Goal: Task Accomplishment & Management: Manage account settings

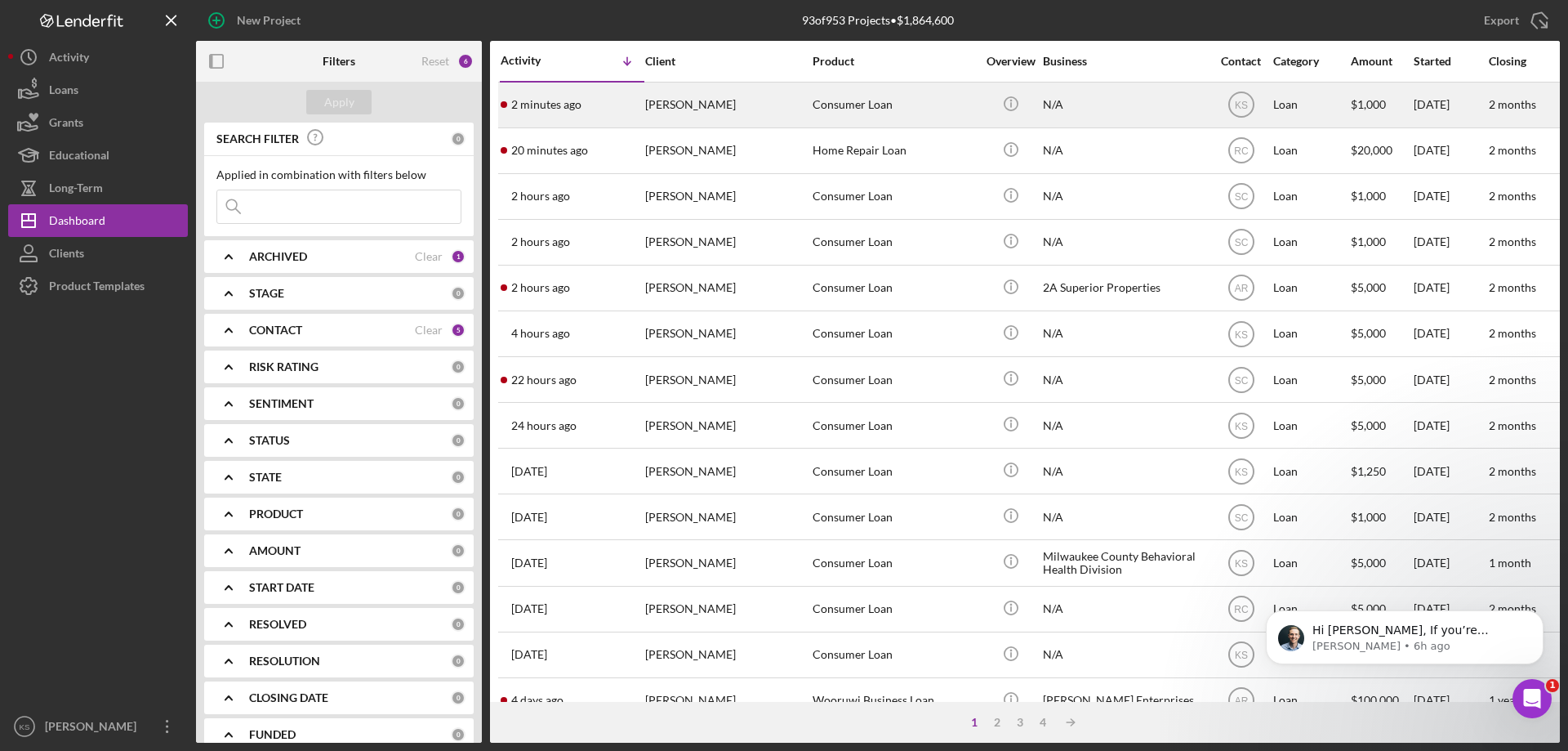
click at [829, 106] on div "Consumer Loan" at bounding box center [894, 105] width 163 height 43
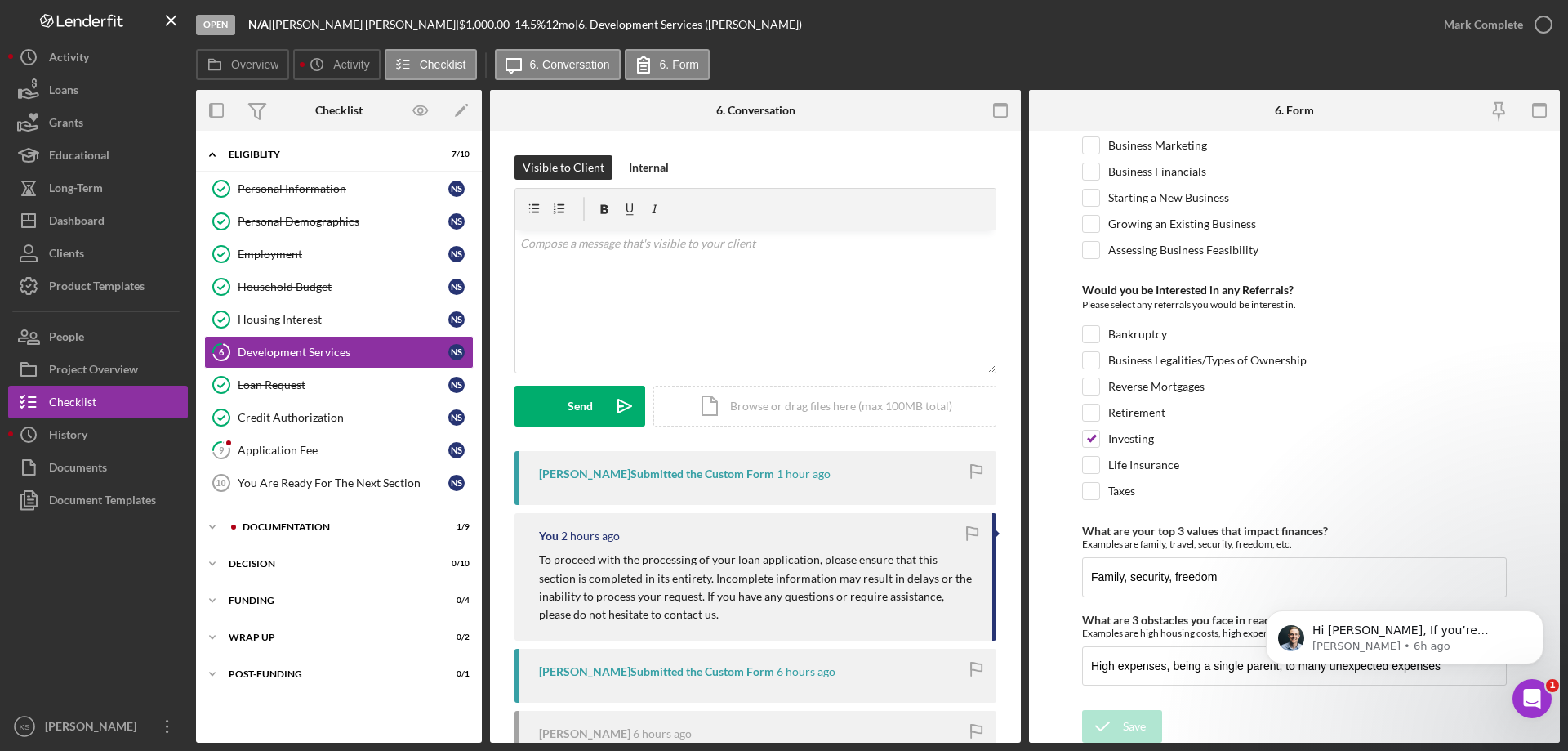
scroll to position [685, 0]
click at [1456, 25] on div "Mark Complete" at bounding box center [1483, 24] width 79 height 33
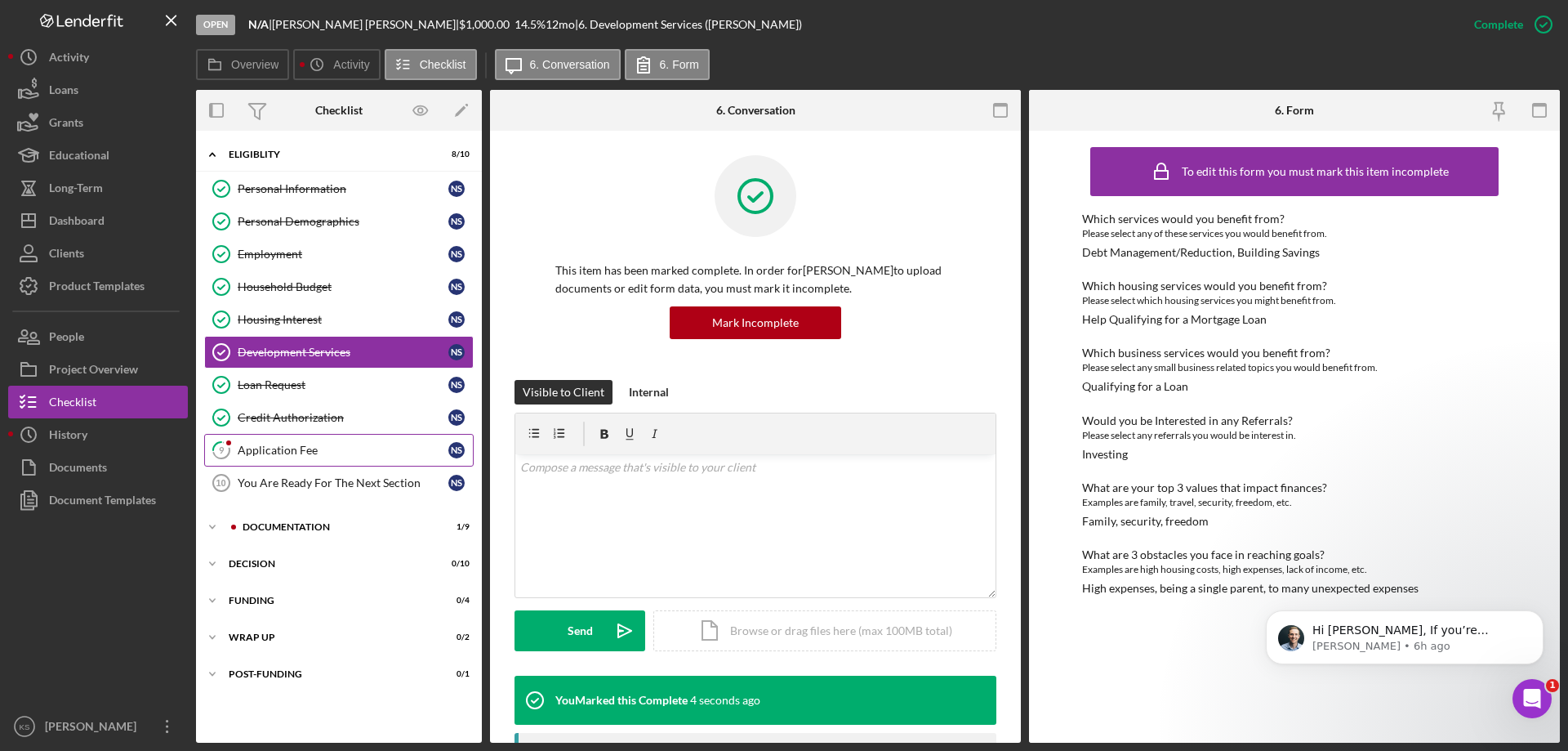
click at [321, 443] on div "Application Fee" at bounding box center [343, 450] width 211 height 13
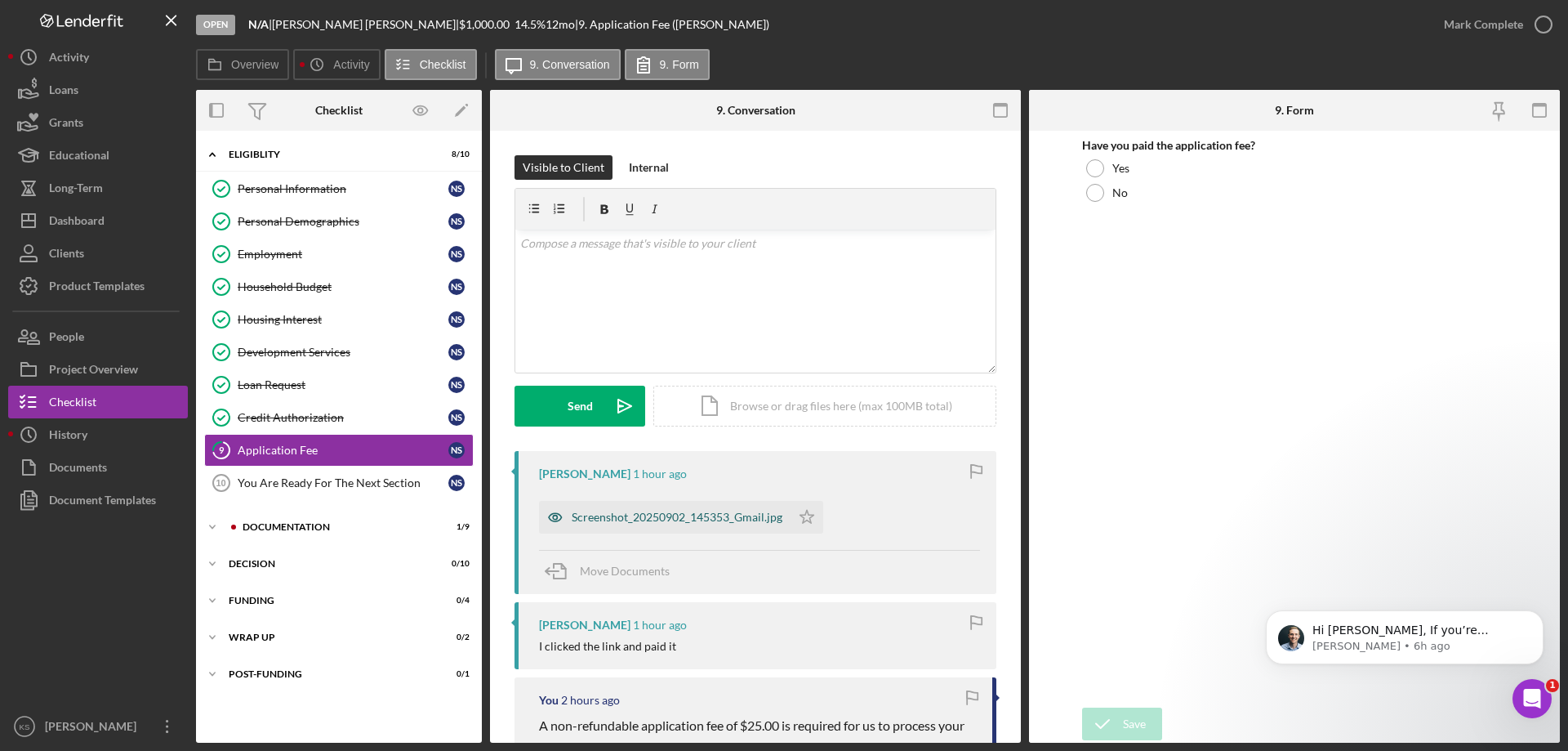
click at [703, 515] on div "Screenshot_20250902_145353_Gmail.jpg" at bounding box center [677, 517] width 211 height 13
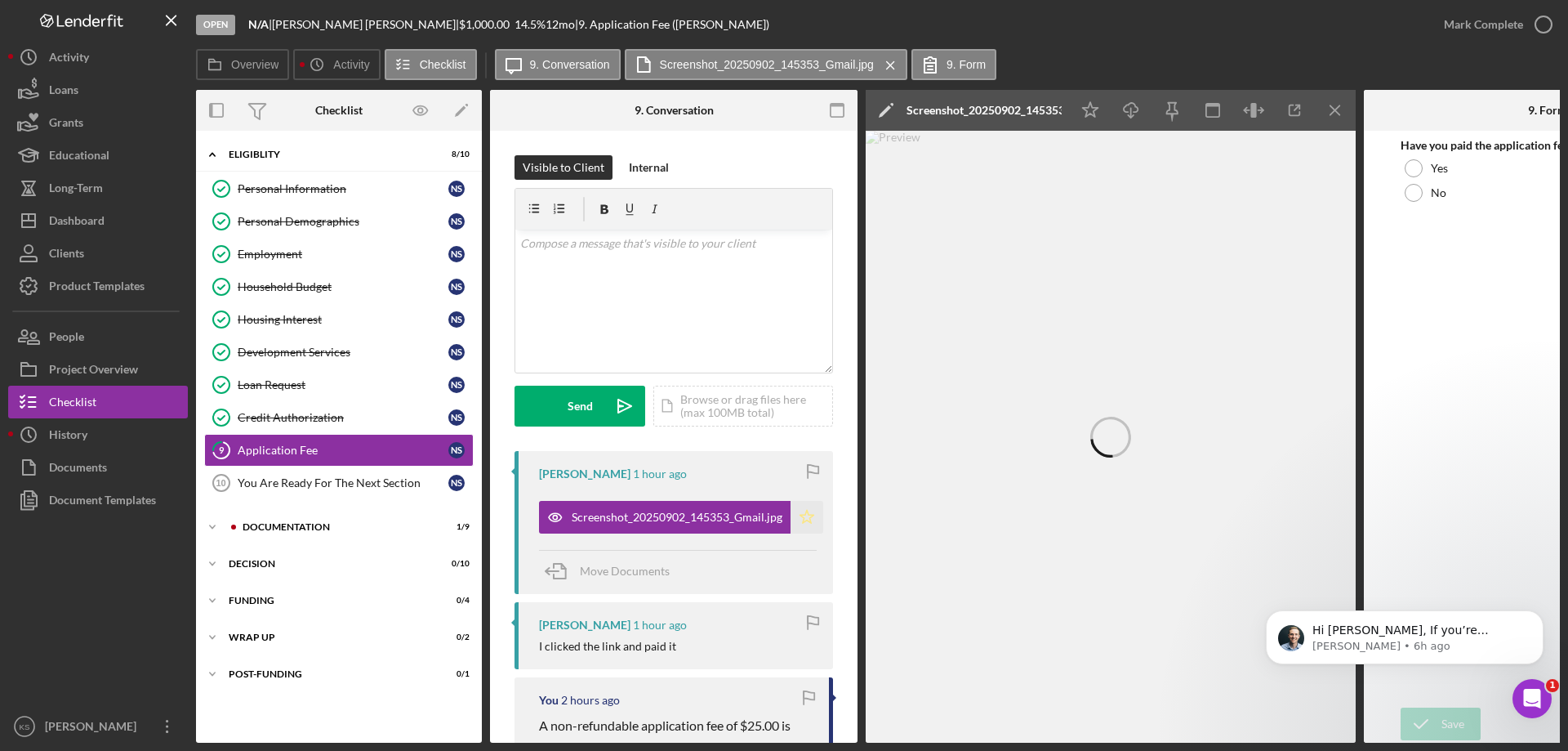
click at [807, 512] on polygon "button" at bounding box center [807, 516] width 14 height 13
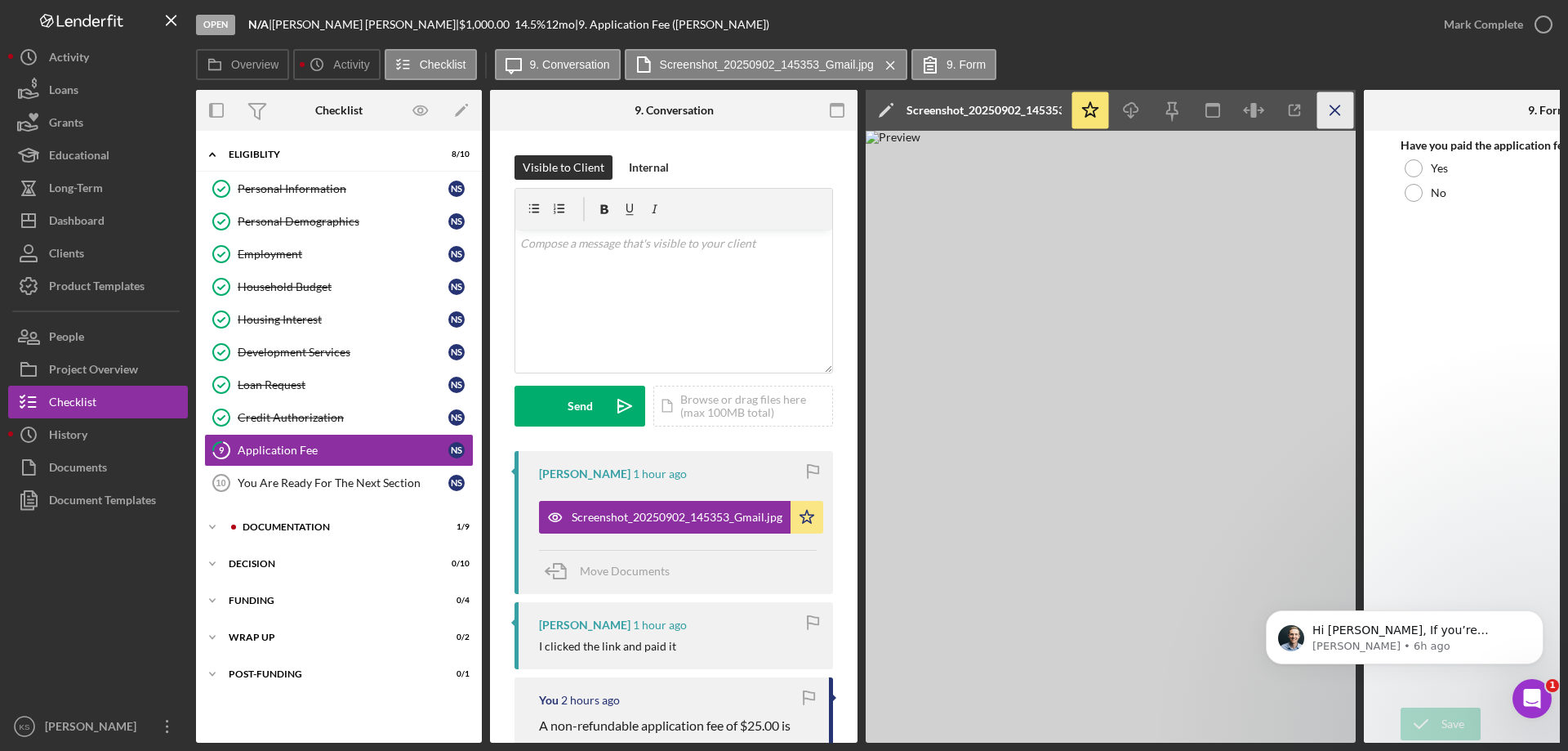
click at [1342, 101] on icon "Icon/Menu Close" at bounding box center [1336, 111] width 37 height 37
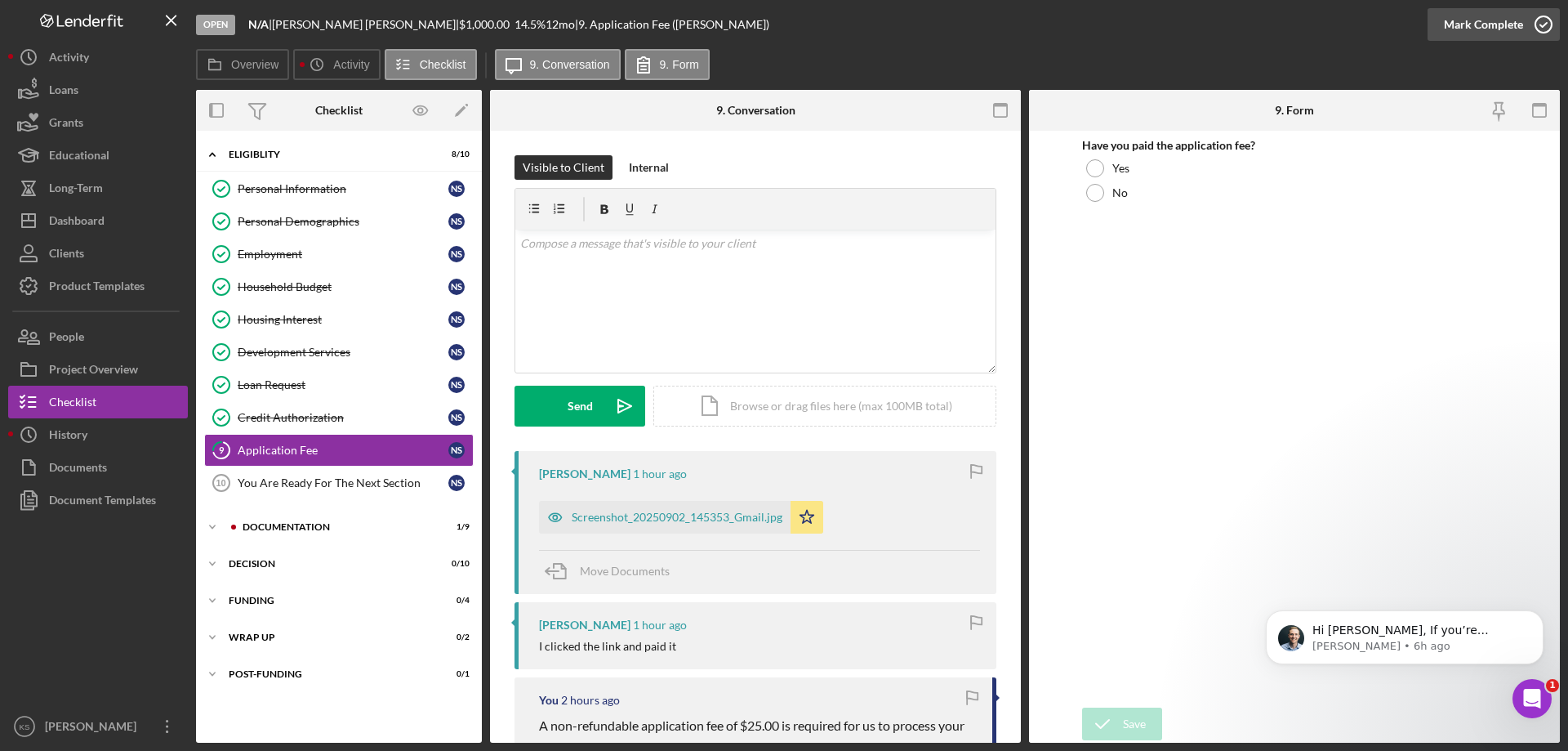
click at [1486, 26] on div "Mark Complete" at bounding box center [1483, 24] width 79 height 33
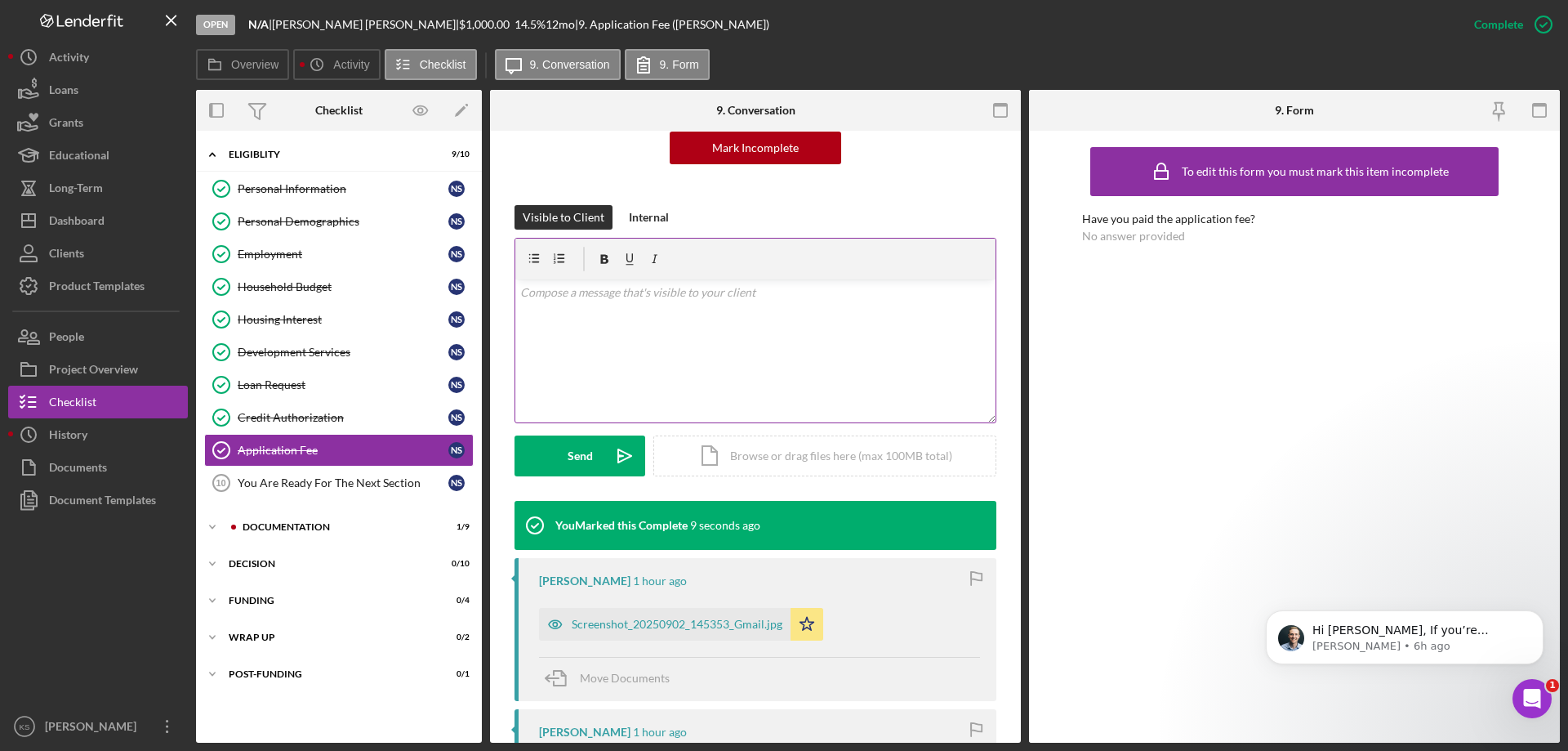
scroll to position [82, 0]
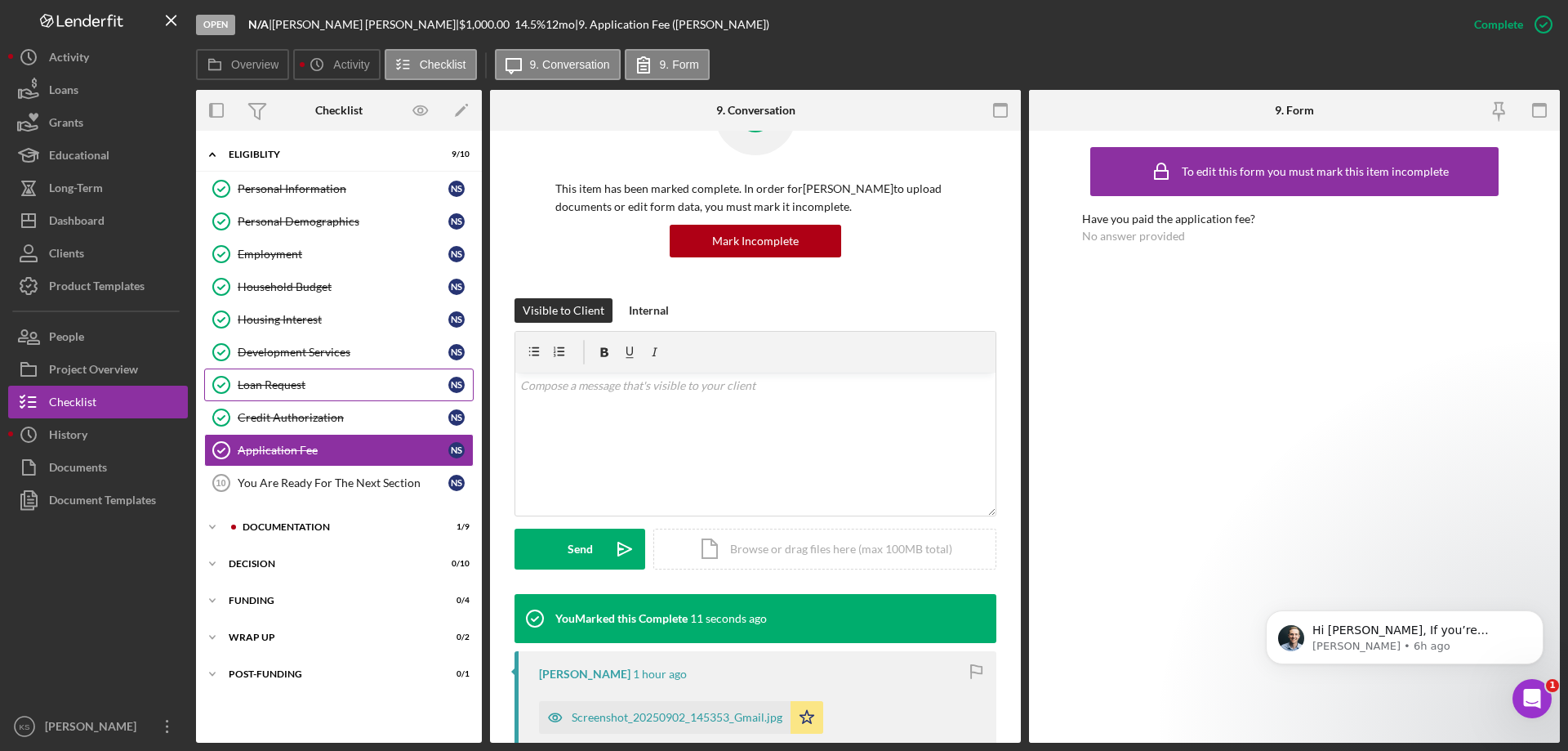
click at [299, 384] on div "Loan Request" at bounding box center [343, 384] width 211 height 13
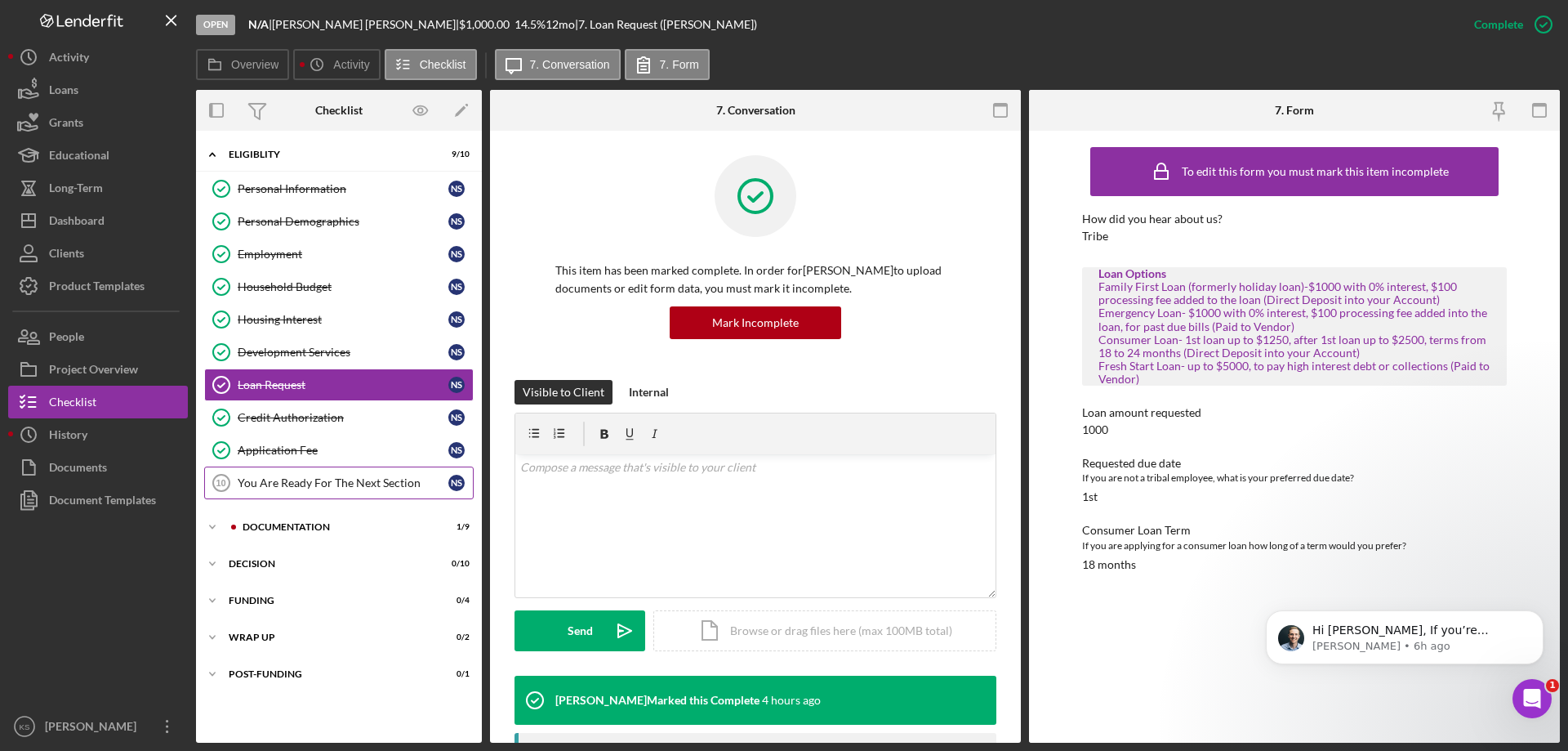
click at [241, 476] on div "You Are Ready For The Next Section" at bounding box center [343, 482] width 211 height 13
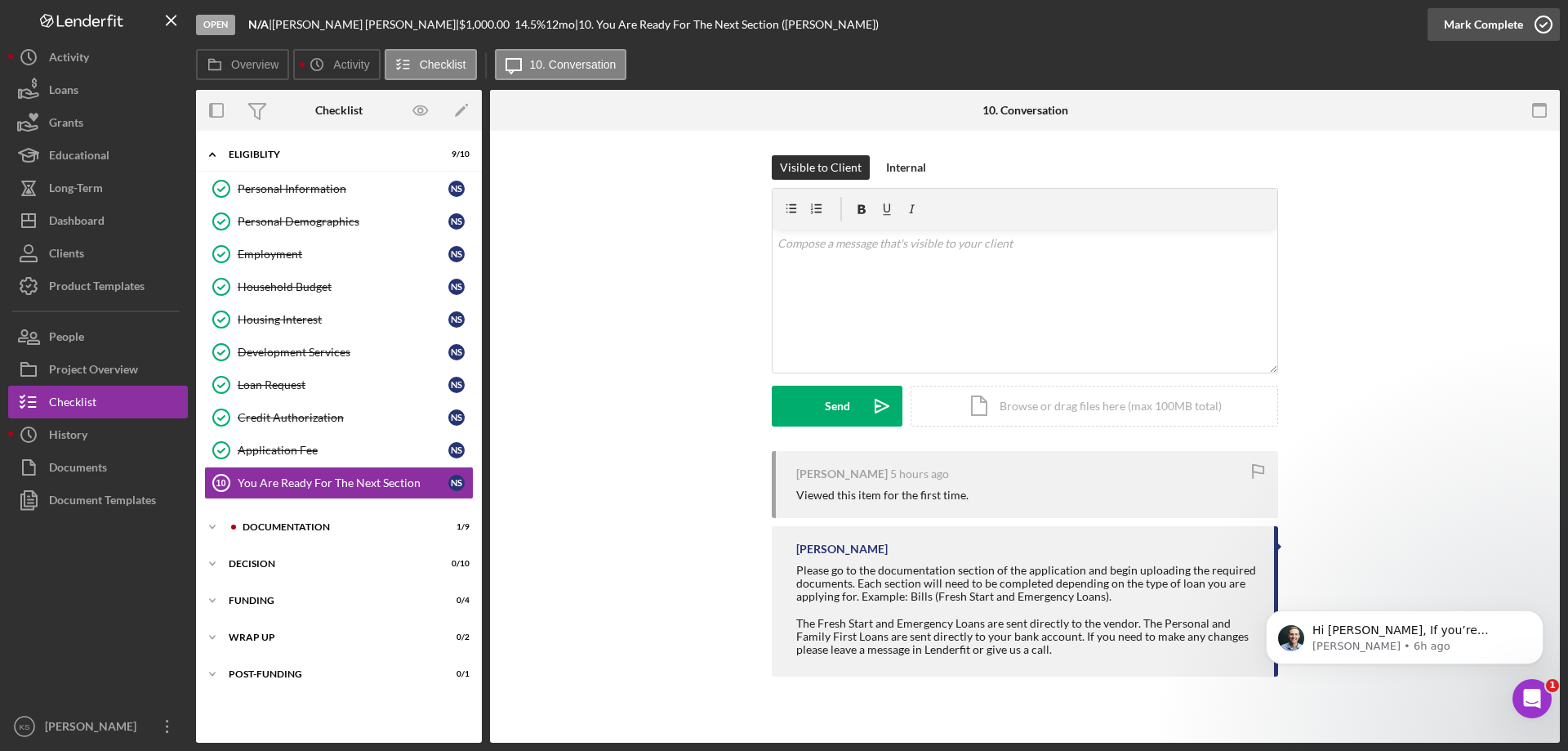
click at [1445, 20] on div "Mark Complete" at bounding box center [1483, 24] width 79 height 33
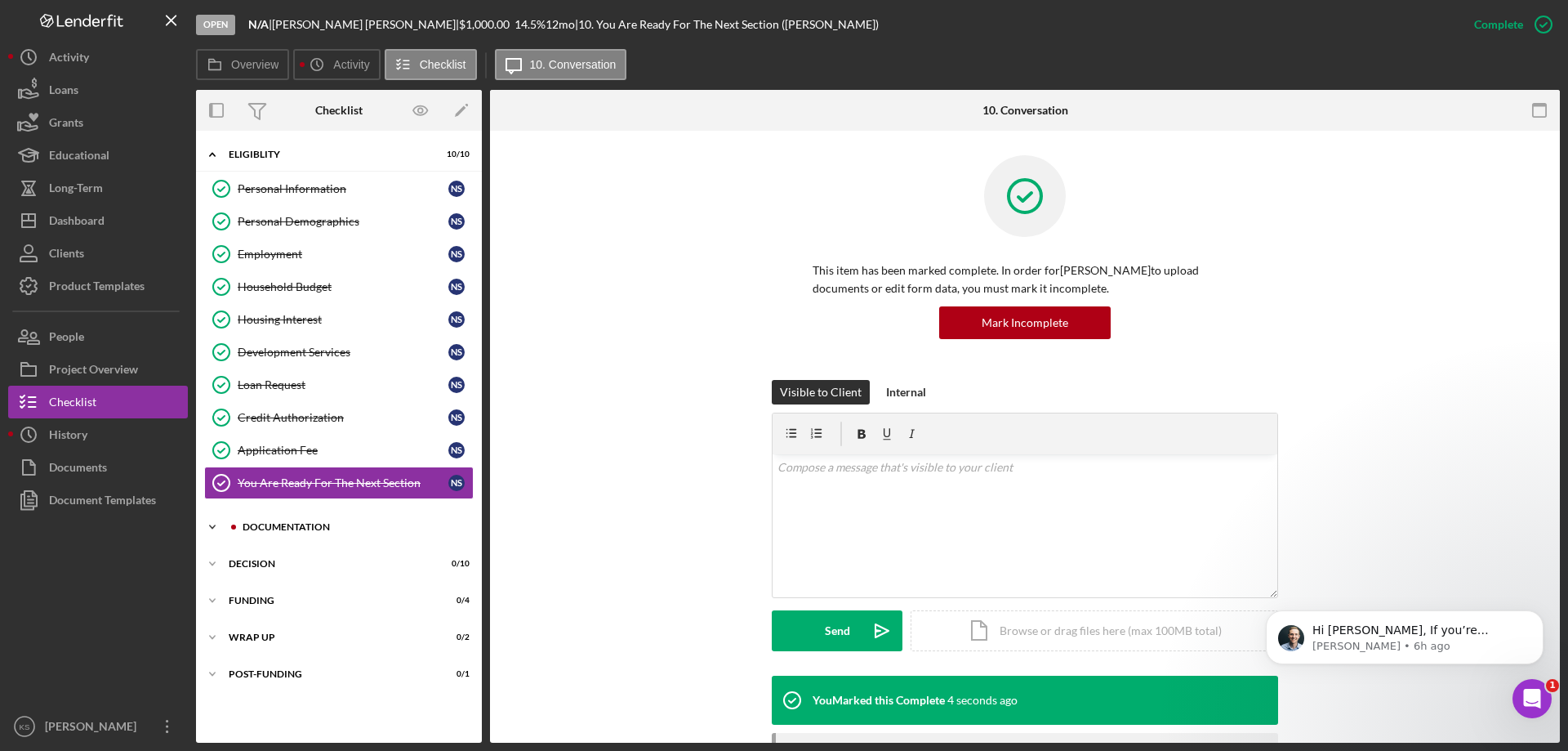
click at [294, 529] on div "Documentation" at bounding box center [352, 526] width 219 height 10
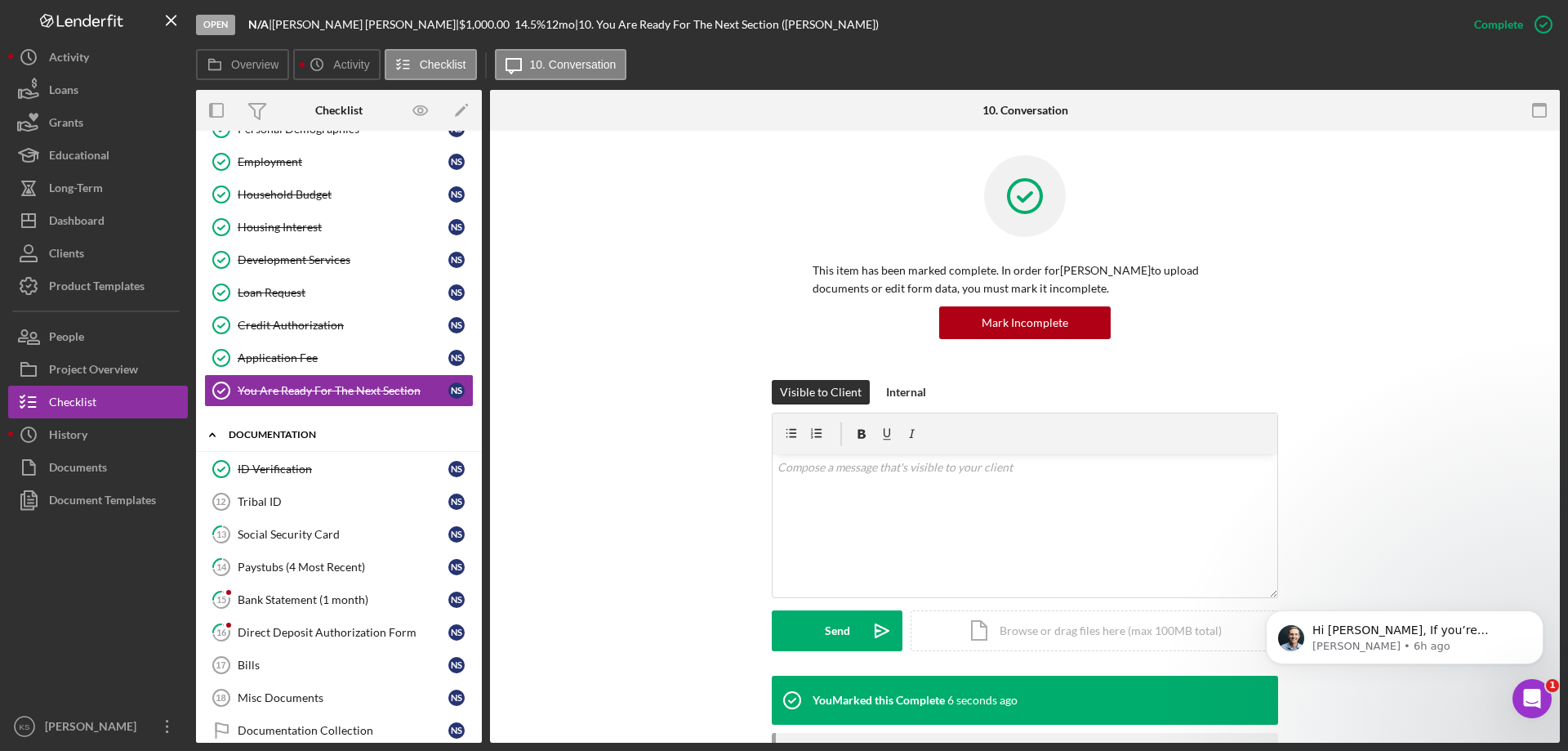
scroll to position [163, 0]
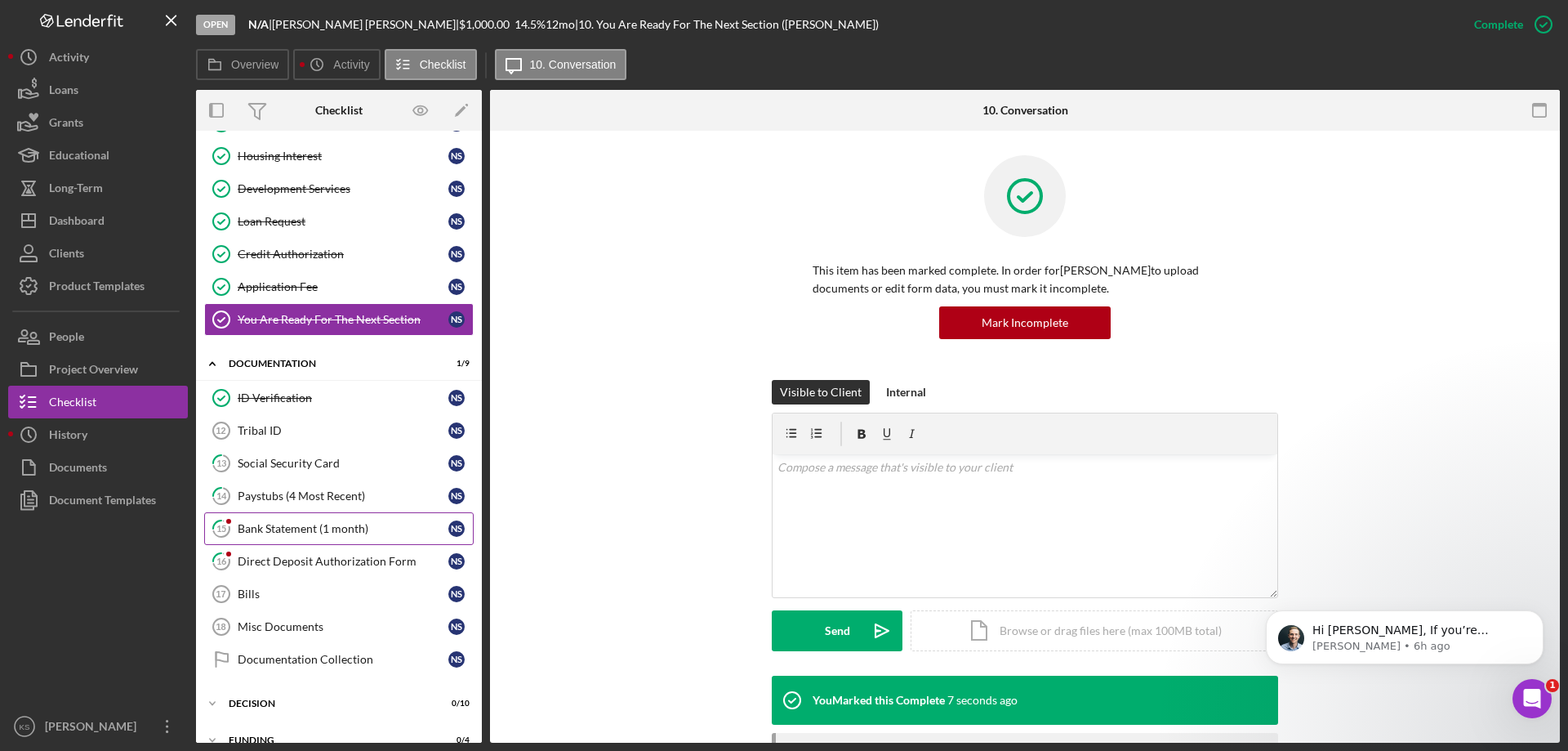
click at [294, 530] on div "Bank Statement (1 month)" at bounding box center [343, 528] width 211 height 13
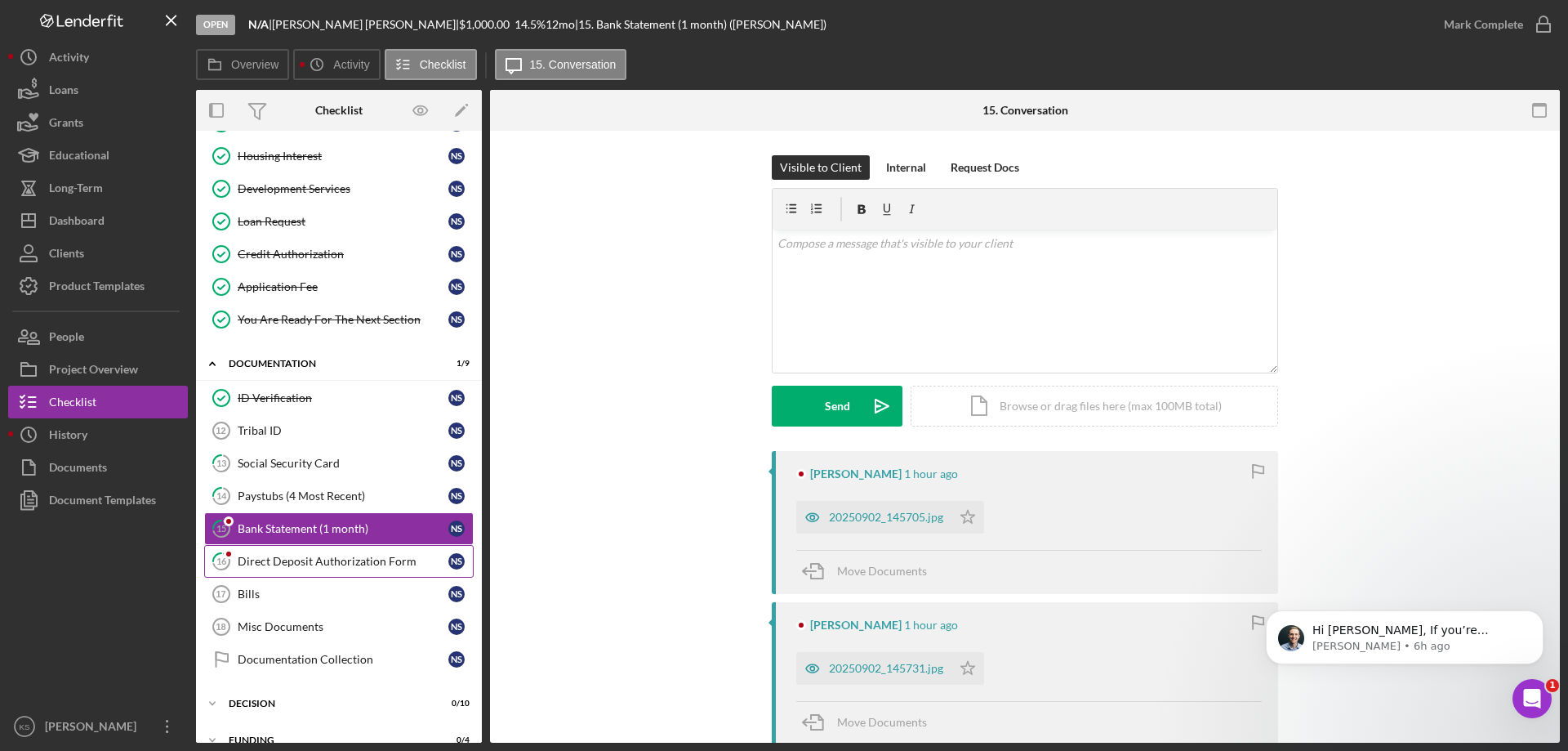
drag, startPoint x: 284, startPoint y: 561, endPoint x: 286, endPoint y: 547, distance: 14.1
click at [284, 558] on div "Direct Deposit Authorization Form" at bounding box center [343, 561] width 211 height 13
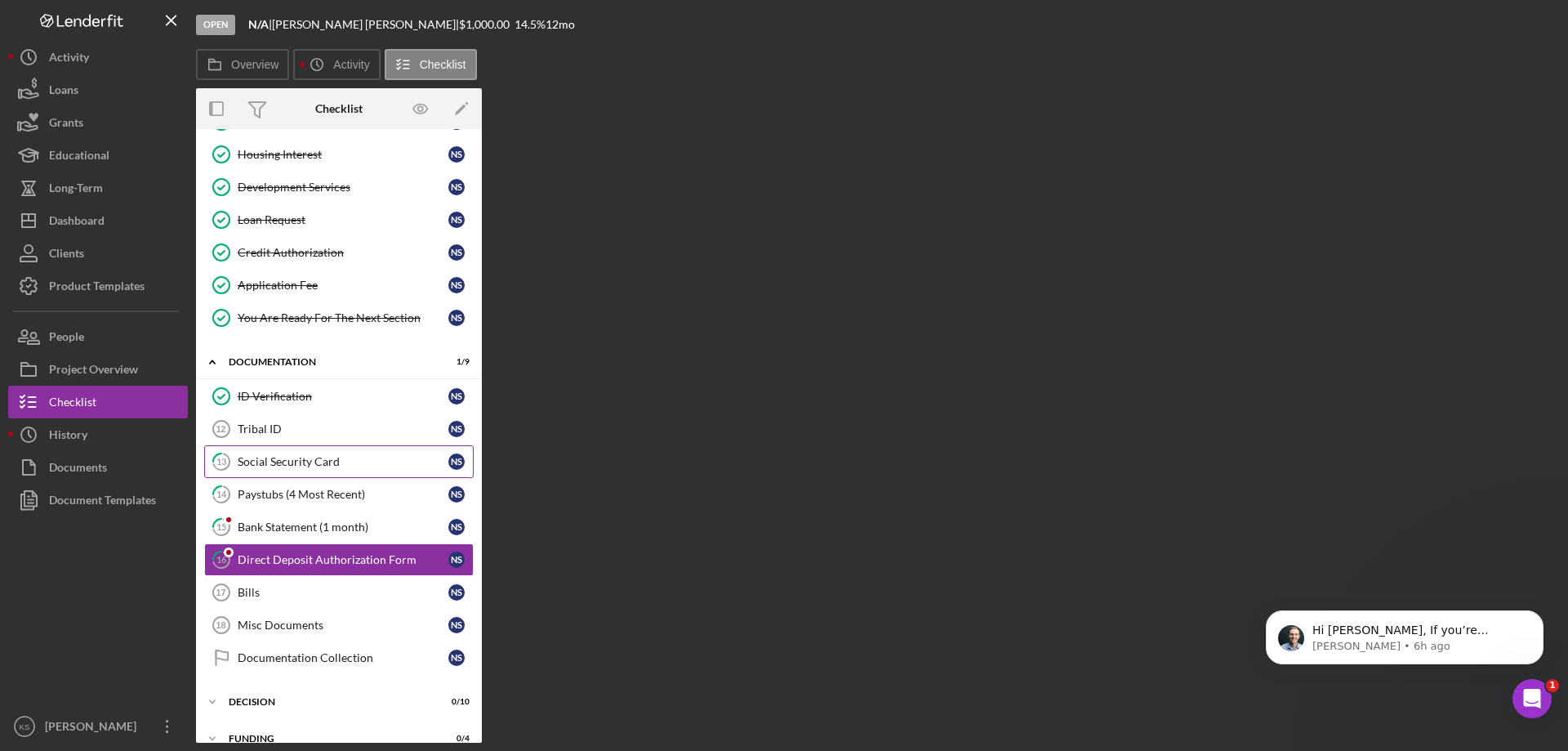
click at [288, 457] on div "Social Security Card" at bounding box center [343, 461] width 211 height 13
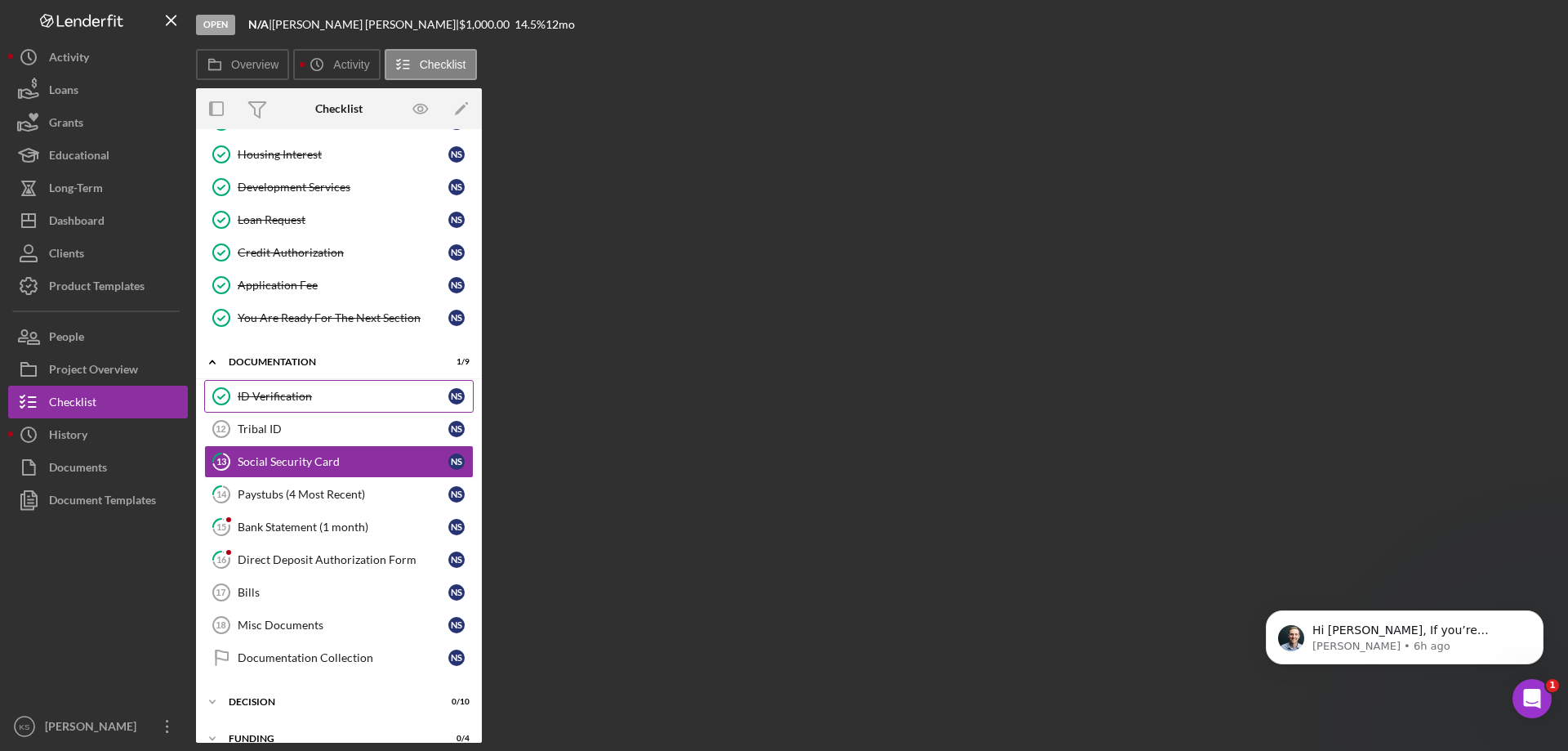
click at [282, 409] on link "ID Verification ID Verification N S" at bounding box center [339, 396] width 270 height 33
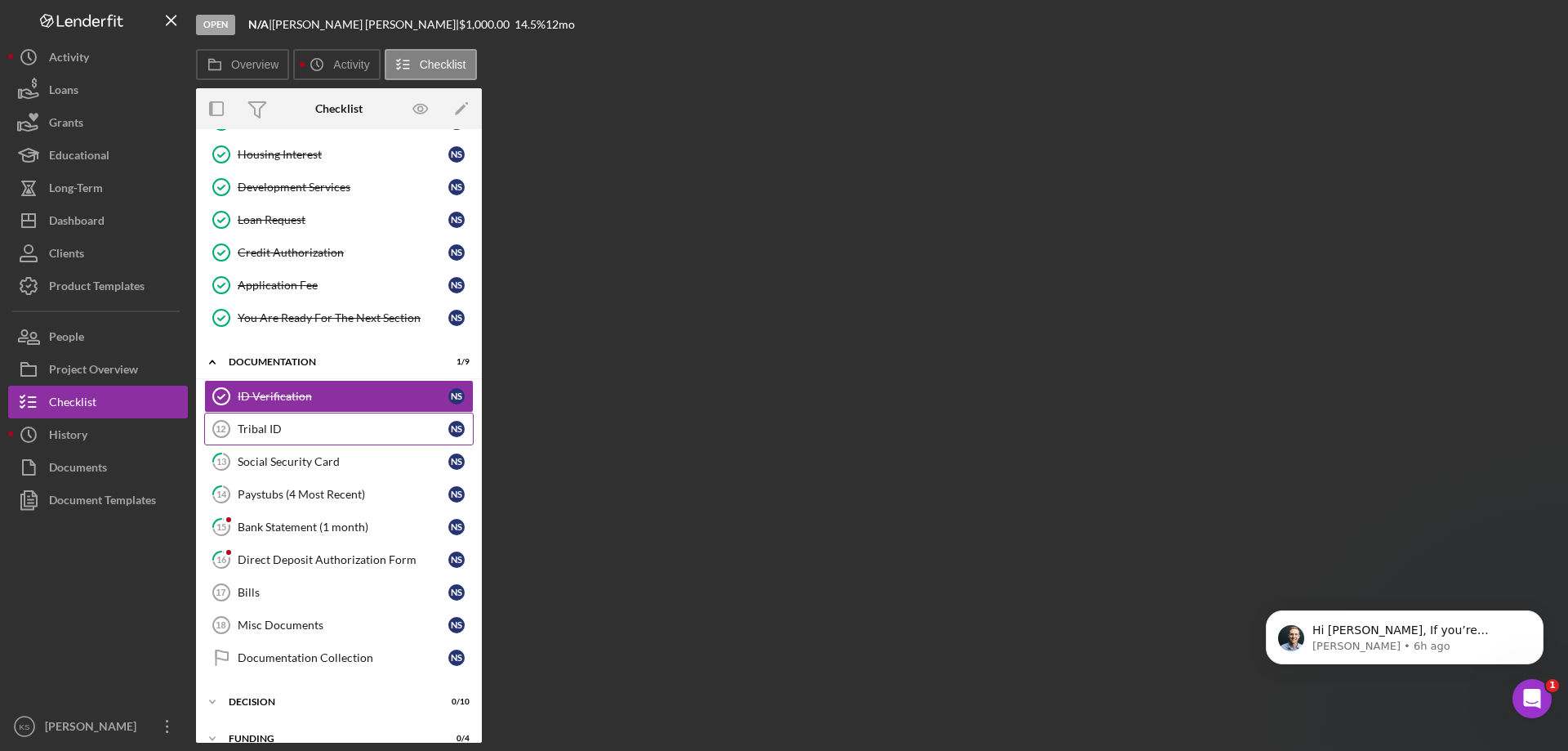
click at [293, 430] on div "Tribal ID" at bounding box center [343, 428] width 211 height 13
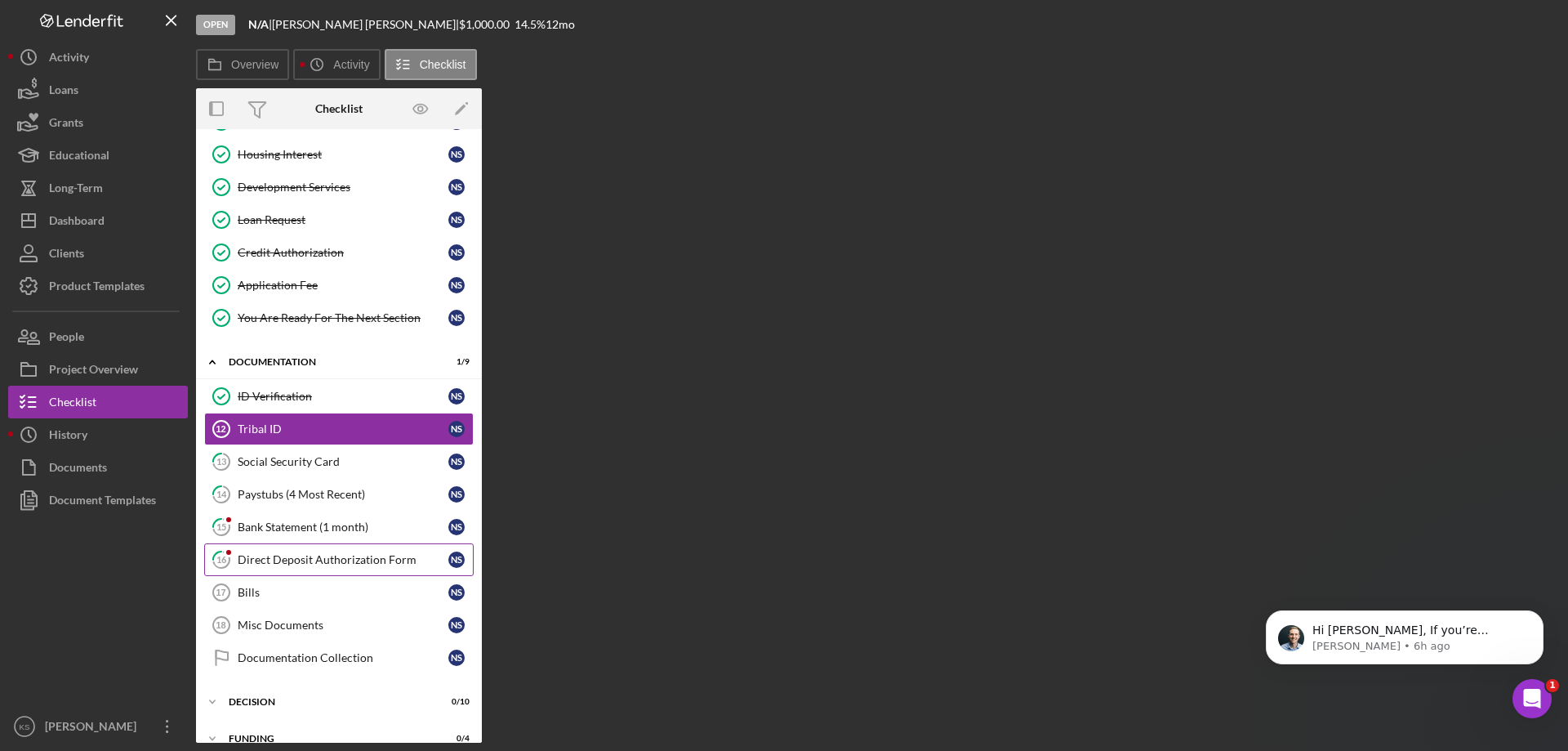
drag, startPoint x: 282, startPoint y: 531, endPoint x: 272, endPoint y: 563, distance: 33.5
click at [282, 534] on link "15 Bank Statement (1 month) N S" at bounding box center [339, 526] width 270 height 33
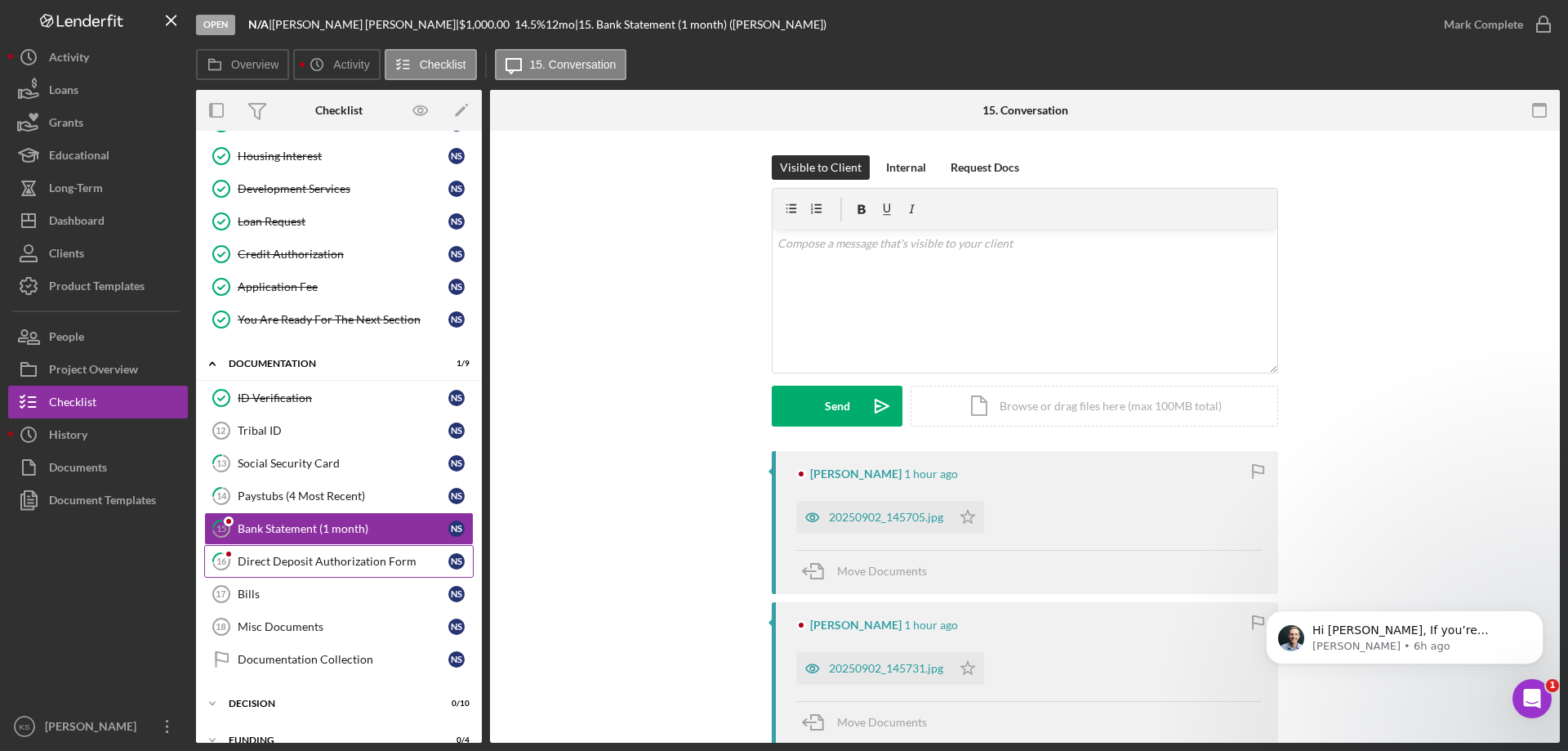
click at [272, 566] on div "Direct Deposit Authorization Form" at bounding box center [343, 561] width 211 height 13
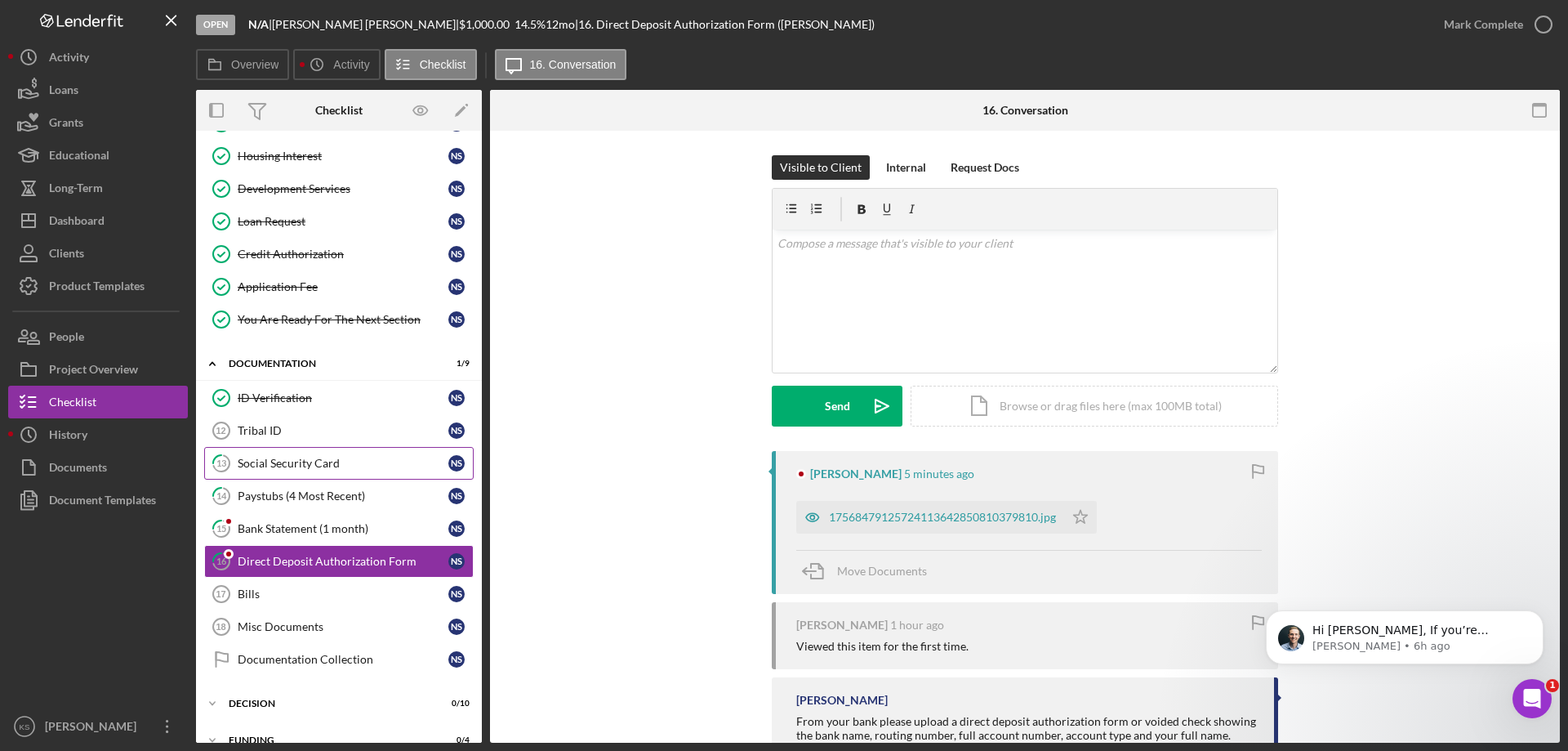
click at [305, 475] on link "13 Social Security Card N S" at bounding box center [339, 463] width 270 height 33
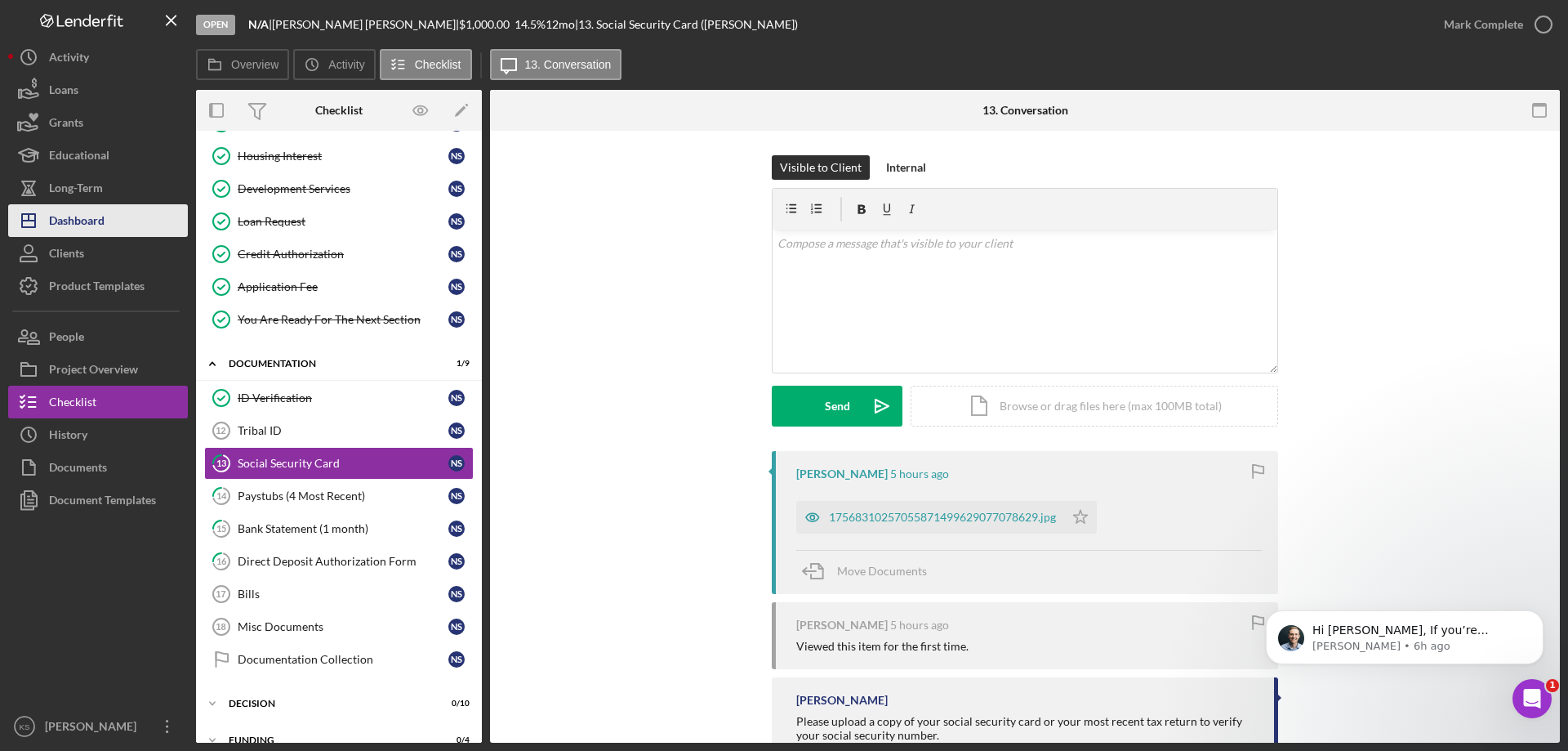
click at [75, 212] on div "Dashboard" at bounding box center [77, 223] width 56 height 37
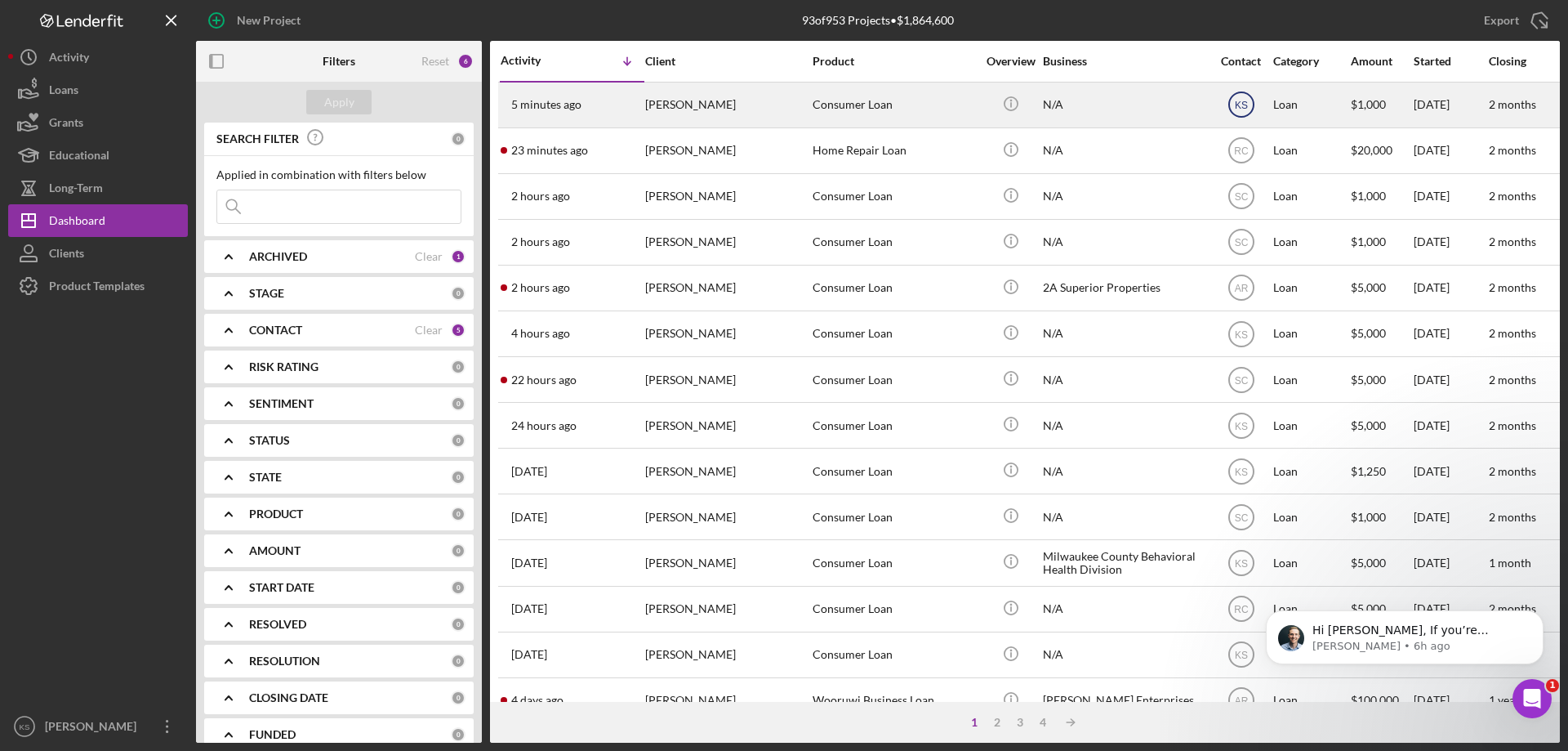
click at [1247, 105] on text "KS" at bounding box center [1240, 105] width 13 height 11
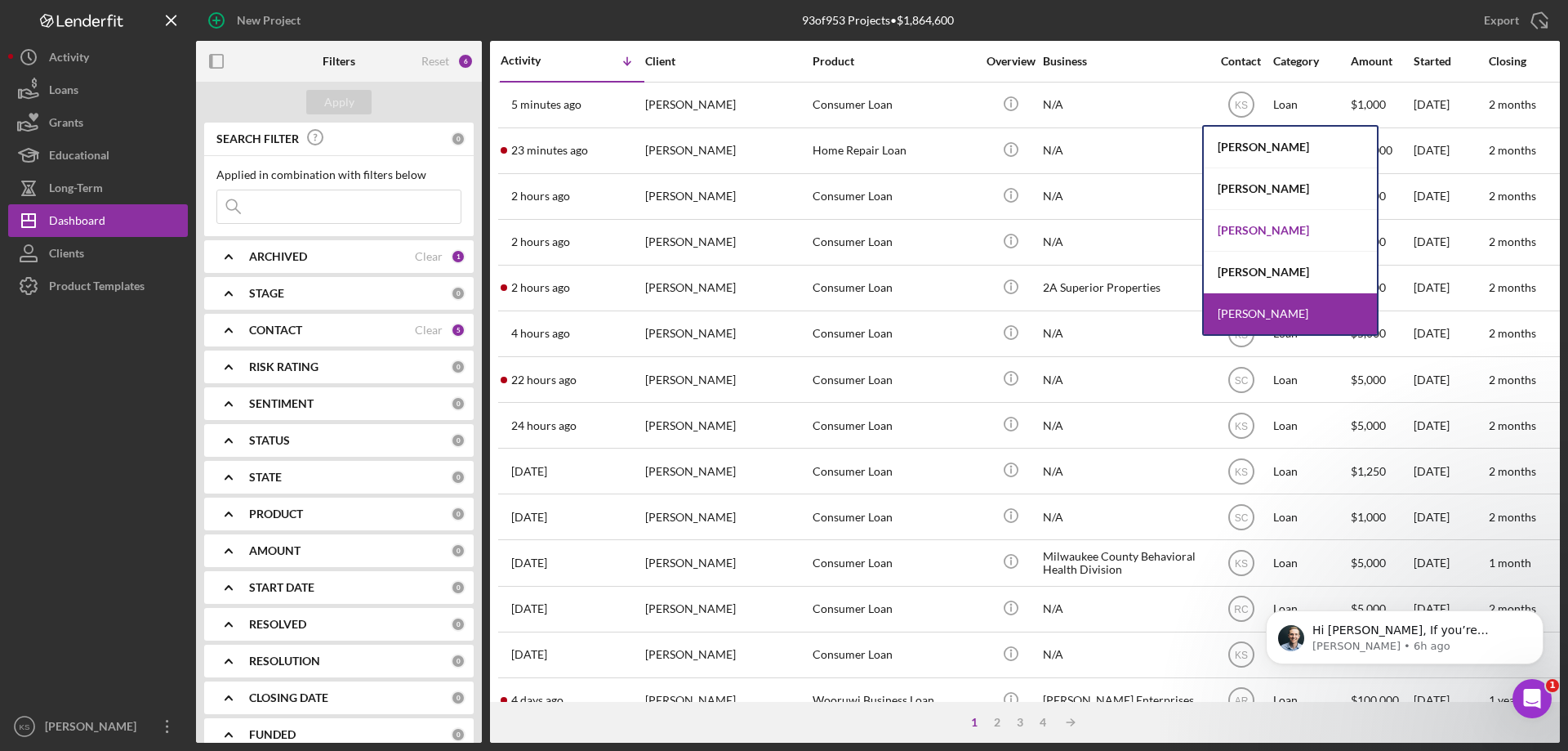
click at [1282, 220] on div "[PERSON_NAME]" at bounding box center [1290, 230] width 173 height 41
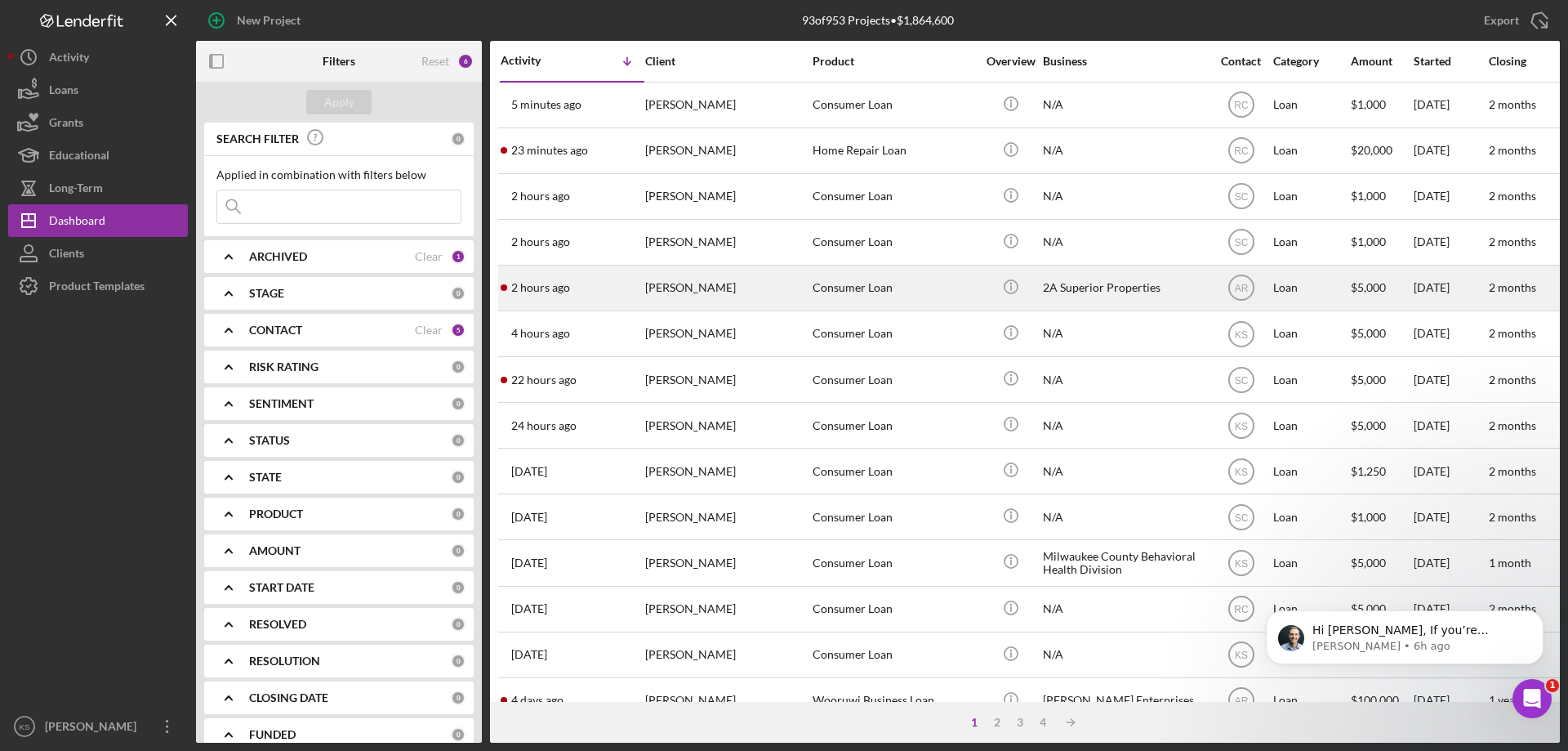
click at [680, 293] on div "[PERSON_NAME]" at bounding box center [726, 287] width 163 height 43
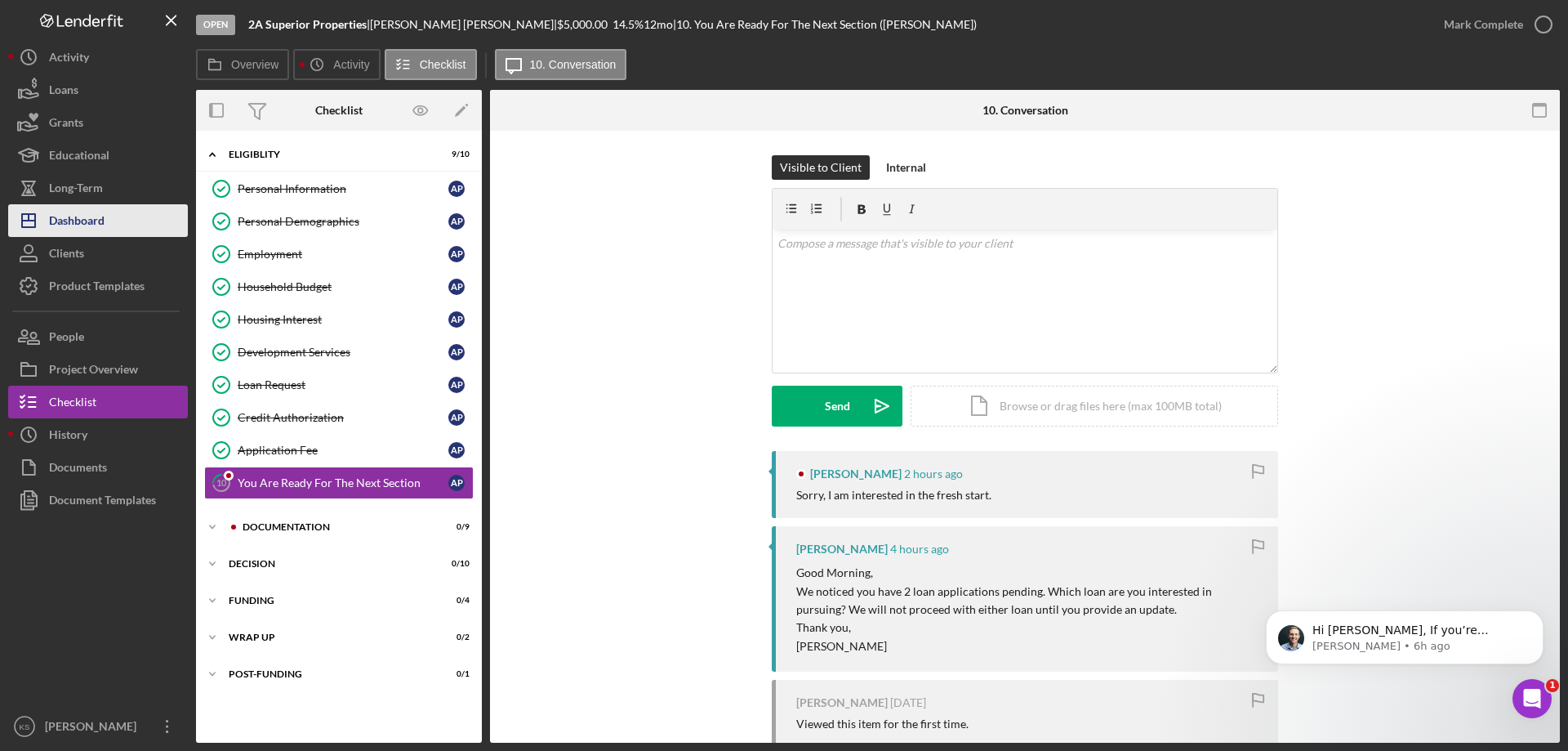
click at [101, 227] on div "Dashboard" at bounding box center [77, 223] width 56 height 37
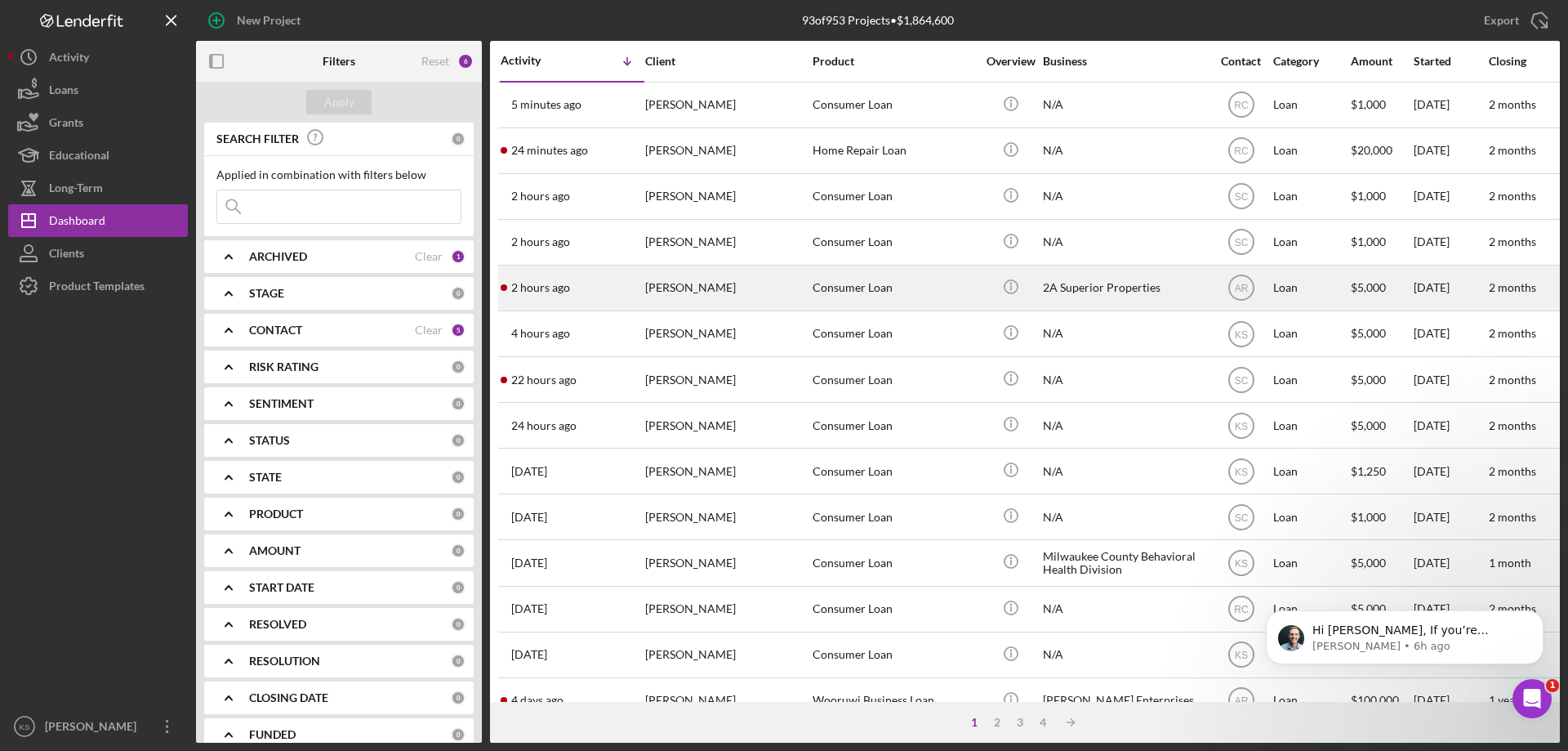
click at [751, 298] on div "[PERSON_NAME]" at bounding box center [726, 287] width 163 height 43
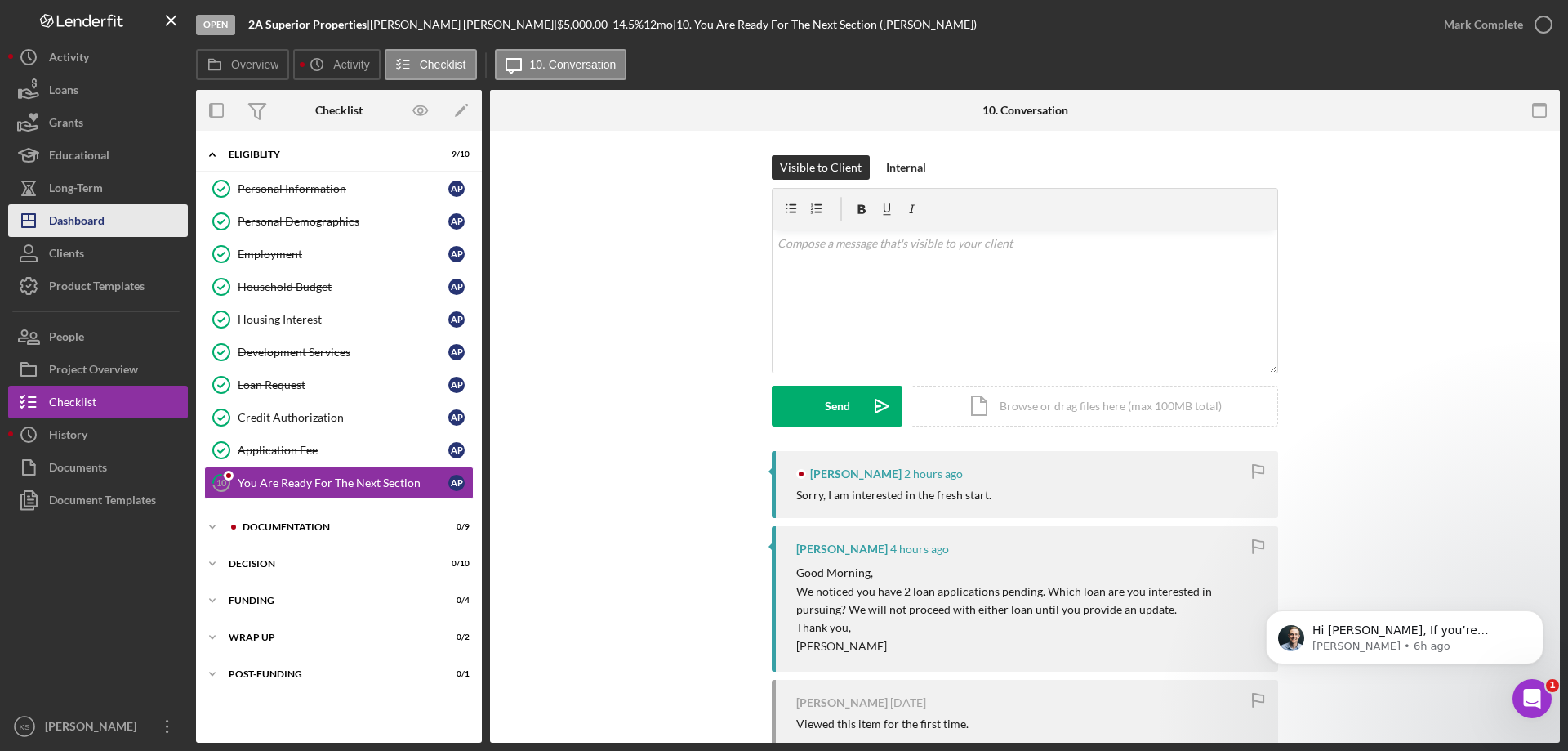
click at [100, 206] on div "Dashboard" at bounding box center [77, 223] width 56 height 37
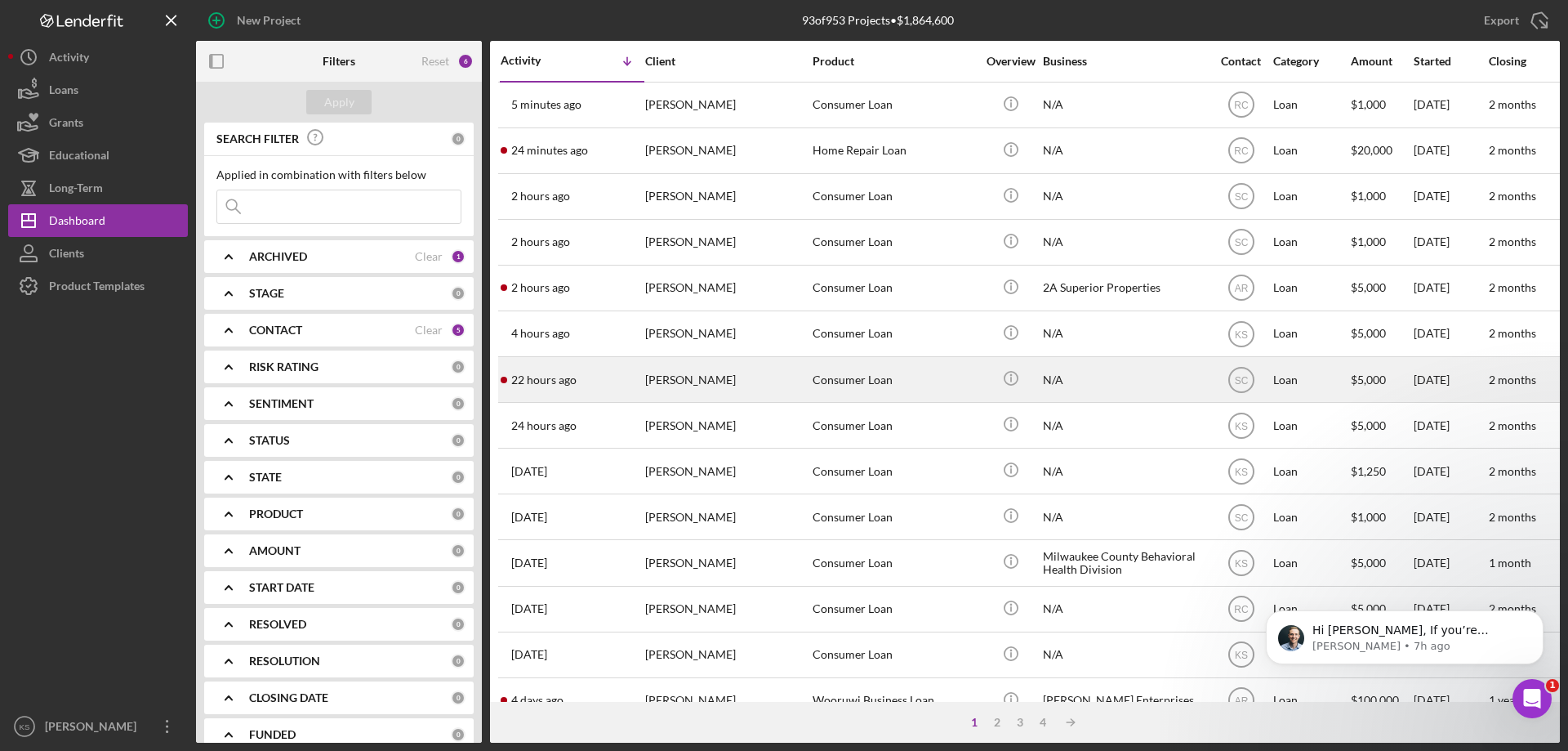
click at [779, 368] on div "[PERSON_NAME]" at bounding box center [726, 379] width 163 height 43
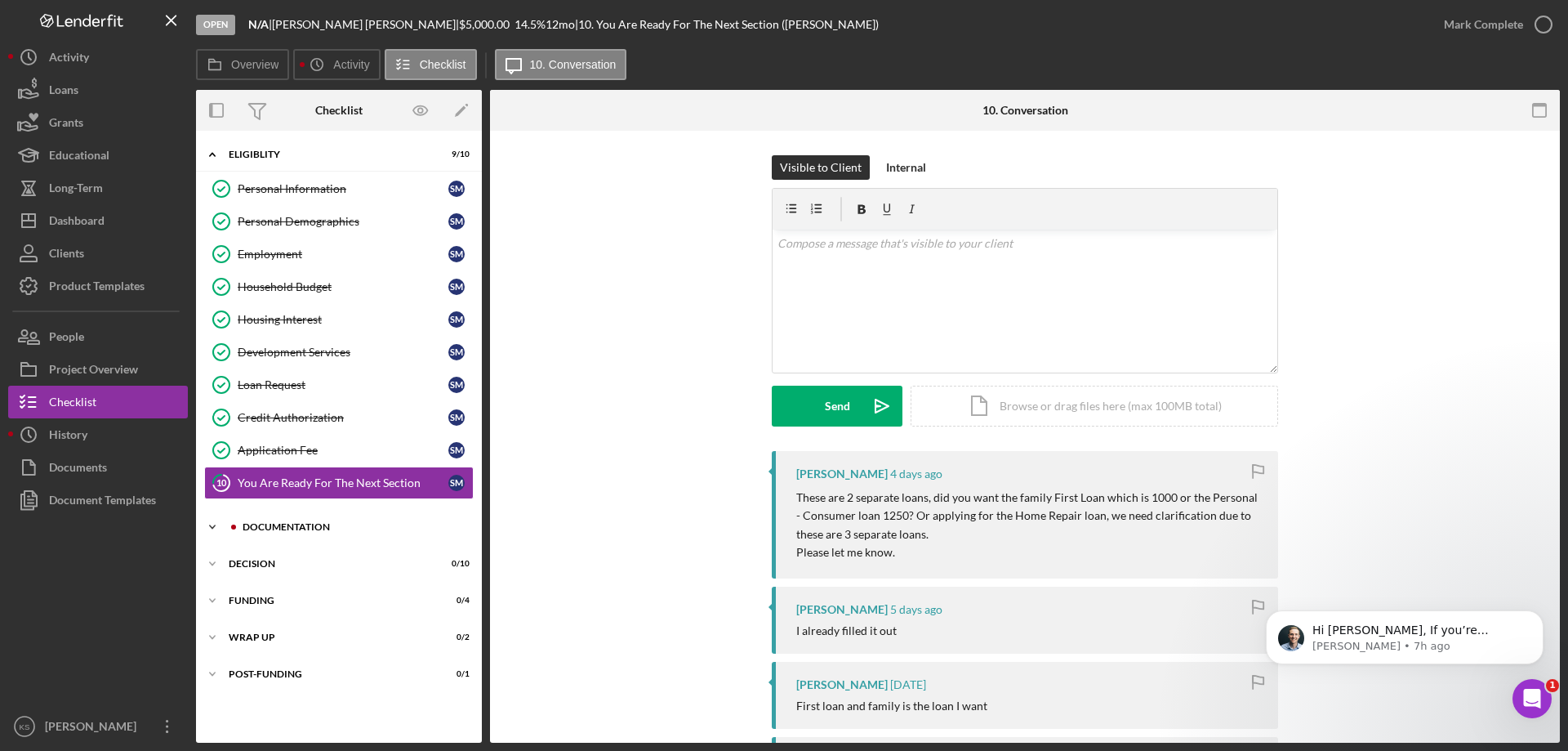
click at [301, 522] on div "Documentation" at bounding box center [352, 526] width 219 height 10
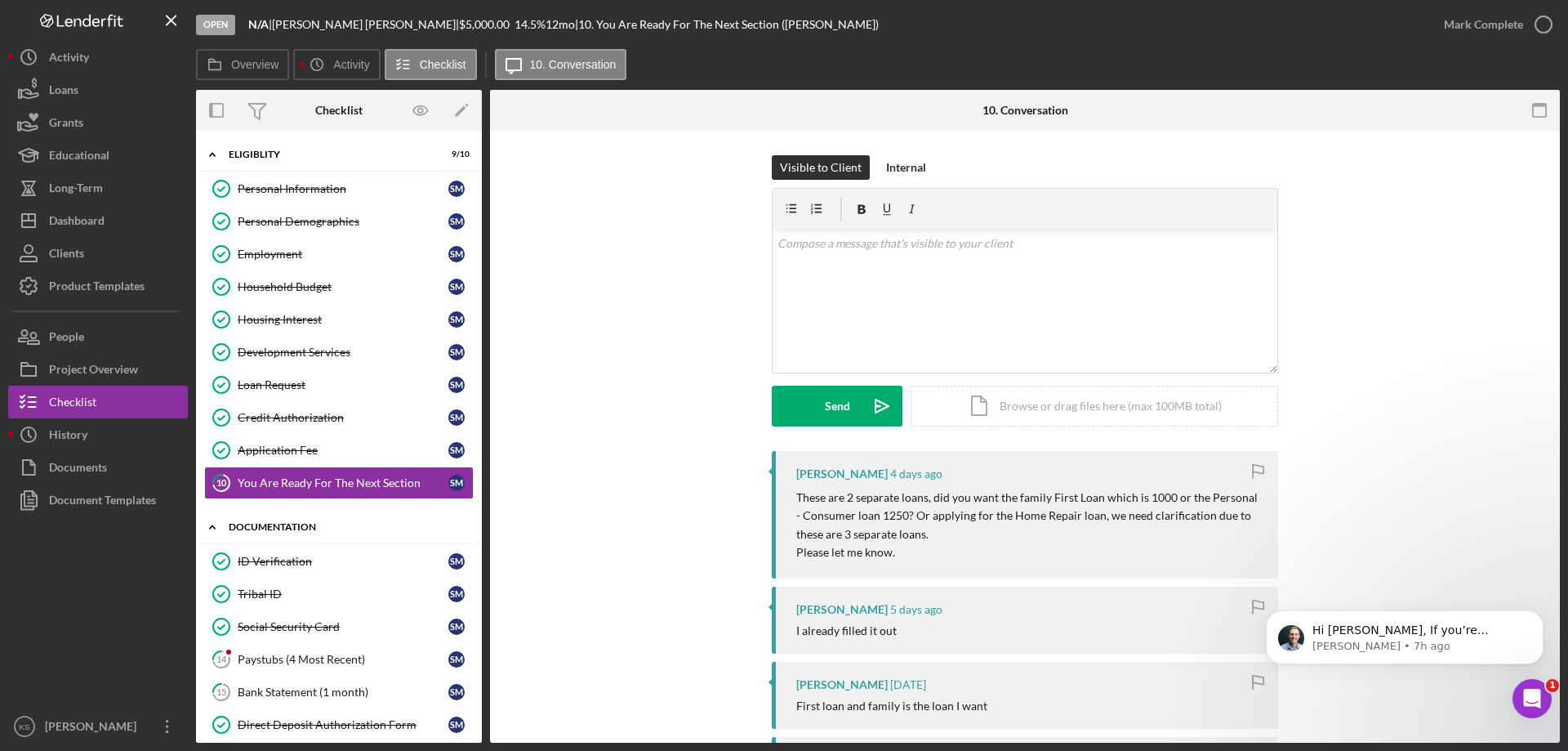
click at [302, 522] on div "Documentation" at bounding box center [345, 526] width 233 height 10
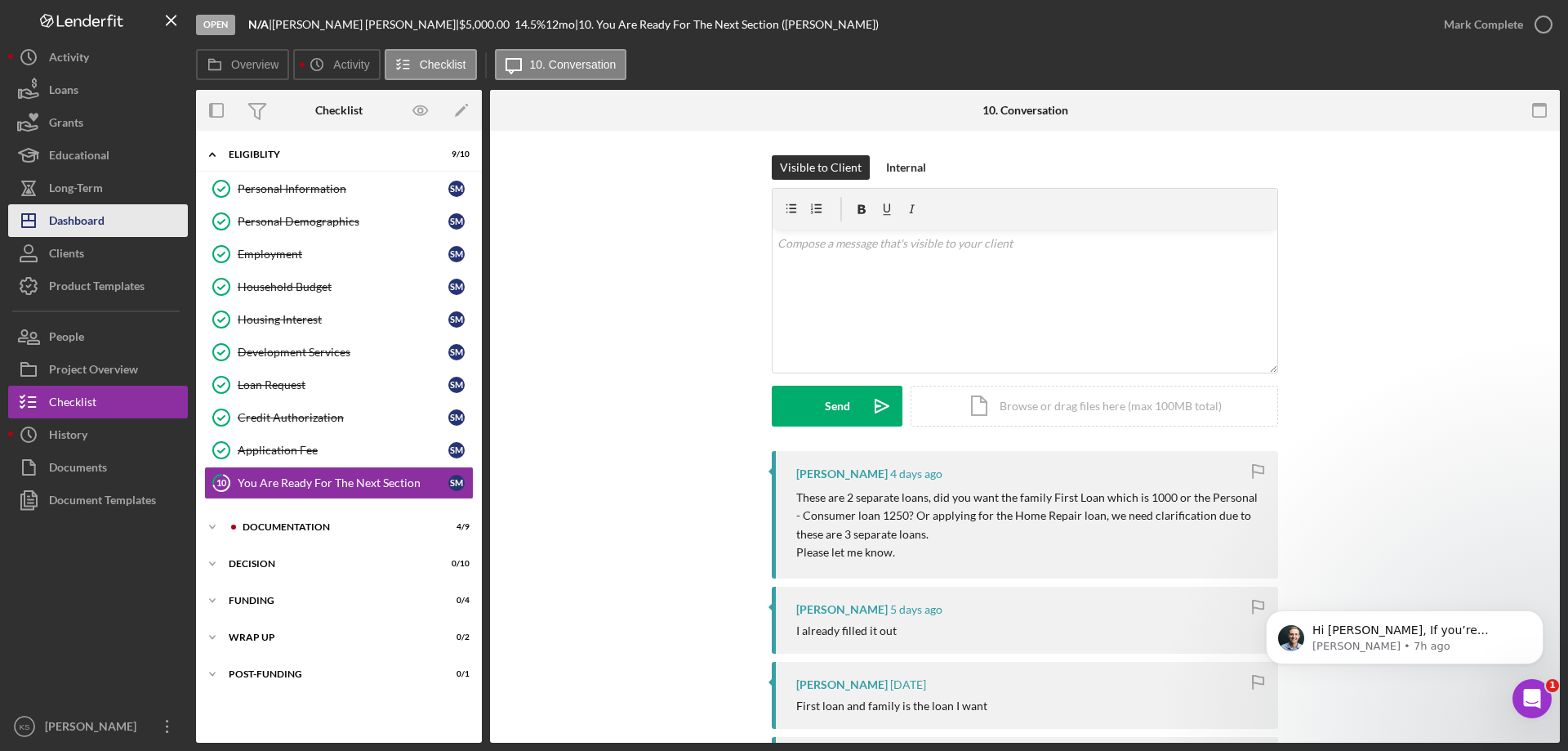
click at [118, 216] on button "Icon/Dashboard Dashboard" at bounding box center [98, 220] width 180 height 33
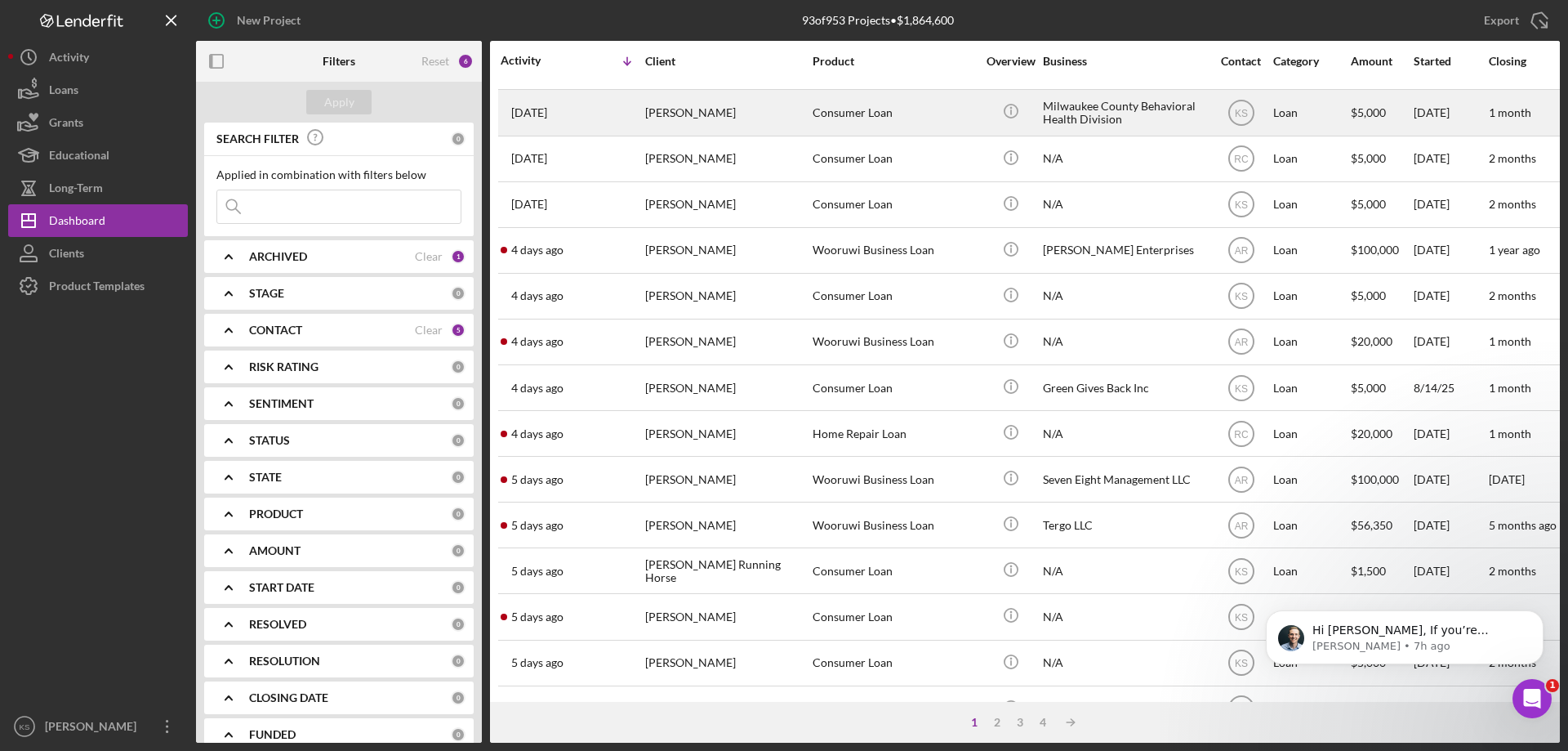
scroll to position [490, 0]
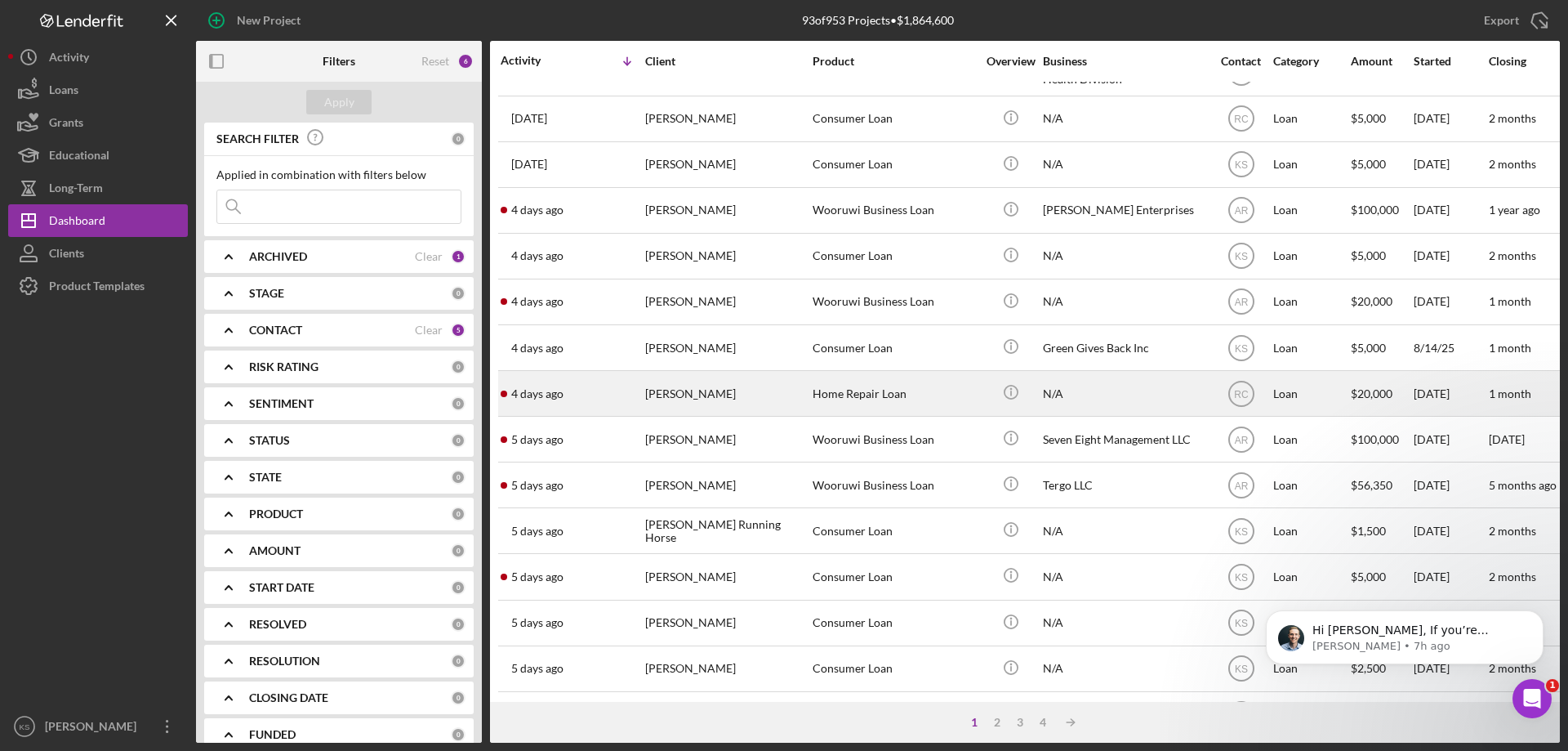
click at [770, 398] on div "[PERSON_NAME]" at bounding box center [726, 393] width 163 height 43
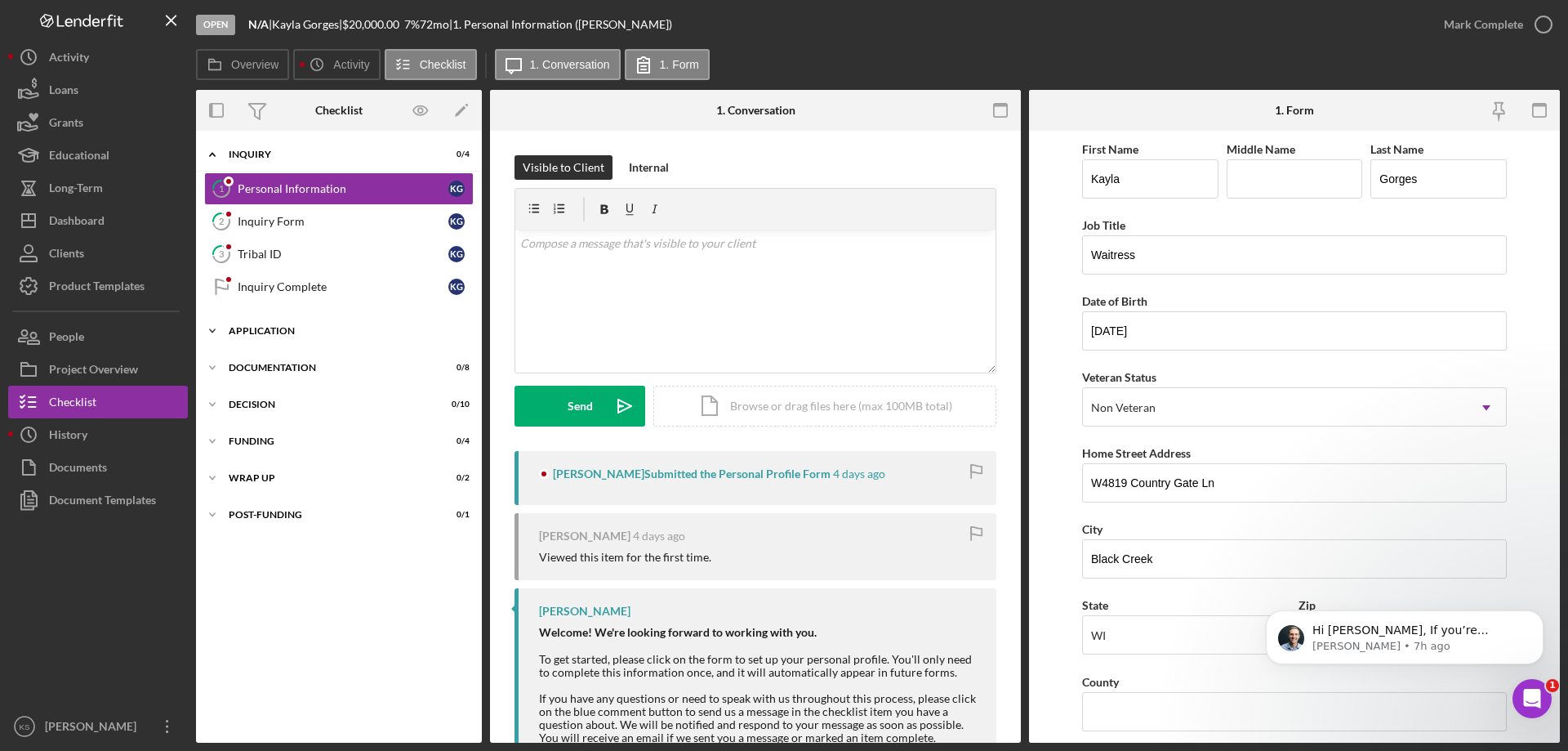
click at [282, 319] on div "Icon/Expander Application 0 / 9" at bounding box center [338, 331] width 286 height 33
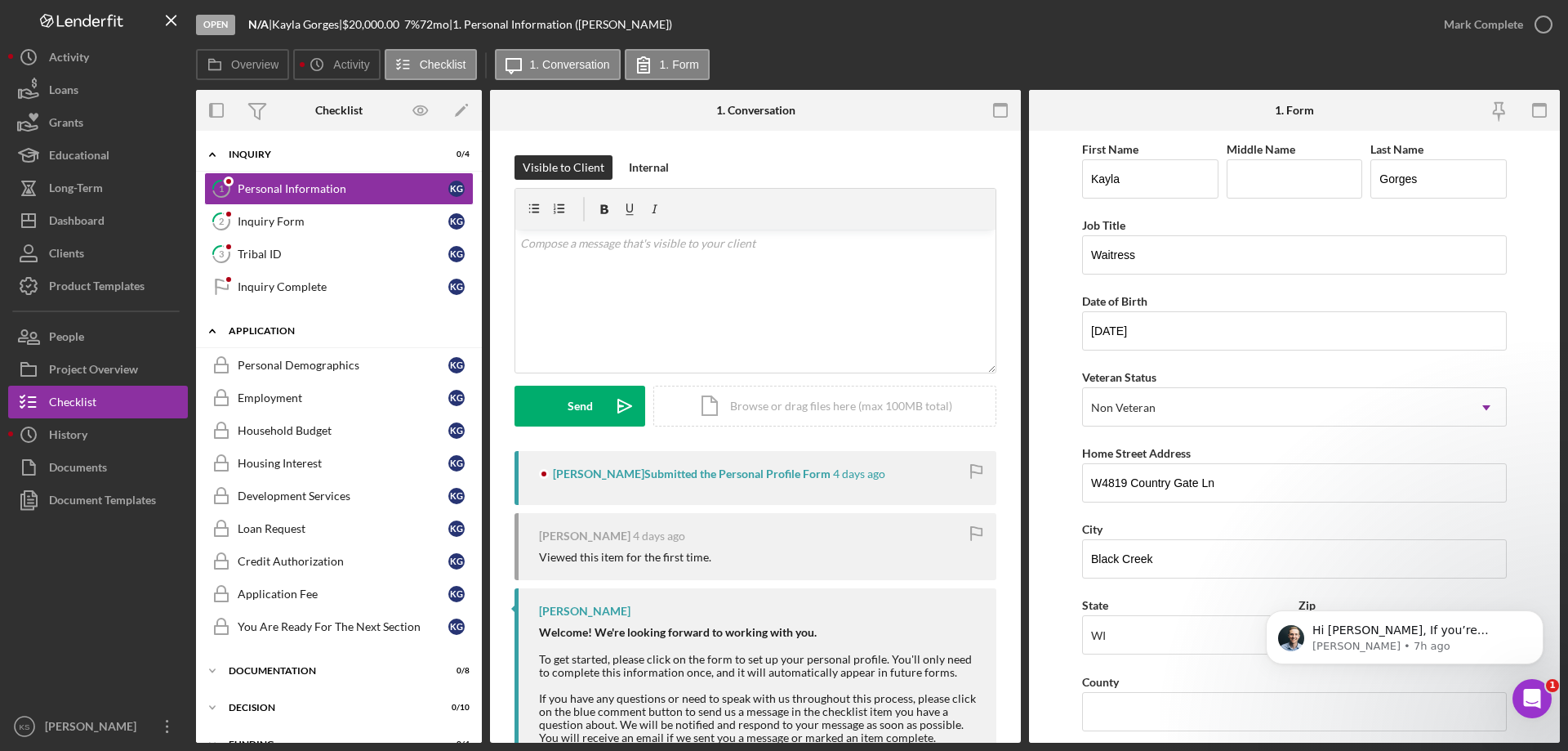
click at [283, 326] on div "Icon/Expander Application 0 / 9" at bounding box center [338, 331] width 286 height 33
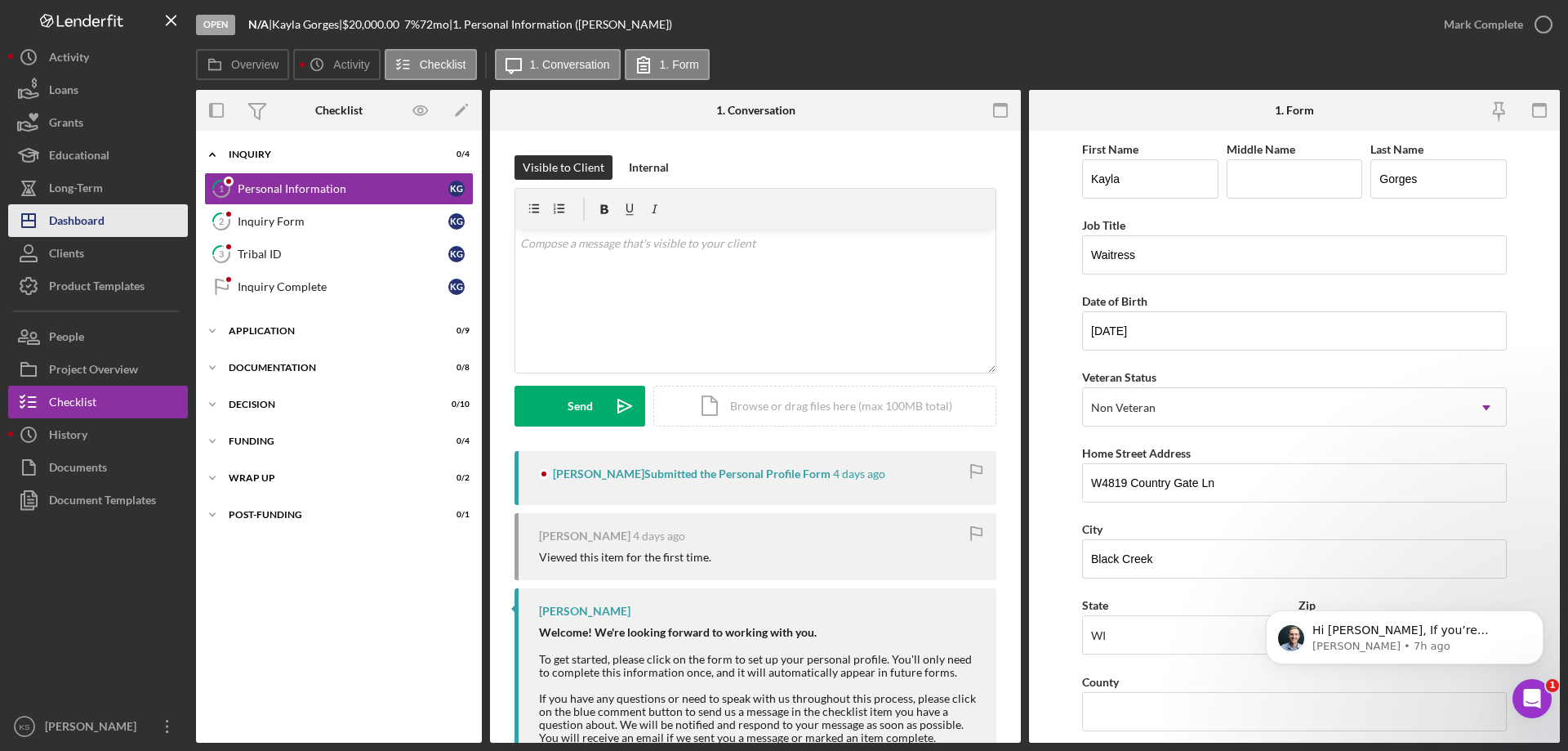
click at [98, 225] on div "Dashboard" at bounding box center [77, 223] width 56 height 37
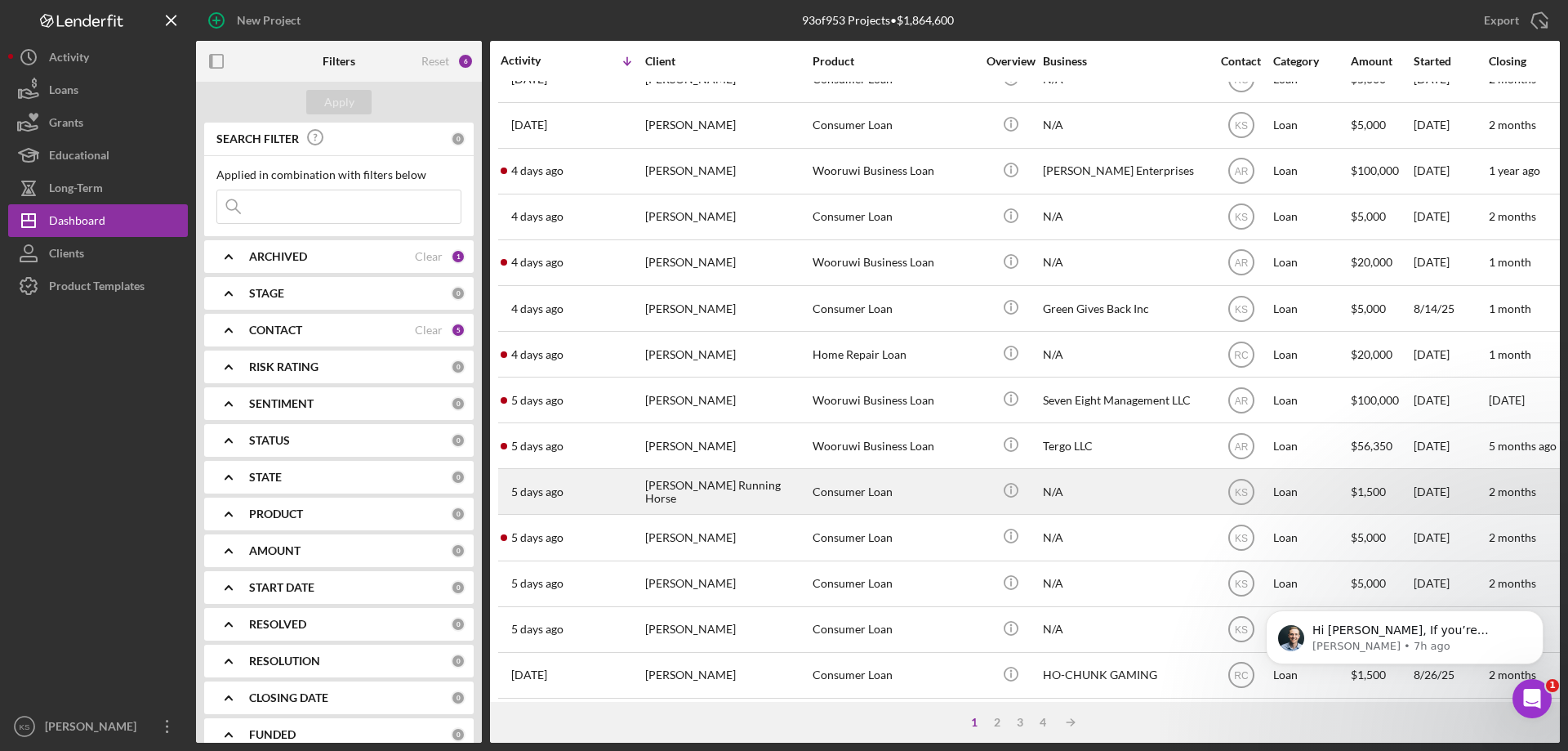
scroll to position [547, 0]
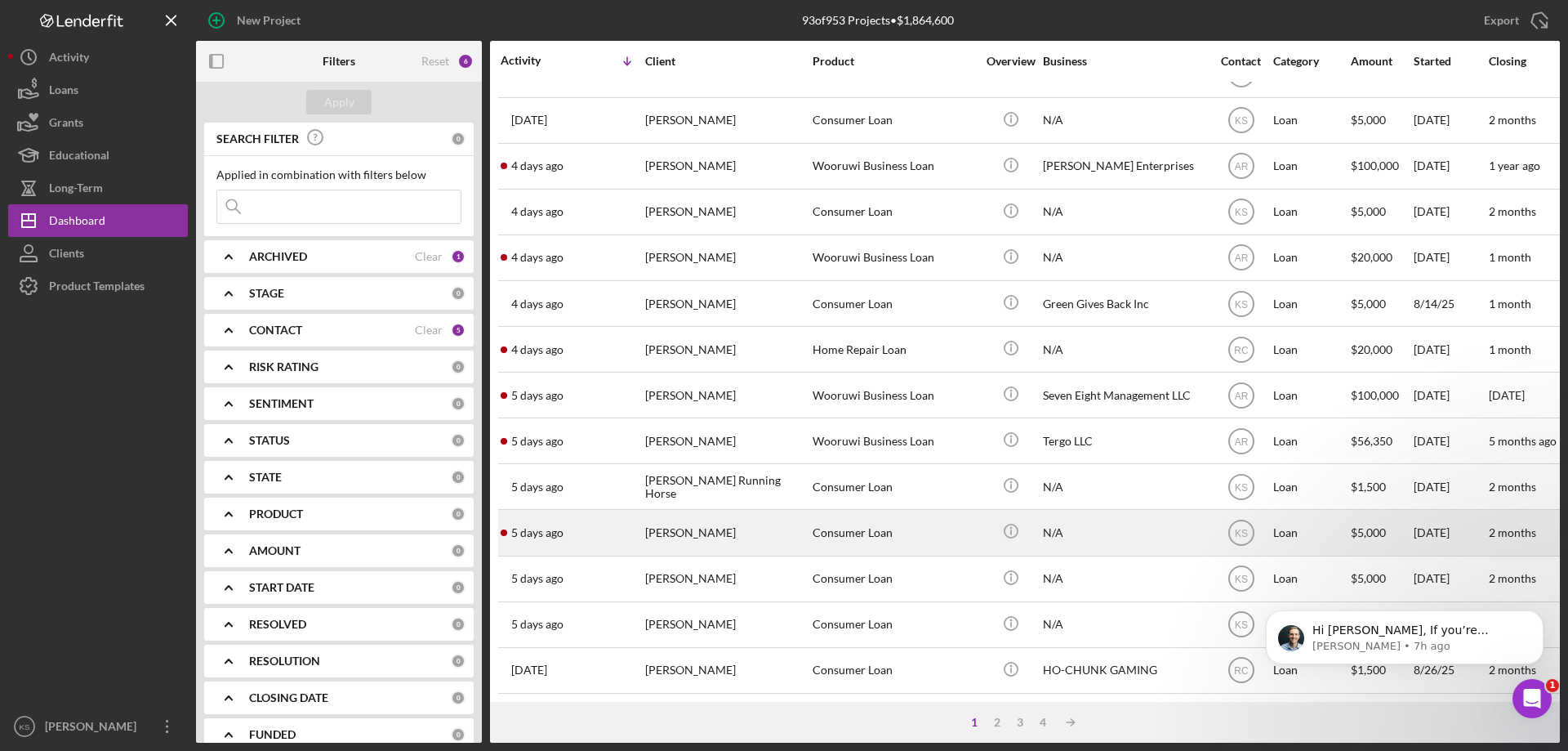
click at [878, 520] on div "Consumer Loan" at bounding box center [894, 532] width 163 height 43
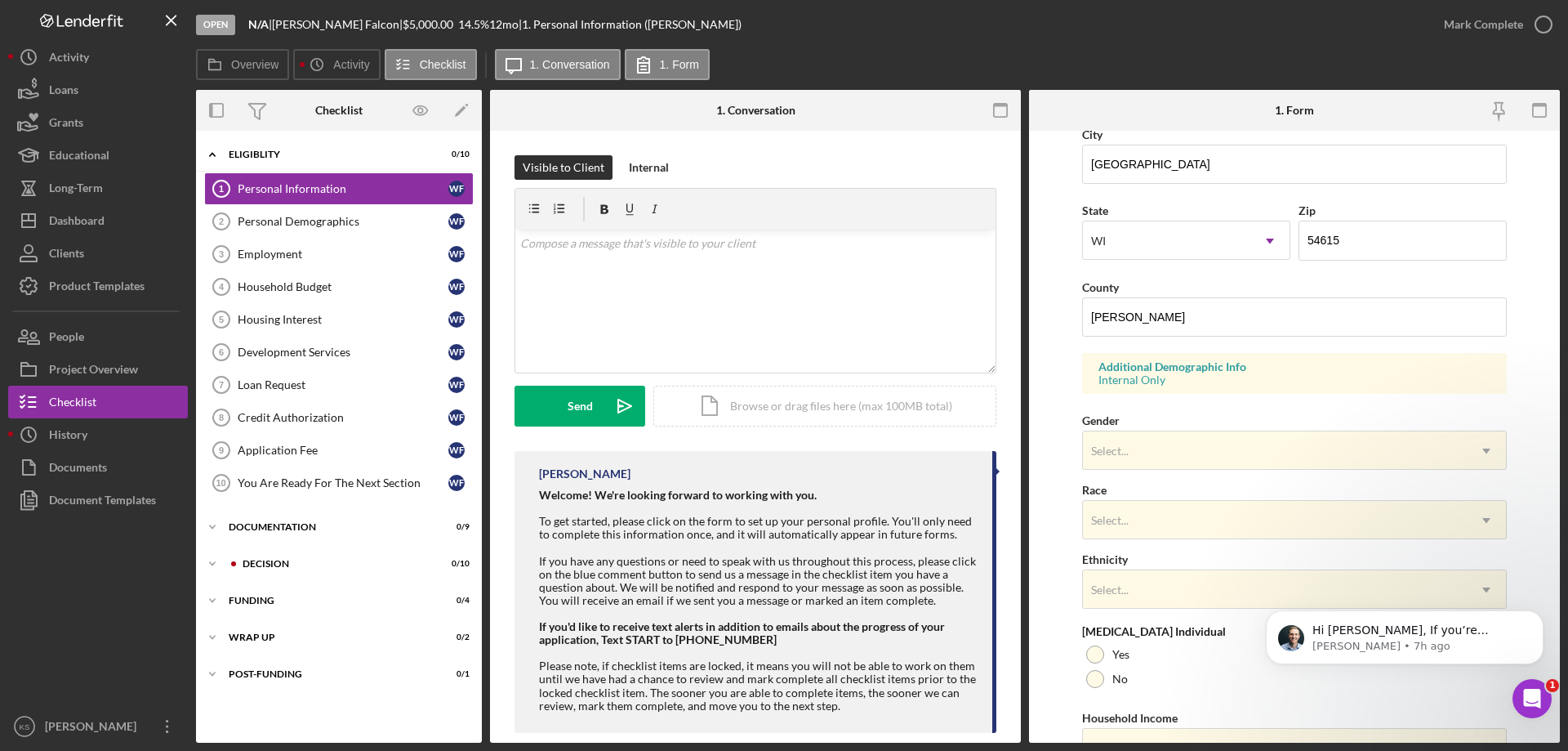
scroll to position [408, 0]
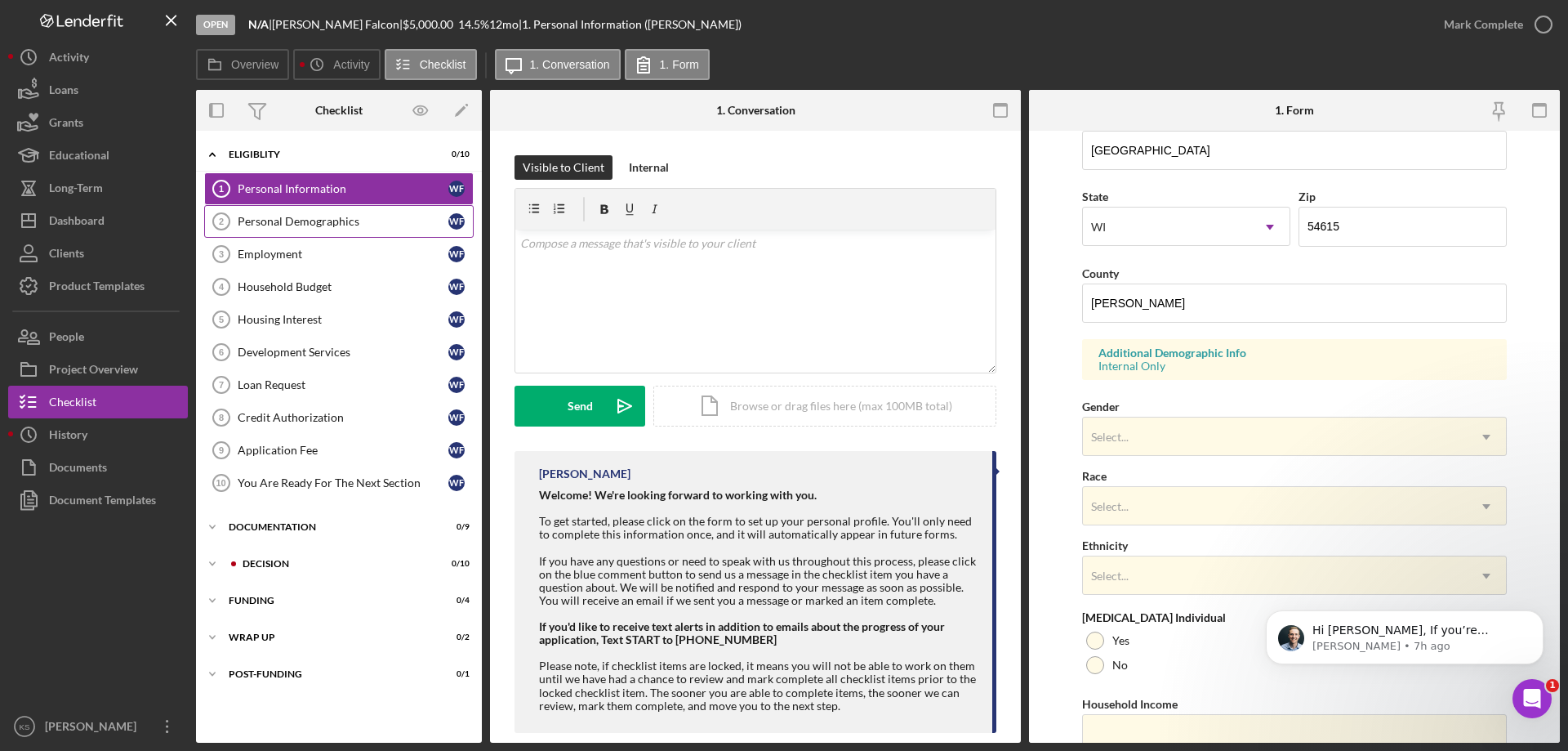
click at [311, 218] on div "Personal Demographics" at bounding box center [343, 221] width 211 height 13
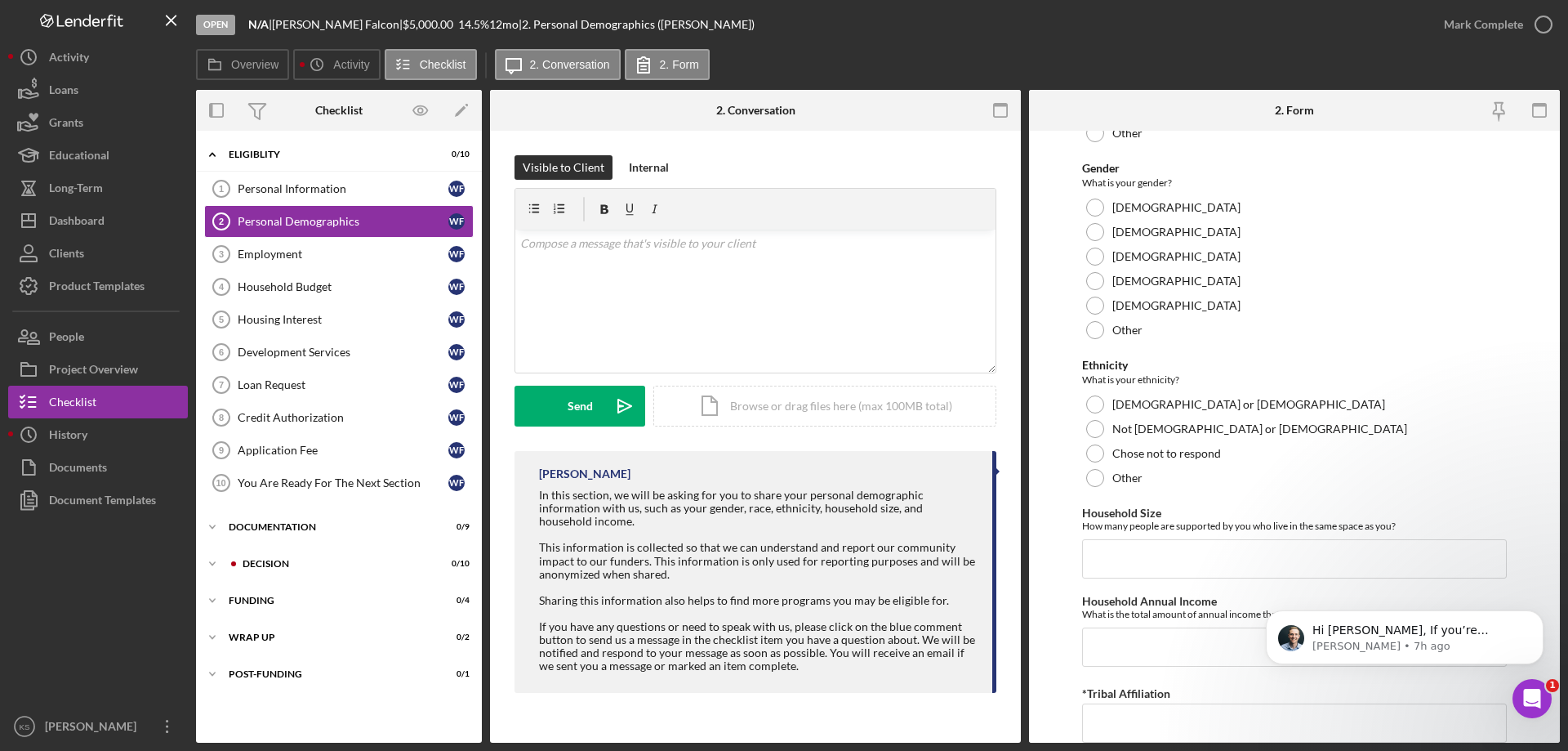
scroll to position [896, 0]
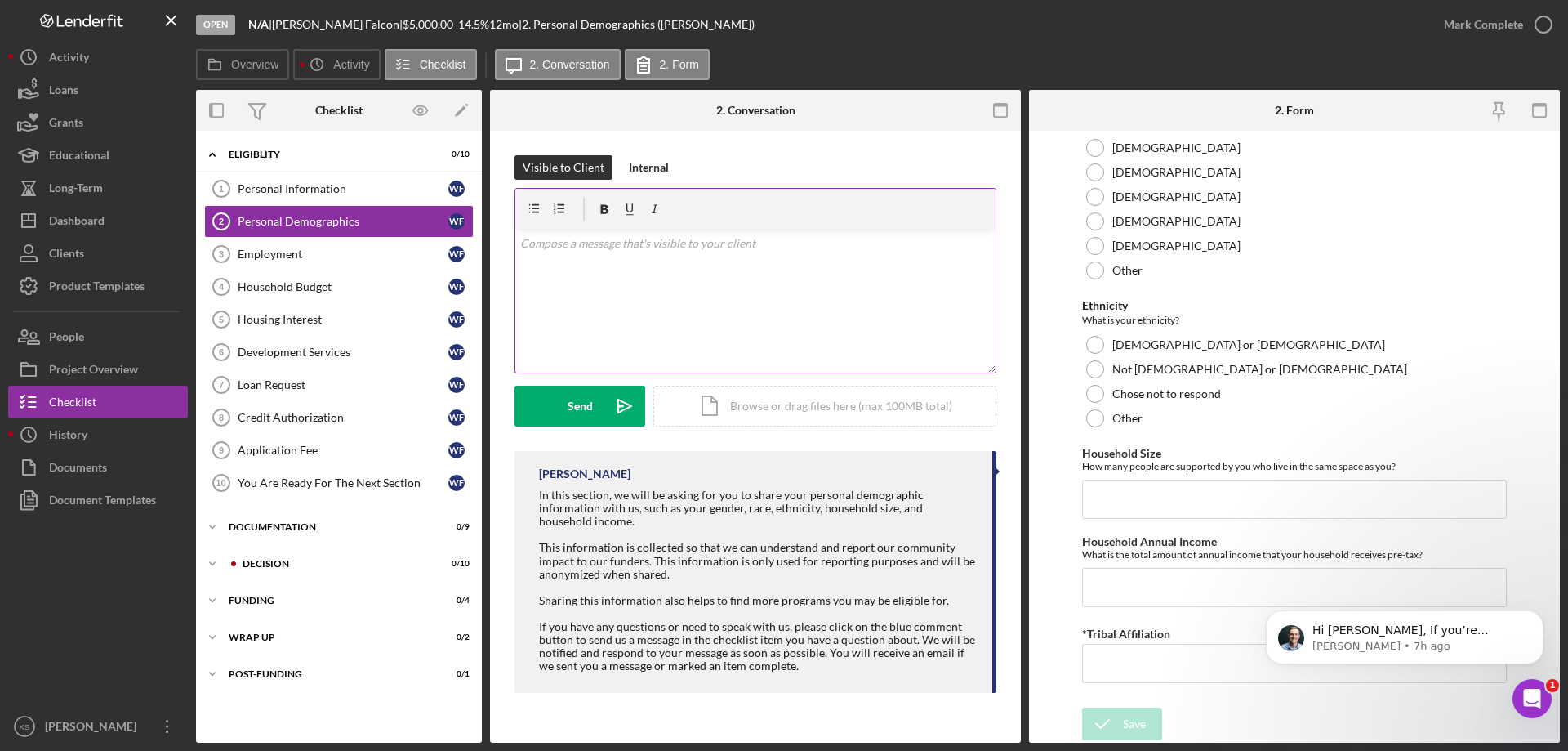
click at [654, 249] on p at bounding box center [755, 243] width 472 height 18
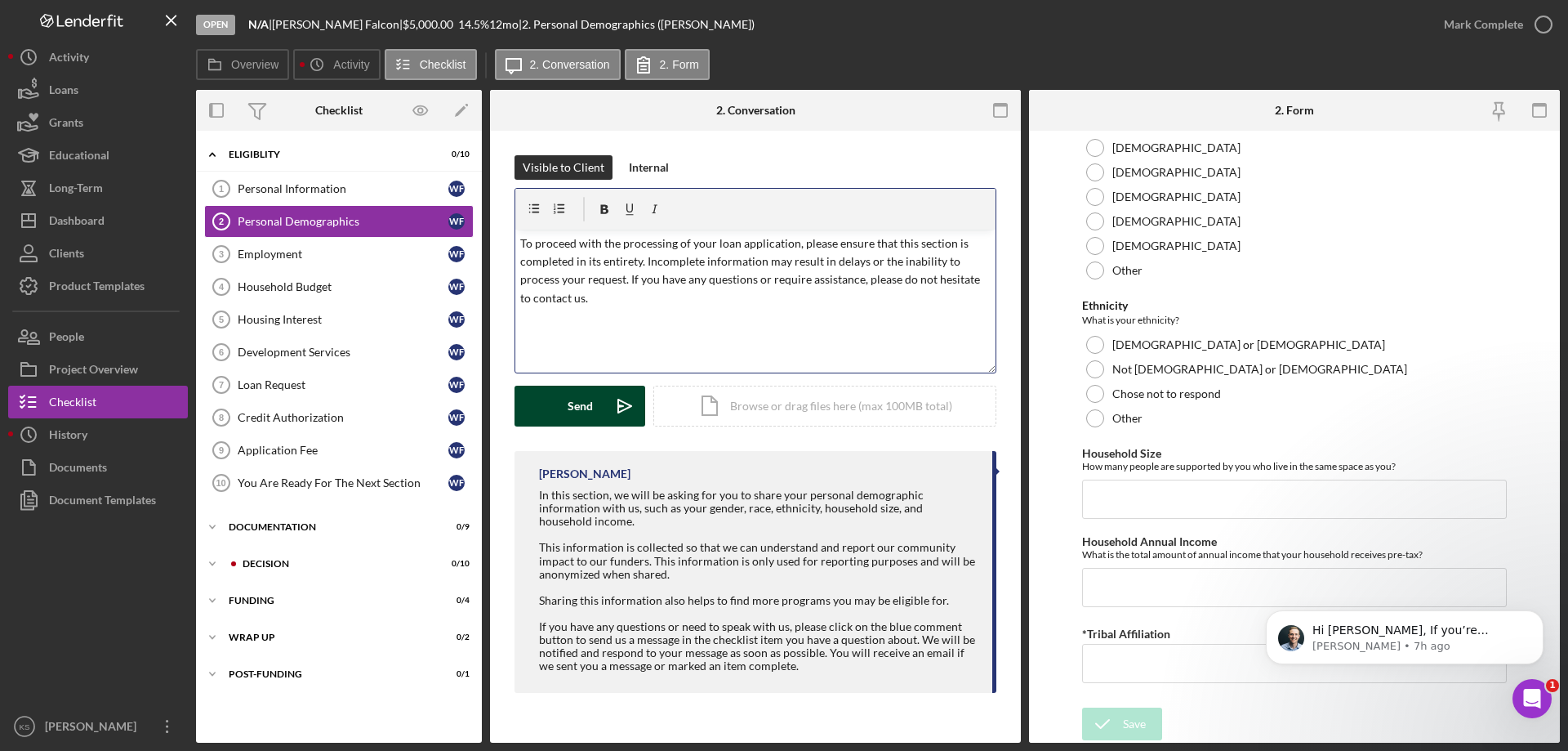
click at [572, 416] on div "Send" at bounding box center [580, 405] width 26 height 41
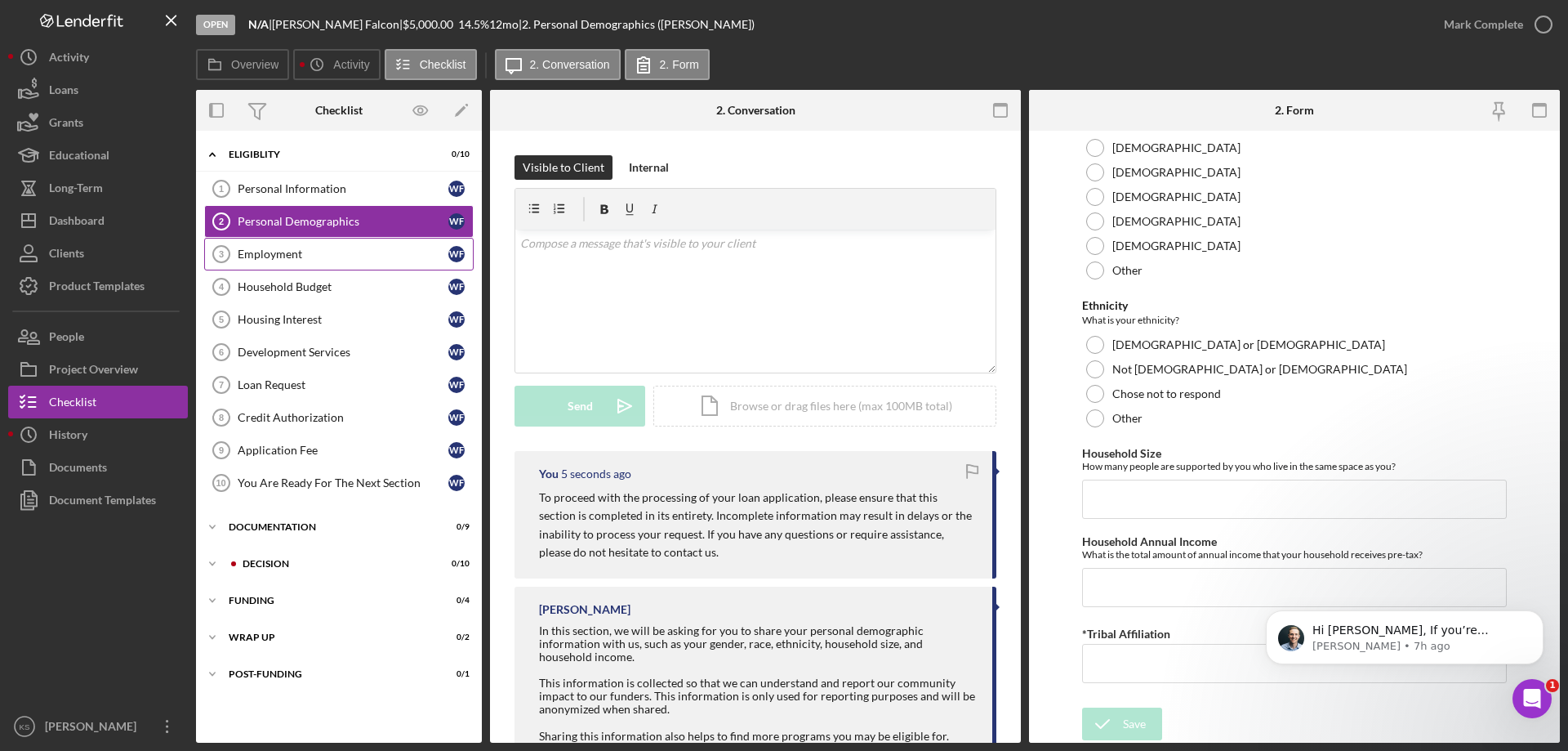
click at [250, 250] on div "Employment" at bounding box center [343, 254] width 211 height 13
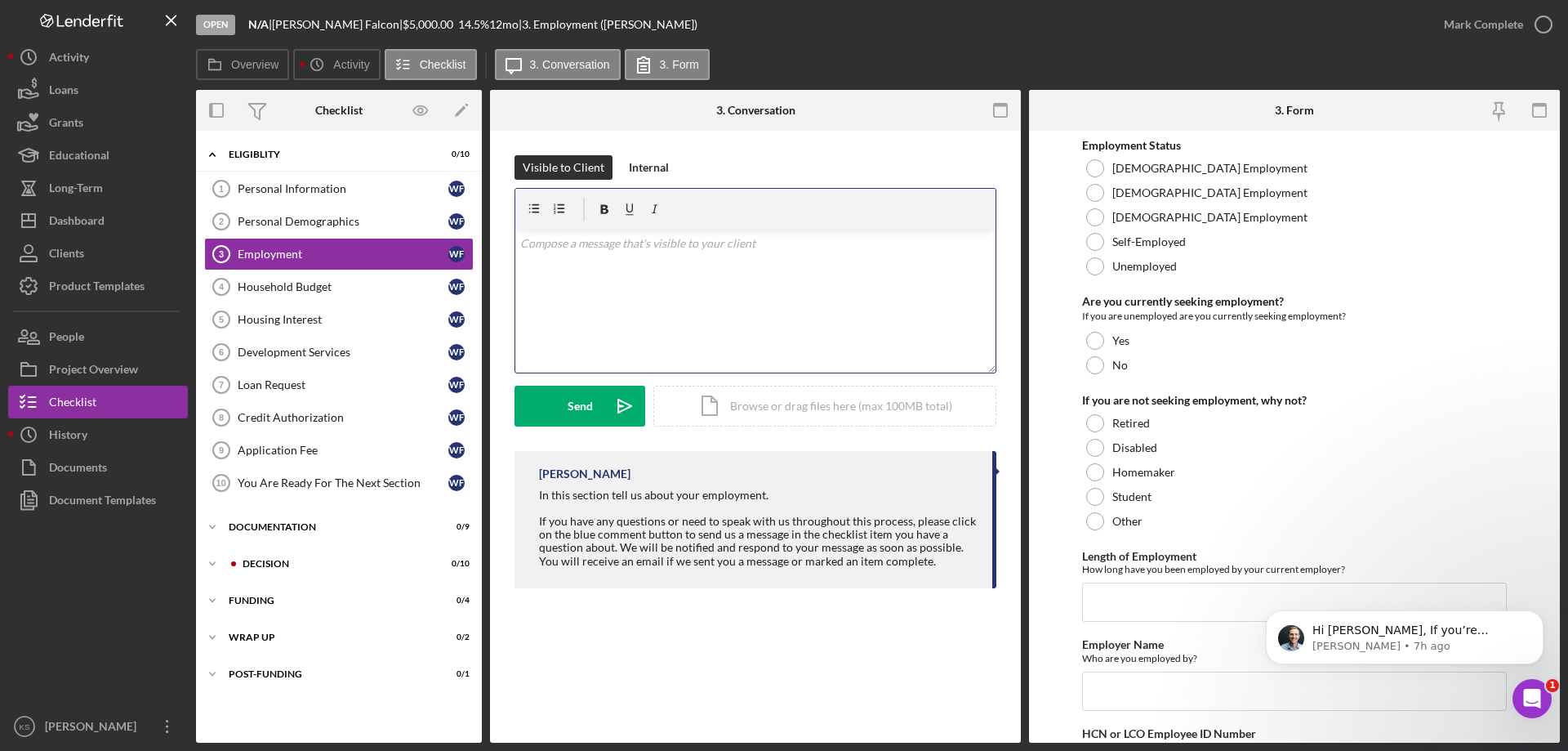
click at [718, 268] on div "v Color teal Color pink Remove color Add row above Add row below Add column bef…" at bounding box center [755, 301] width 480 height 143
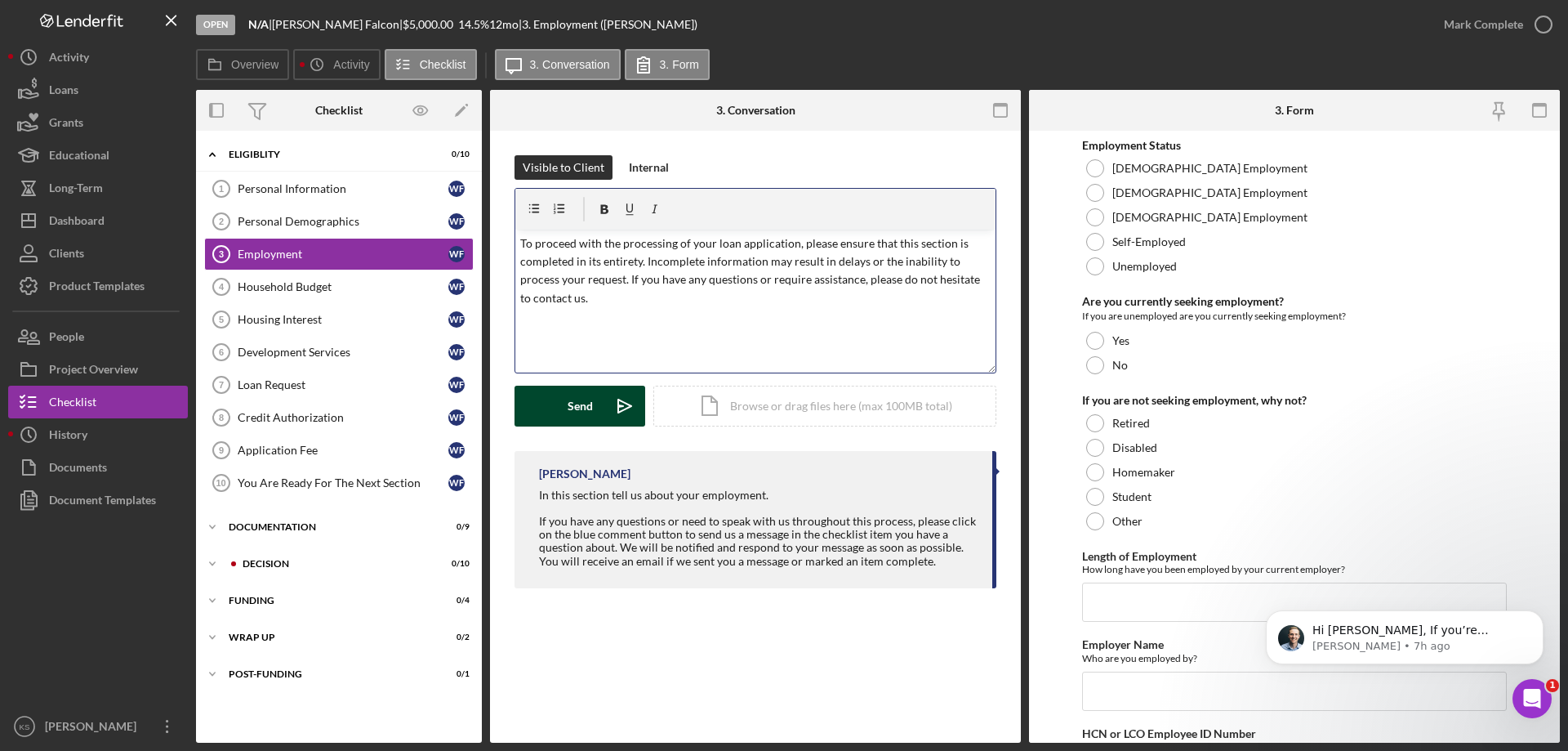
click at [578, 408] on div "Send" at bounding box center [580, 405] width 26 height 41
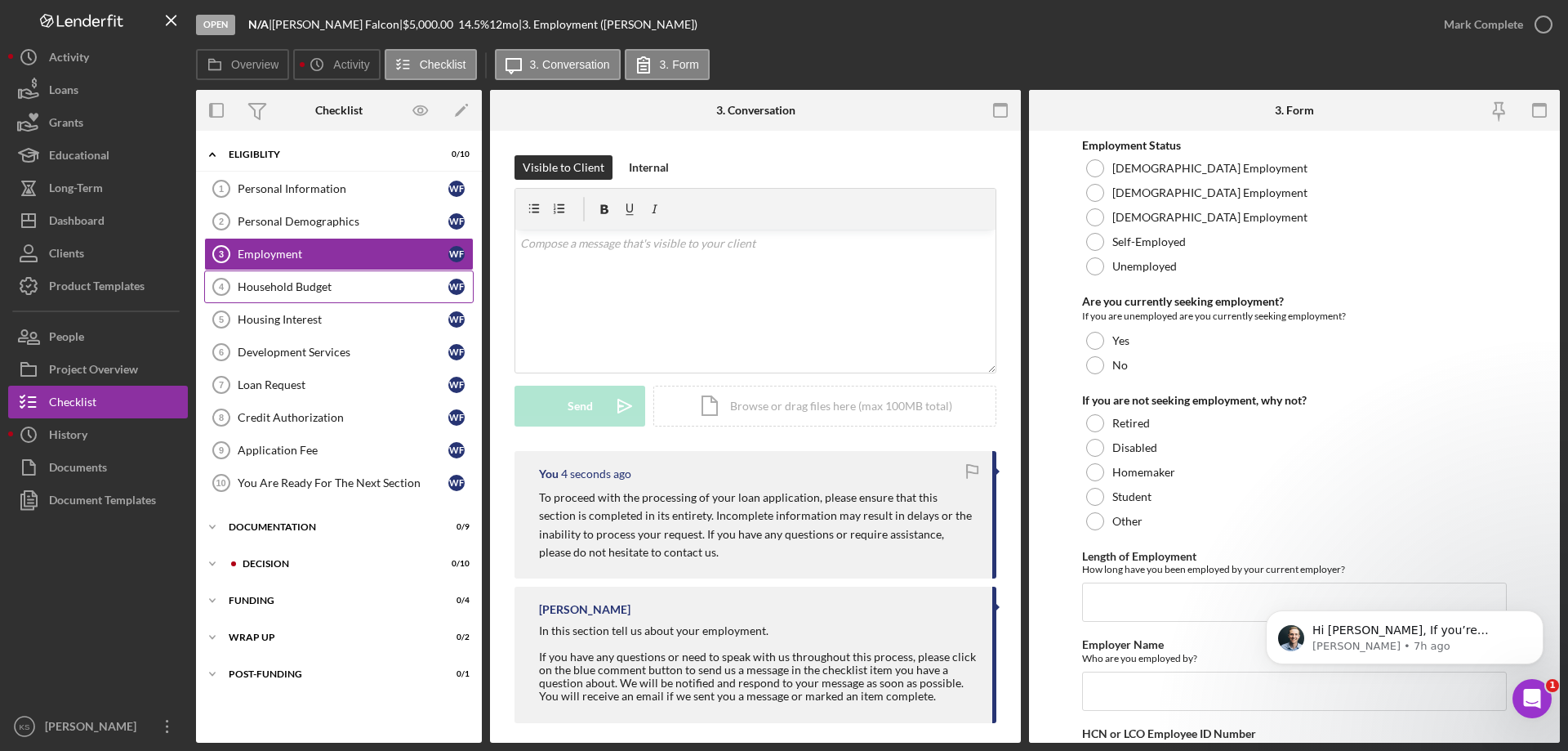
click at [338, 284] on div "Household Budget" at bounding box center [343, 286] width 211 height 13
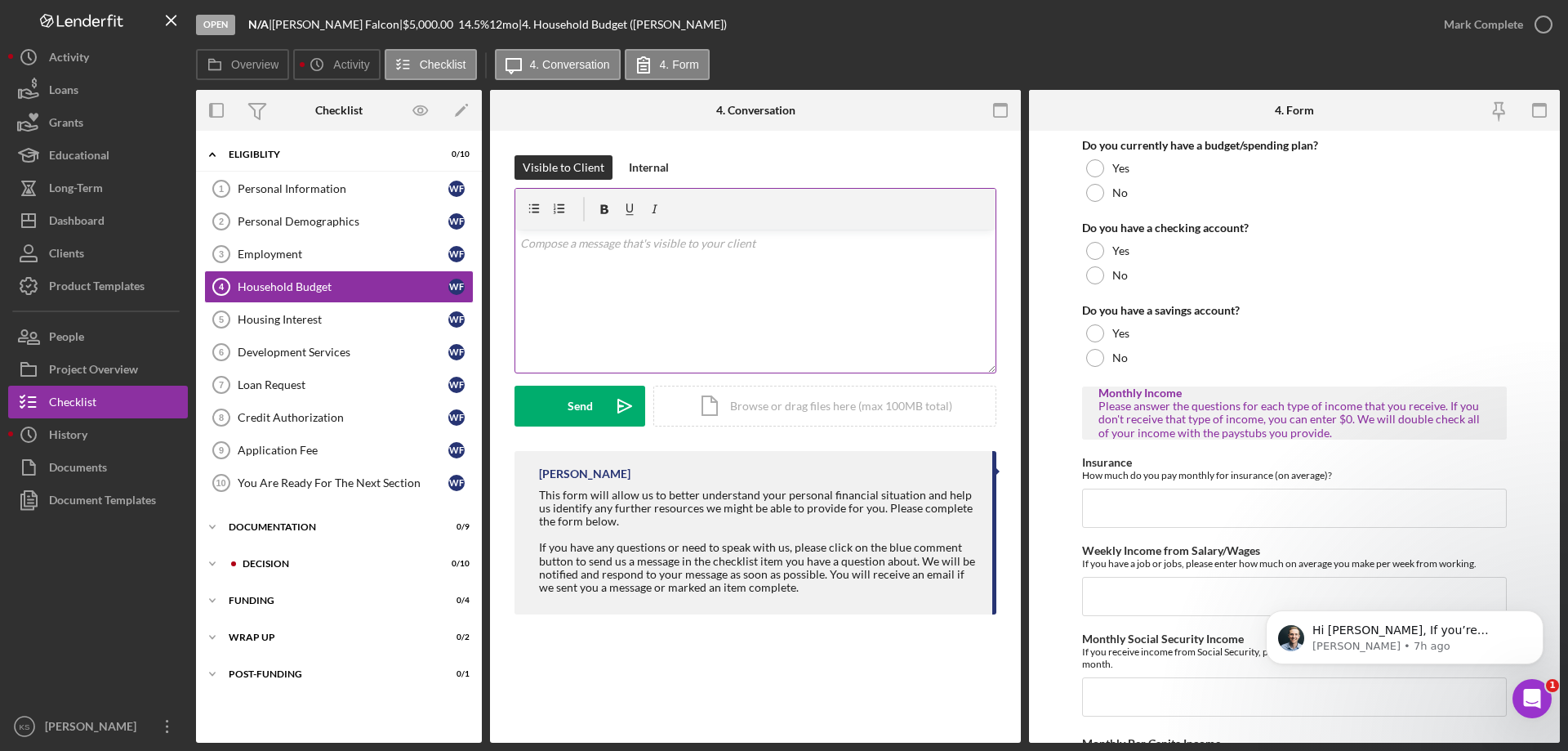
click at [777, 242] on p at bounding box center [755, 243] width 472 height 18
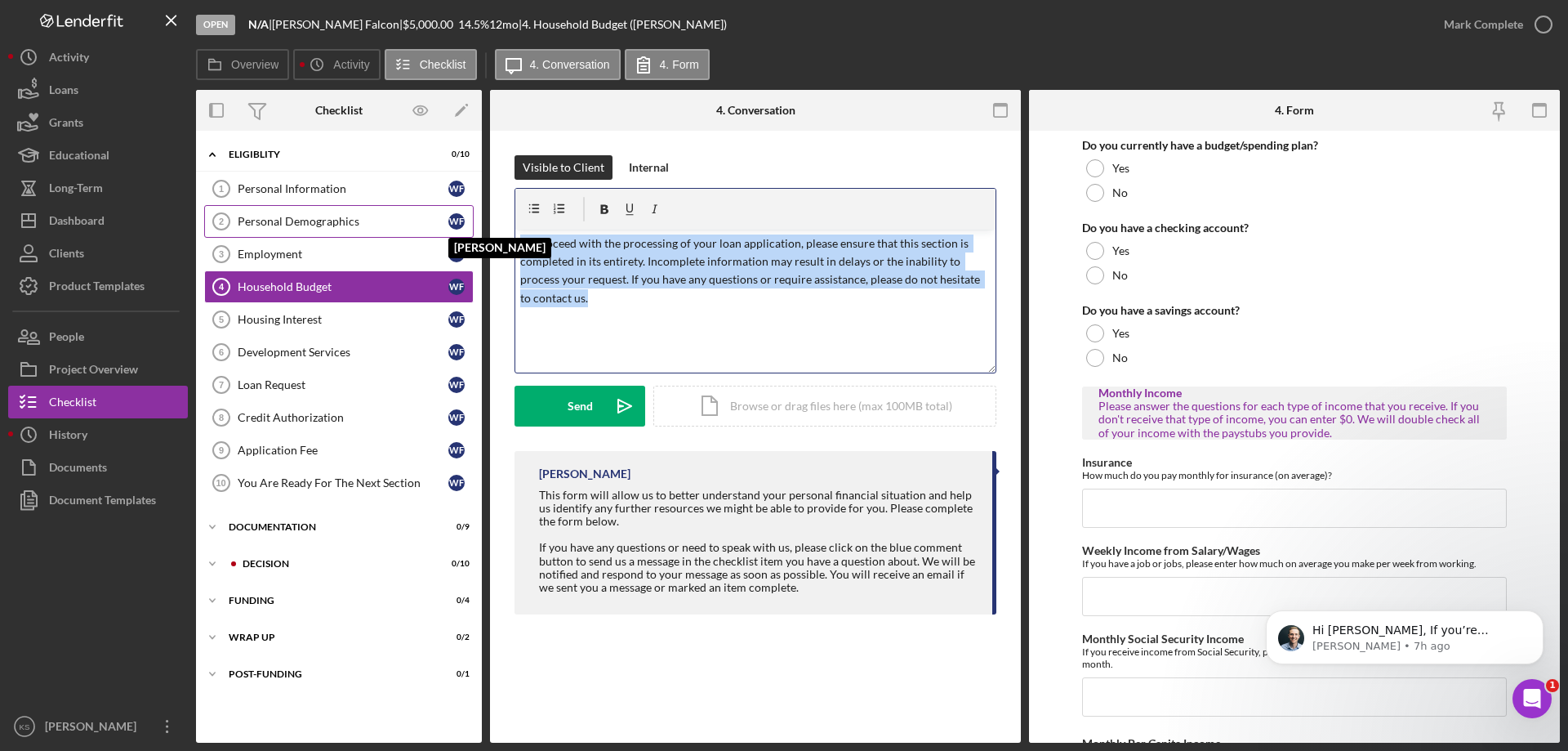
drag, startPoint x: 703, startPoint y: 329, endPoint x: 457, endPoint y: 224, distance: 267.5
click at [457, 224] on div "Overview Internal Workflow Stage Open Icon/Dropdown Arrow Archive (can unarchiv…" at bounding box center [878, 416] width 1364 height 652
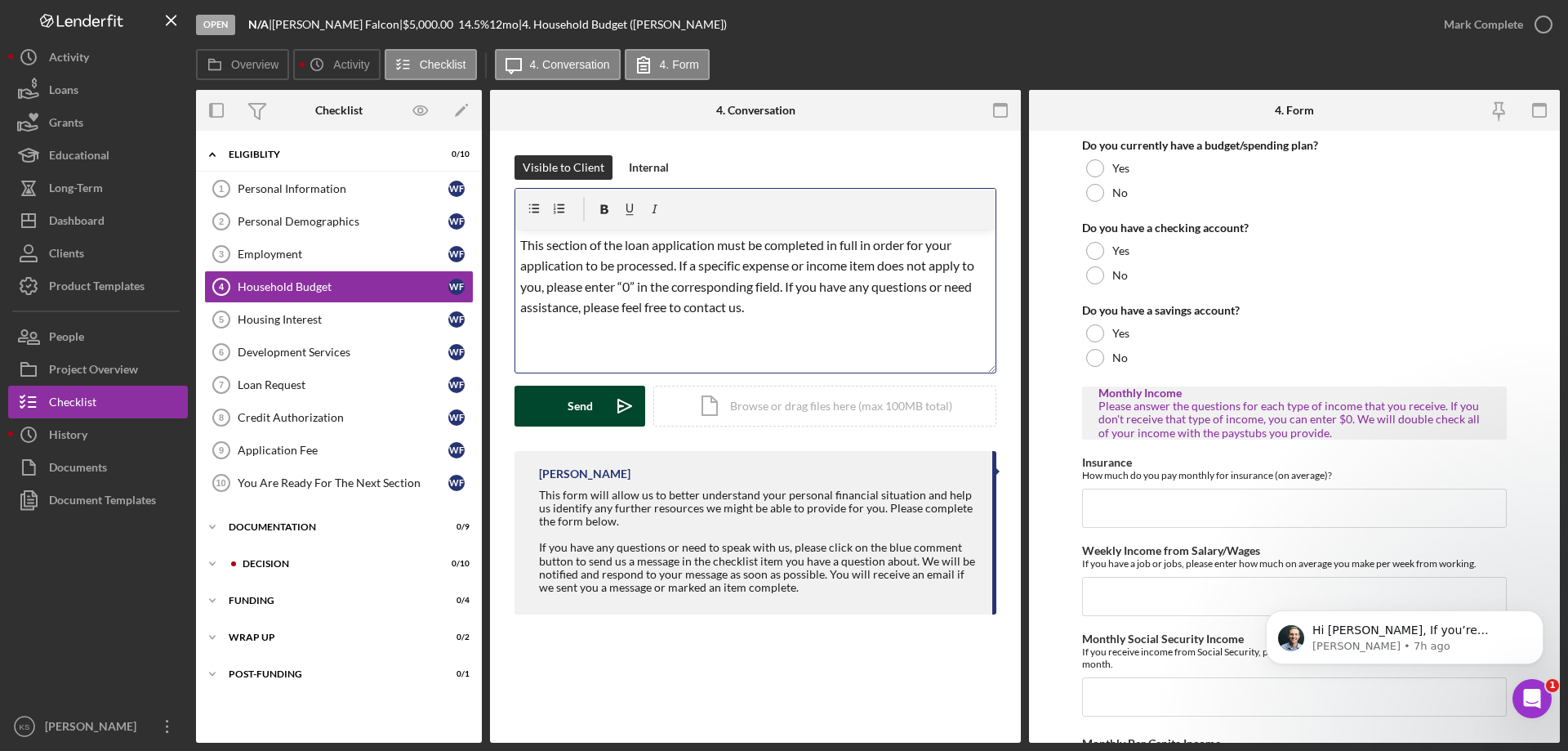
click at [591, 406] on div "Send" at bounding box center [580, 405] width 26 height 41
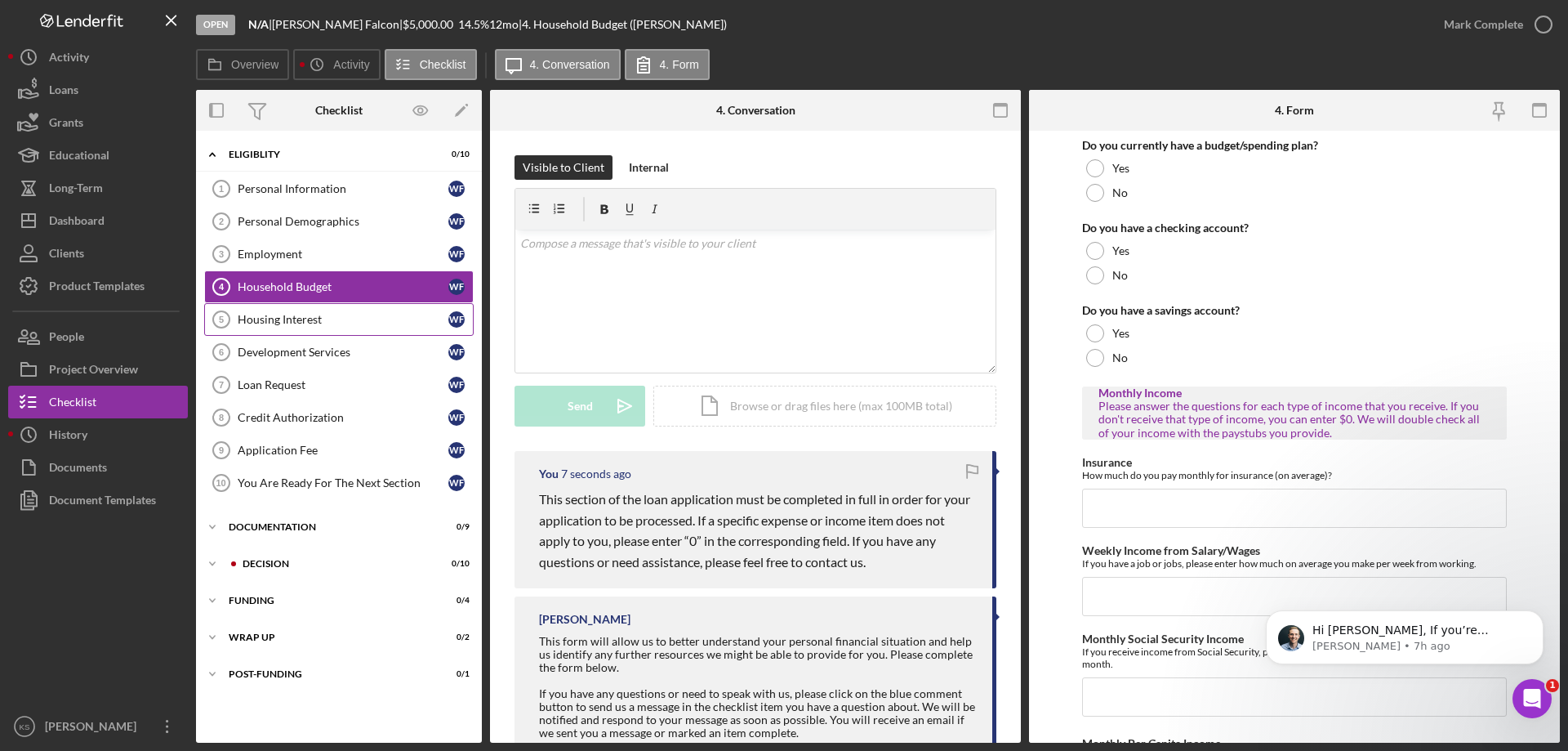
click at [265, 326] on div "Housing Interest" at bounding box center [343, 319] width 211 height 13
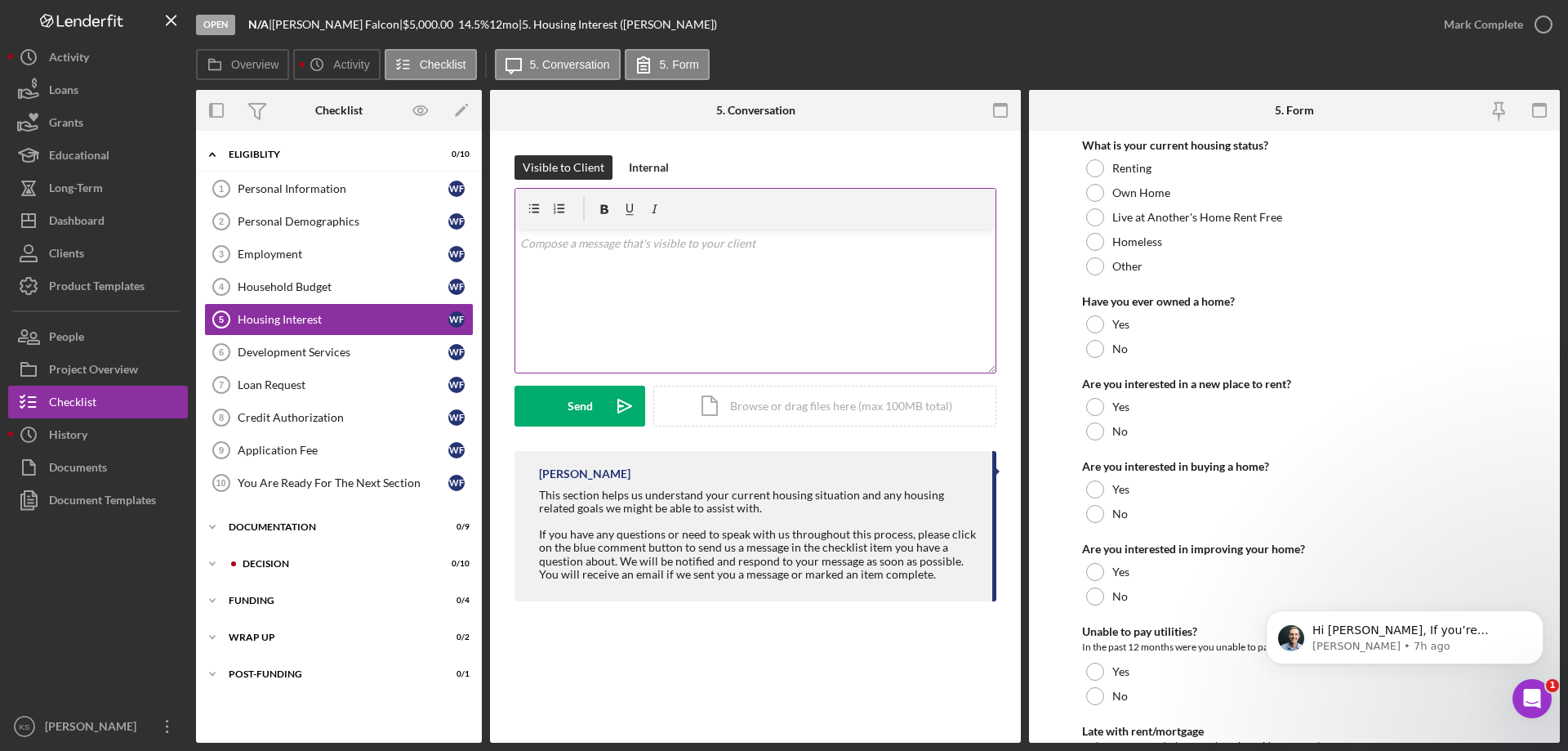
click at [706, 294] on div "v Color teal Color pink Remove color Add row above Add row below Add column bef…" at bounding box center [755, 301] width 480 height 143
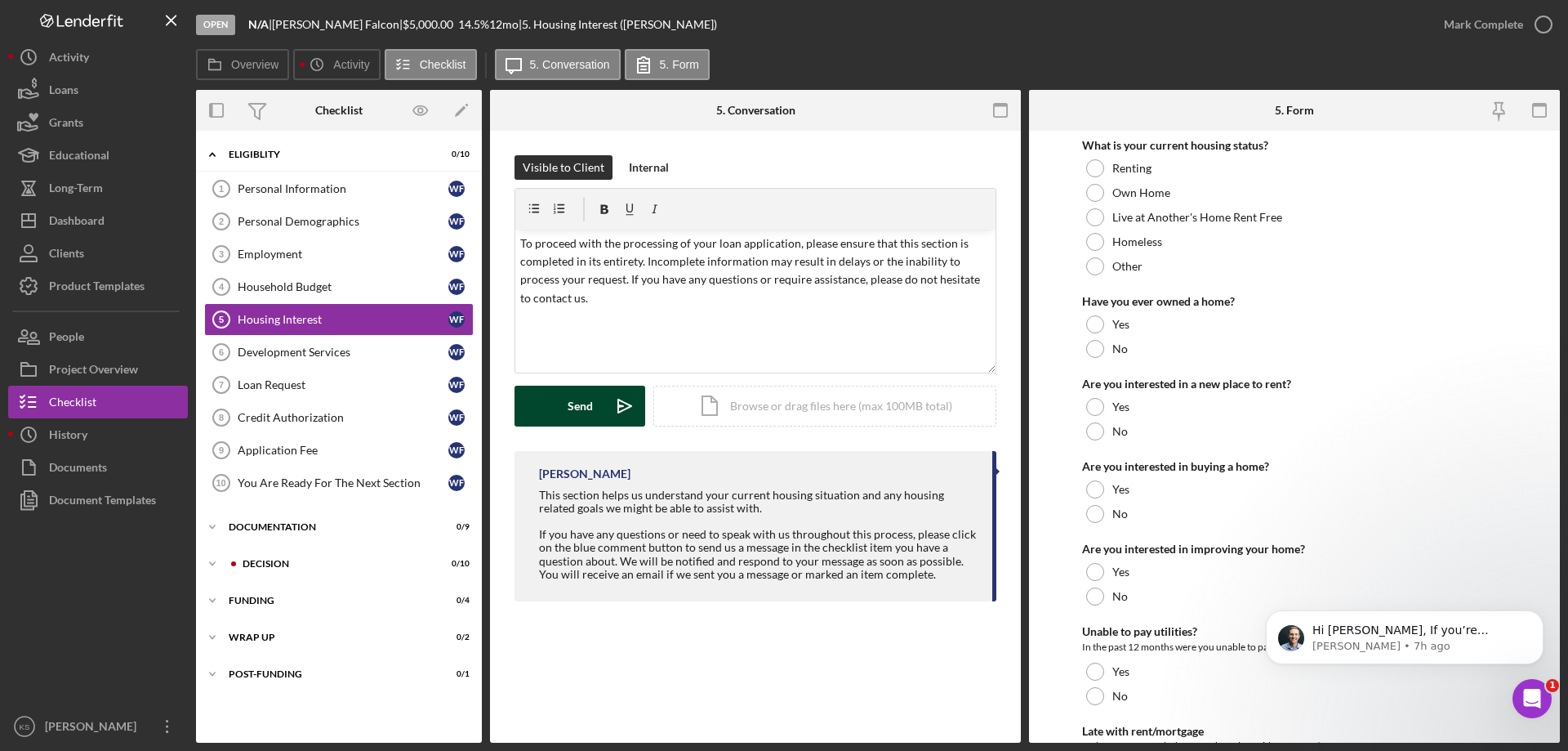
click at [584, 402] on div "Send" at bounding box center [580, 405] width 26 height 41
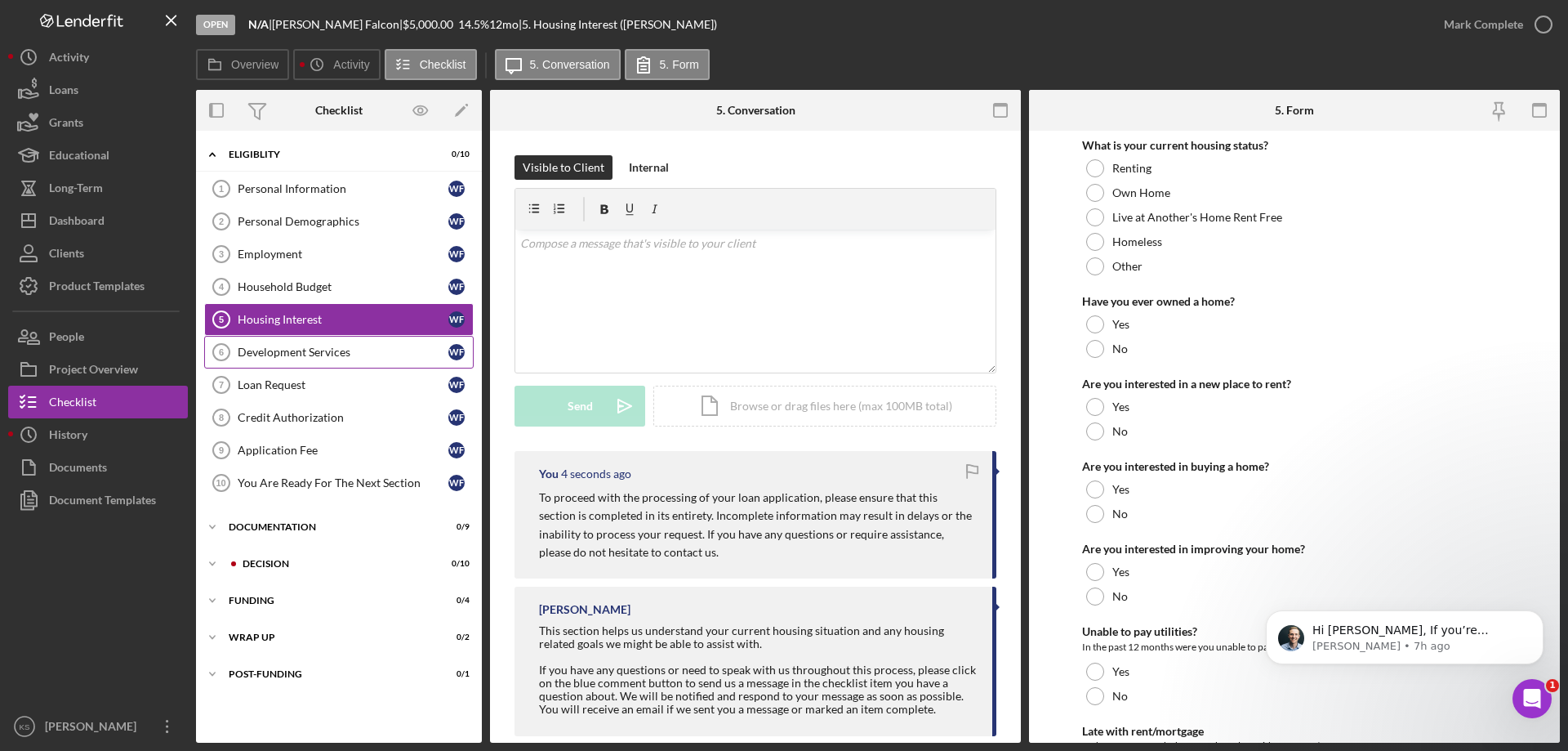
click at [370, 361] on link "Development Services 6 Development Services W F" at bounding box center [339, 352] width 270 height 33
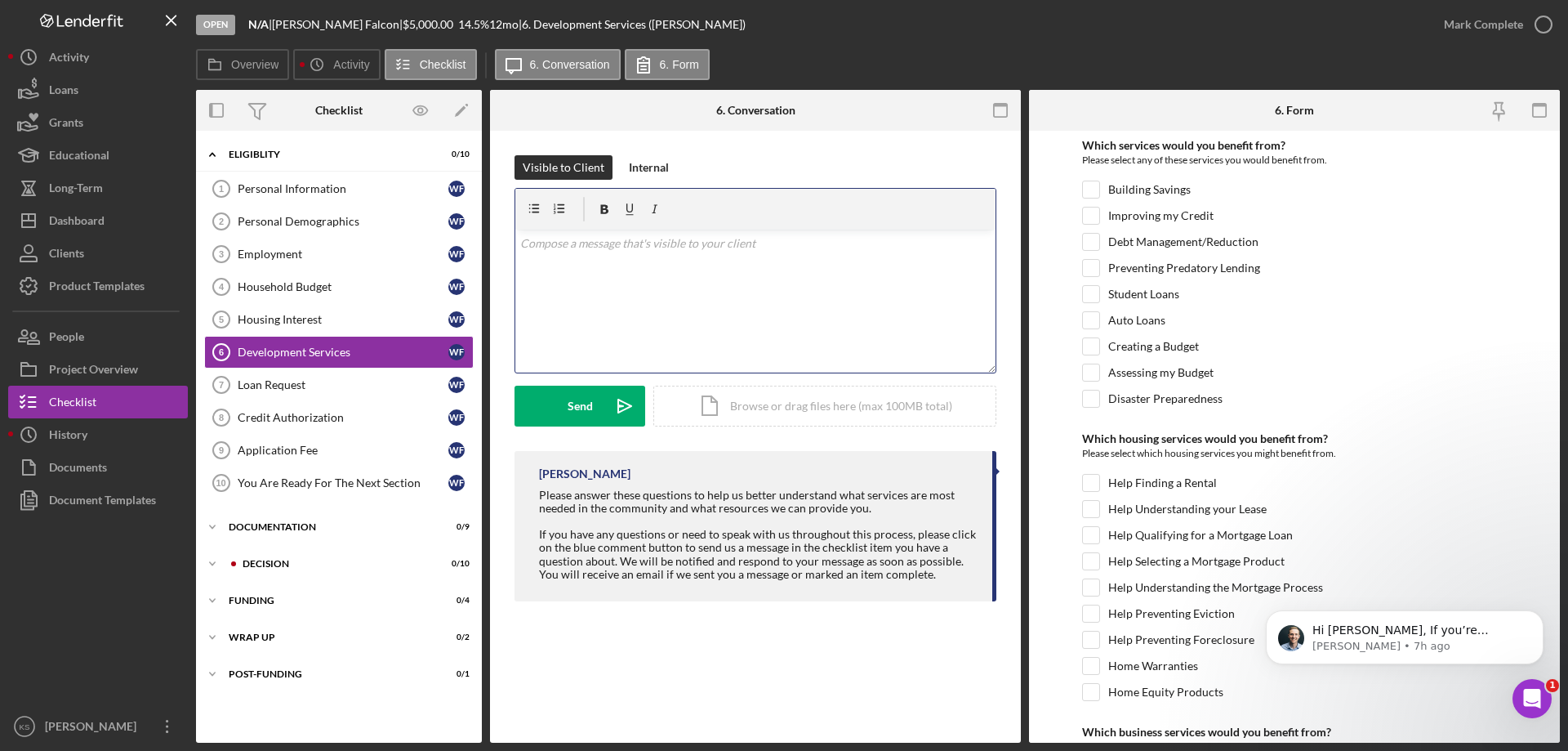
click at [675, 280] on div "v Color teal Color pink Remove color Add row above Add row below Add column bef…" at bounding box center [755, 301] width 480 height 143
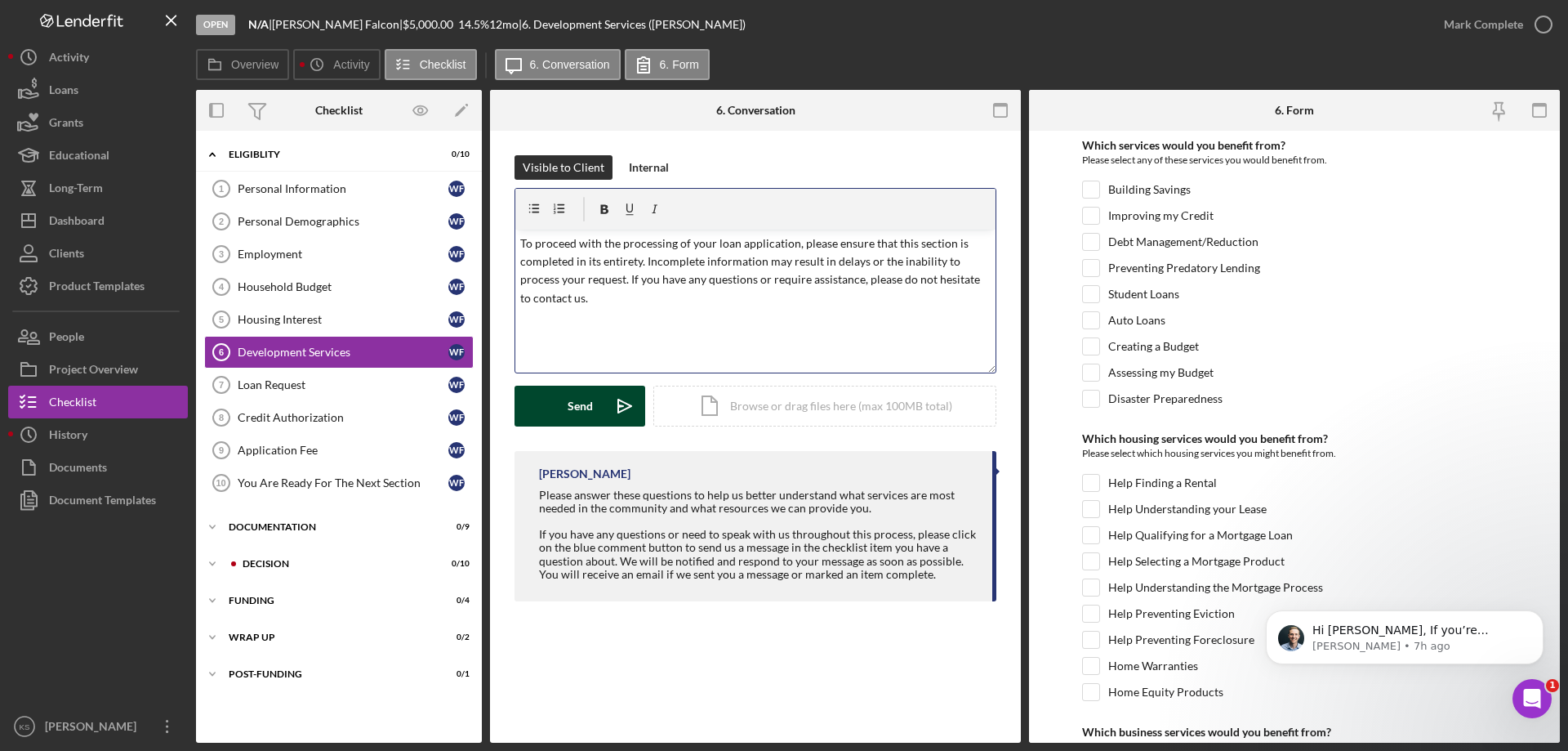
click at [568, 406] on div "Send" at bounding box center [580, 405] width 26 height 41
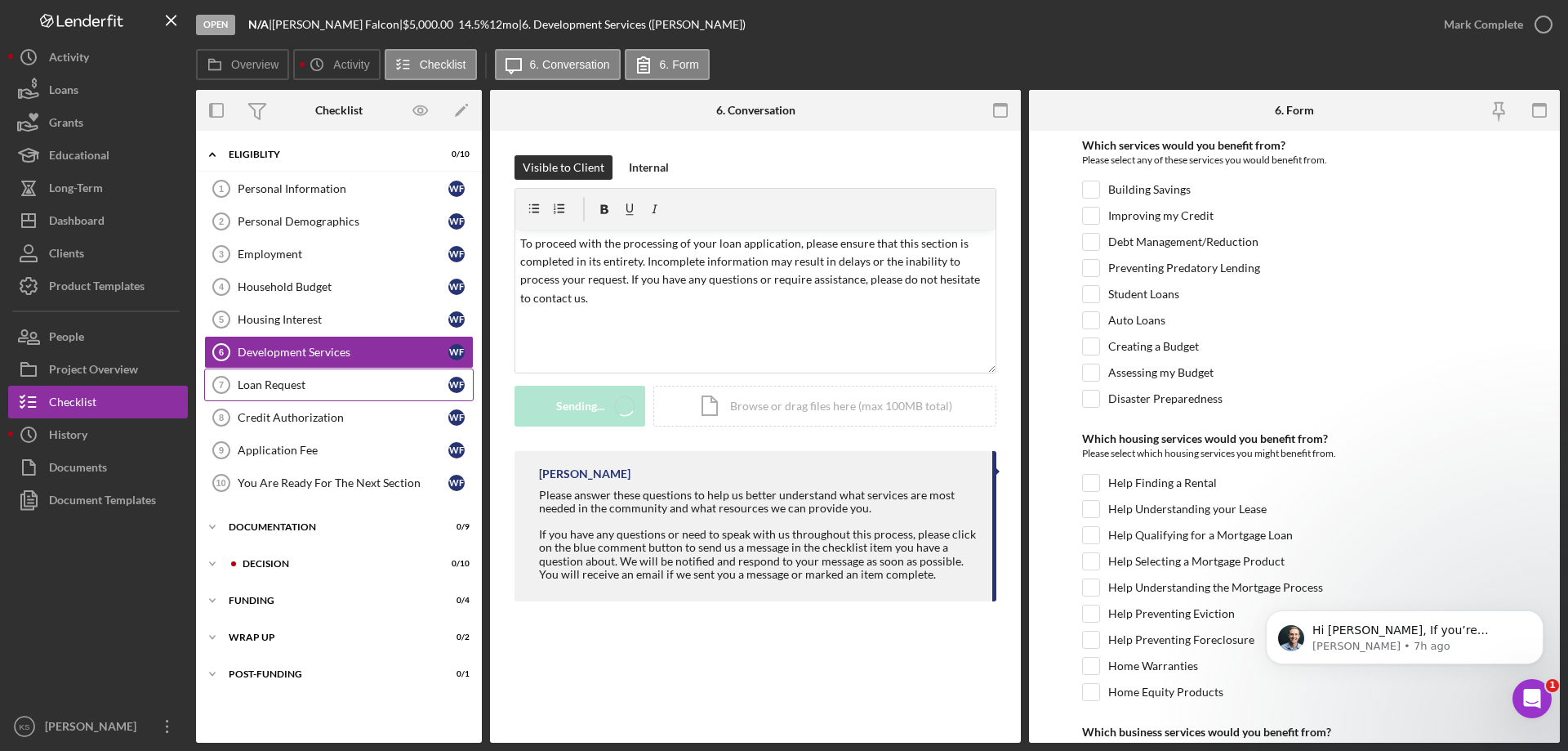
click at [324, 388] on div "Loan Request" at bounding box center [343, 384] width 211 height 13
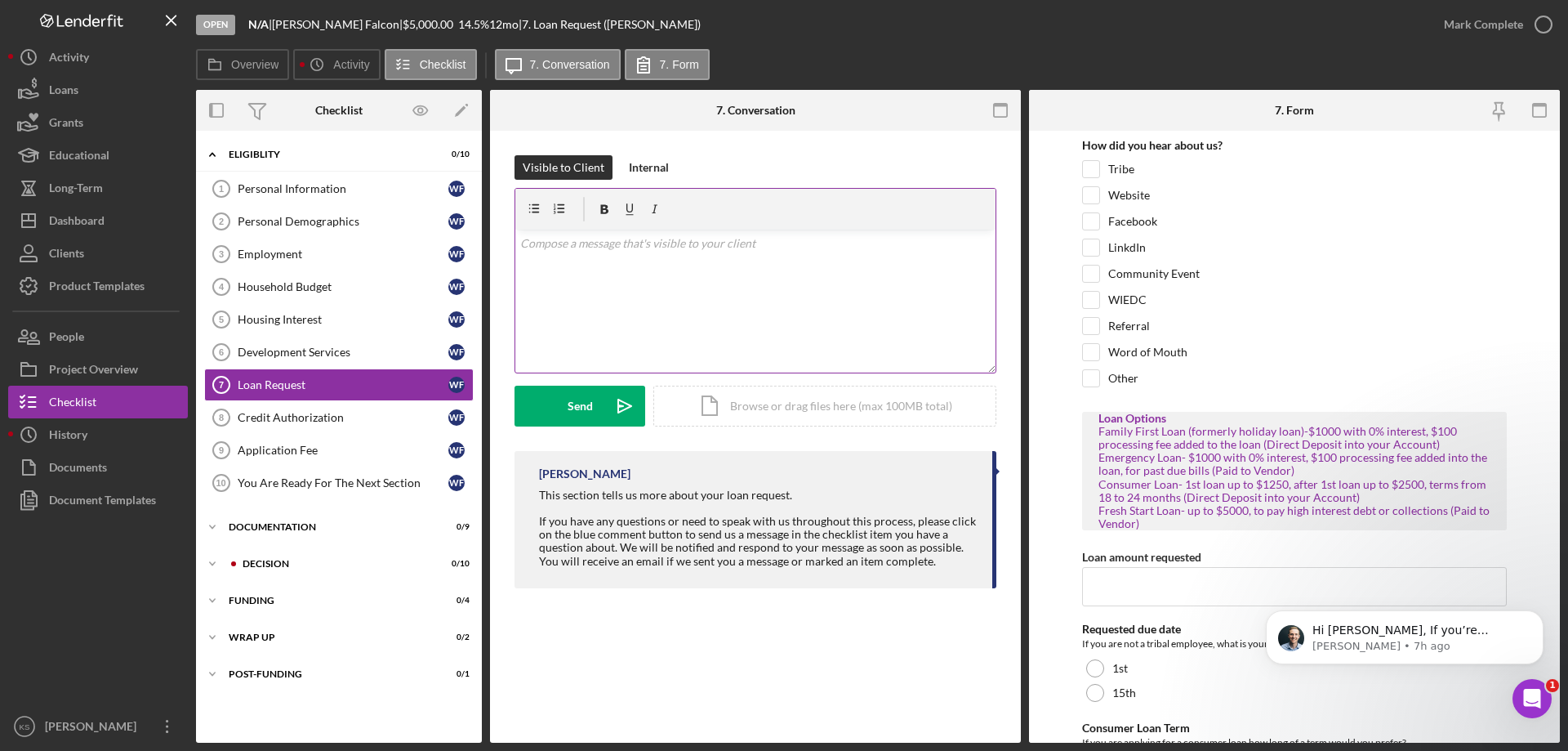
click at [648, 310] on div "v Color teal Color pink Remove color Add row above Add row below Add column bef…" at bounding box center [755, 301] width 480 height 143
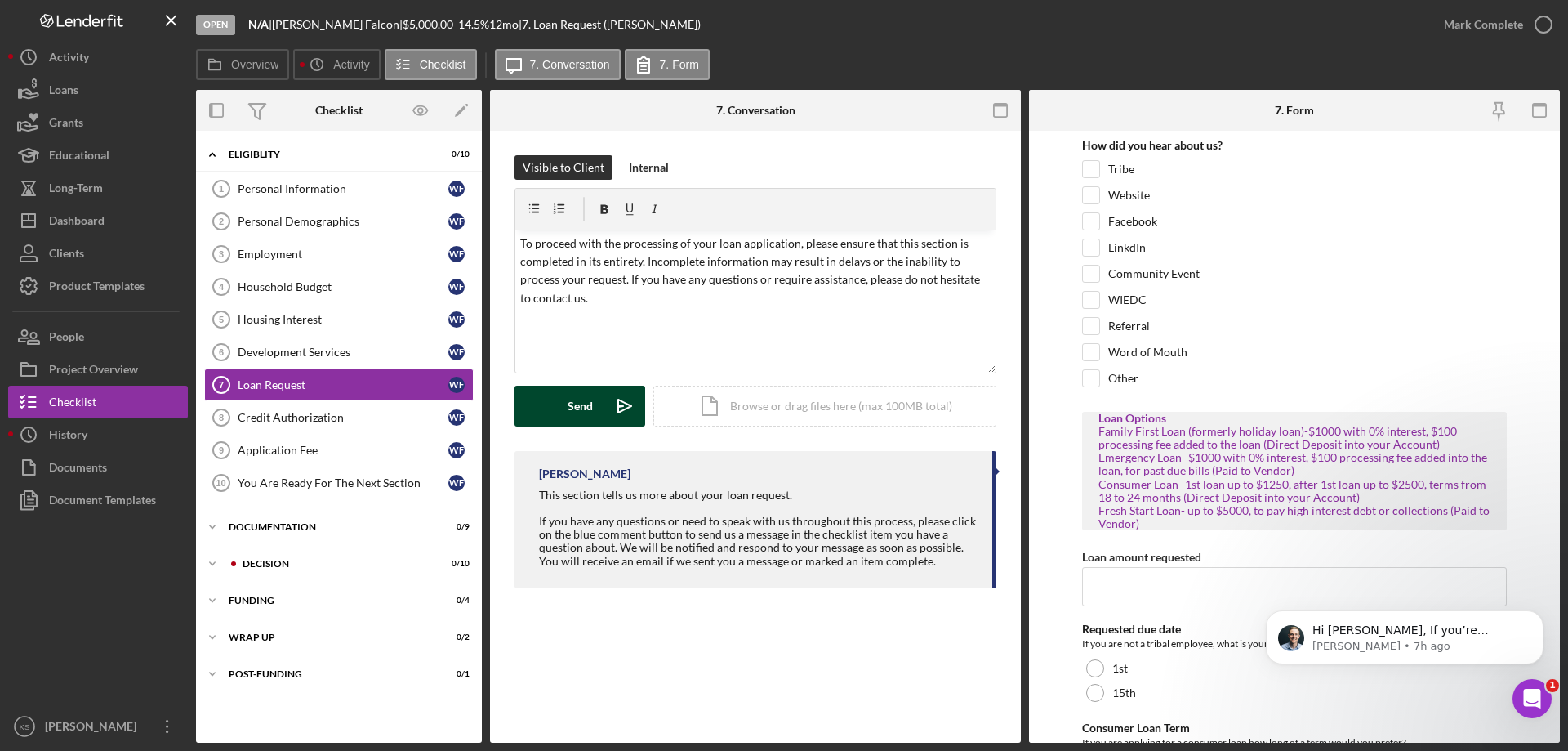
click at [571, 406] on div "Send" at bounding box center [580, 405] width 26 height 41
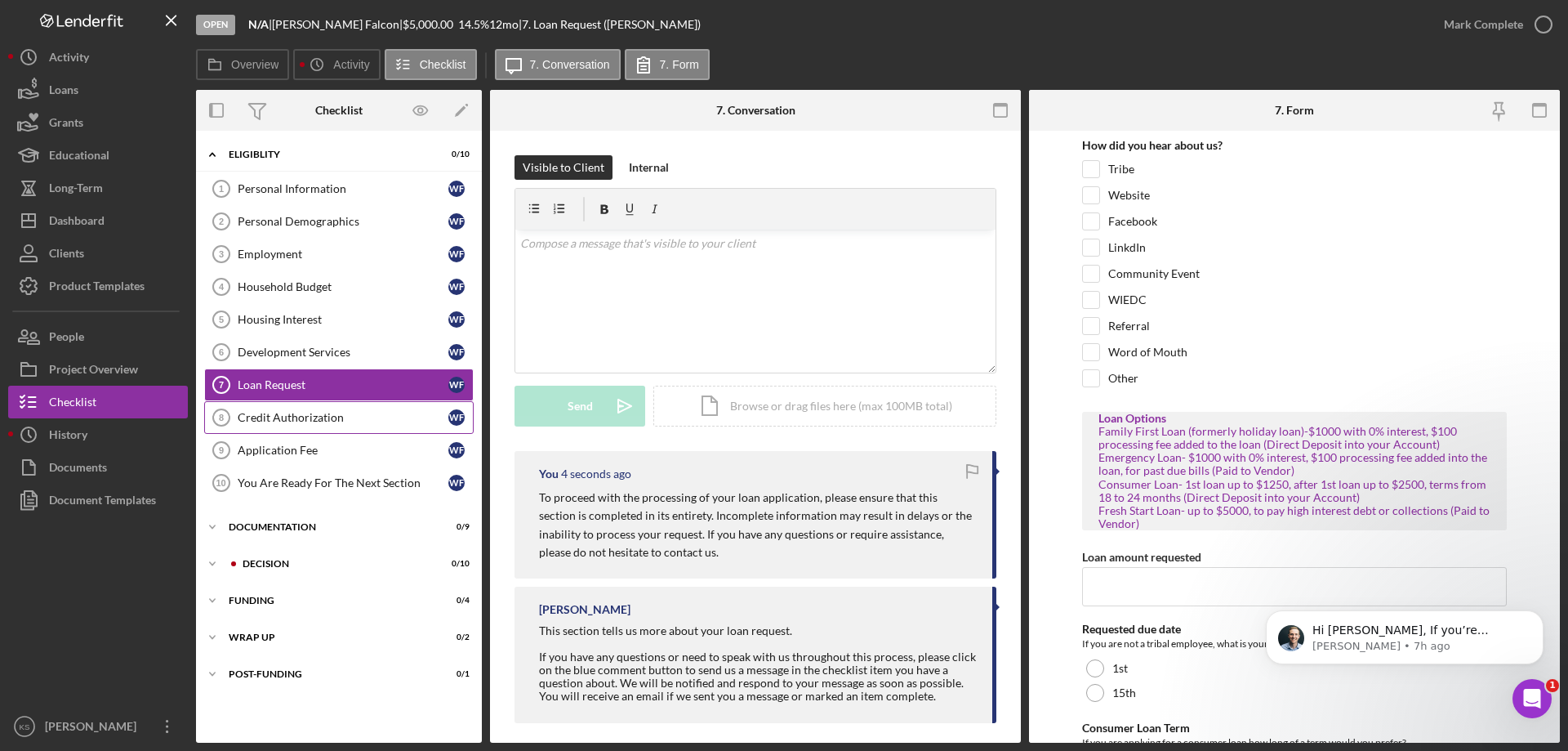
click at [350, 414] on div "Credit Authorization" at bounding box center [343, 417] width 211 height 13
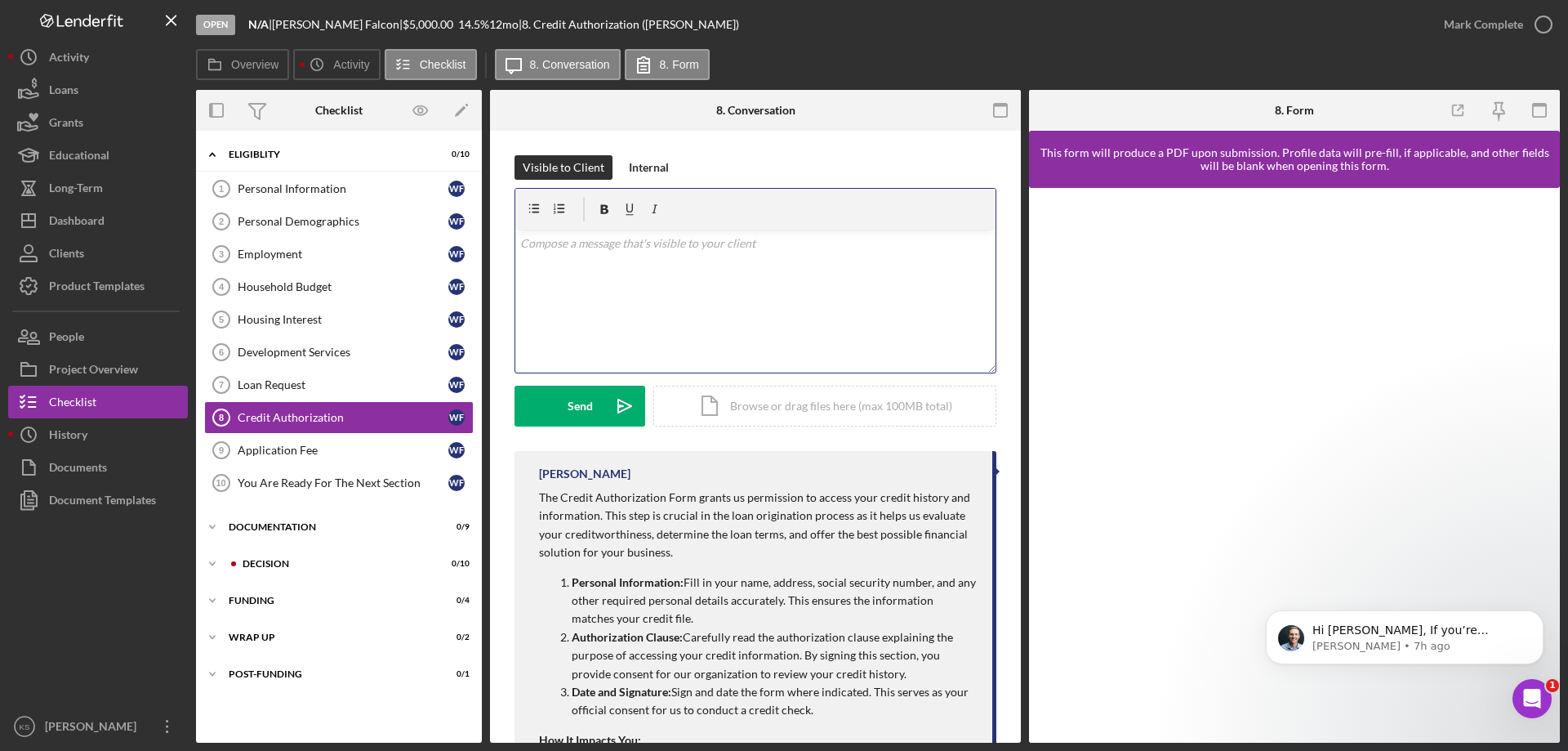
click at [651, 309] on div "v Color teal Color pink Remove color Add row above Add row below Add column bef…" at bounding box center [755, 301] width 480 height 143
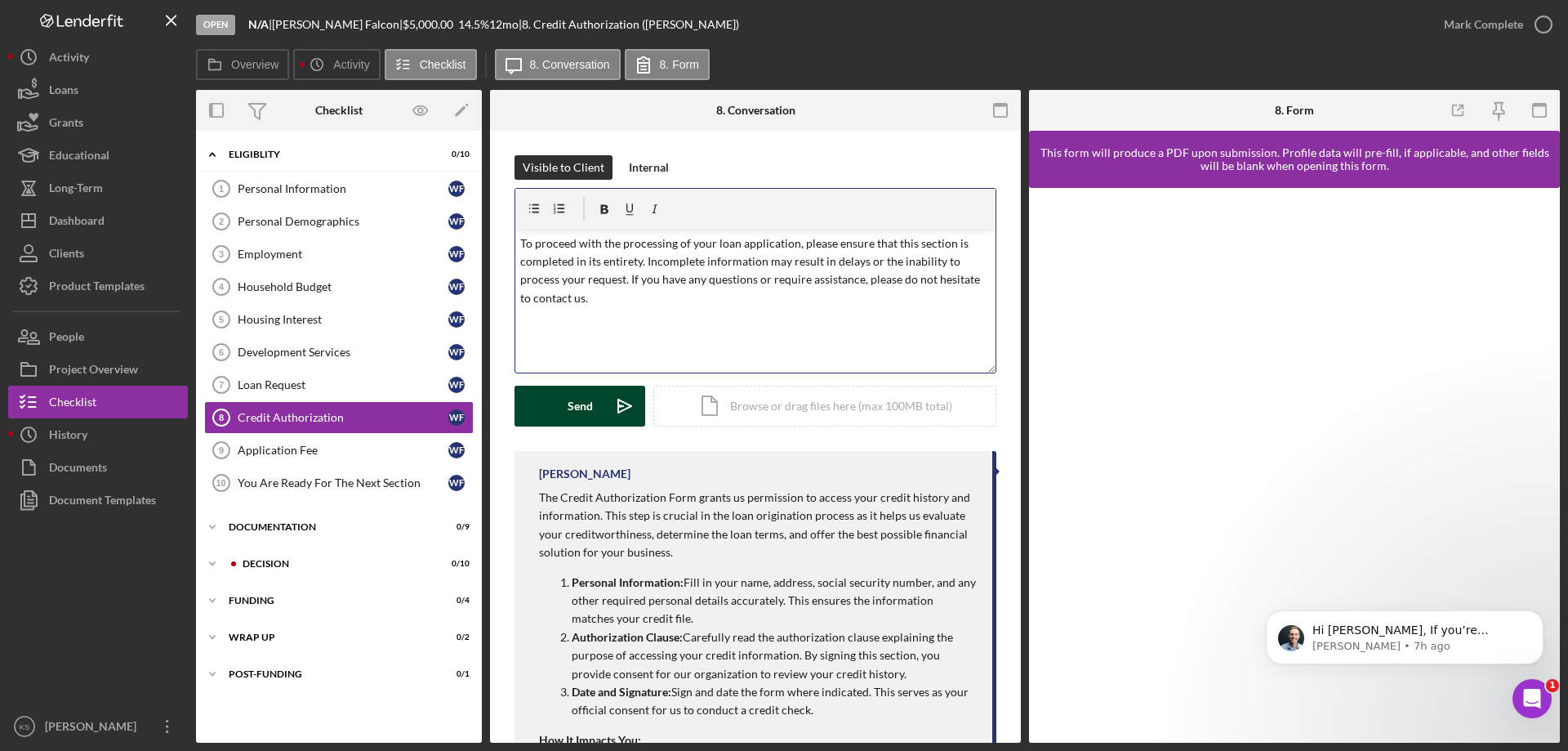
click at [584, 399] on div "Send" at bounding box center [580, 405] width 26 height 41
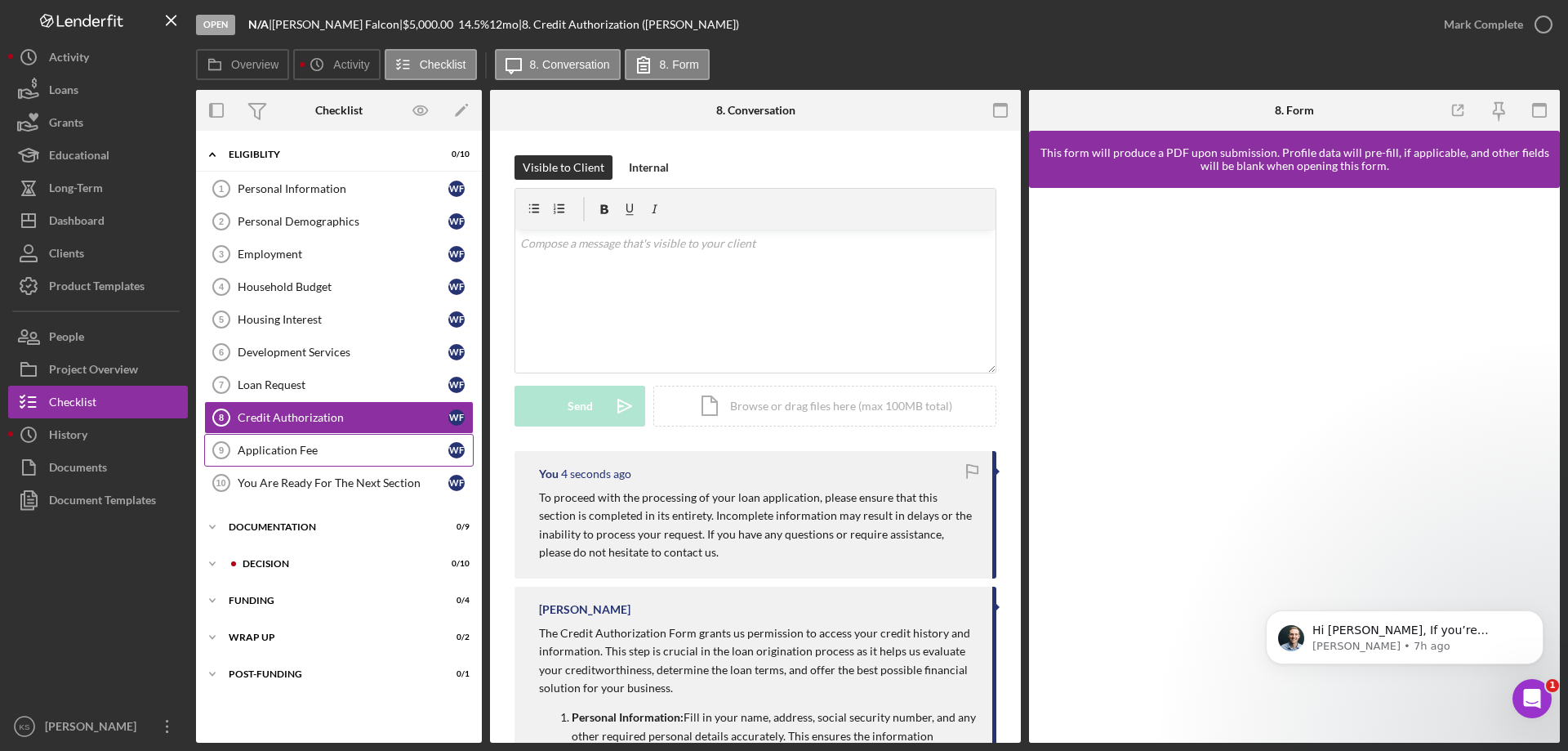
click at [348, 450] on div "Application Fee" at bounding box center [343, 450] width 211 height 13
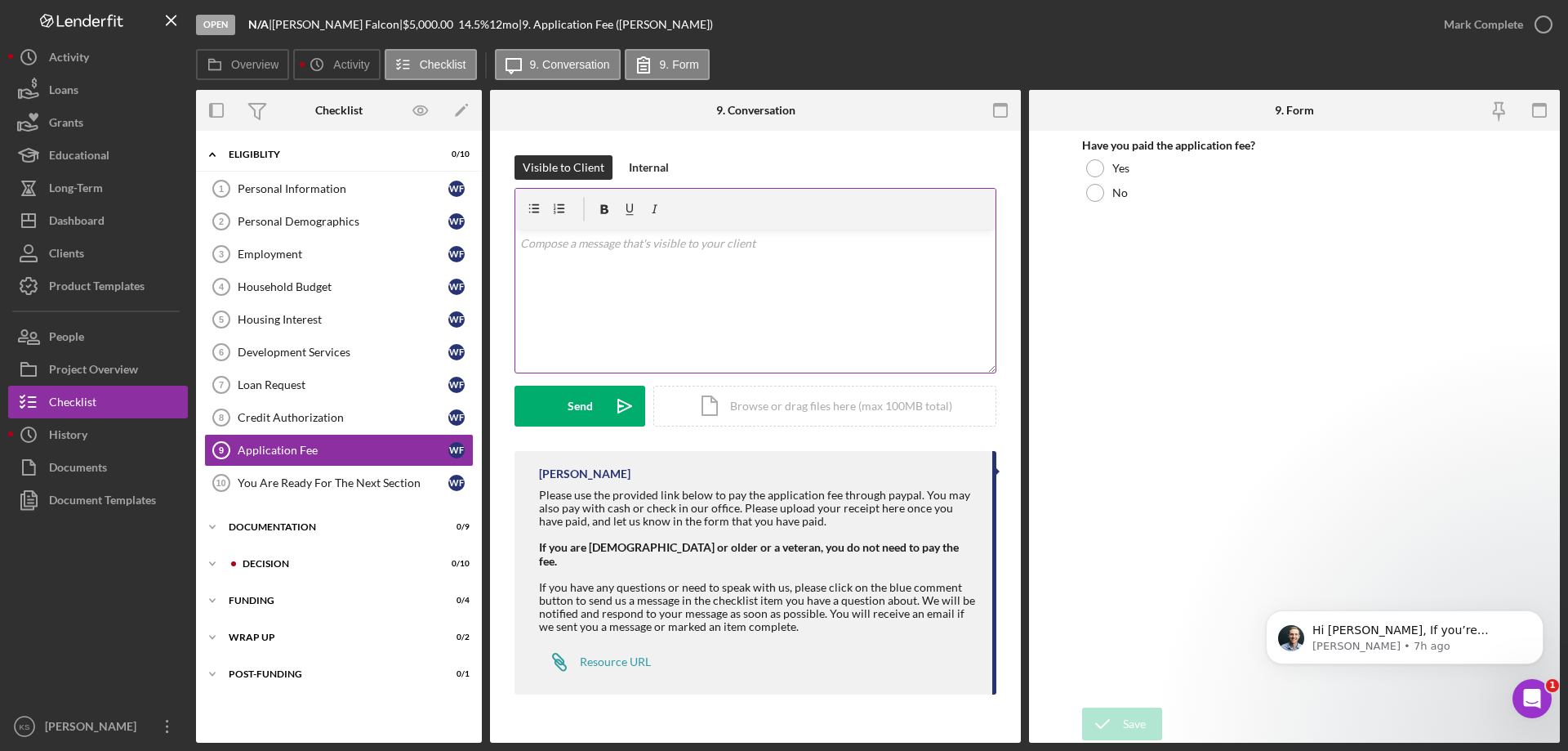
click at [920, 300] on div "v Color teal Color pink Remove color Add row above Add row below Add column bef…" at bounding box center [755, 301] width 480 height 143
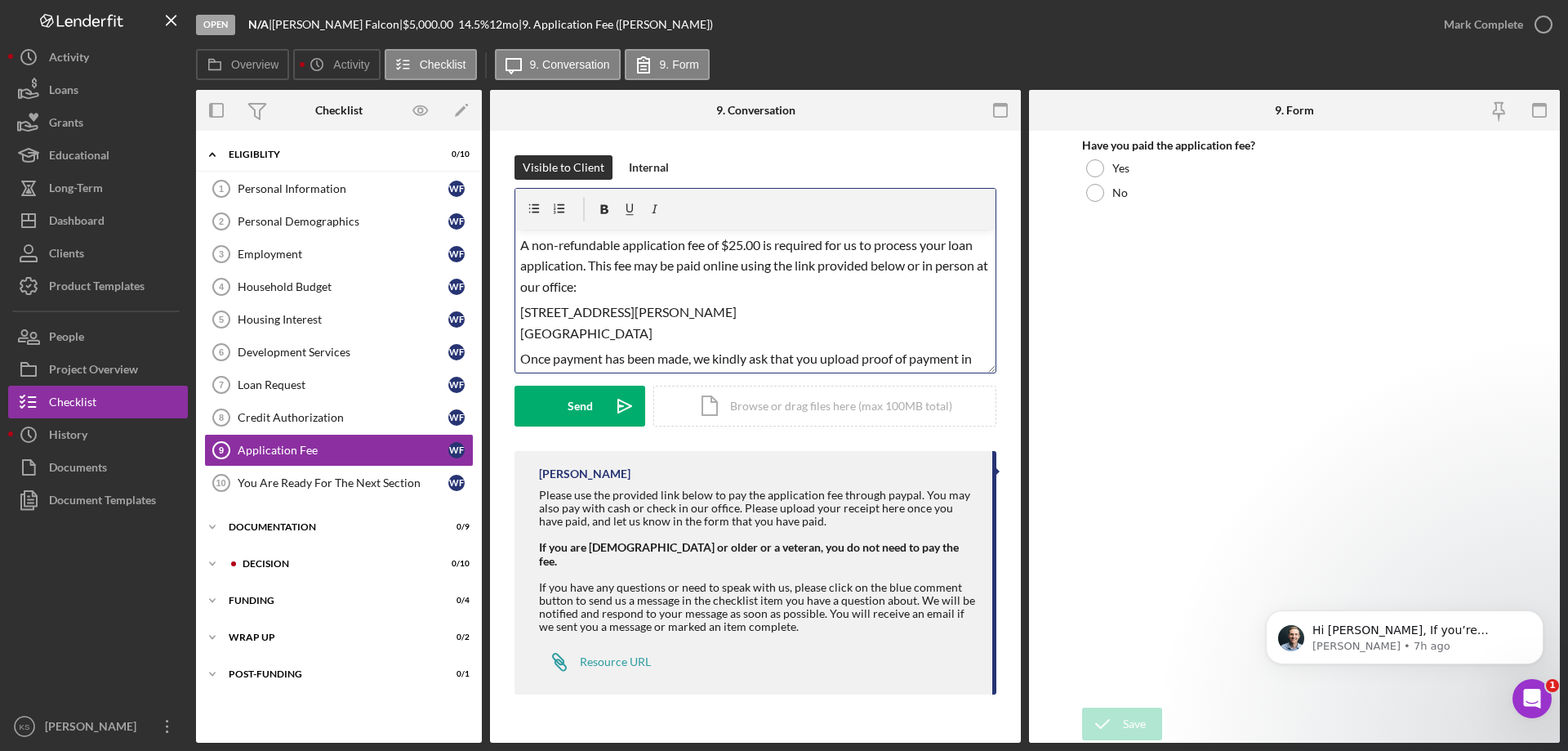
scroll to position [111, 0]
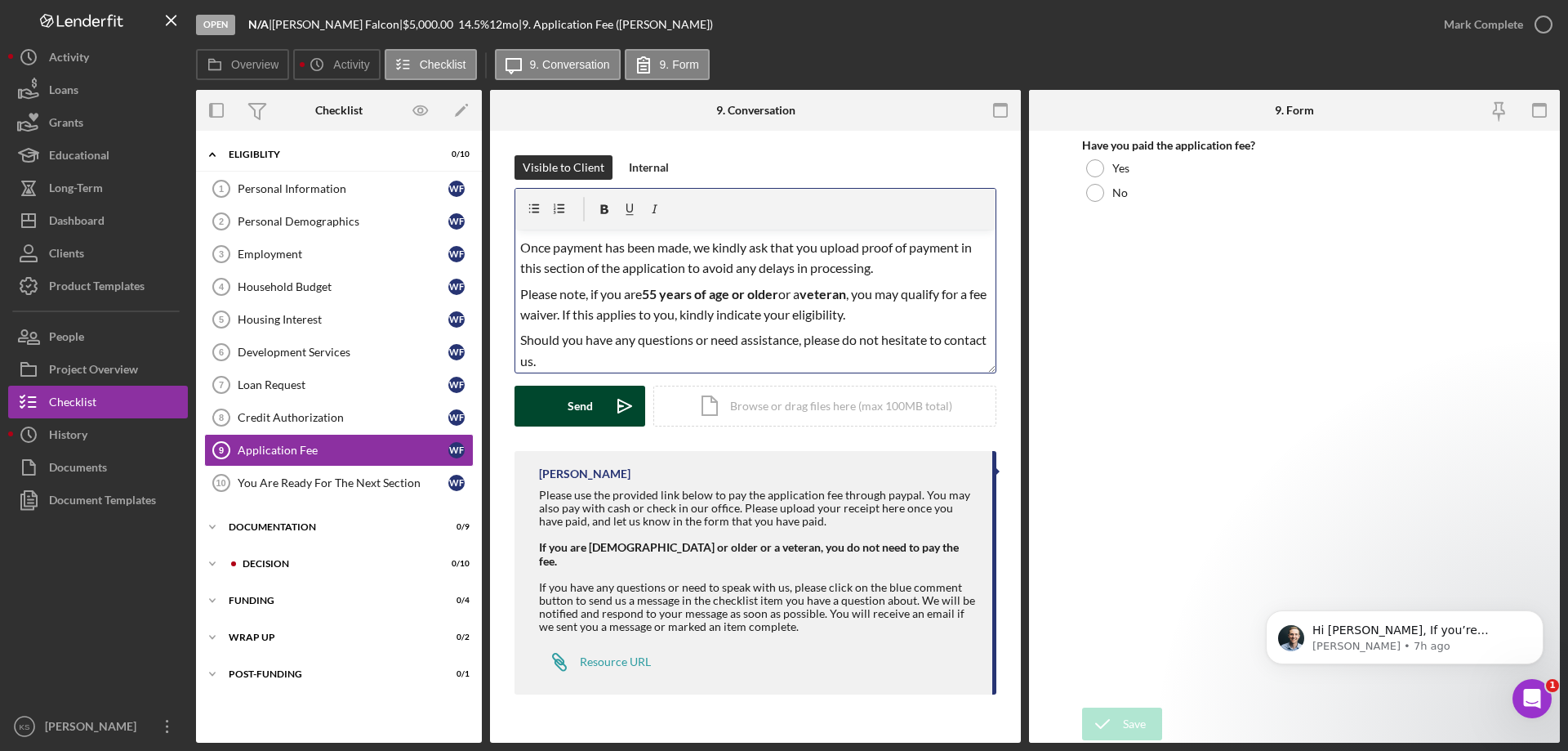
click at [576, 407] on div "Send" at bounding box center [580, 405] width 26 height 41
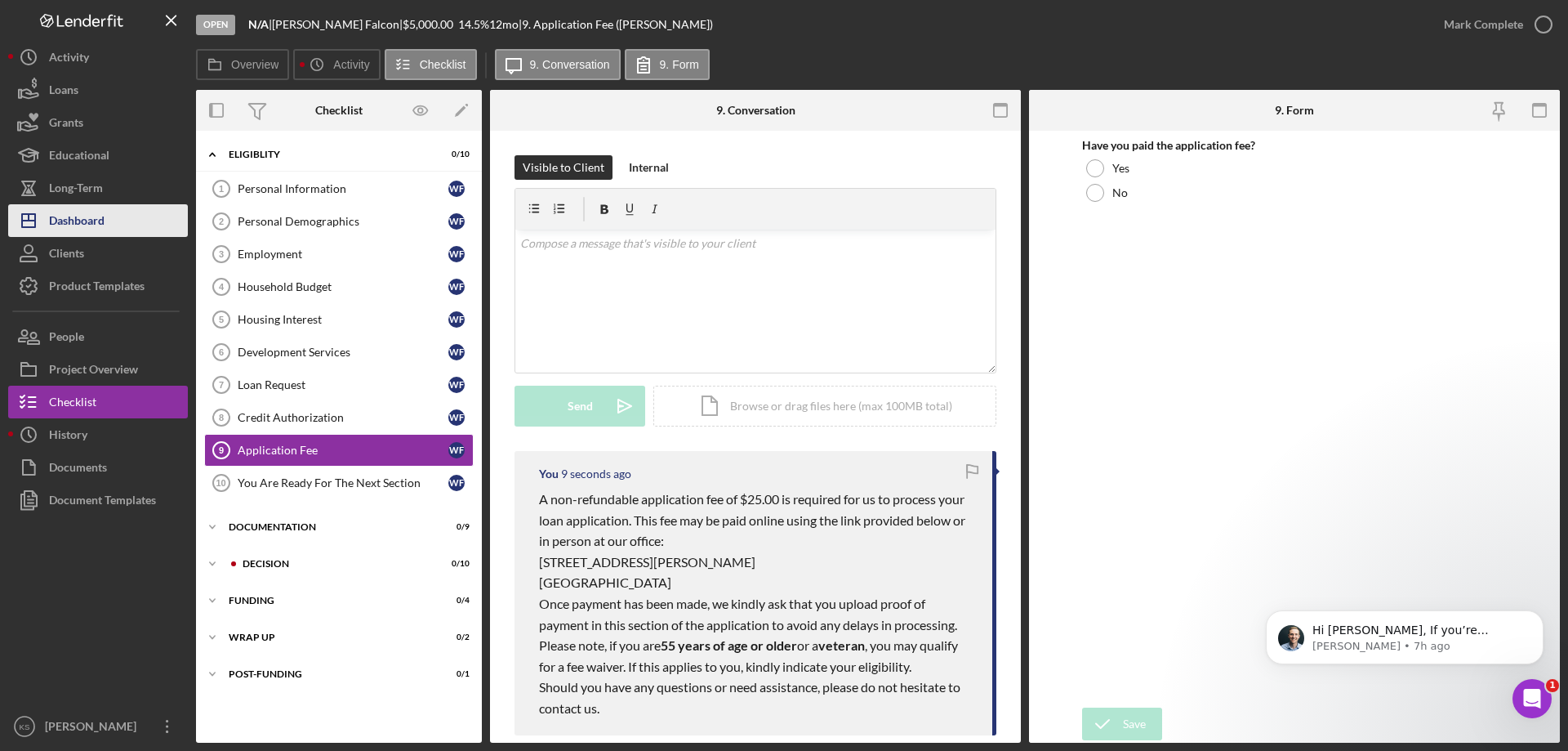
click at [38, 211] on icon "Icon/Dashboard" at bounding box center [28, 220] width 41 height 41
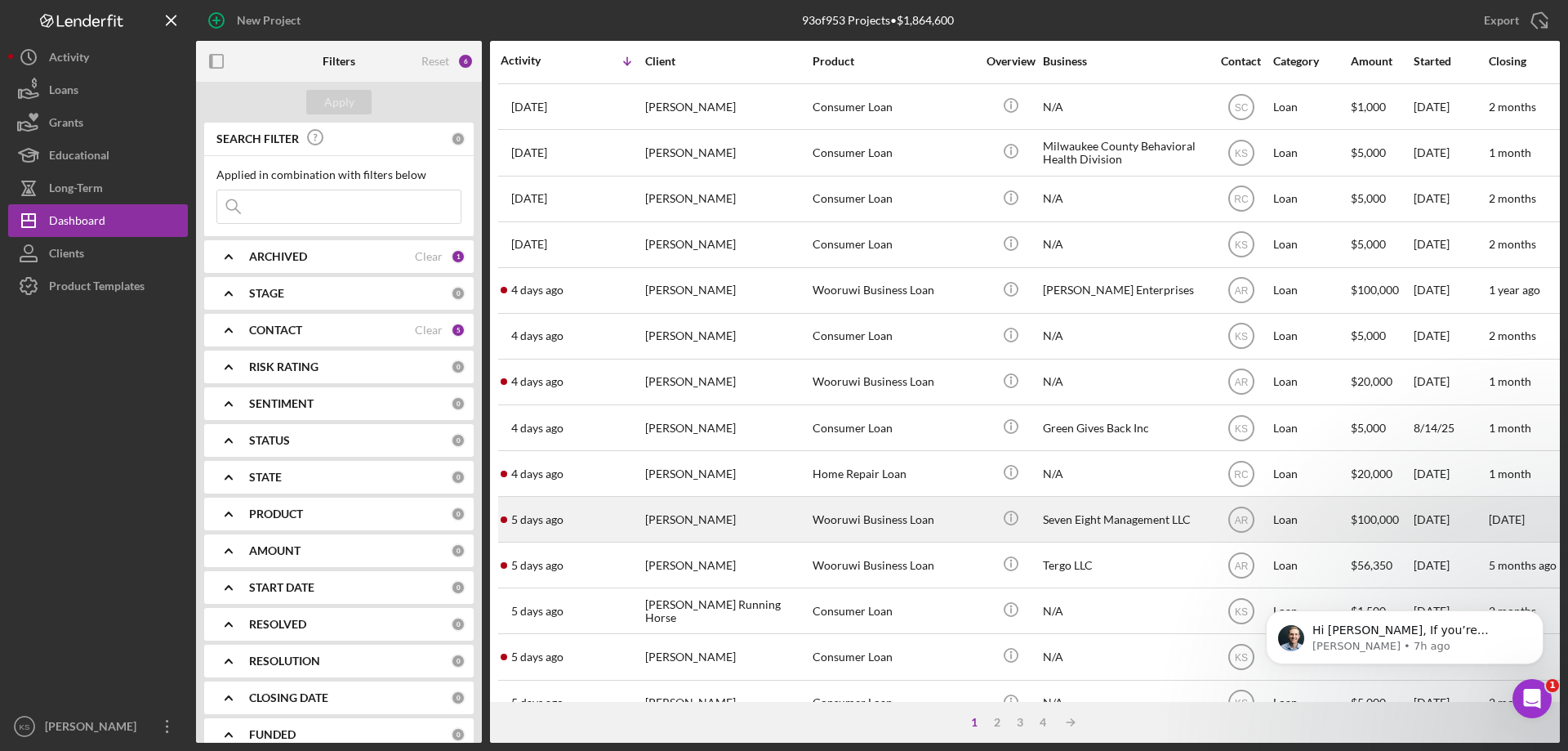
scroll to position [547, 0]
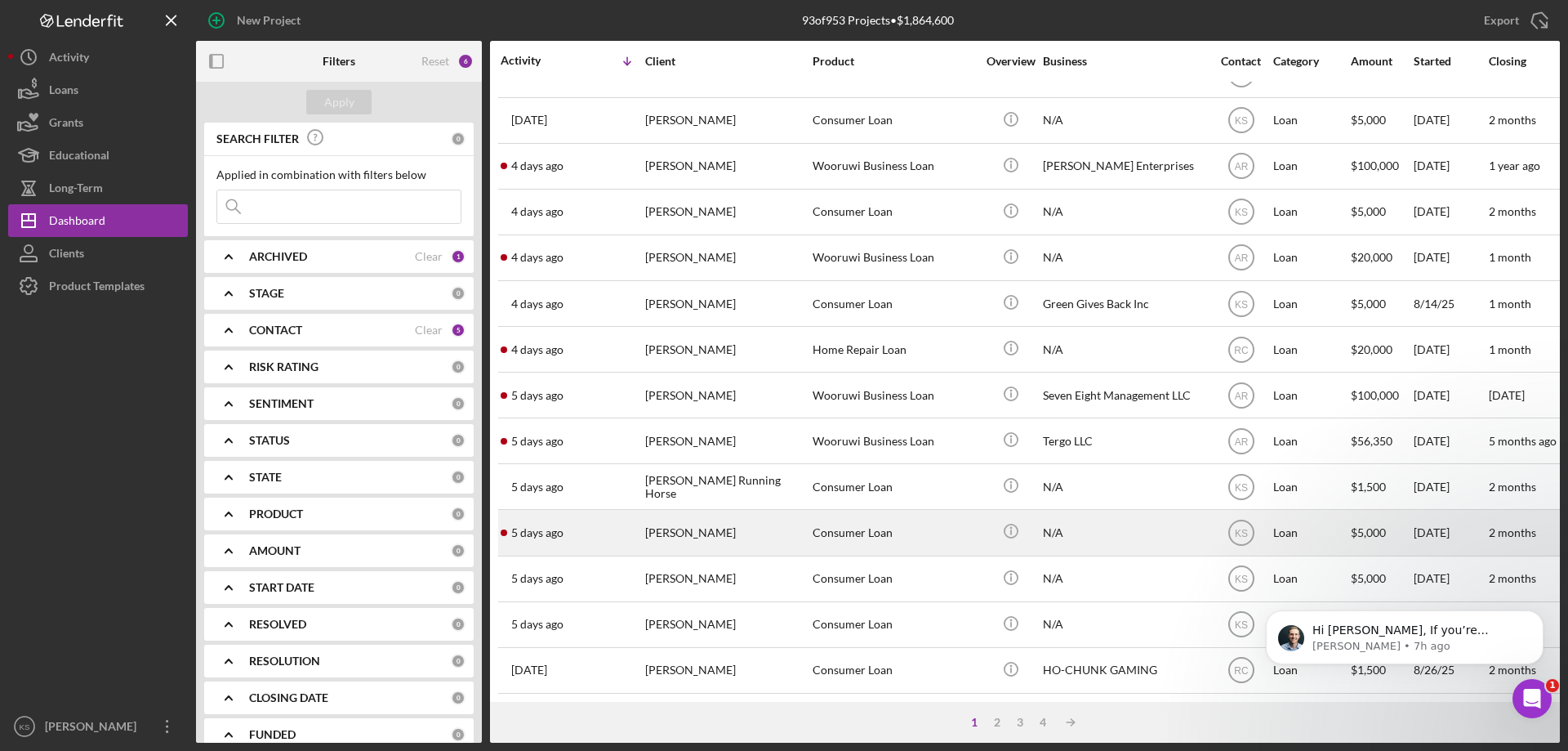
click at [634, 526] on div "[DATE] [PERSON_NAME]" at bounding box center [572, 532] width 143 height 43
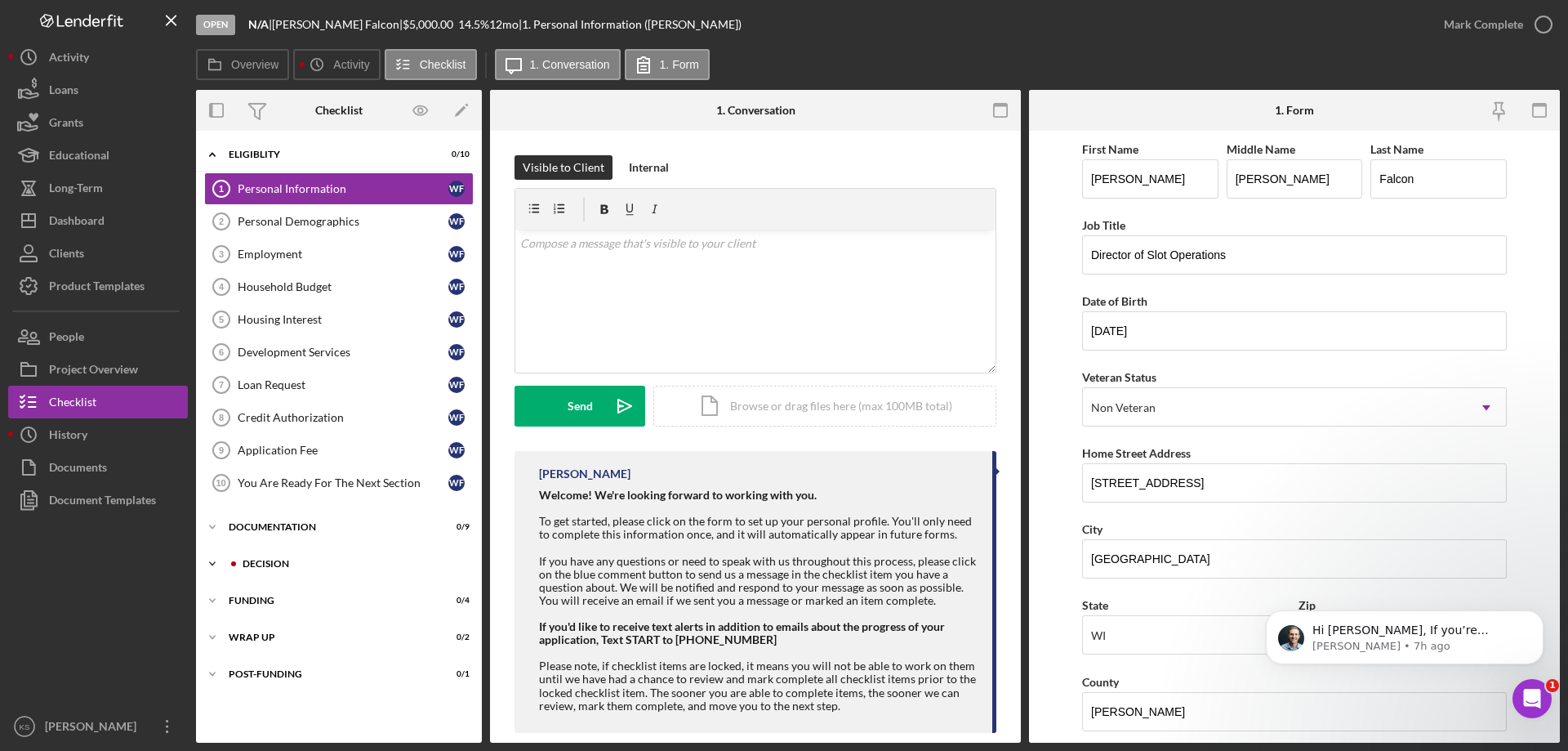
click at [271, 564] on div "Decision" at bounding box center [352, 563] width 219 height 10
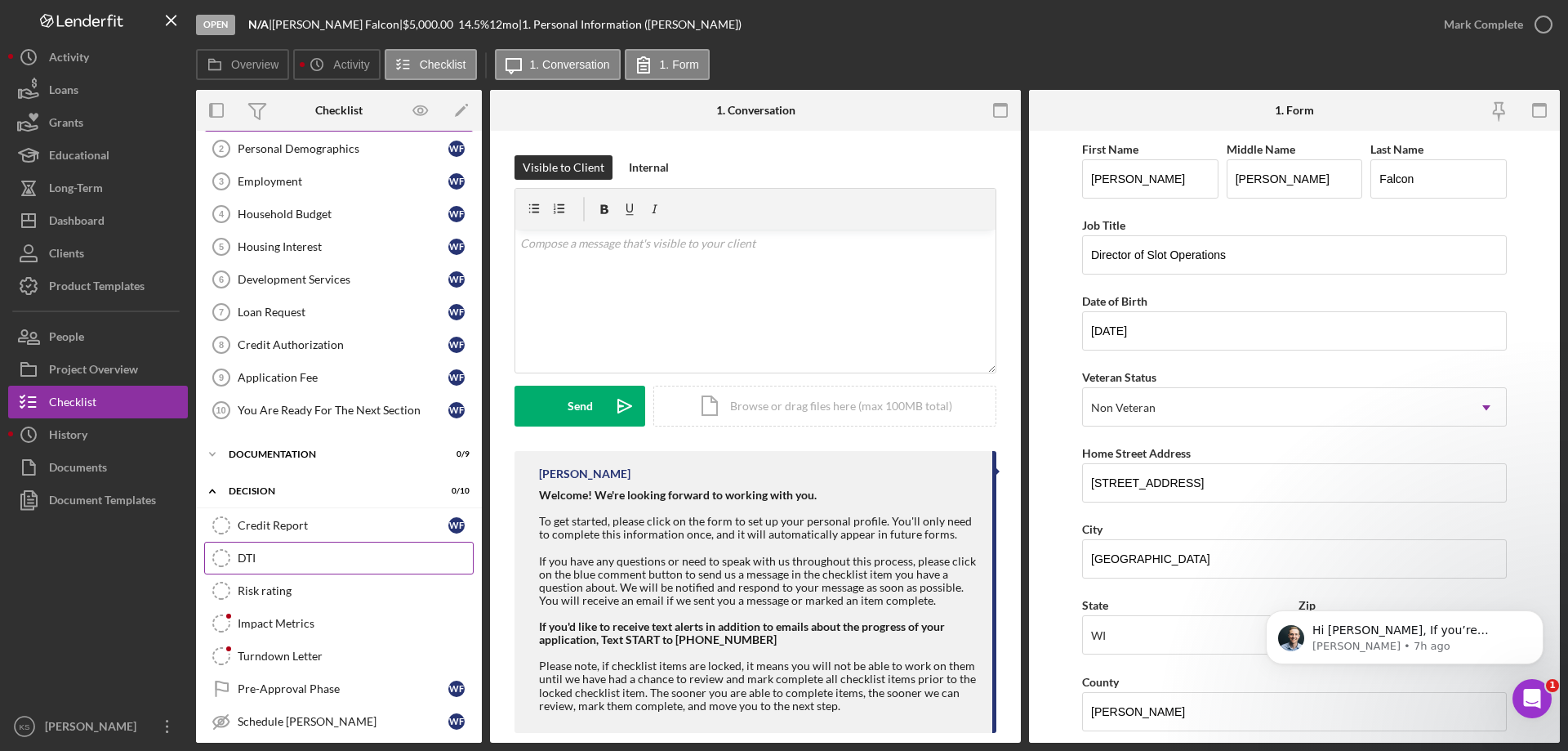
scroll to position [163, 0]
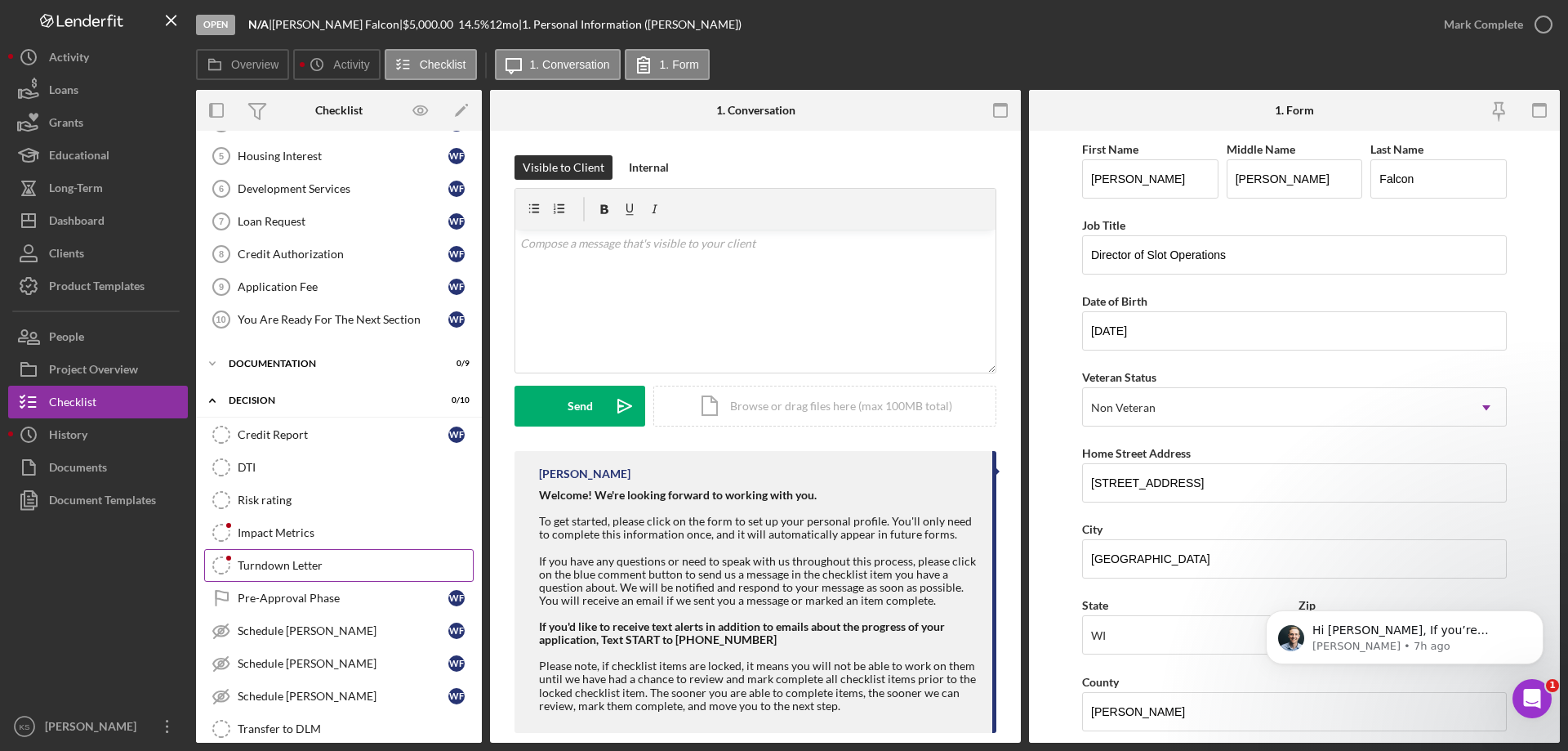
click at [286, 576] on link "Turndown Letter Turndown Letter" at bounding box center [339, 565] width 270 height 33
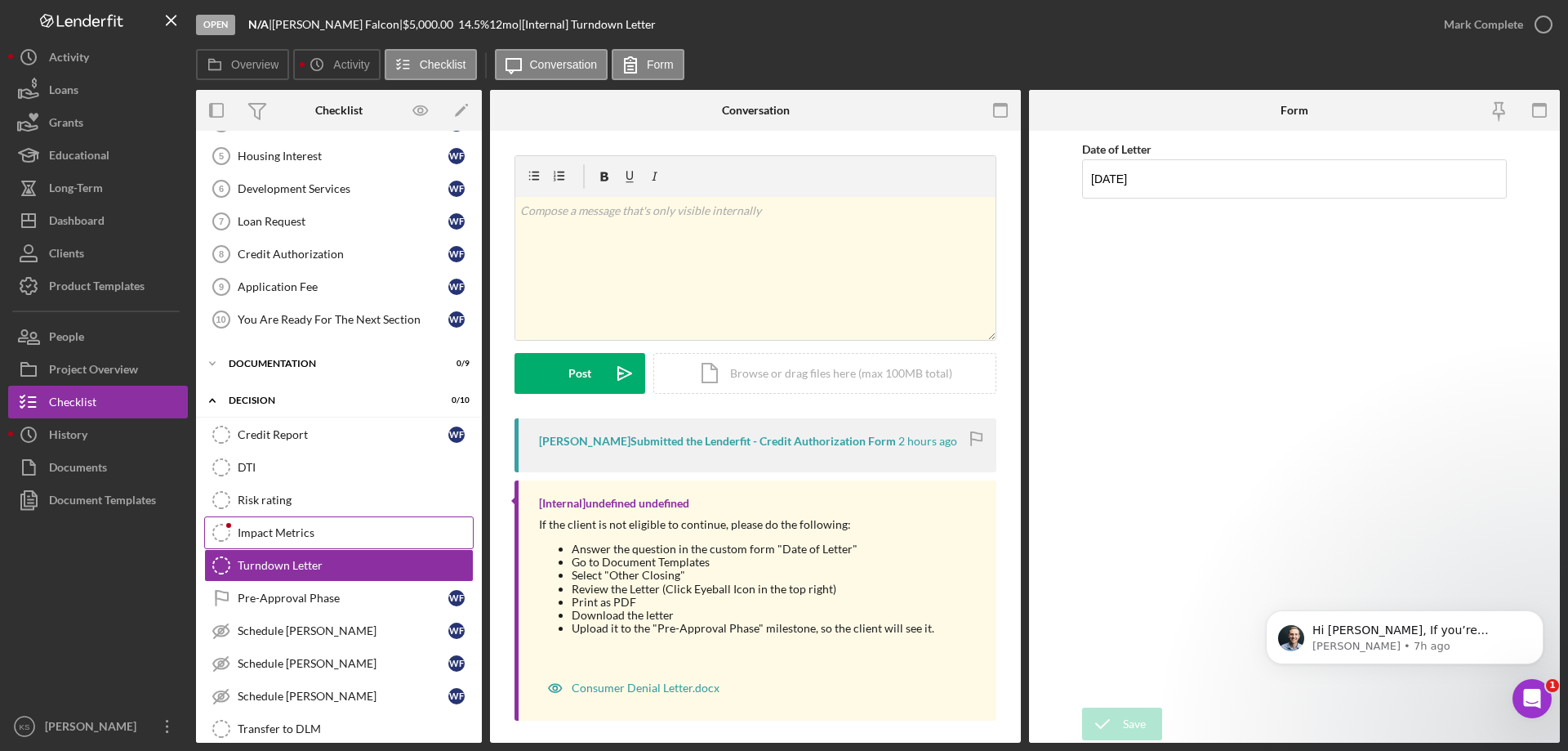
click at [288, 540] on link "Impact Metrics Impact Metrics" at bounding box center [339, 532] width 270 height 33
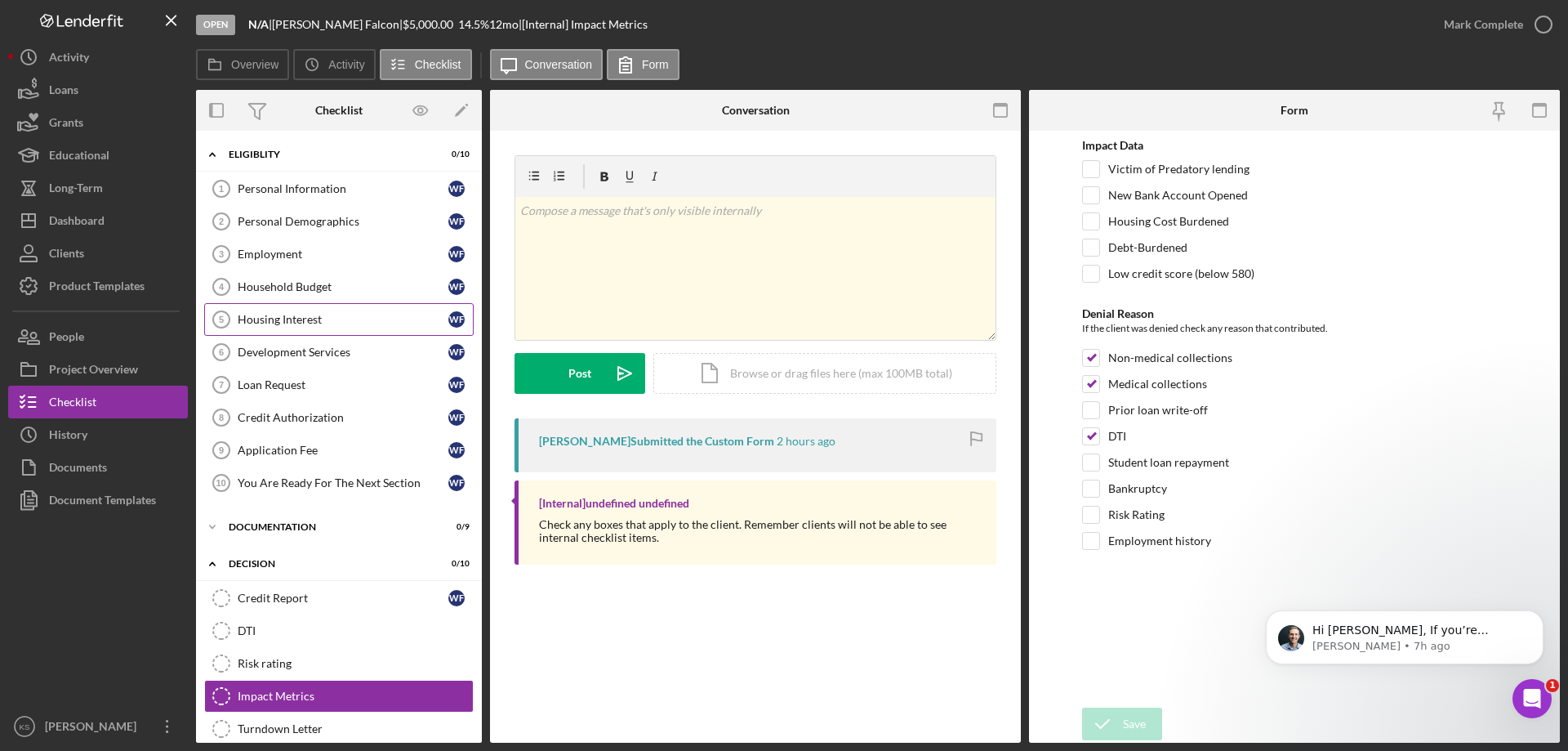
click at [347, 325] on div "Housing Interest" at bounding box center [343, 319] width 211 height 13
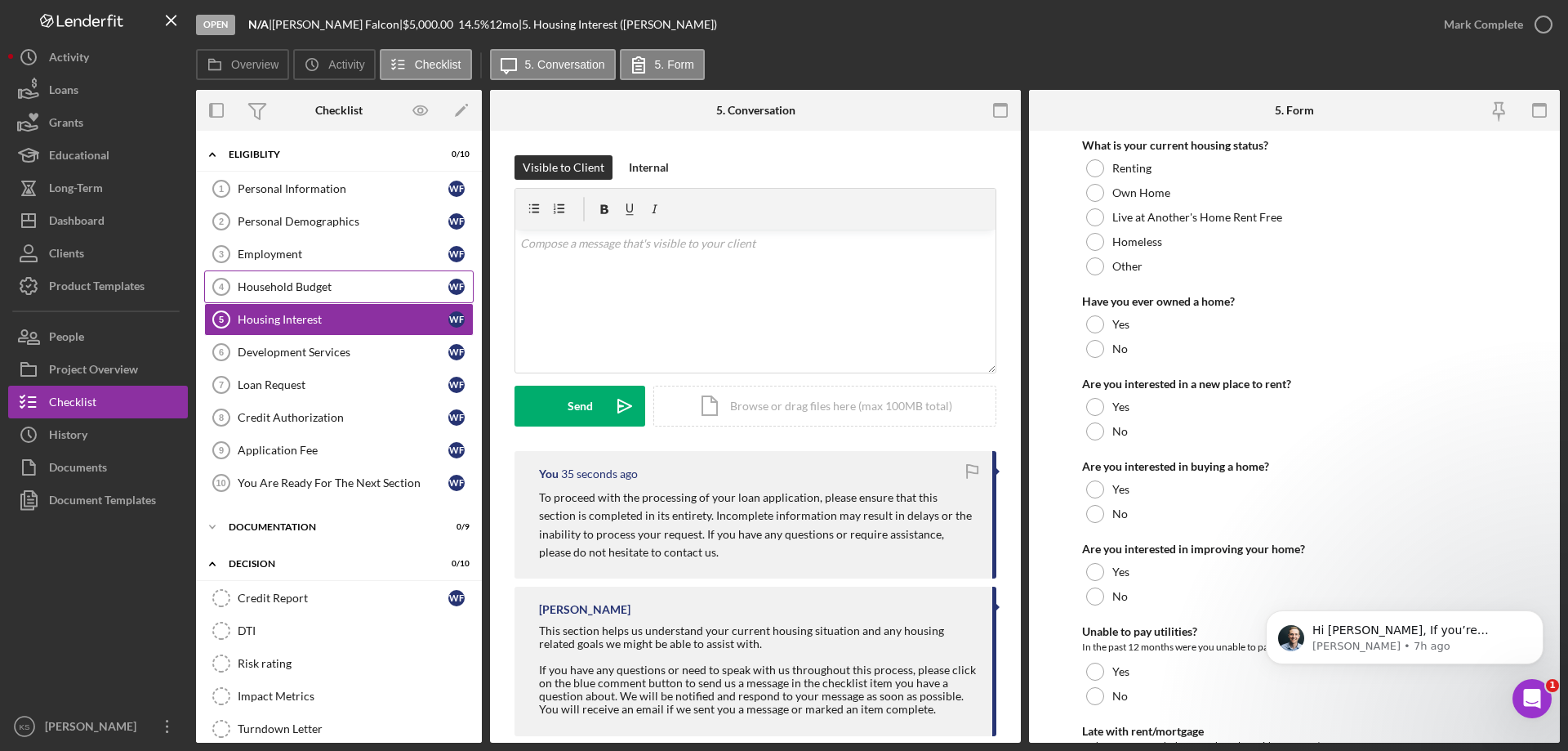
click at [344, 298] on link "Household Budget 4 Household Budget W F" at bounding box center [339, 286] width 270 height 33
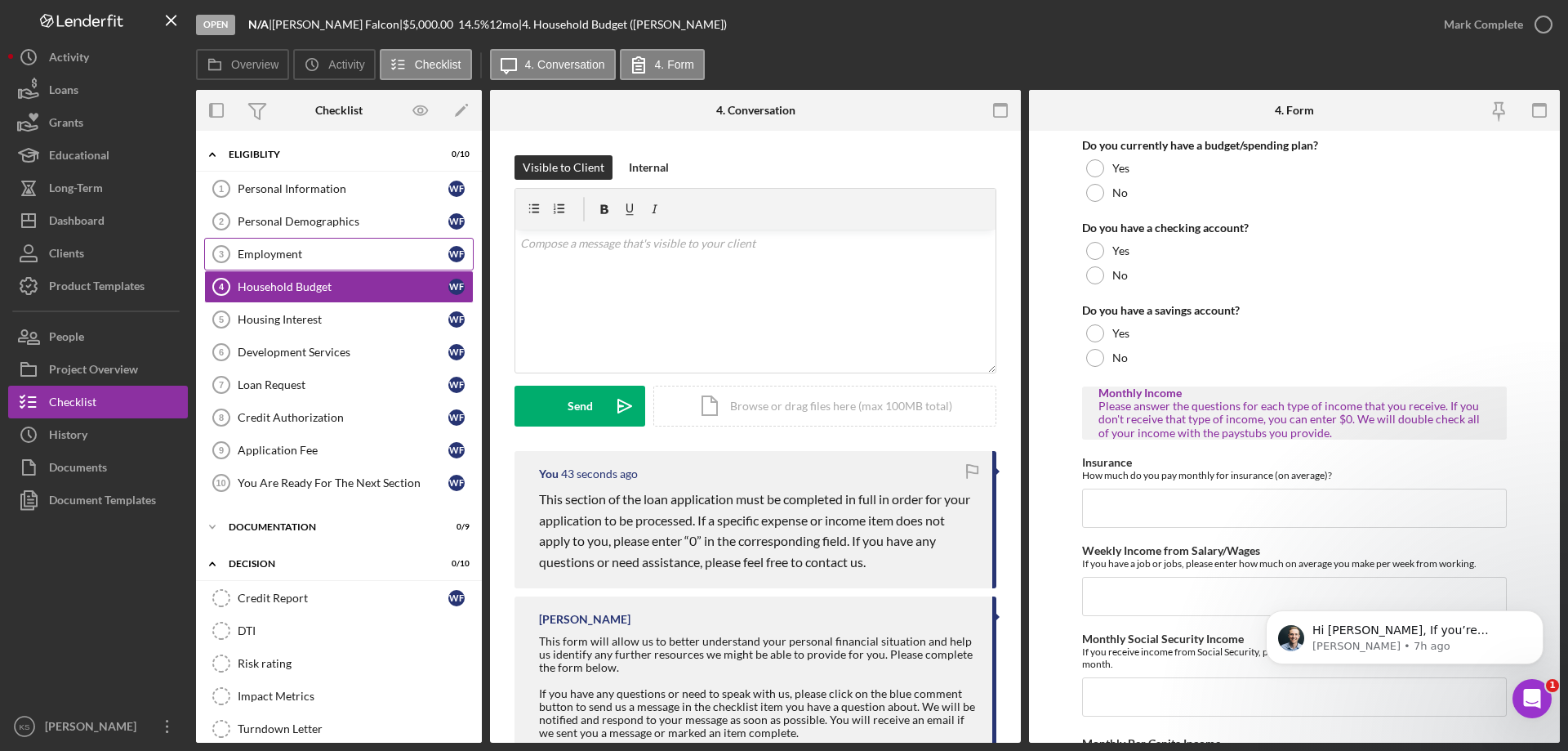
click at [330, 249] on div "Employment" at bounding box center [343, 254] width 211 height 13
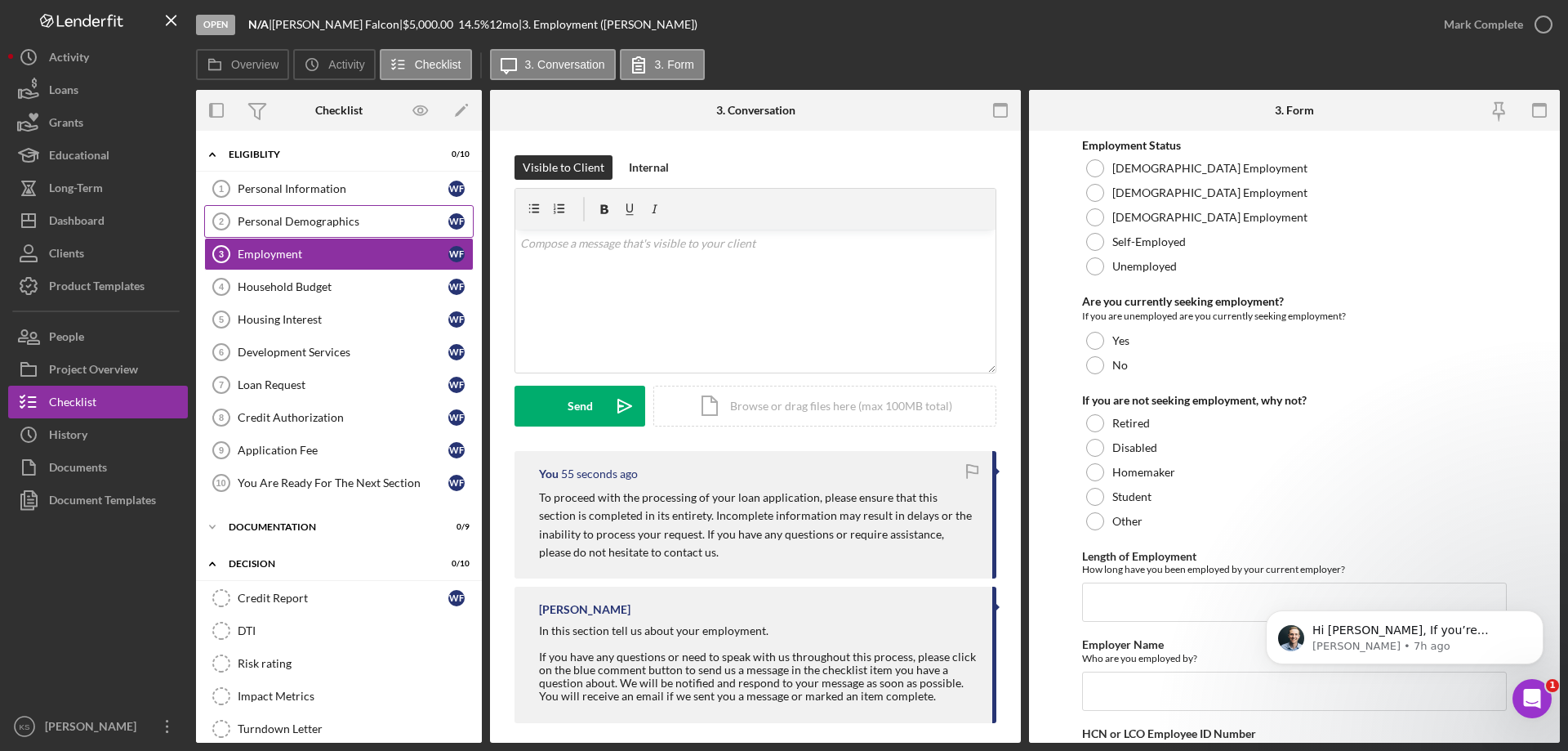
click at [326, 206] on link "Personal Demographics 2 Personal Demographics W F" at bounding box center [339, 221] width 270 height 33
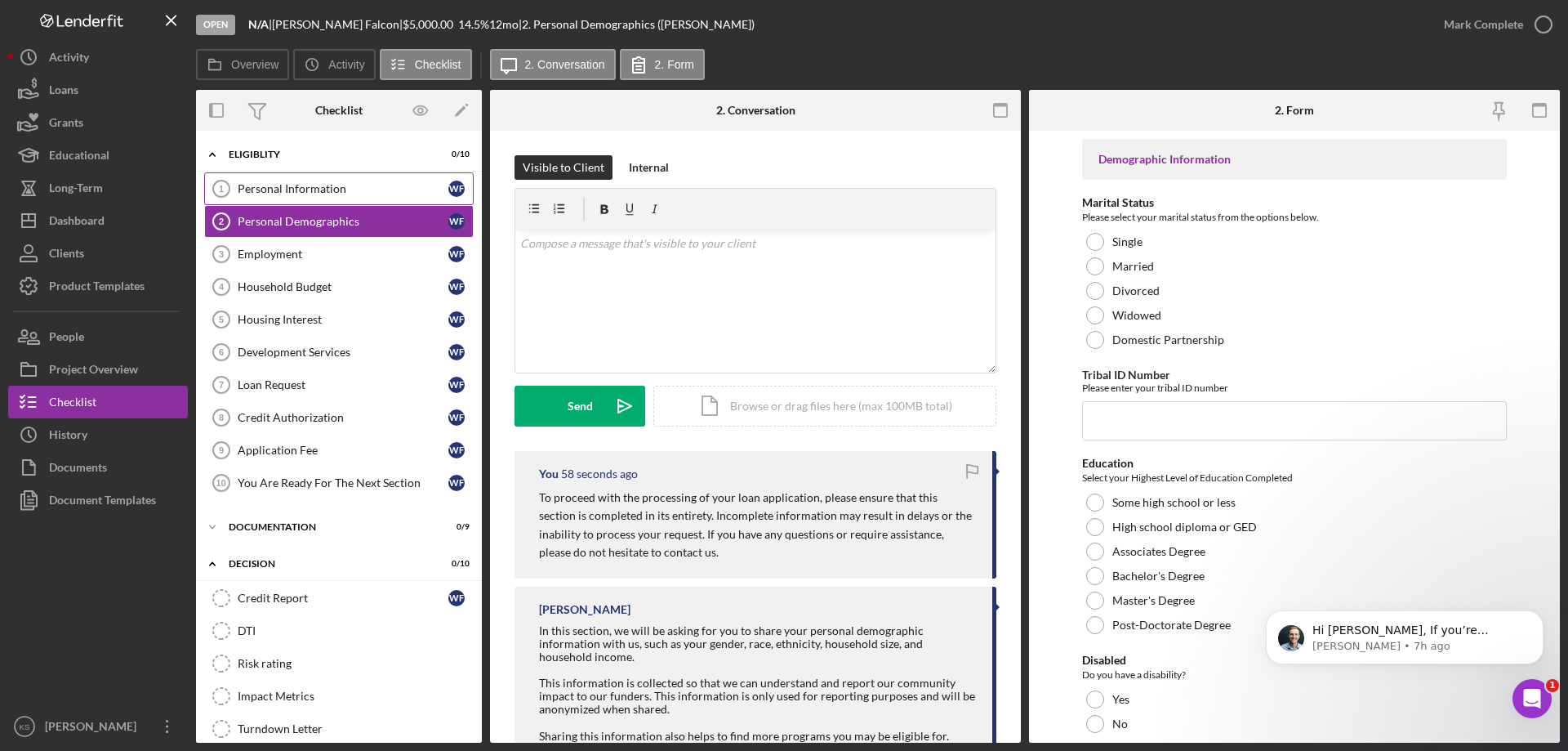
click at [324, 188] on div "Personal Information" at bounding box center [343, 189] width 211 height 13
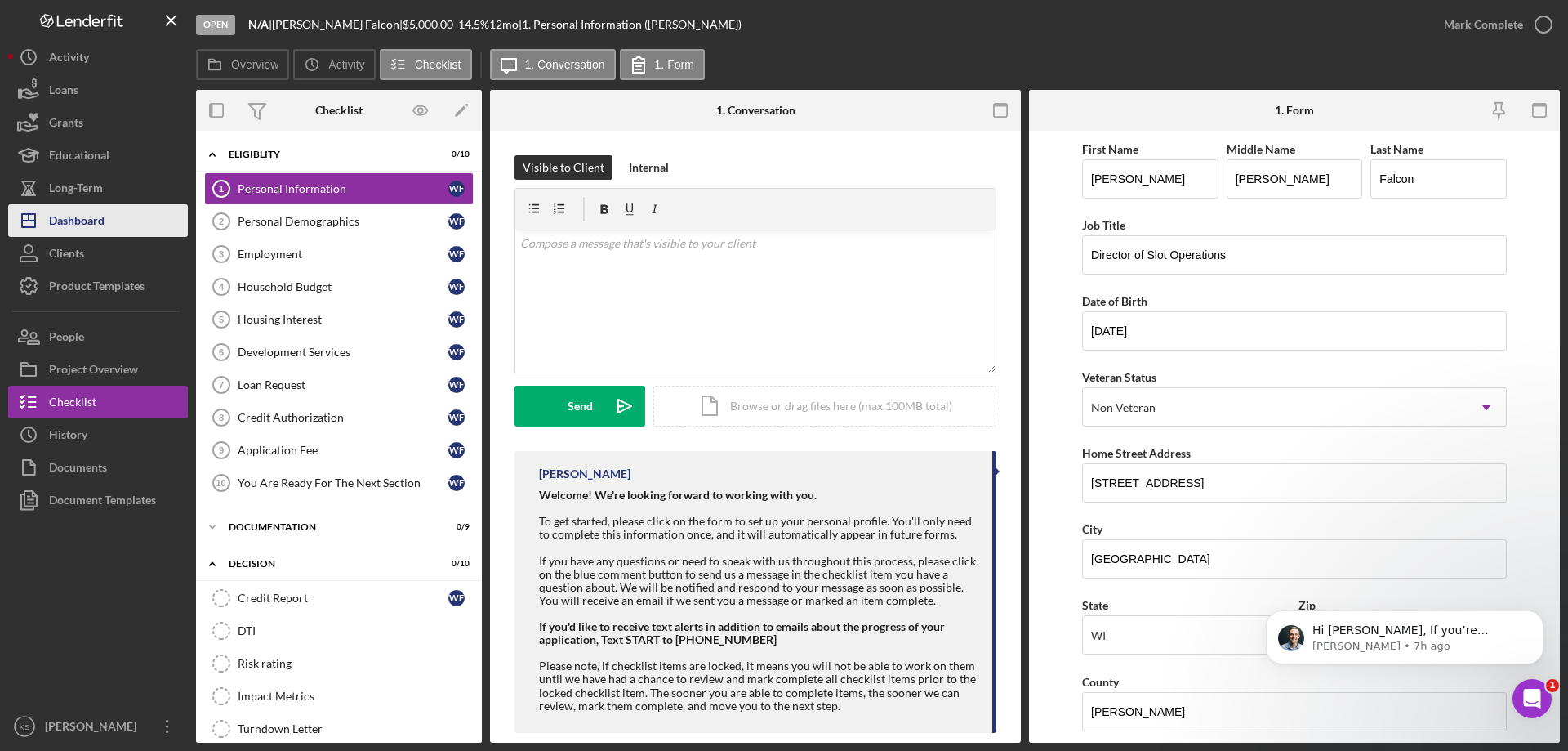
click at [108, 214] on button "Icon/Dashboard Dashboard" at bounding box center [98, 220] width 180 height 33
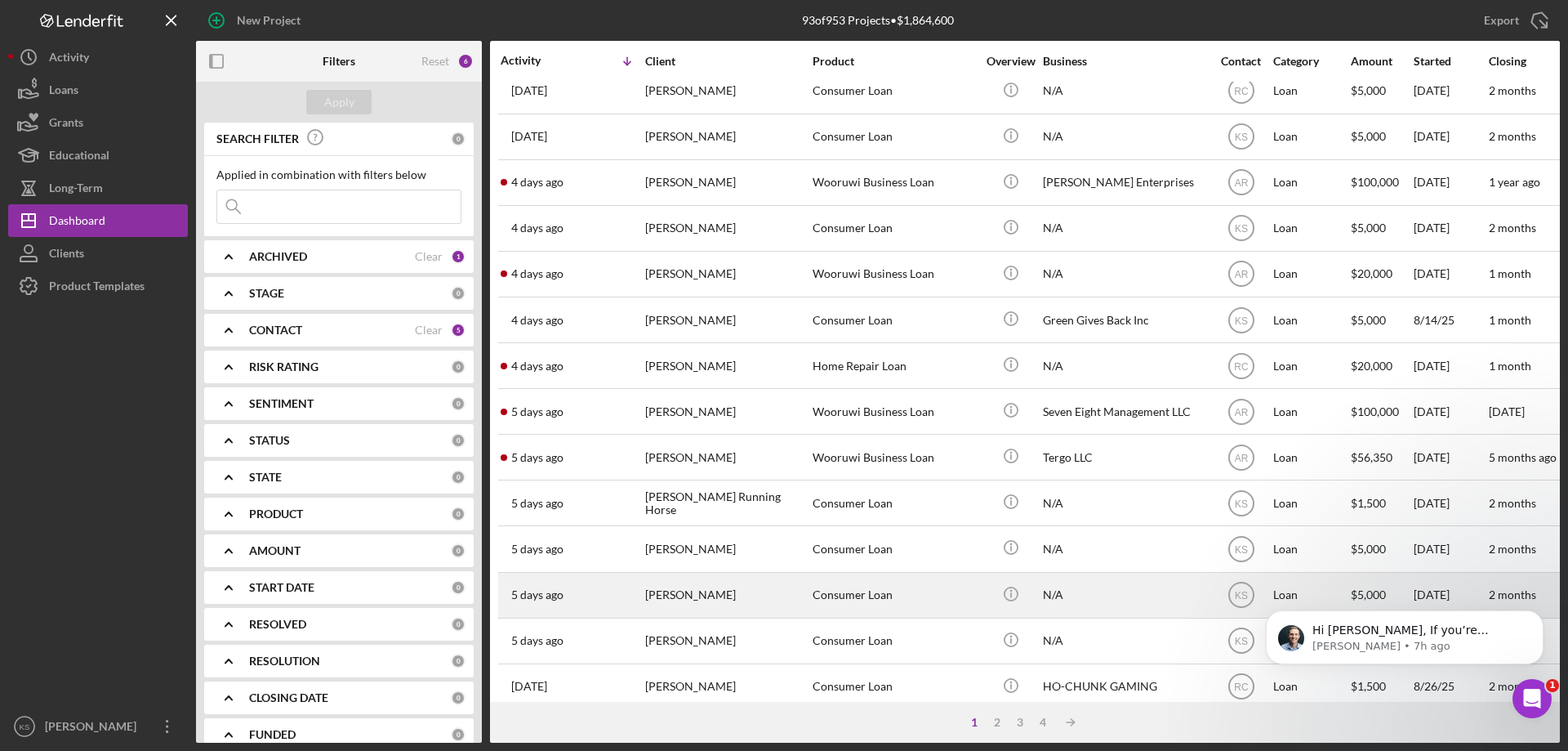
scroll to position [547, 0]
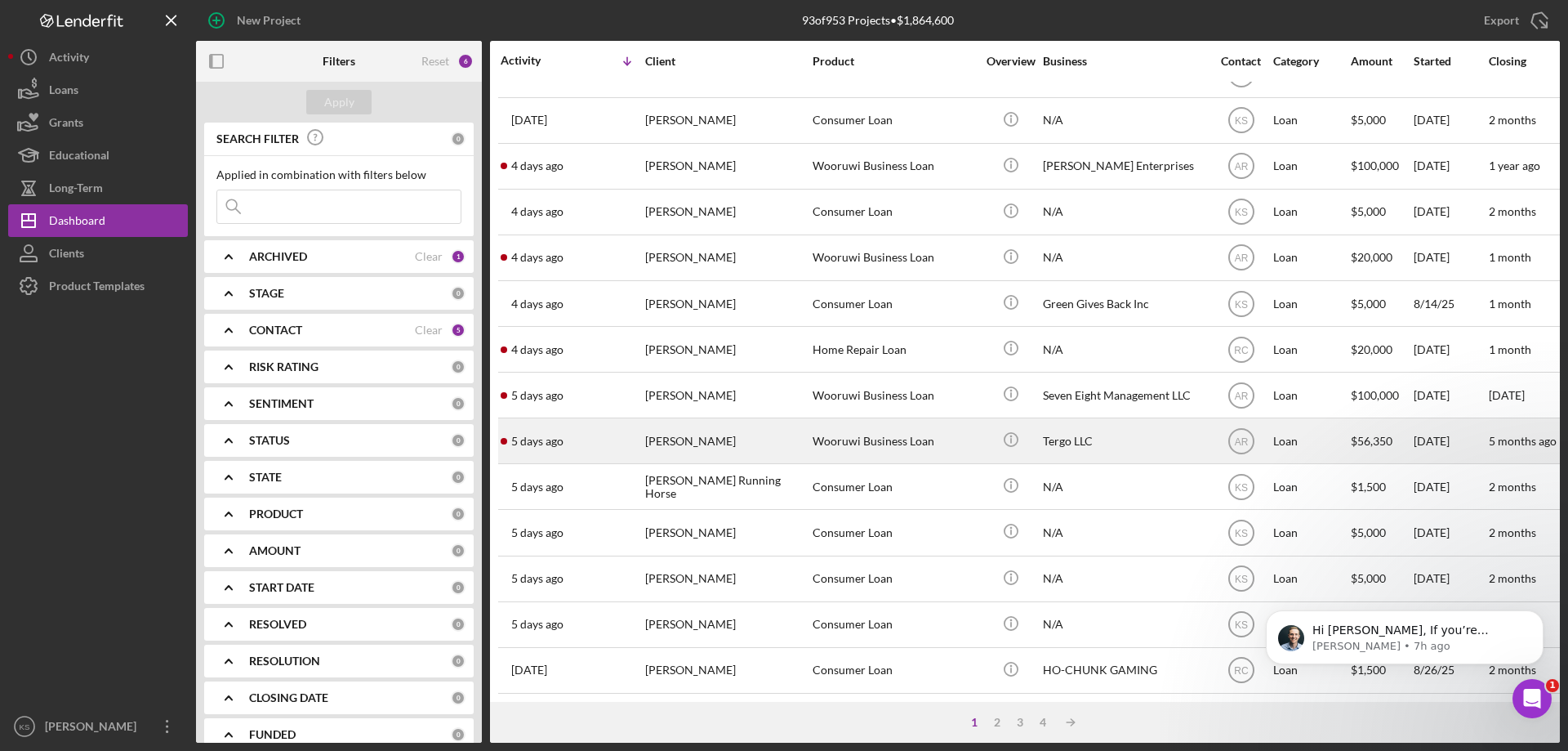
click at [721, 439] on div "[PERSON_NAME]" at bounding box center [726, 440] width 163 height 43
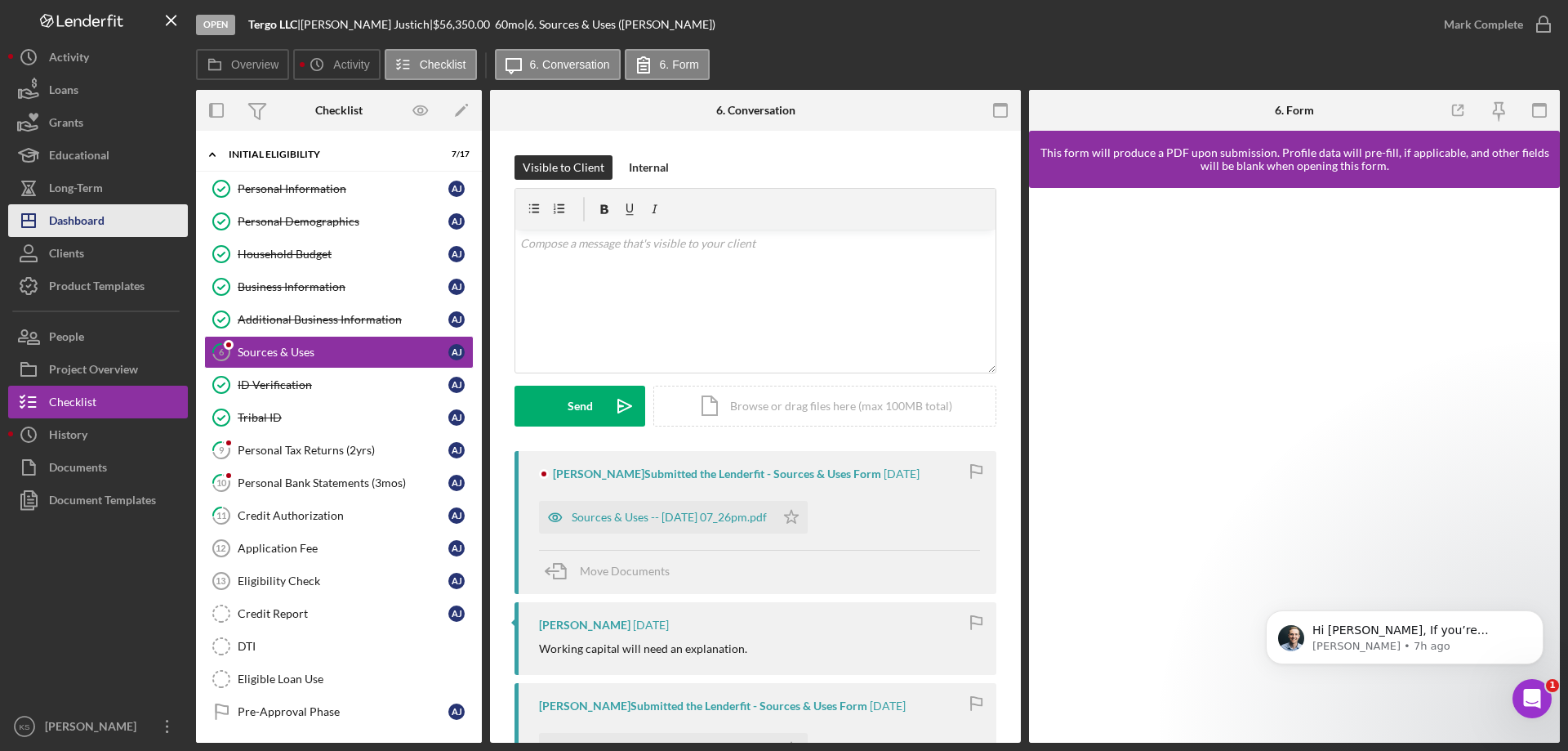
click at [79, 222] on div "Dashboard" at bounding box center [77, 223] width 56 height 37
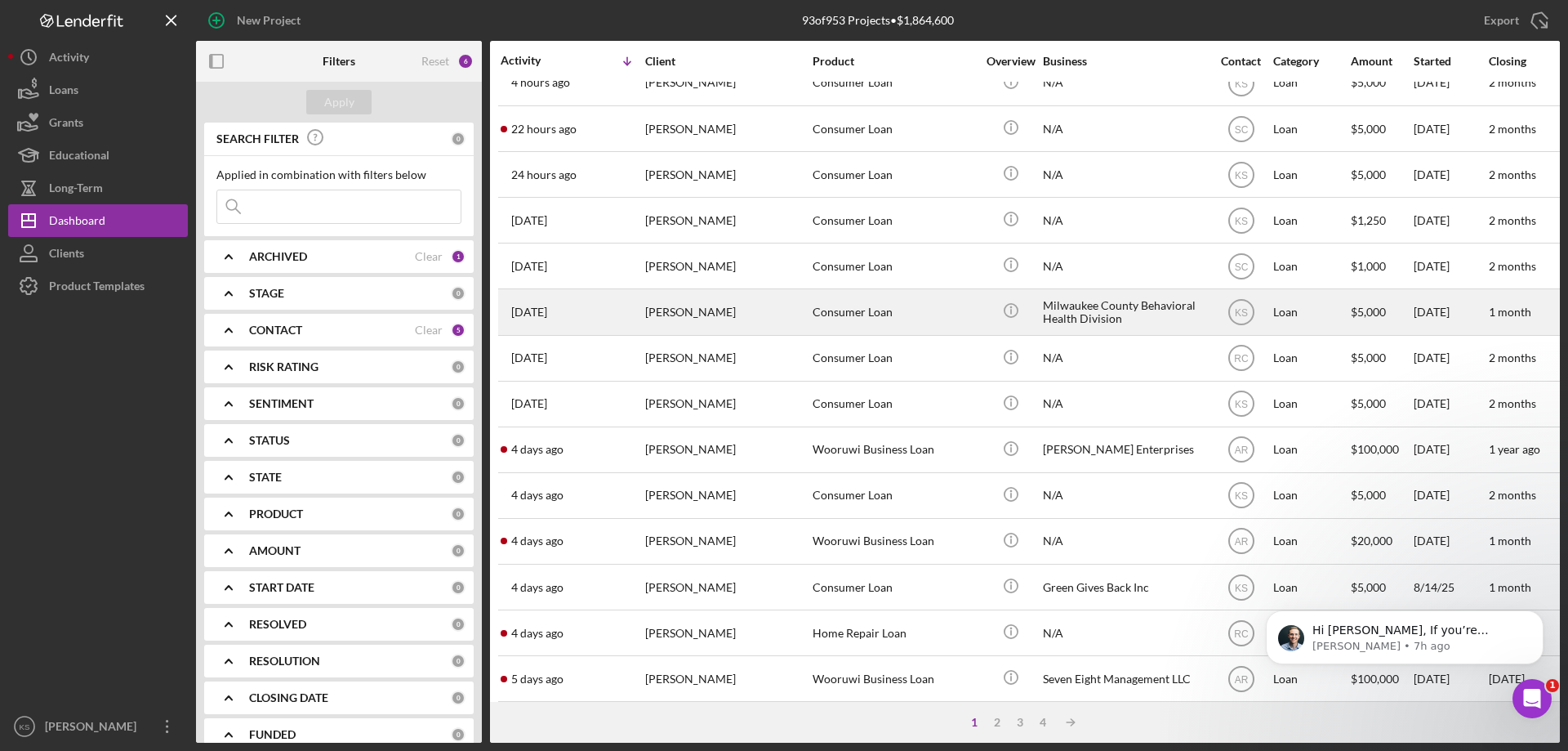
scroll to position [547, 0]
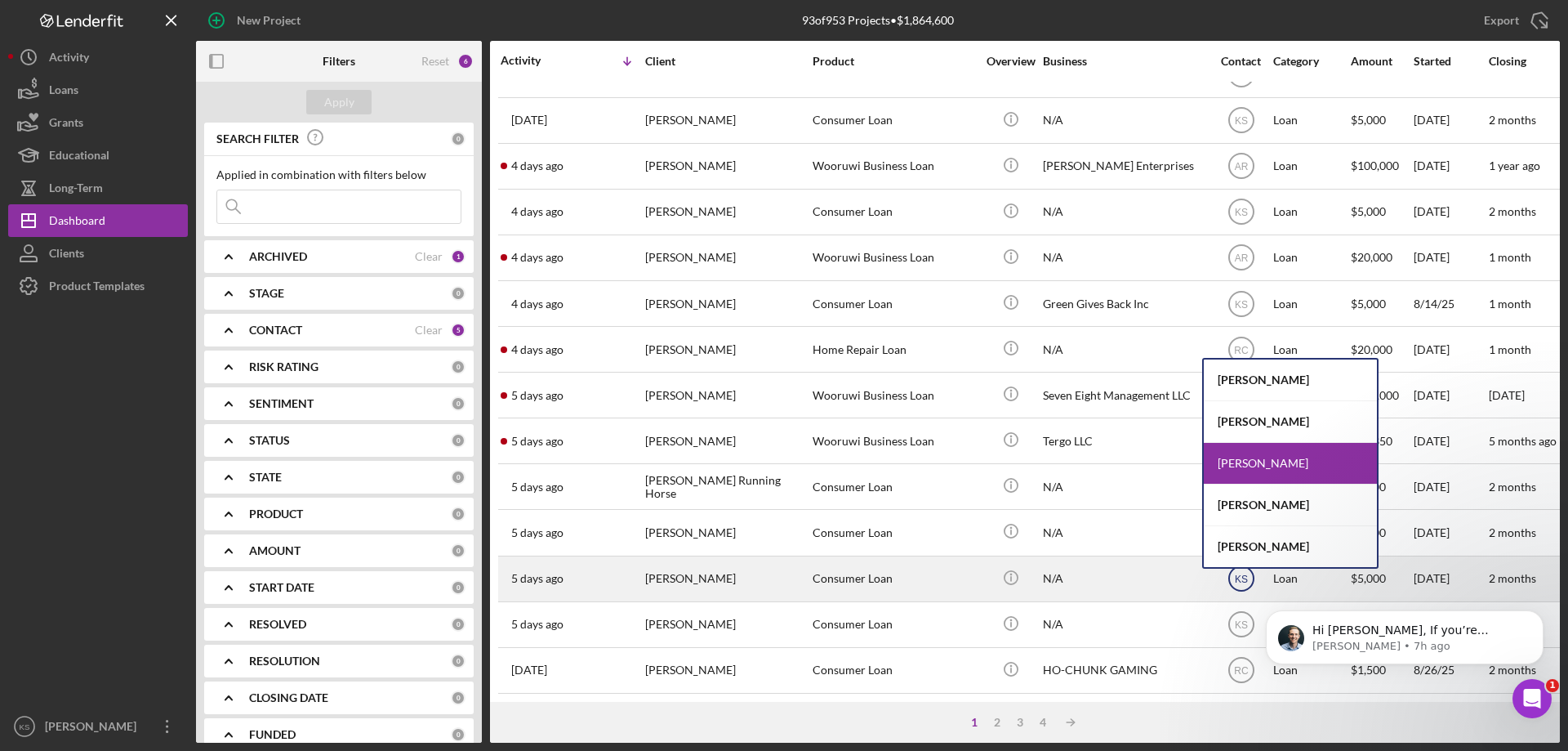
click at [1255, 546] on div "[PERSON_NAME]" at bounding box center [1290, 547] width 173 height 41
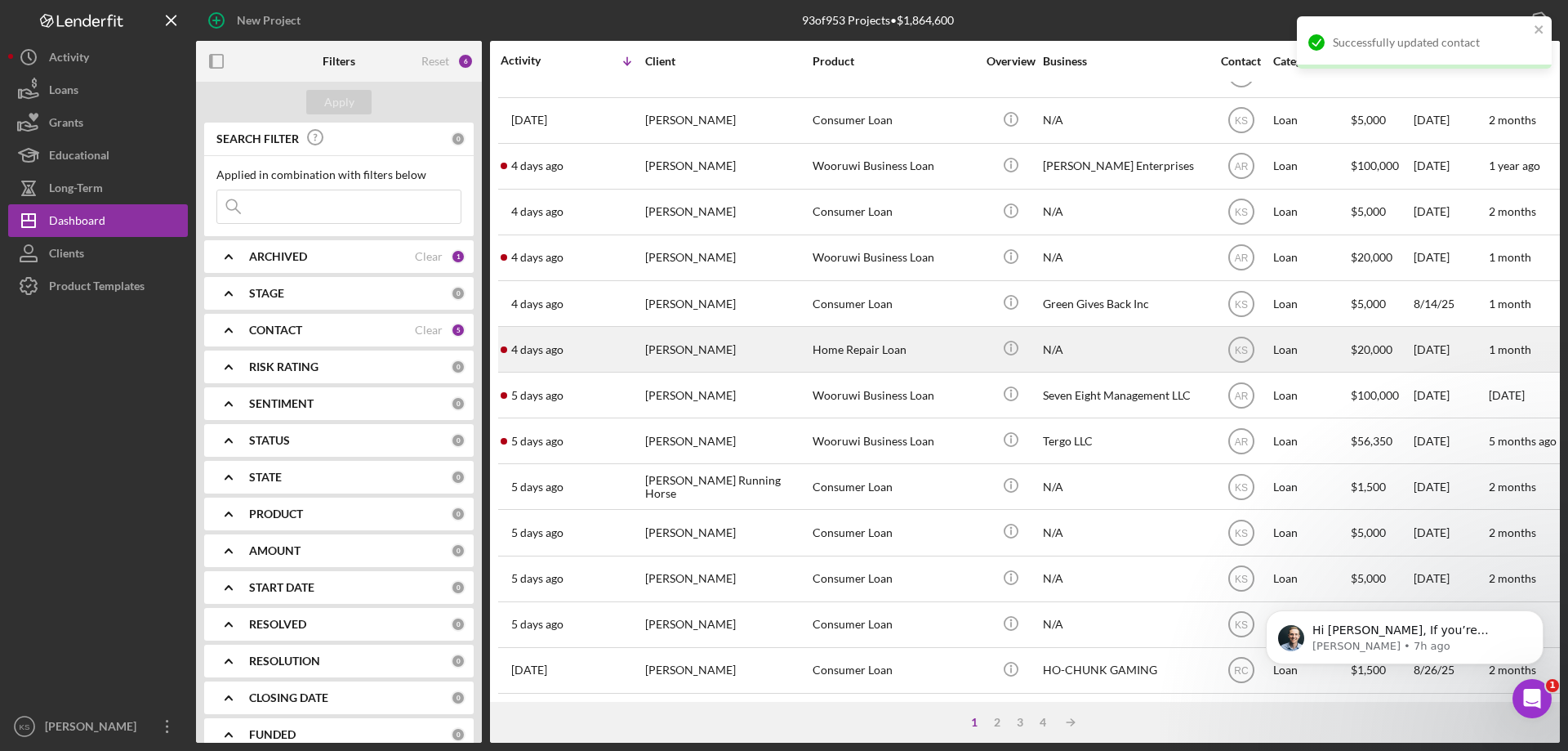
click at [853, 339] on div "Home Repair Loan" at bounding box center [894, 349] width 163 height 43
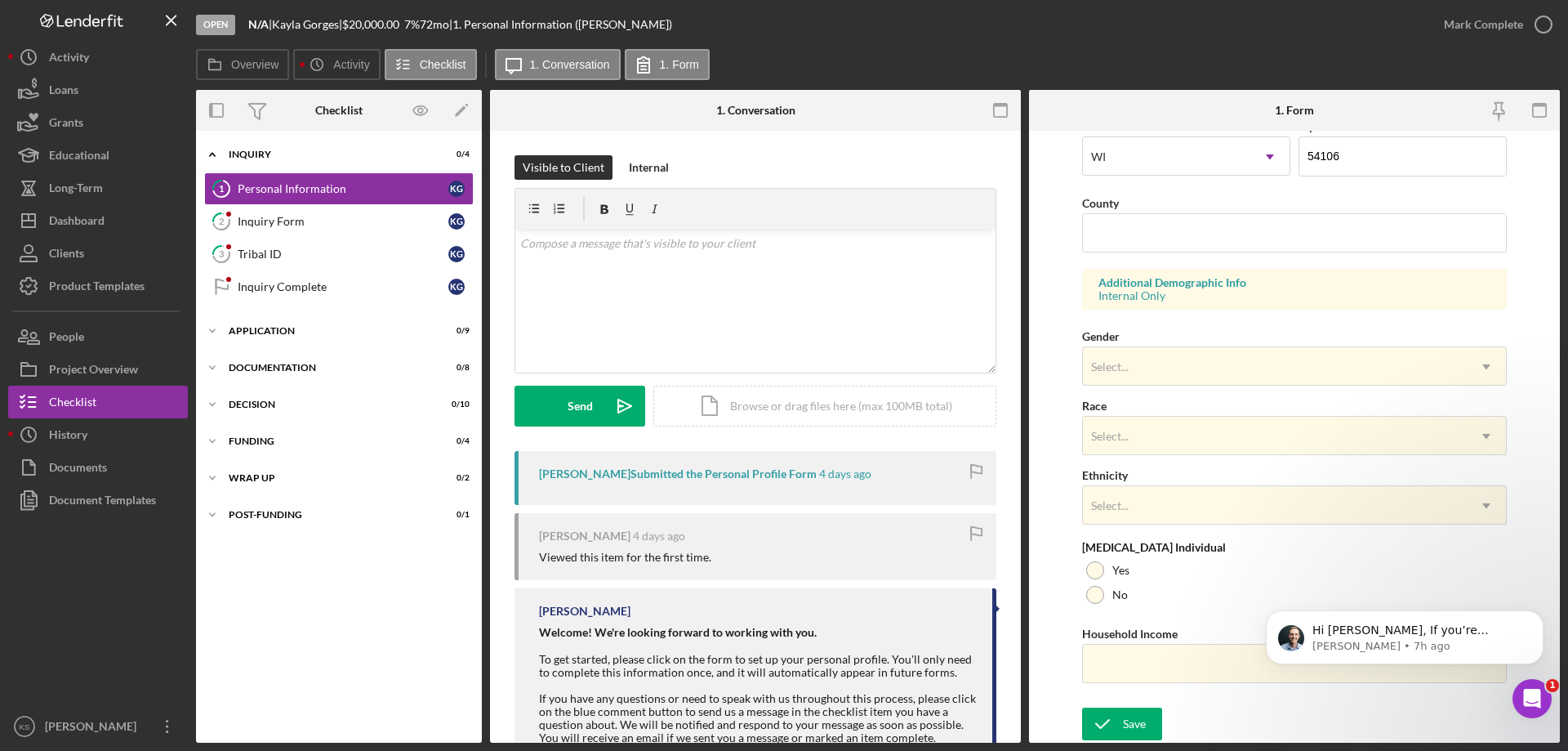
scroll to position [71, 0]
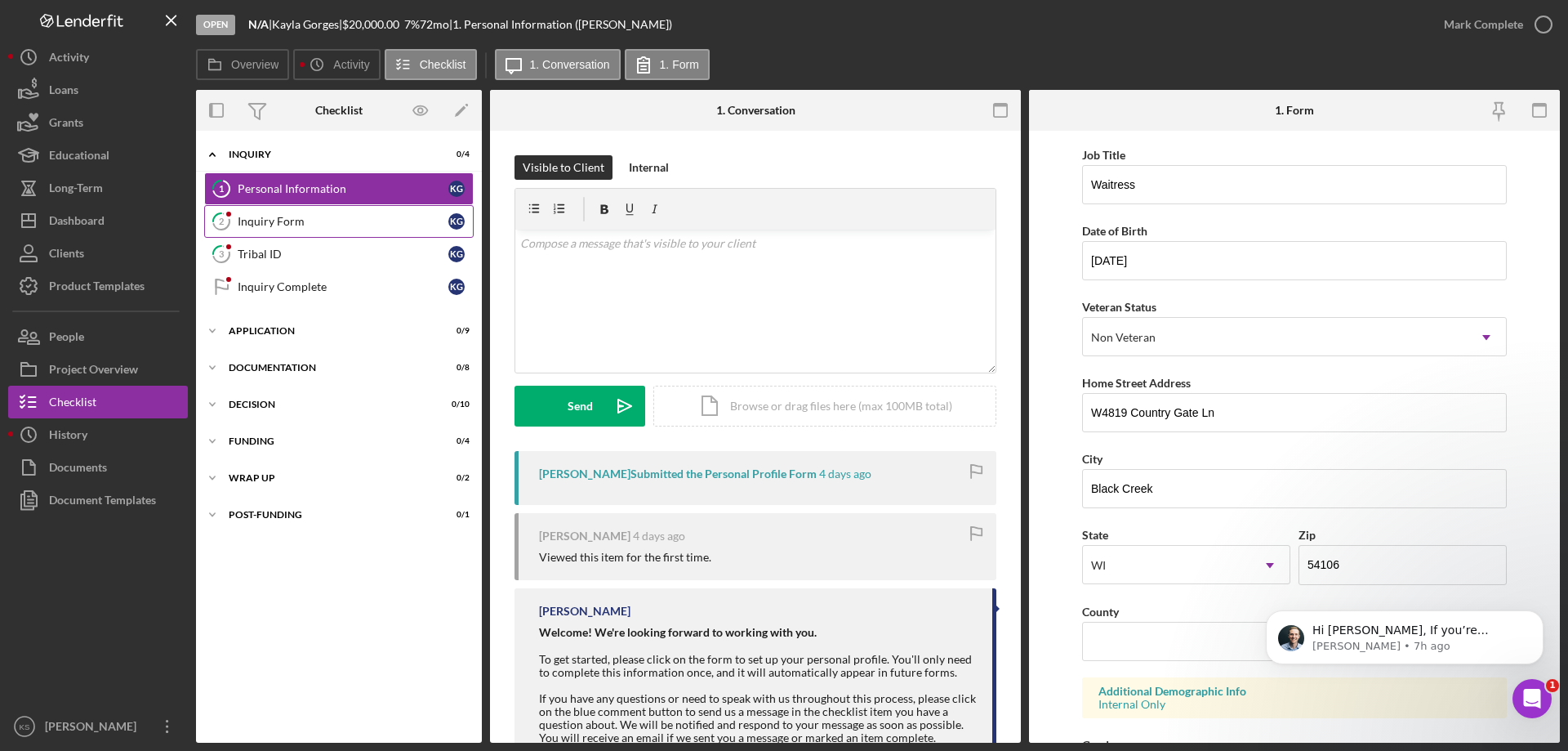
click at [283, 227] on div "Inquiry Form" at bounding box center [343, 221] width 211 height 13
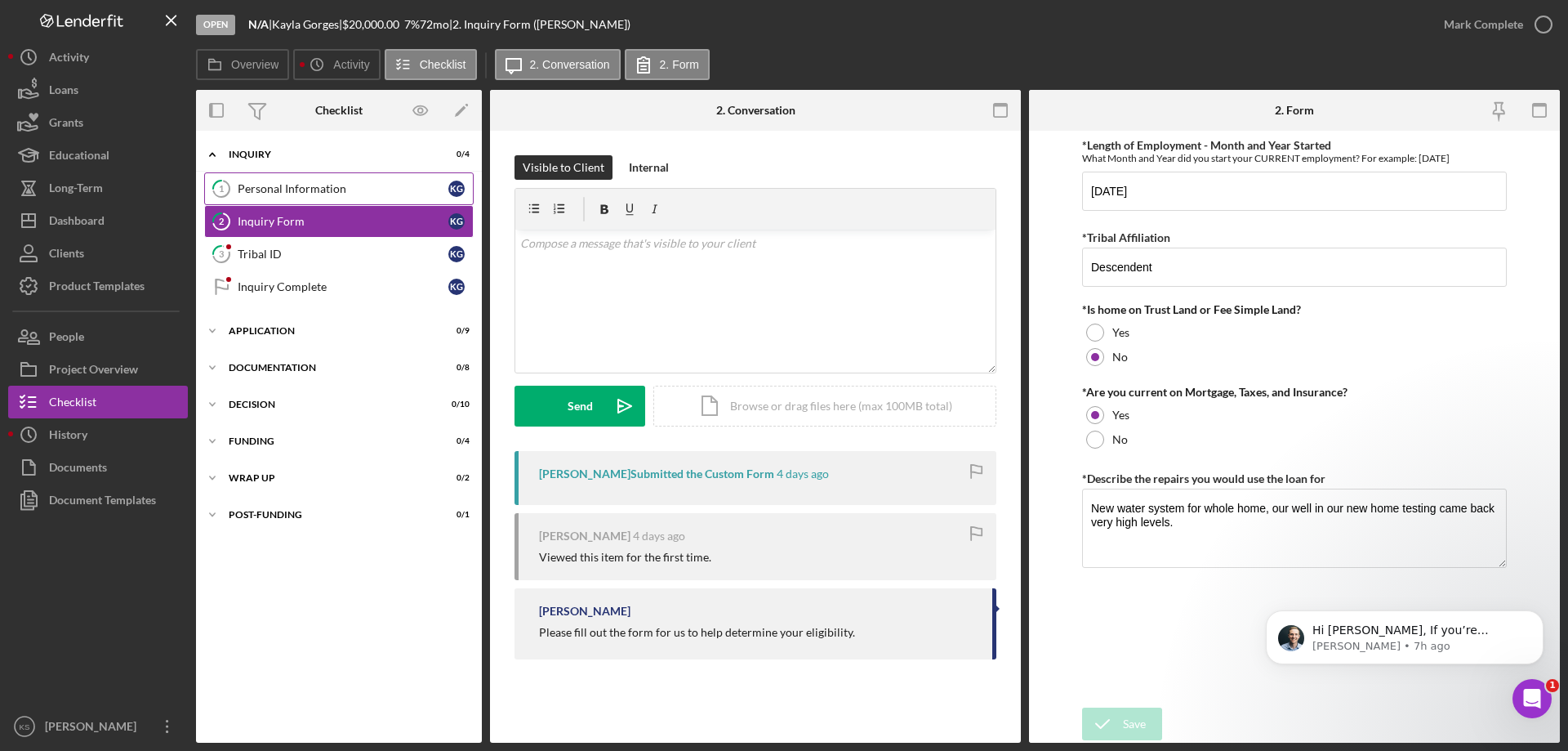
click at [337, 191] on div "Personal Information" at bounding box center [343, 189] width 211 height 13
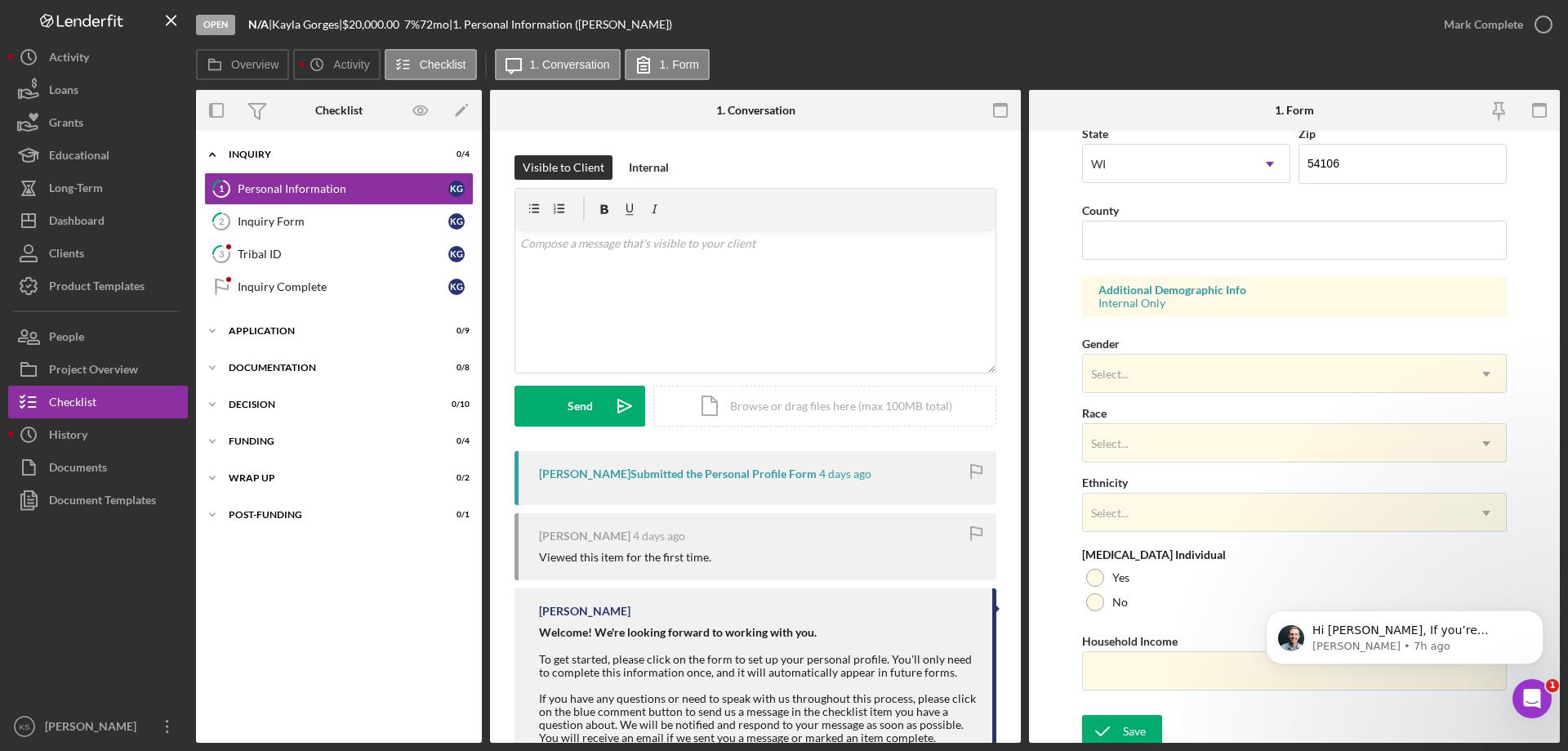
scroll to position [479, 0]
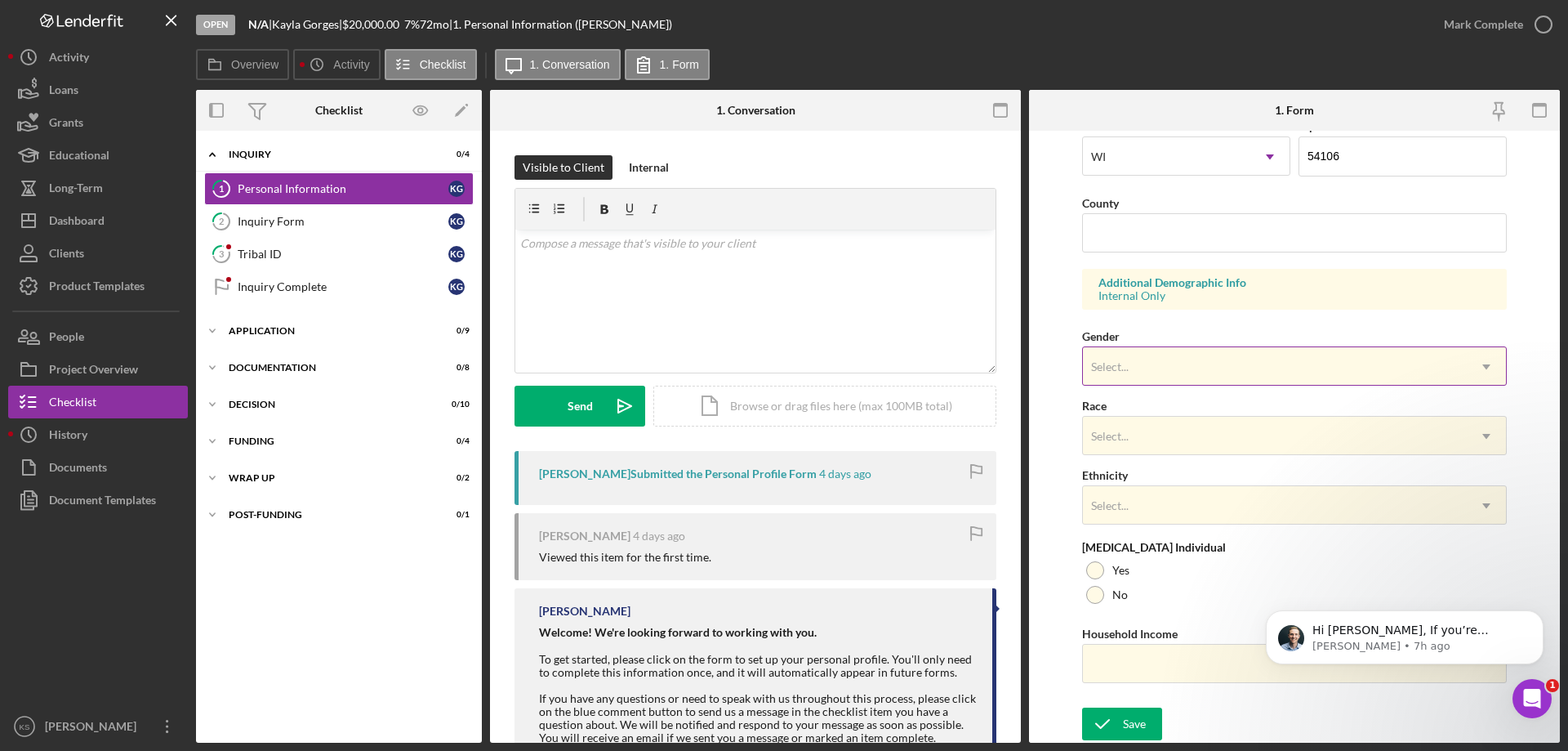
click at [1131, 372] on div "Select..." at bounding box center [1275, 367] width 384 height 38
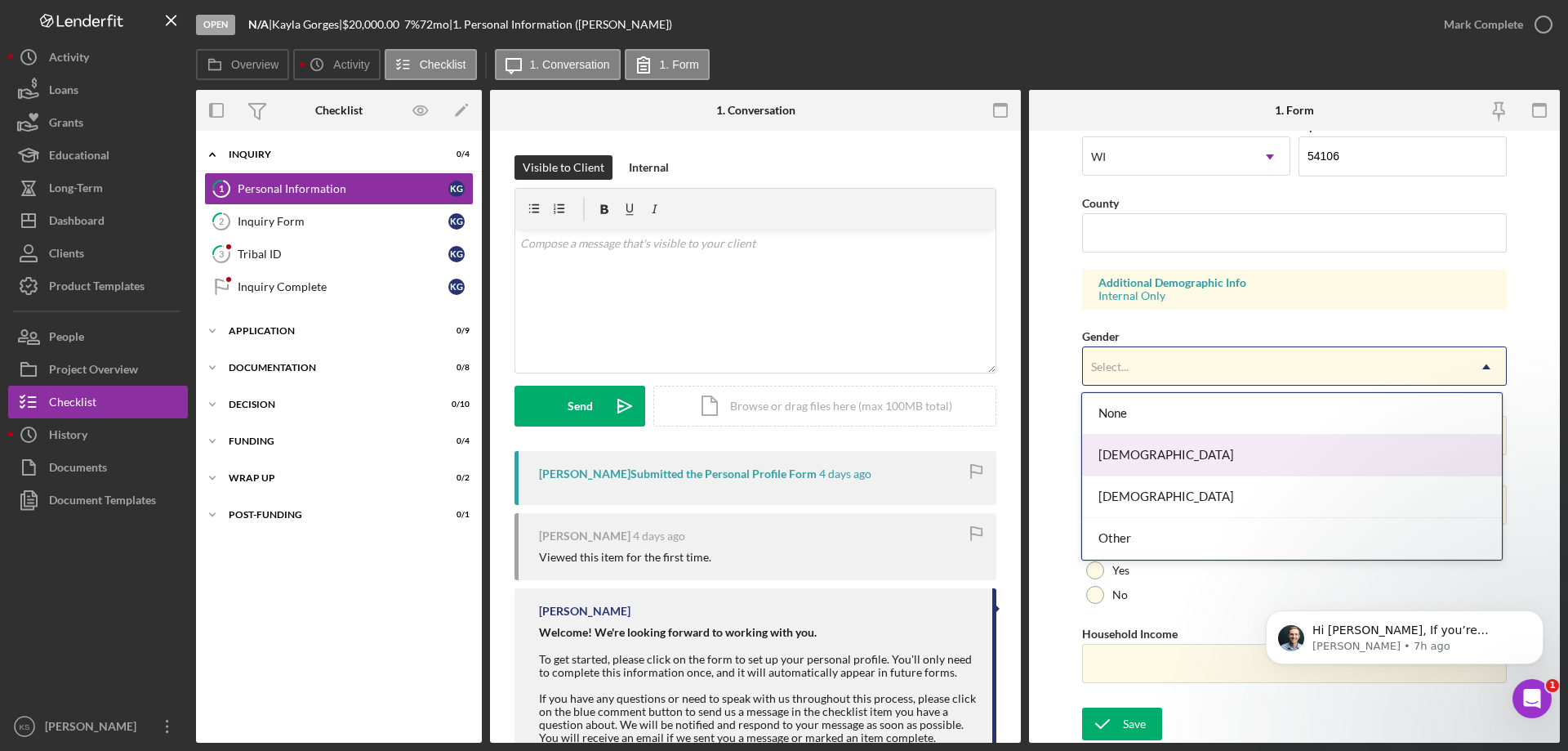
click at [1141, 456] on div "[DEMOGRAPHIC_DATA]" at bounding box center [1291, 455] width 419 height 41
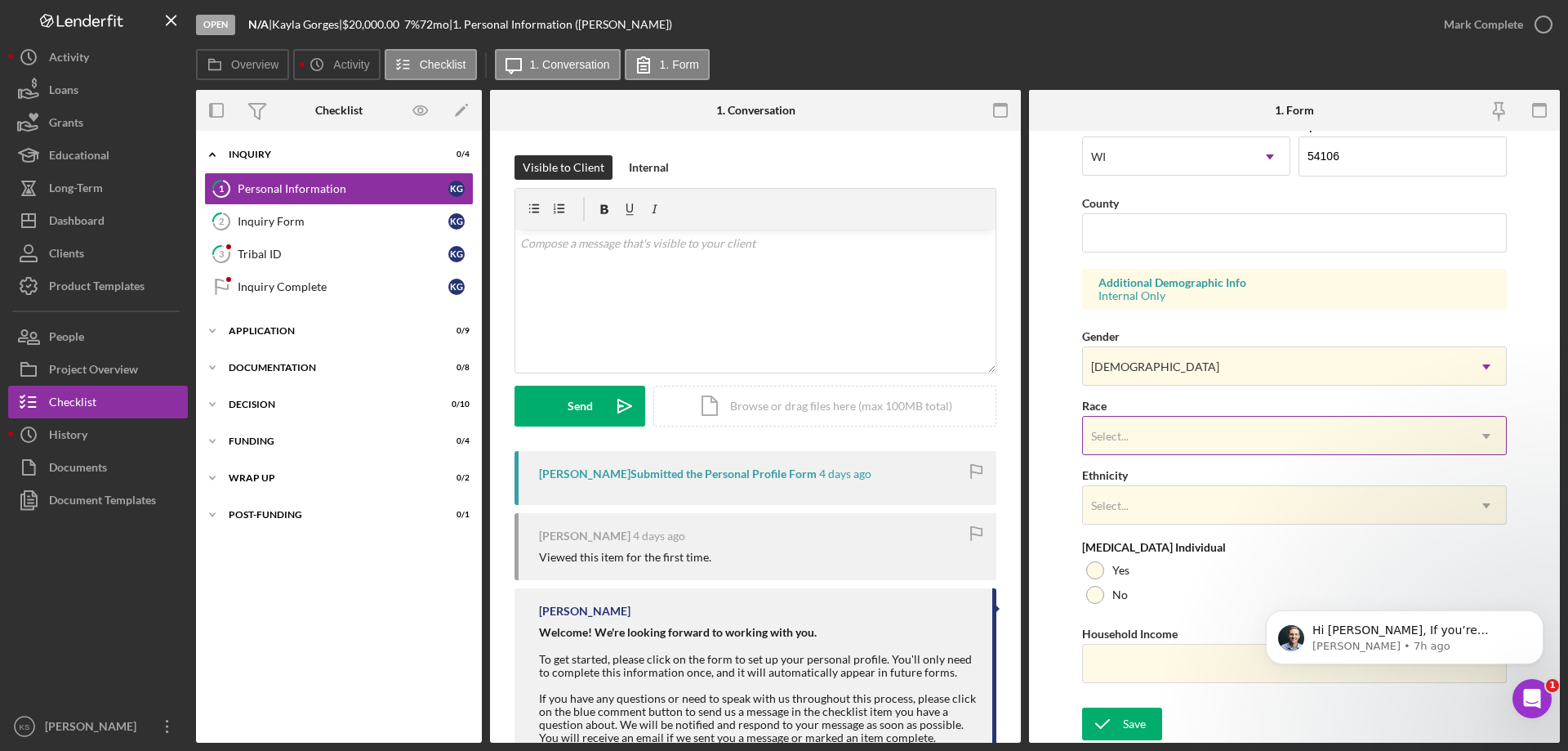
click at [1161, 437] on div "Select..." at bounding box center [1275, 436] width 384 height 38
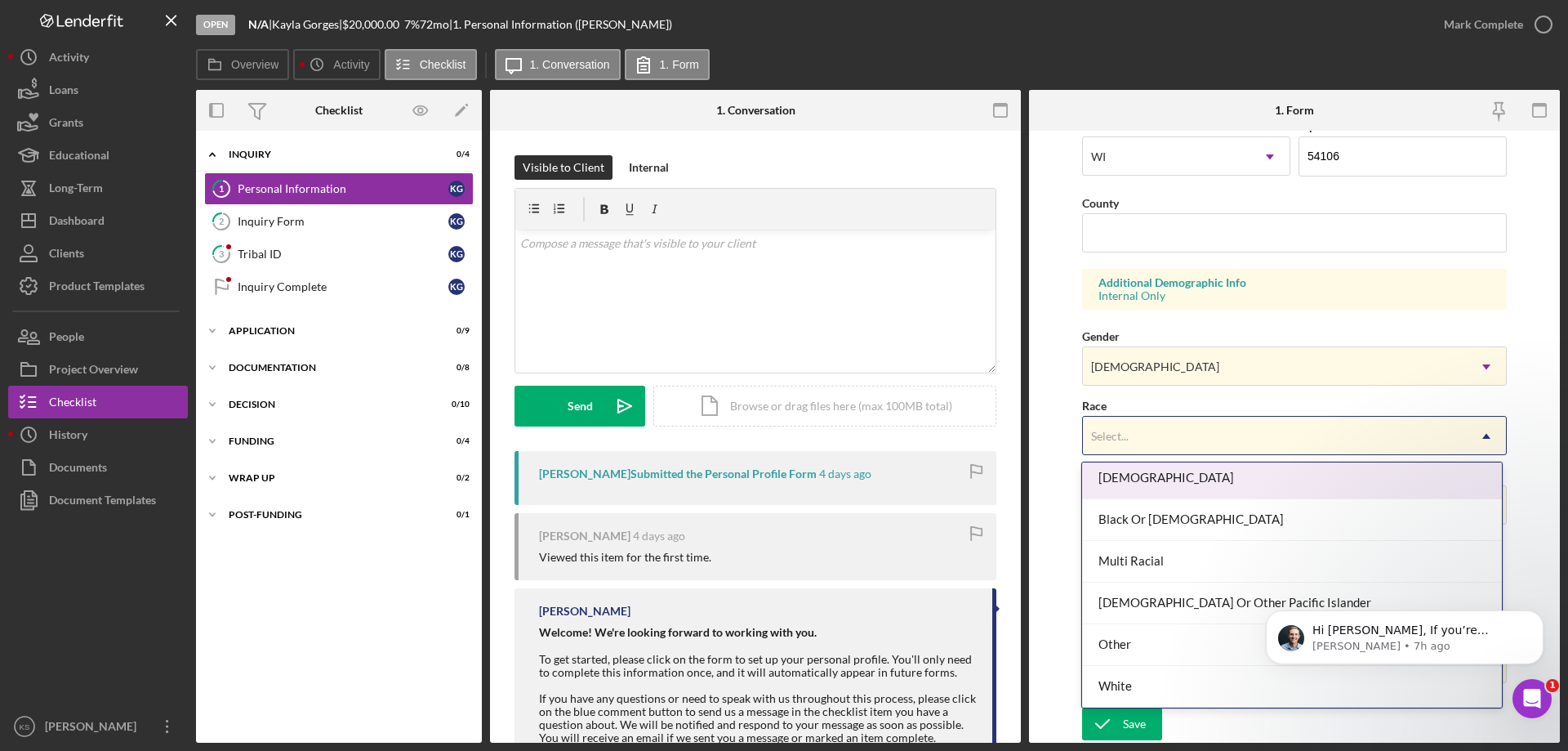
scroll to position [0, 0]
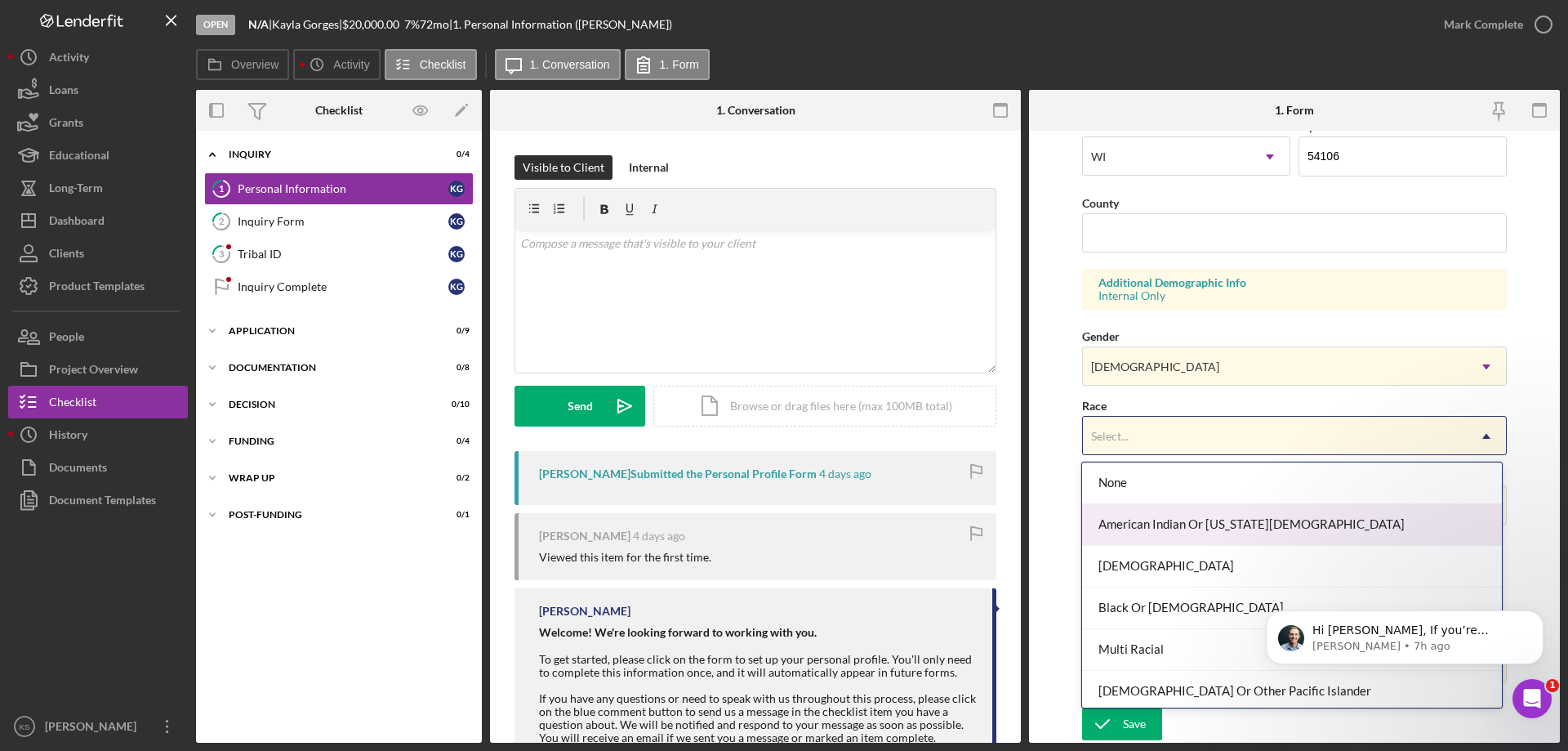
click at [1188, 524] on div "American Indian Or [US_STATE][DEMOGRAPHIC_DATA]" at bounding box center [1291, 524] width 419 height 41
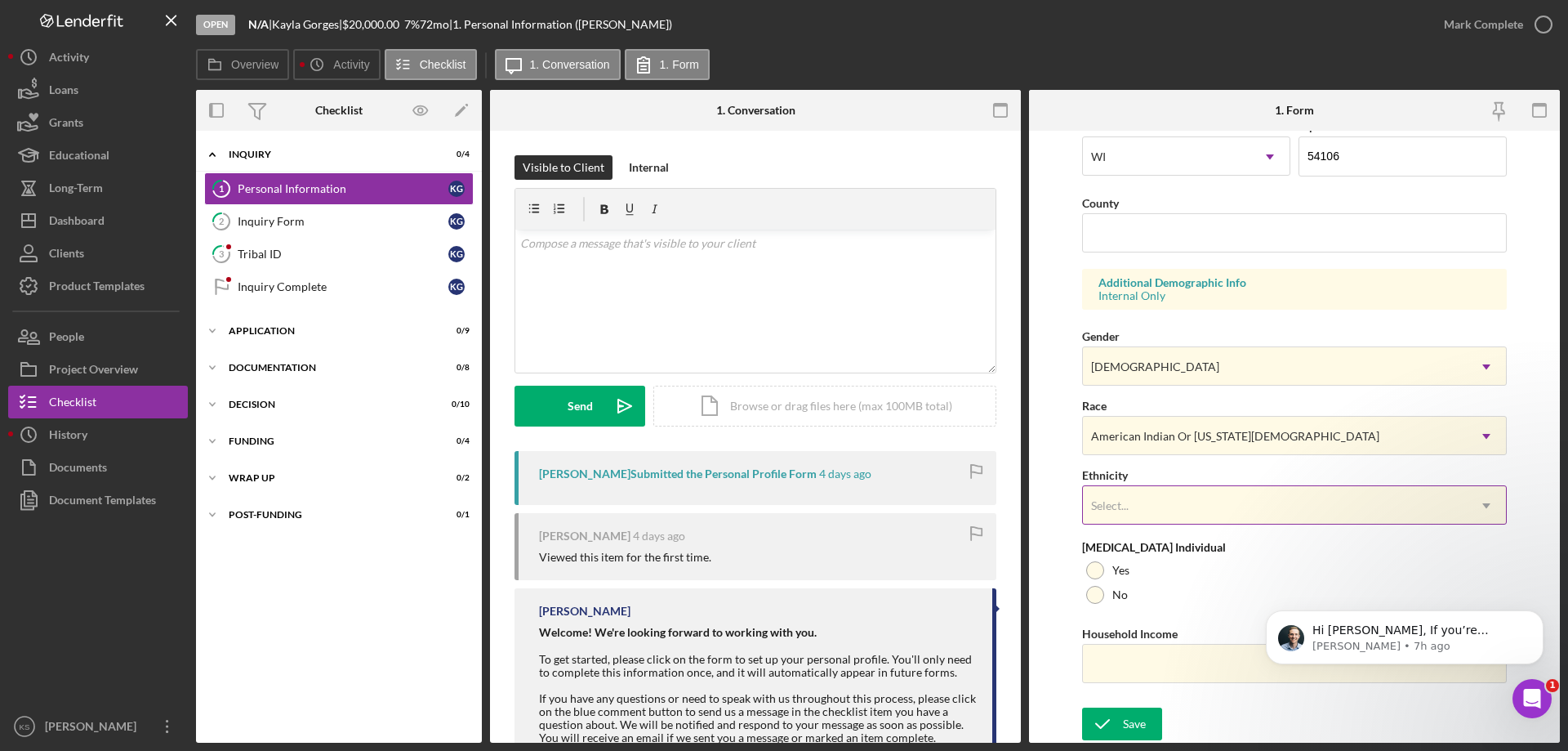
click at [1189, 516] on div "Select..." at bounding box center [1275, 505] width 384 height 38
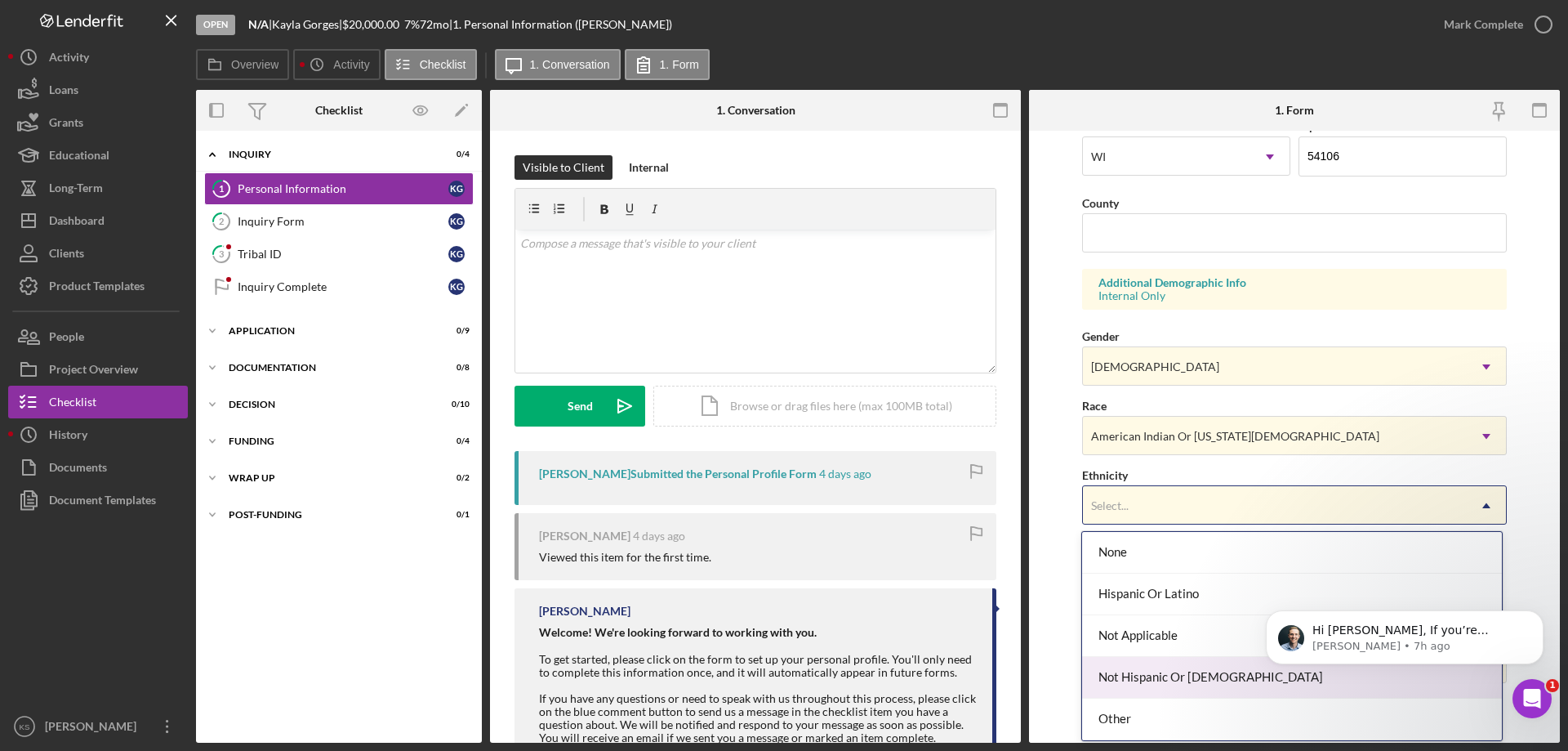
click at [1144, 688] on div "Not Hispanic Or [DEMOGRAPHIC_DATA]" at bounding box center [1291, 677] width 419 height 41
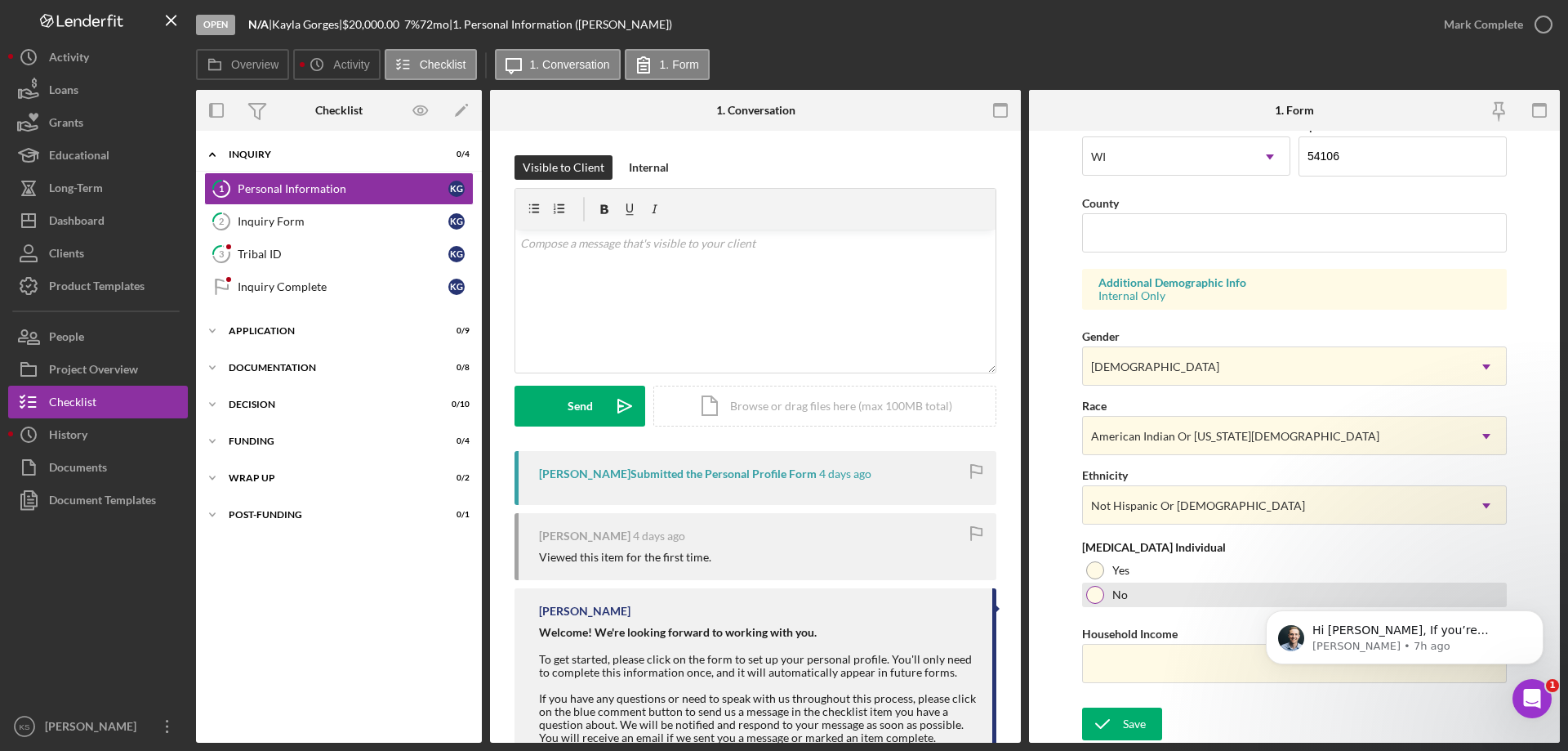
click at [1102, 595] on div at bounding box center [1095, 594] width 18 height 18
click at [1123, 734] on div "Save" at bounding box center [1134, 723] width 23 height 33
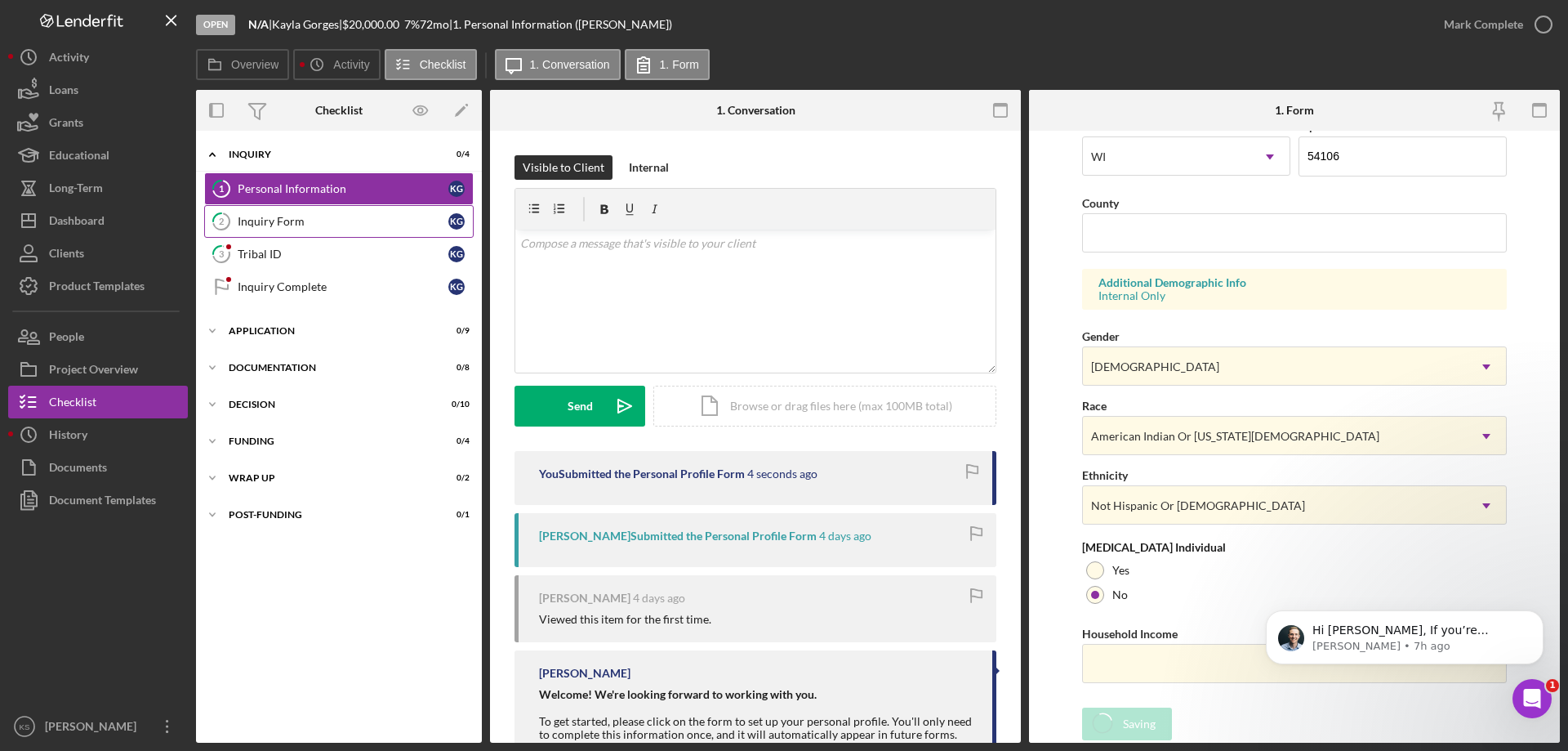
click at [274, 228] on link "2 Inquiry Form K G" at bounding box center [339, 221] width 270 height 33
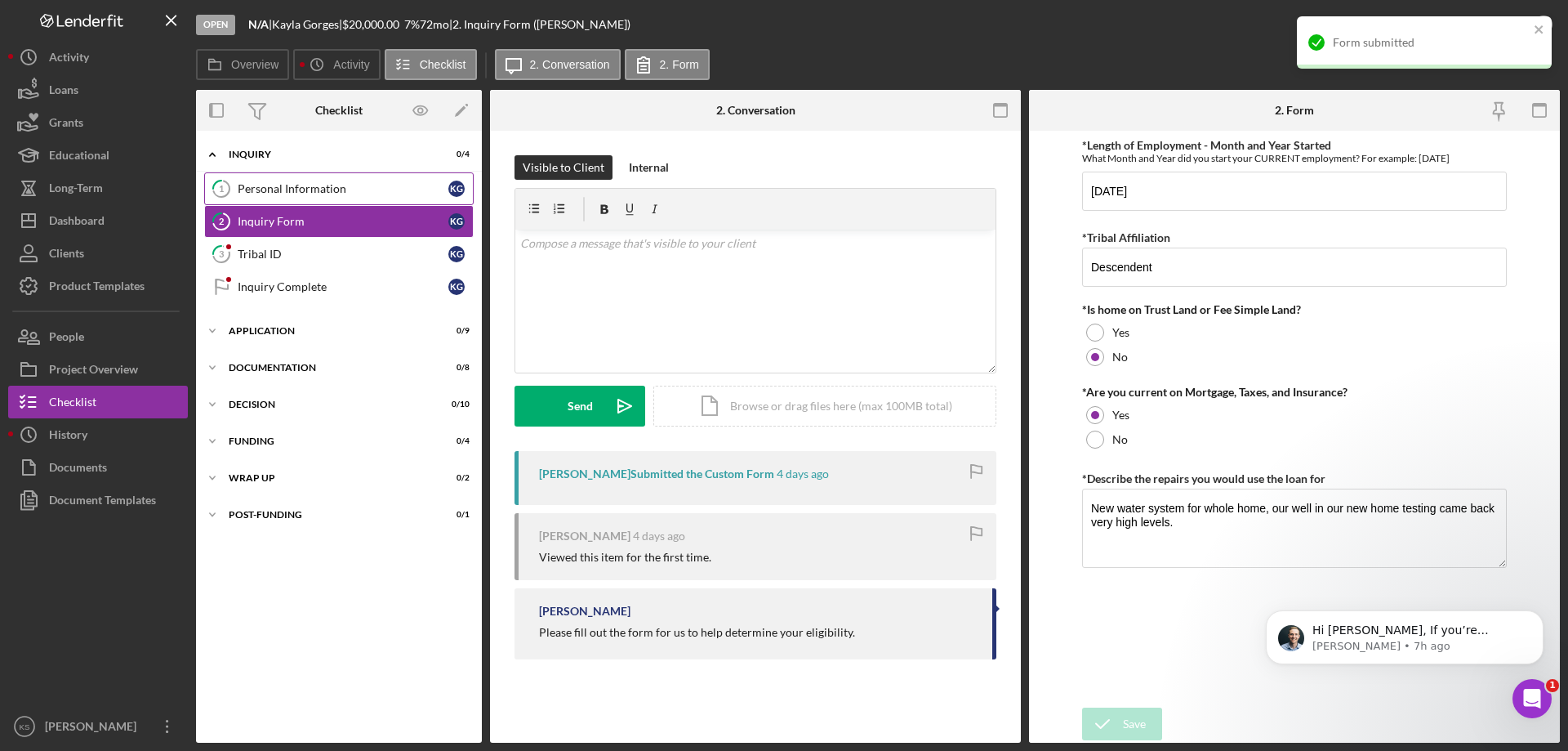
click at [319, 190] on div "Personal Information" at bounding box center [343, 189] width 211 height 13
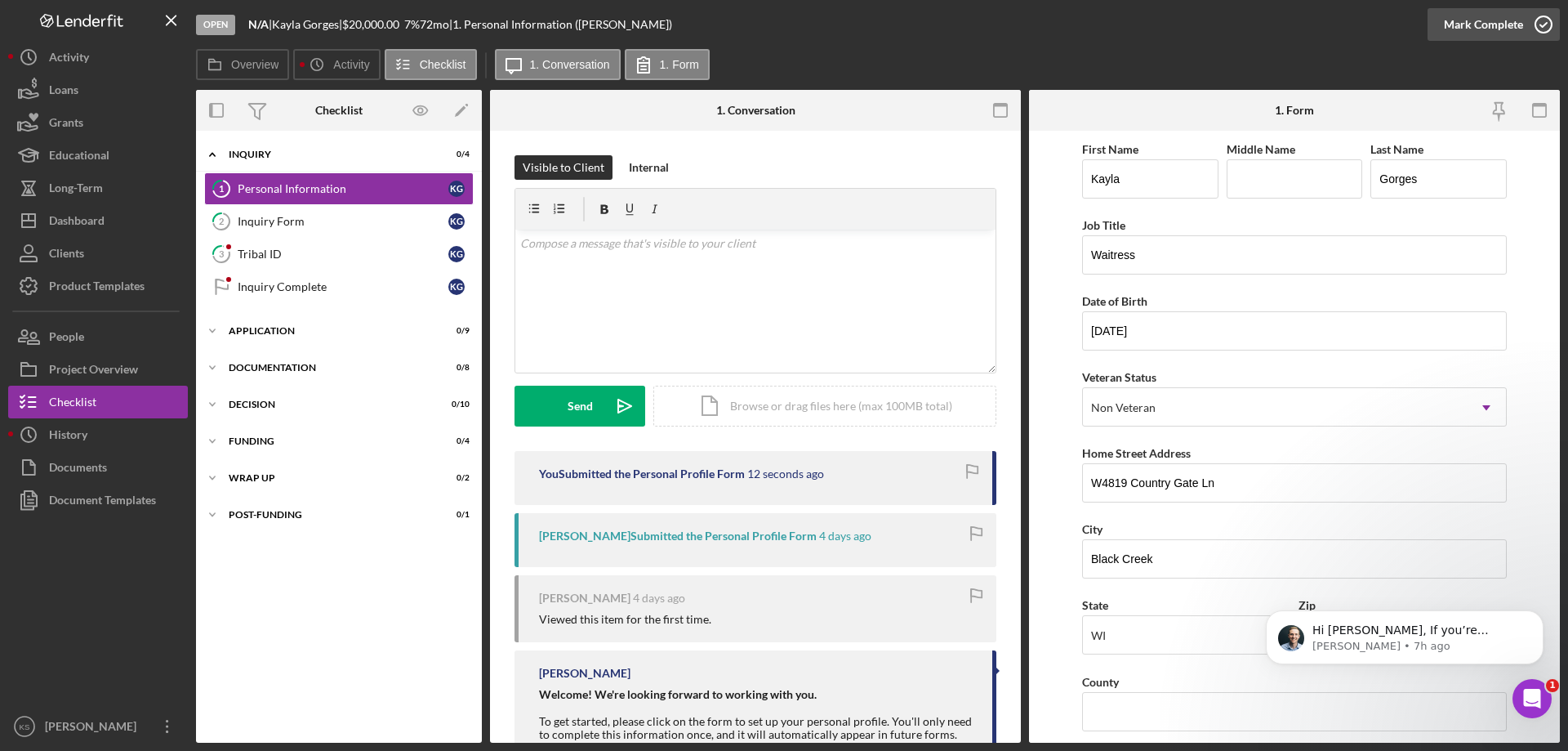
click at [1528, 19] on icon "button" at bounding box center [1543, 25] width 41 height 41
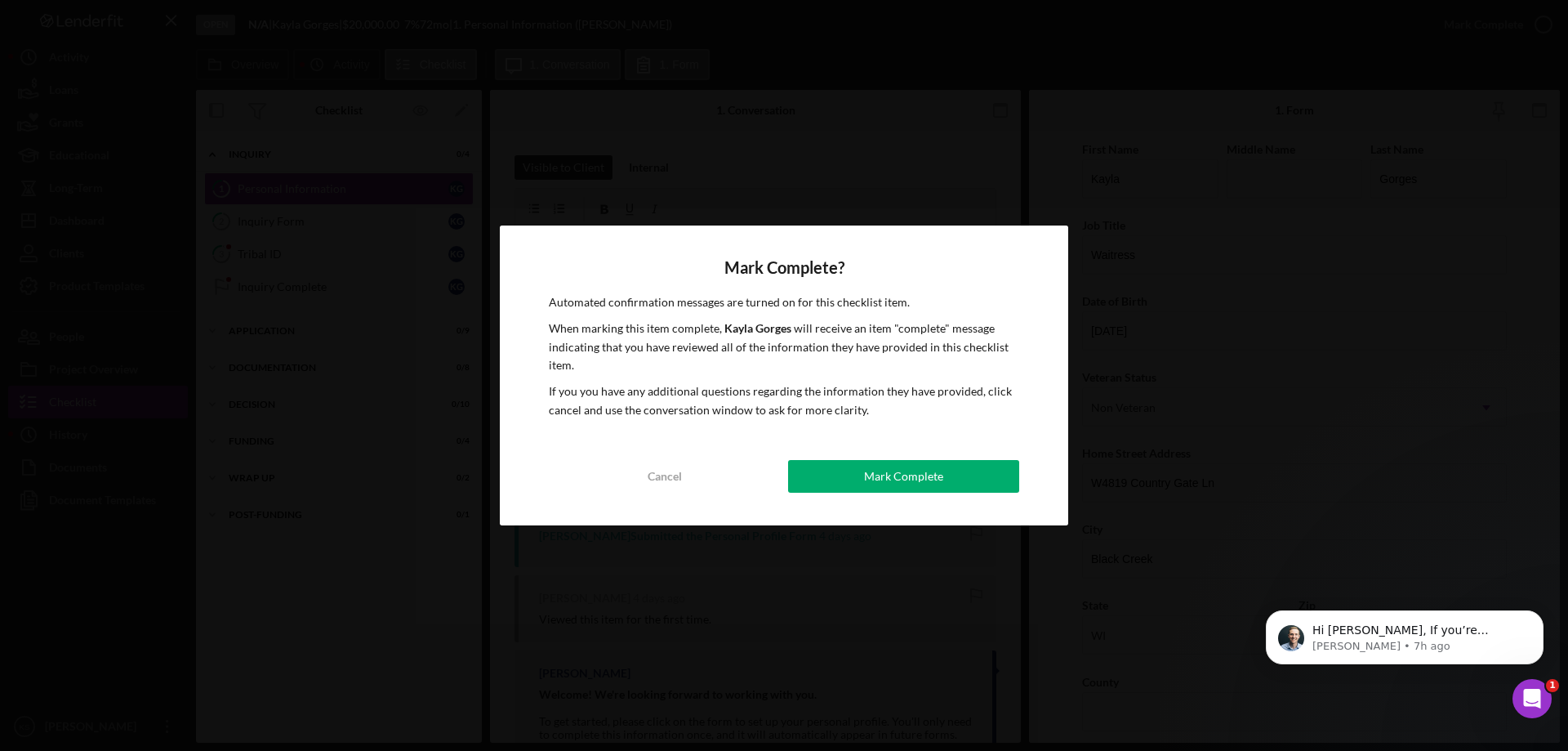
click at [909, 472] on div "Mark Complete" at bounding box center [903, 476] width 79 height 33
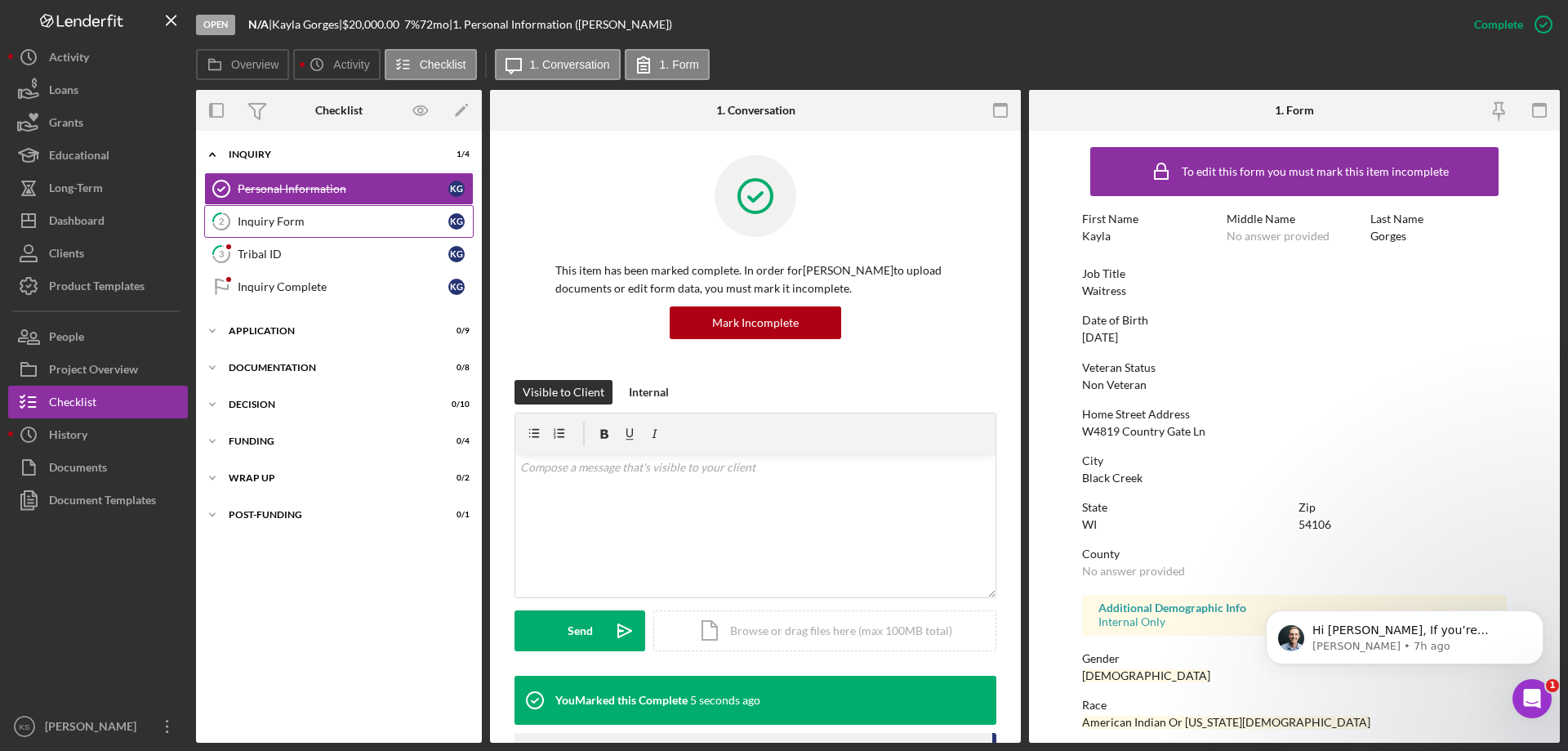
click at [316, 220] on div "Inquiry Form" at bounding box center [343, 221] width 211 height 13
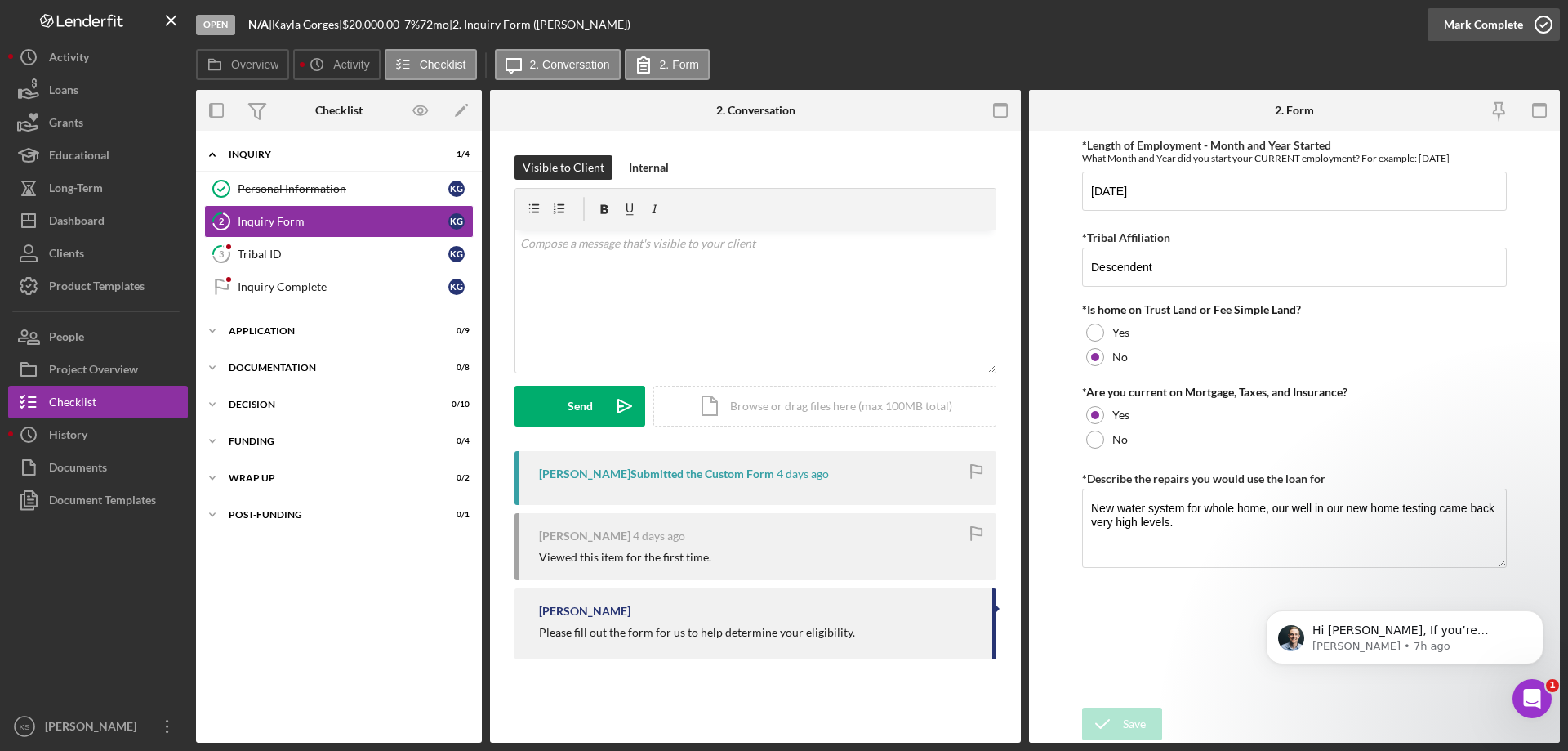
click at [1457, 19] on div "Mark Complete" at bounding box center [1483, 24] width 79 height 33
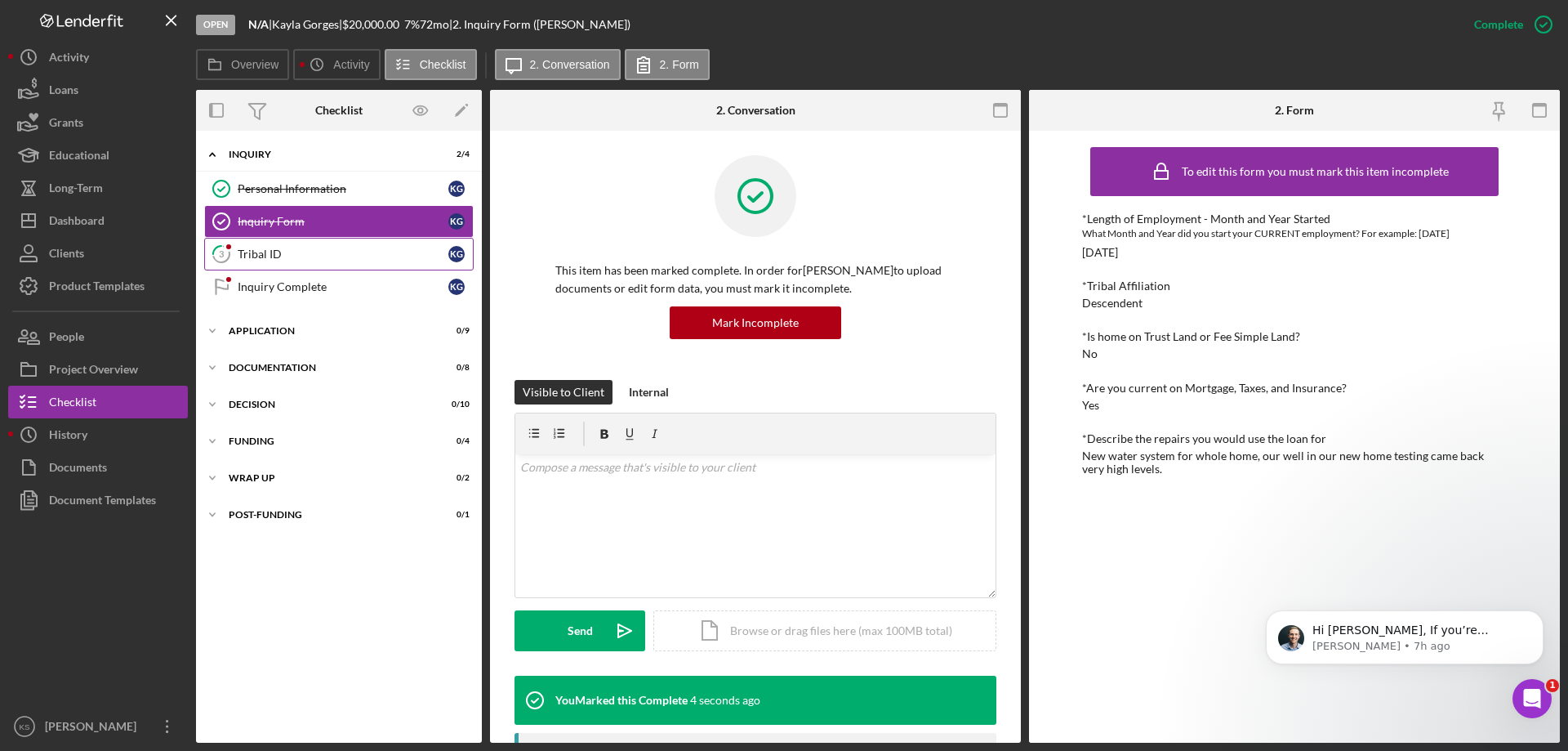
click at [301, 249] on div "Tribal ID" at bounding box center [343, 254] width 211 height 13
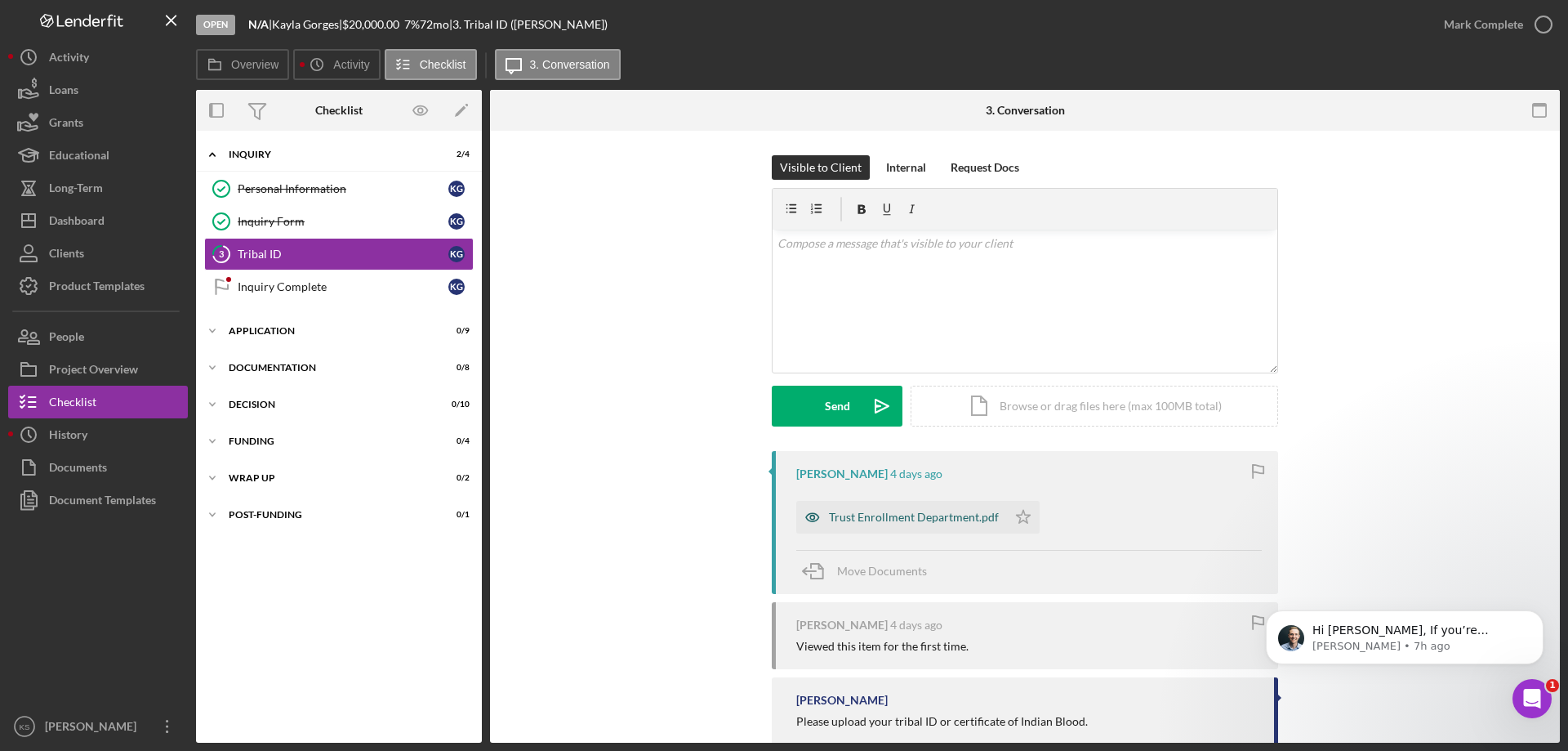
click at [859, 525] on div "Trust Enrollment Department.pdf" at bounding box center [901, 517] width 211 height 33
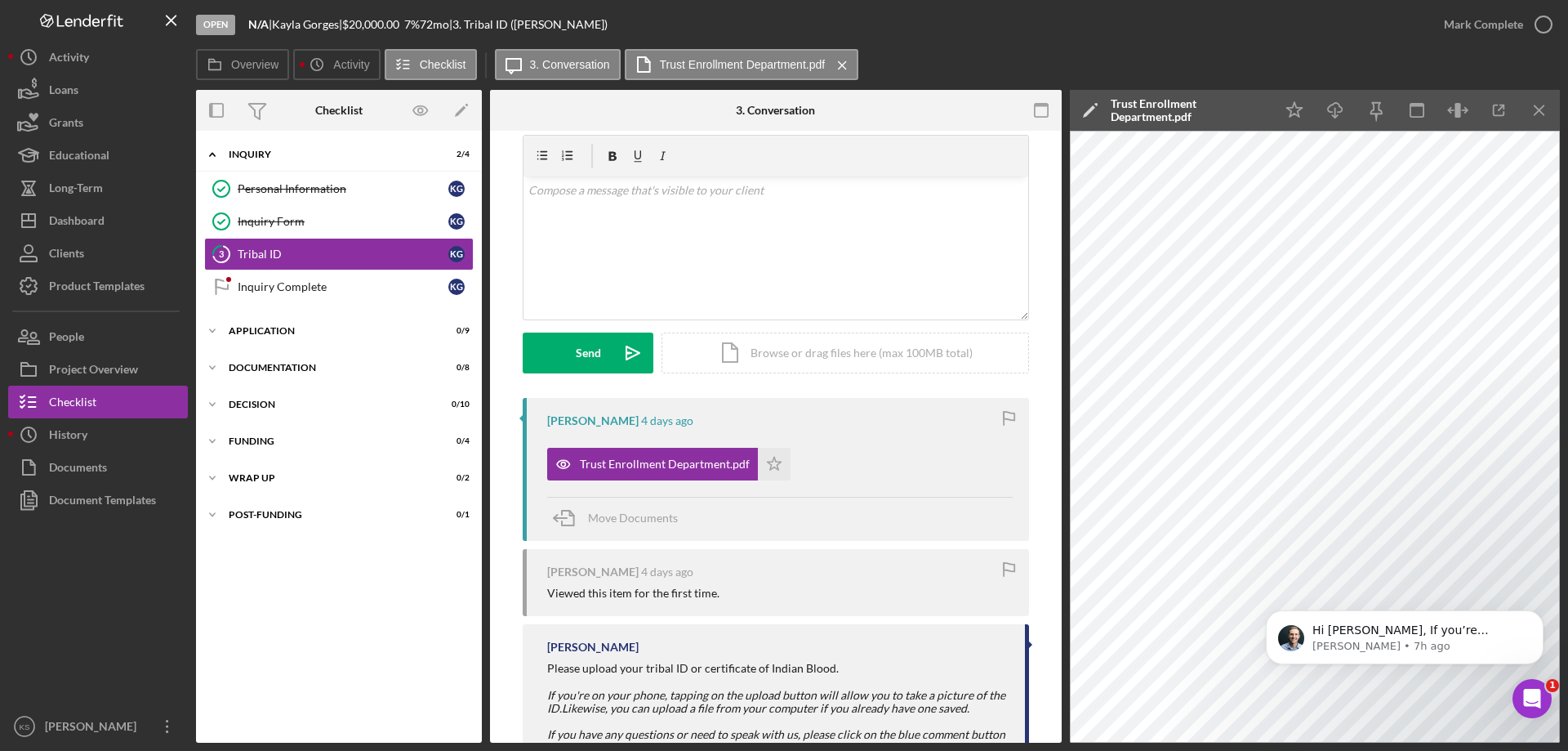
scroll to position [82, 0]
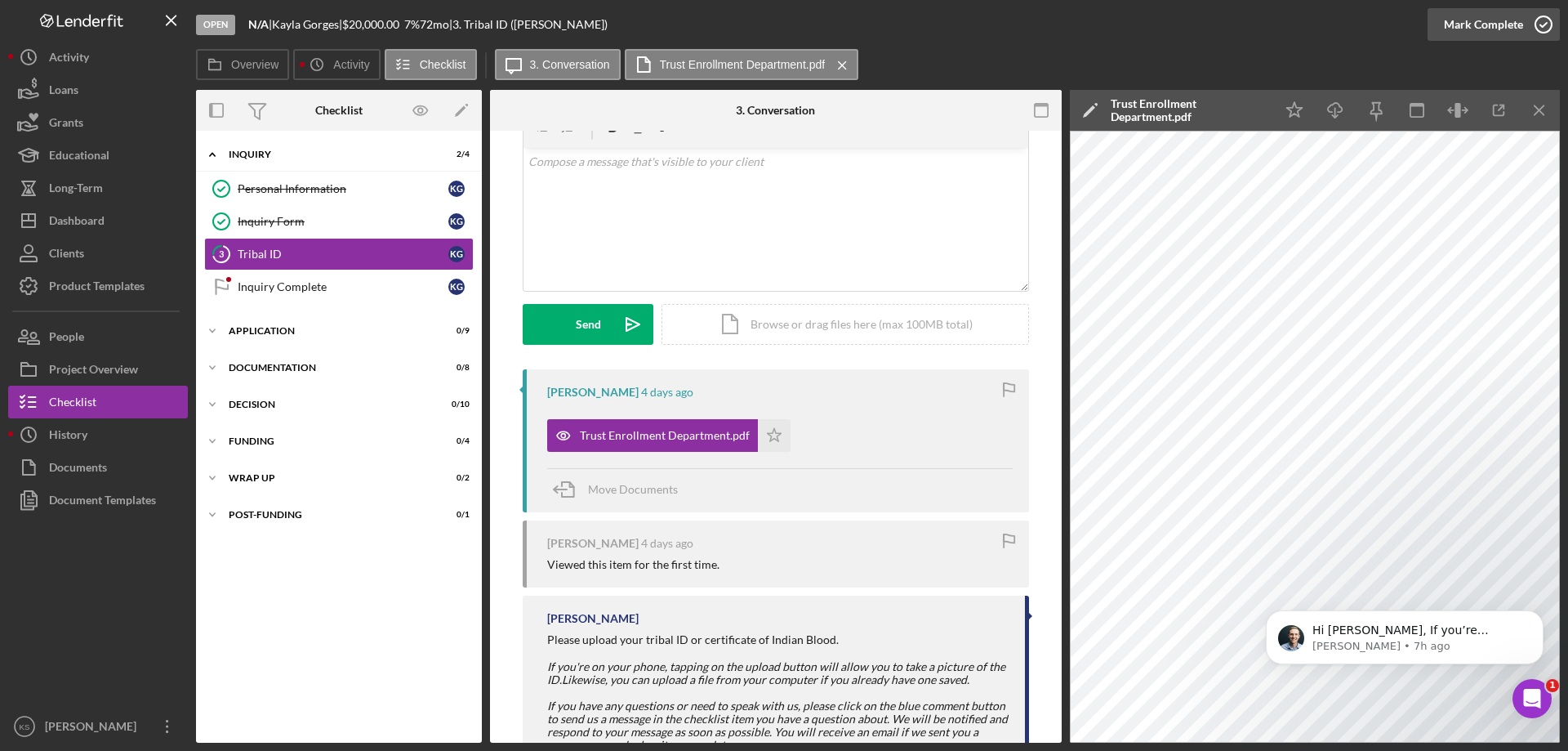
click at [1497, 21] on div "Mark Complete" at bounding box center [1483, 24] width 79 height 33
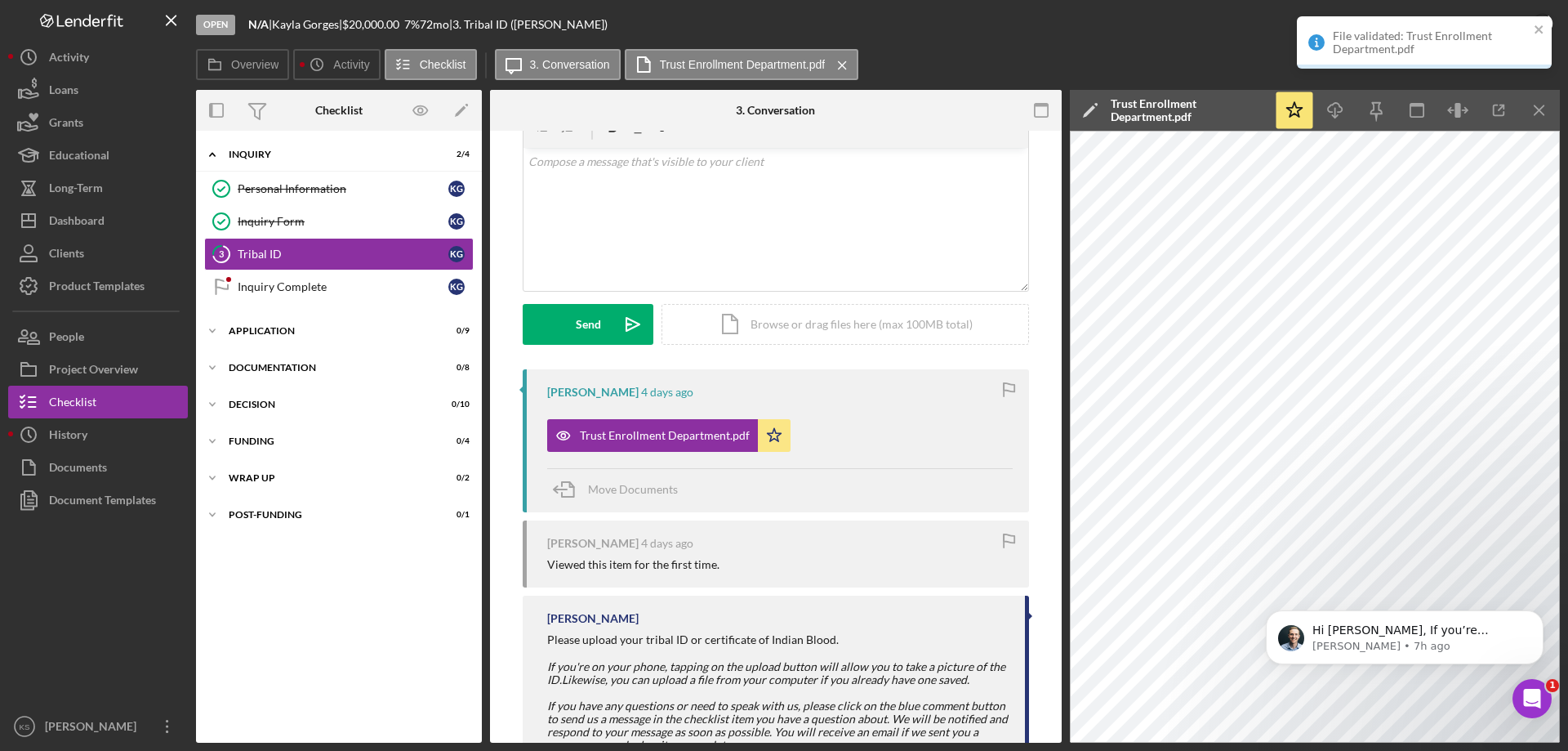
scroll to position [306, 0]
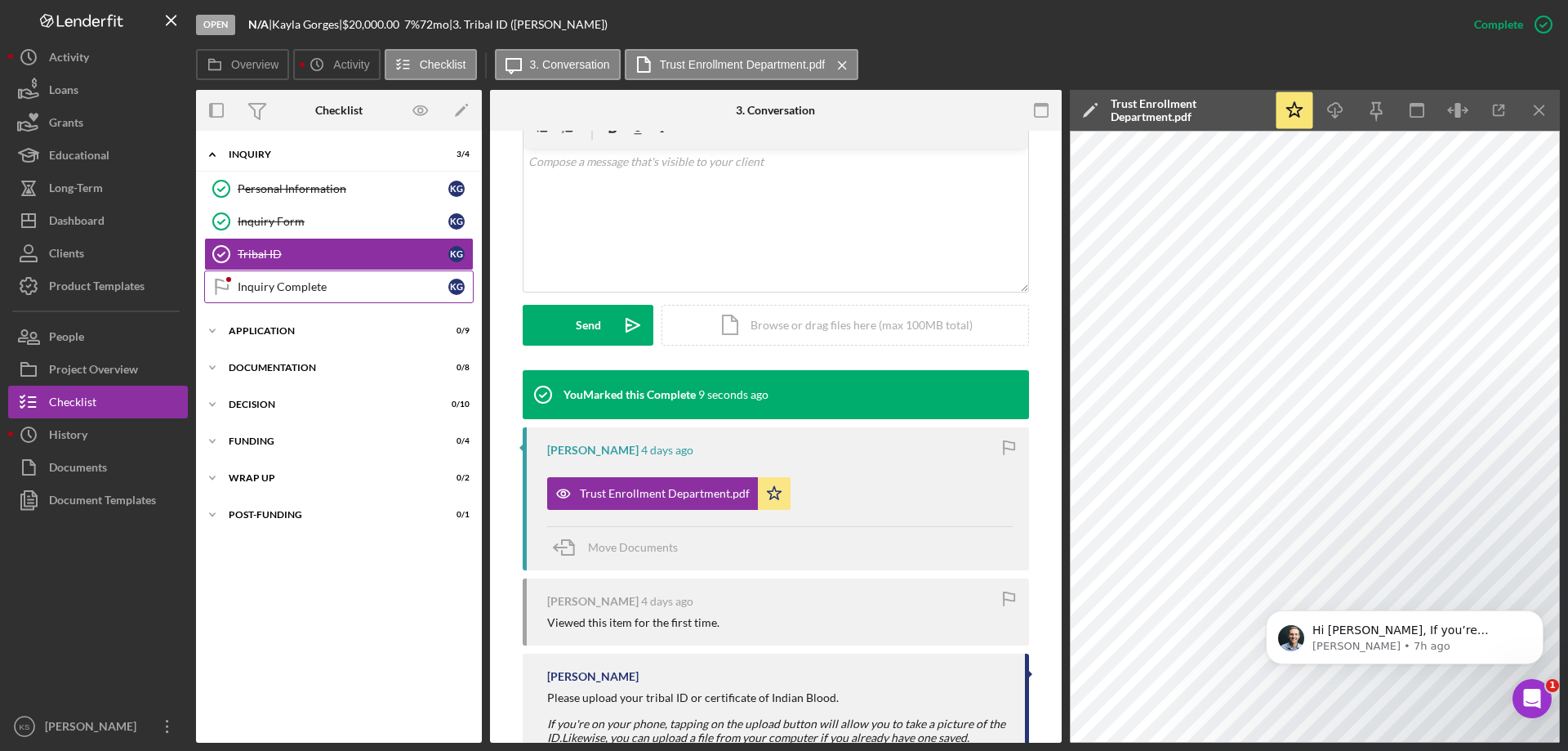
click at [317, 288] on div "Inquiry Complete" at bounding box center [343, 286] width 211 height 13
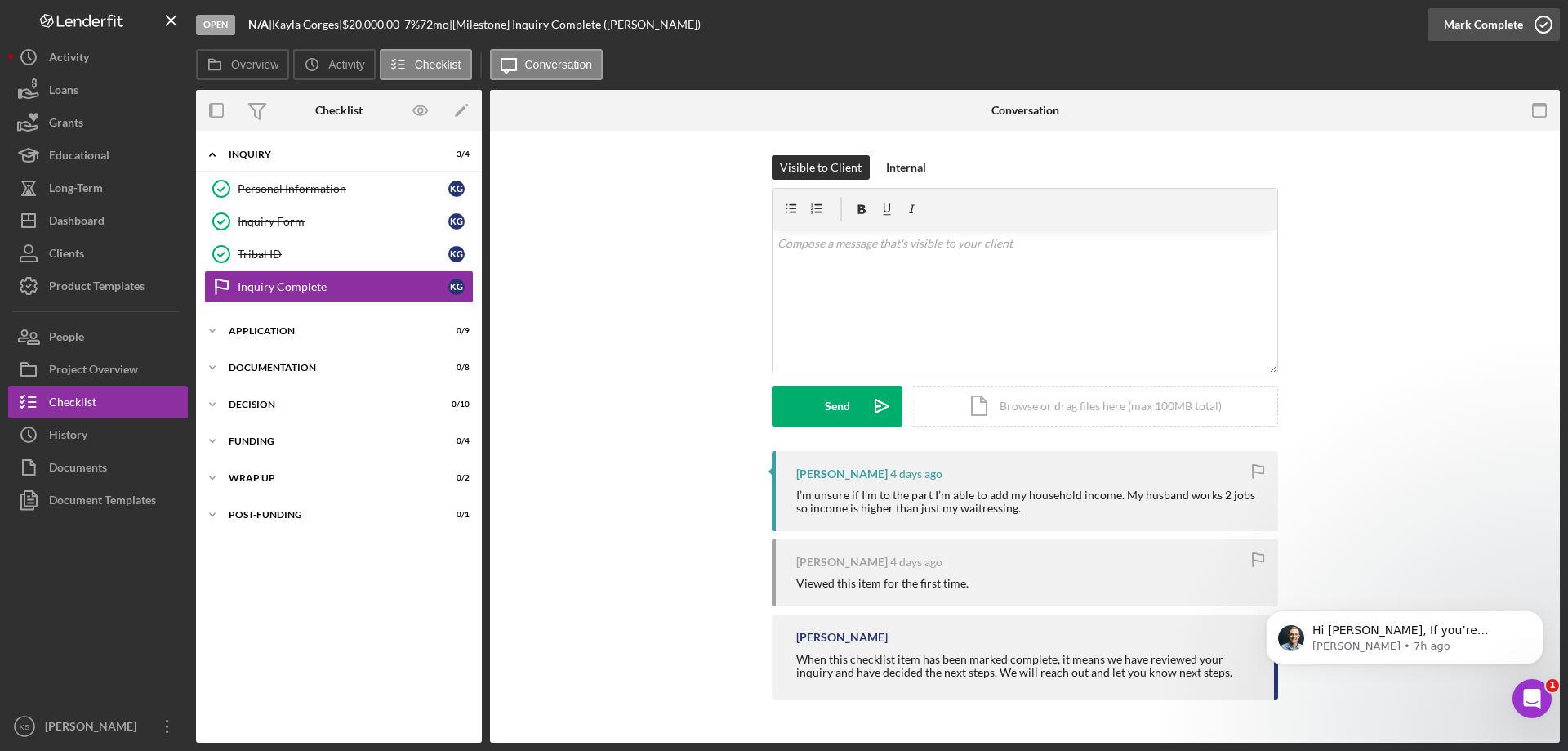
click at [1485, 15] on div "Mark Complete" at bounding box center [1483, 24] width 79 height 33
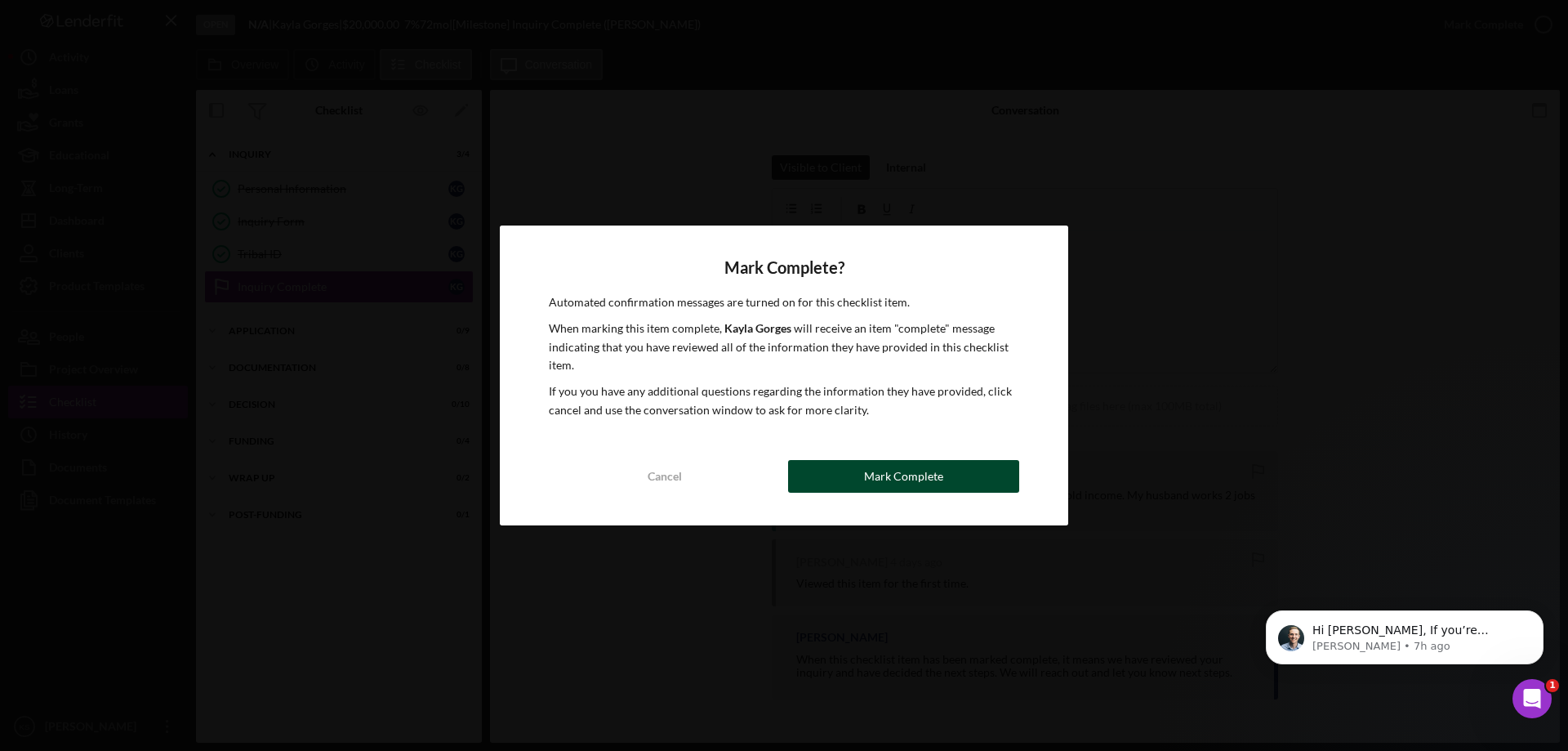
click at [877, 473] on div "Mark Complete" at bounding box center [903, 476] width 79 height 33
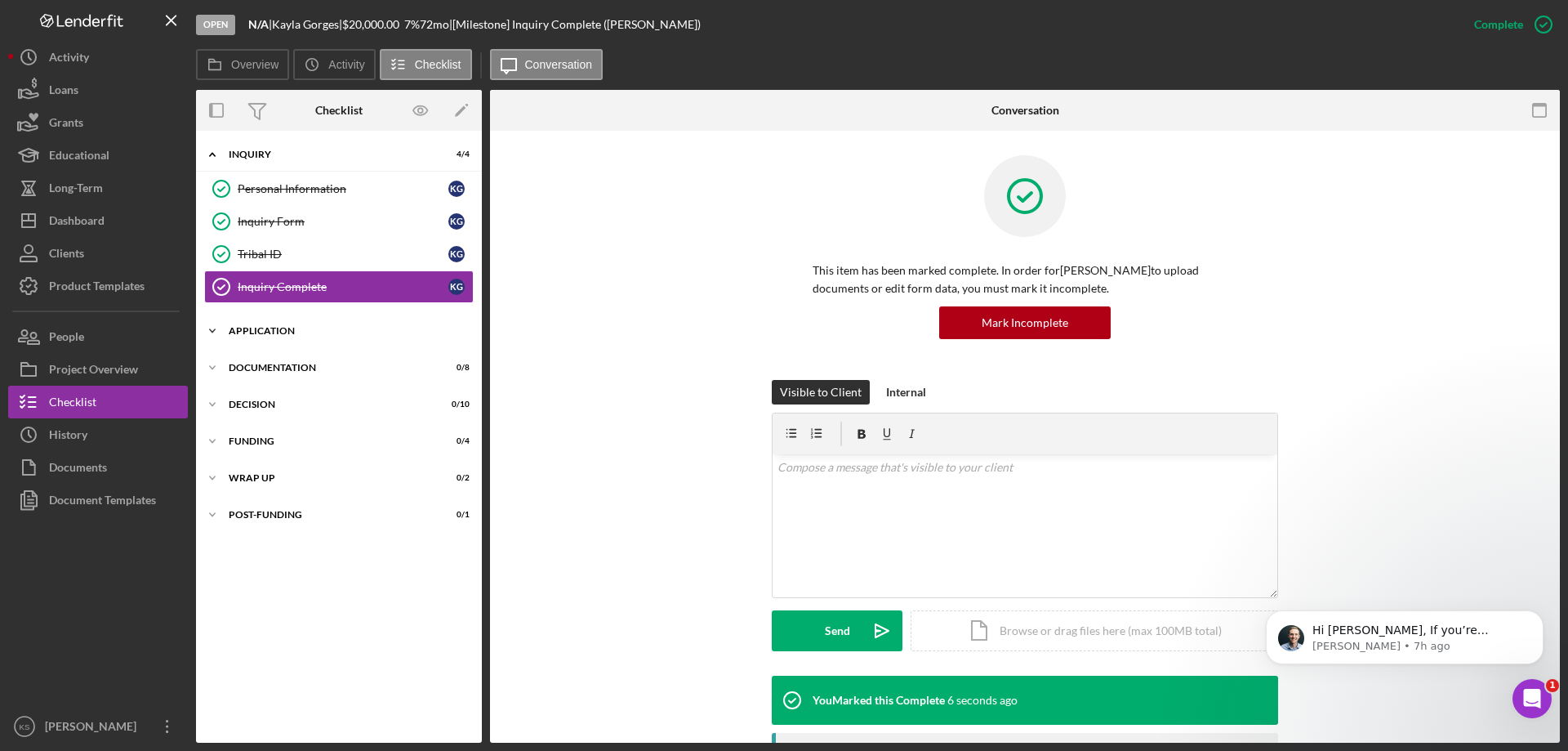
click at [281, 331] on div "Application" at bounding box center [345, 331] width 233 height 10
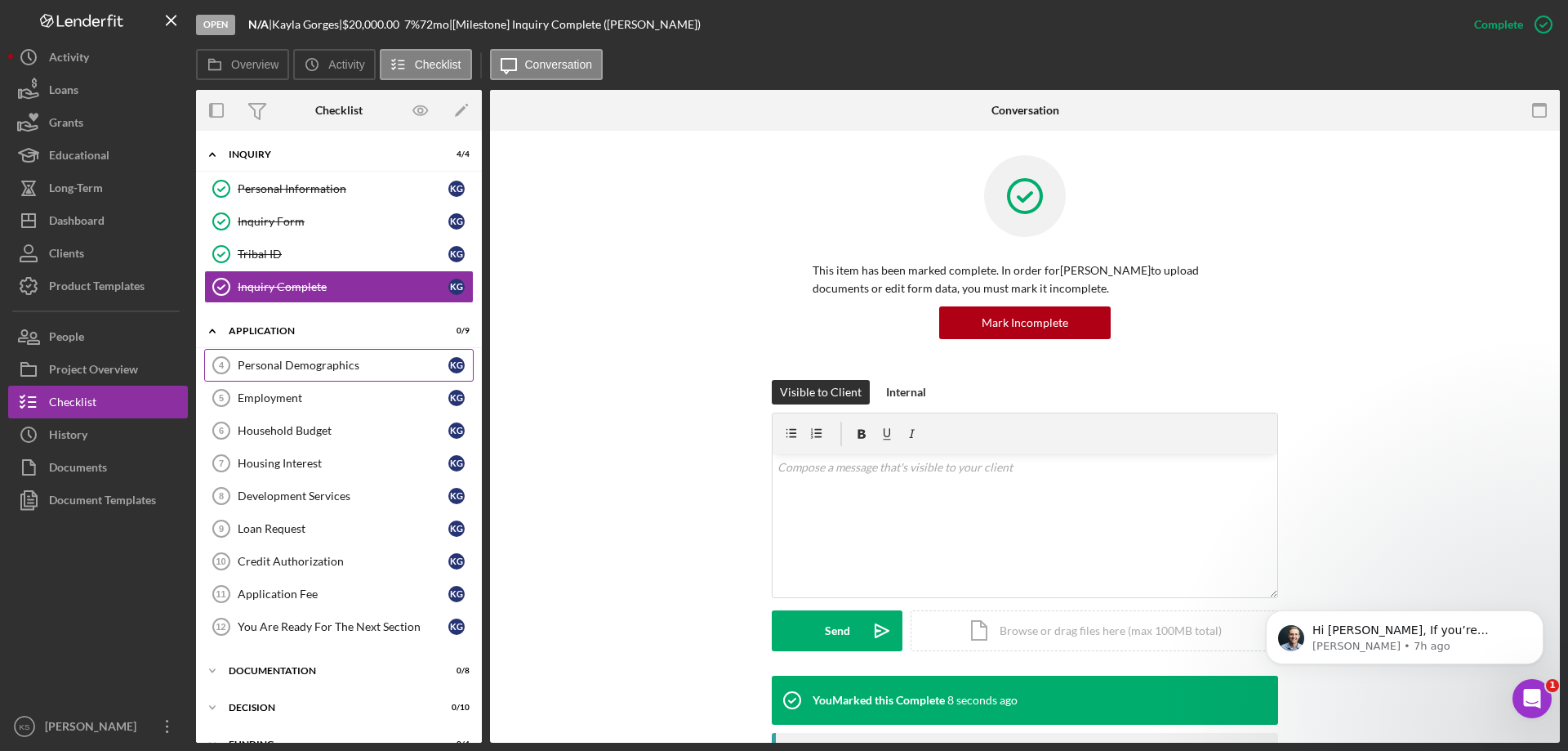
click at [264, 361] on div "Personal Demographics" at bounding box center [343, 365] width 211 height 13
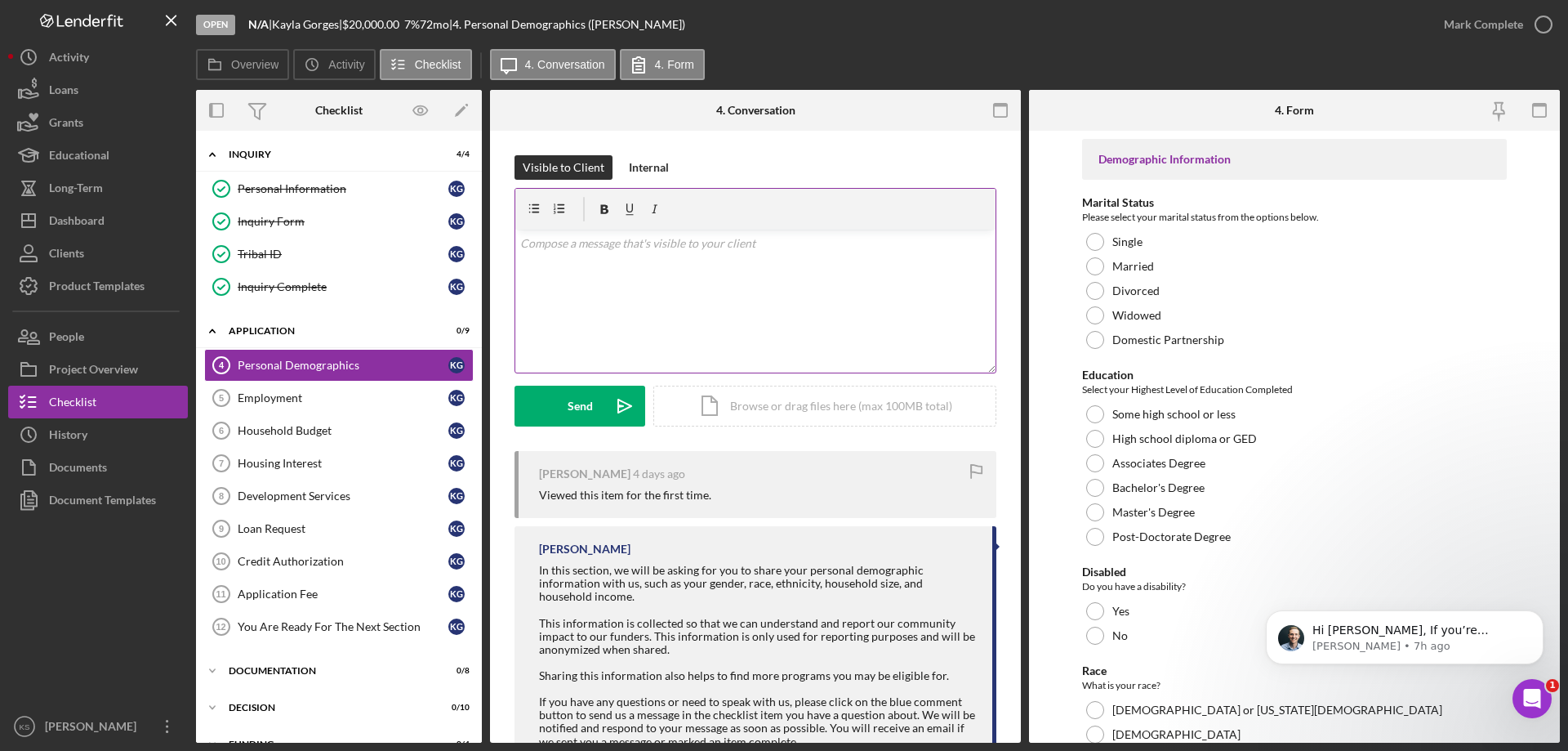
click at [634, 286] on div "v Color teal Color pink Remove color Add row above Add row below Add column bef…" at bounding box center [755, 301] width 480 height 143
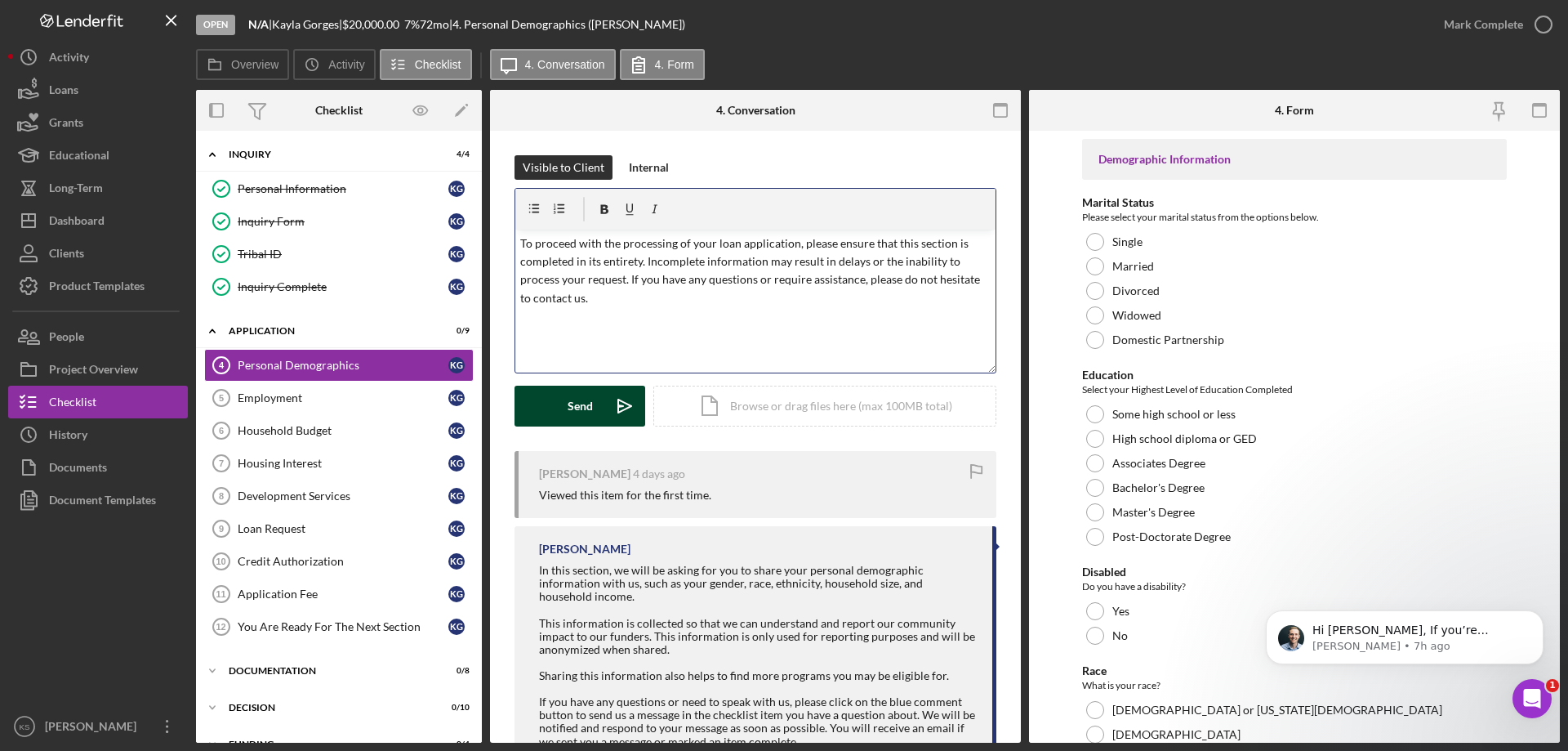
click at [556, 402] on button "Send Icon/icon-invite-send" at bounding box center [580, 405] width 130 height 41
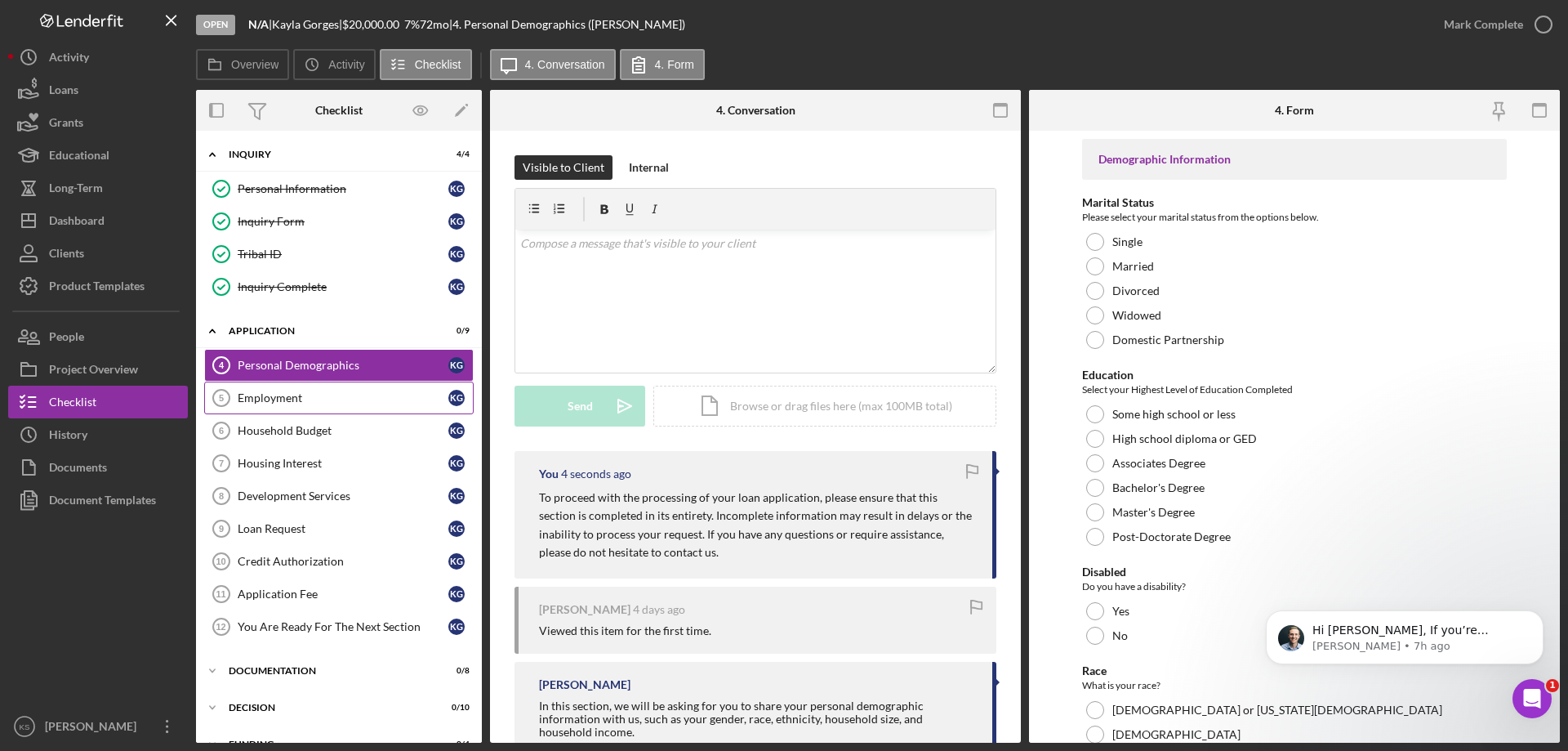
click at [290, 398] on div "Employment" at bounding box center [343, 398] width 211 height 13
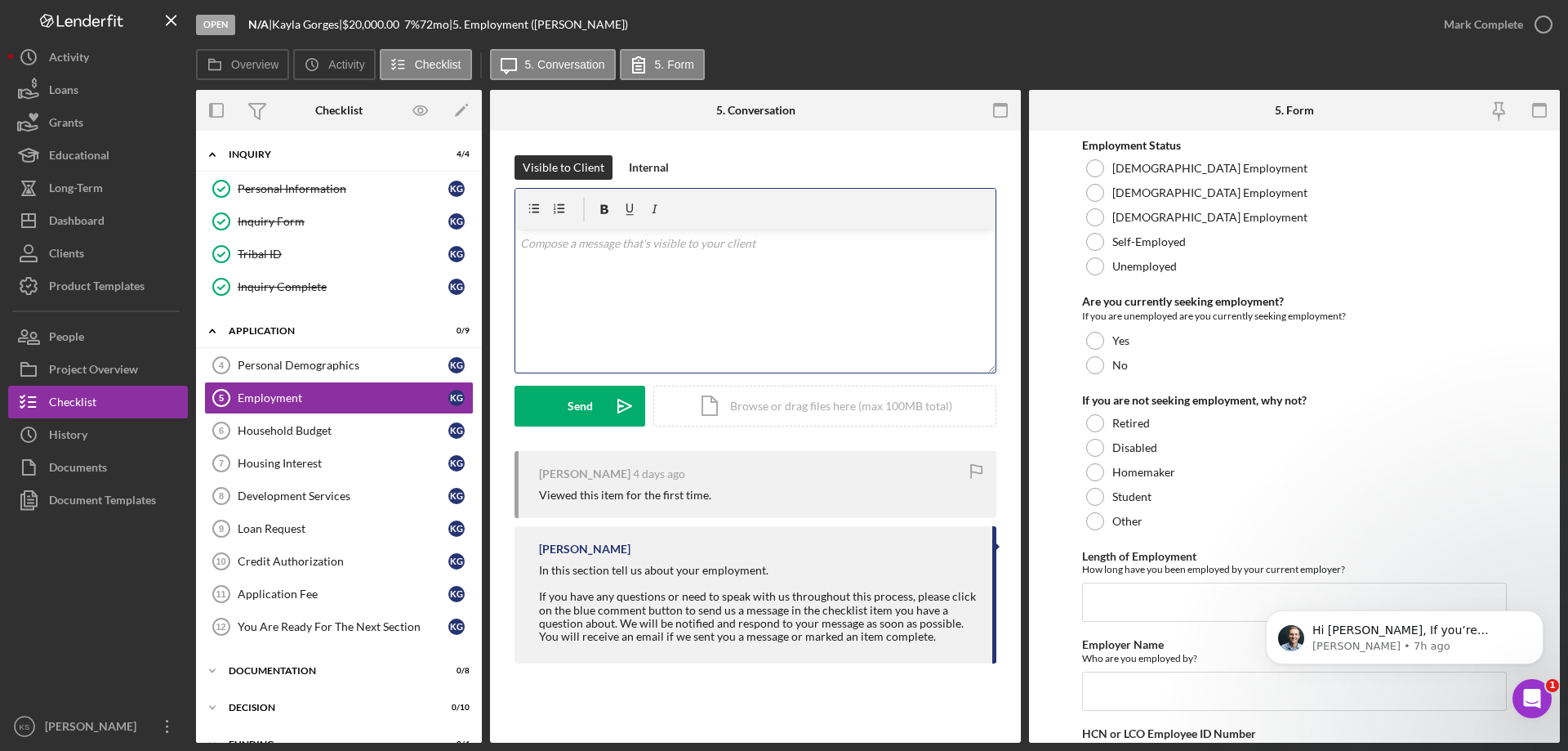
click at [680, 292] on div "v Color teal Color pink Remove color Add row above Add row below Add column bef…" at bounding box center [755, 301] width 480 height 143
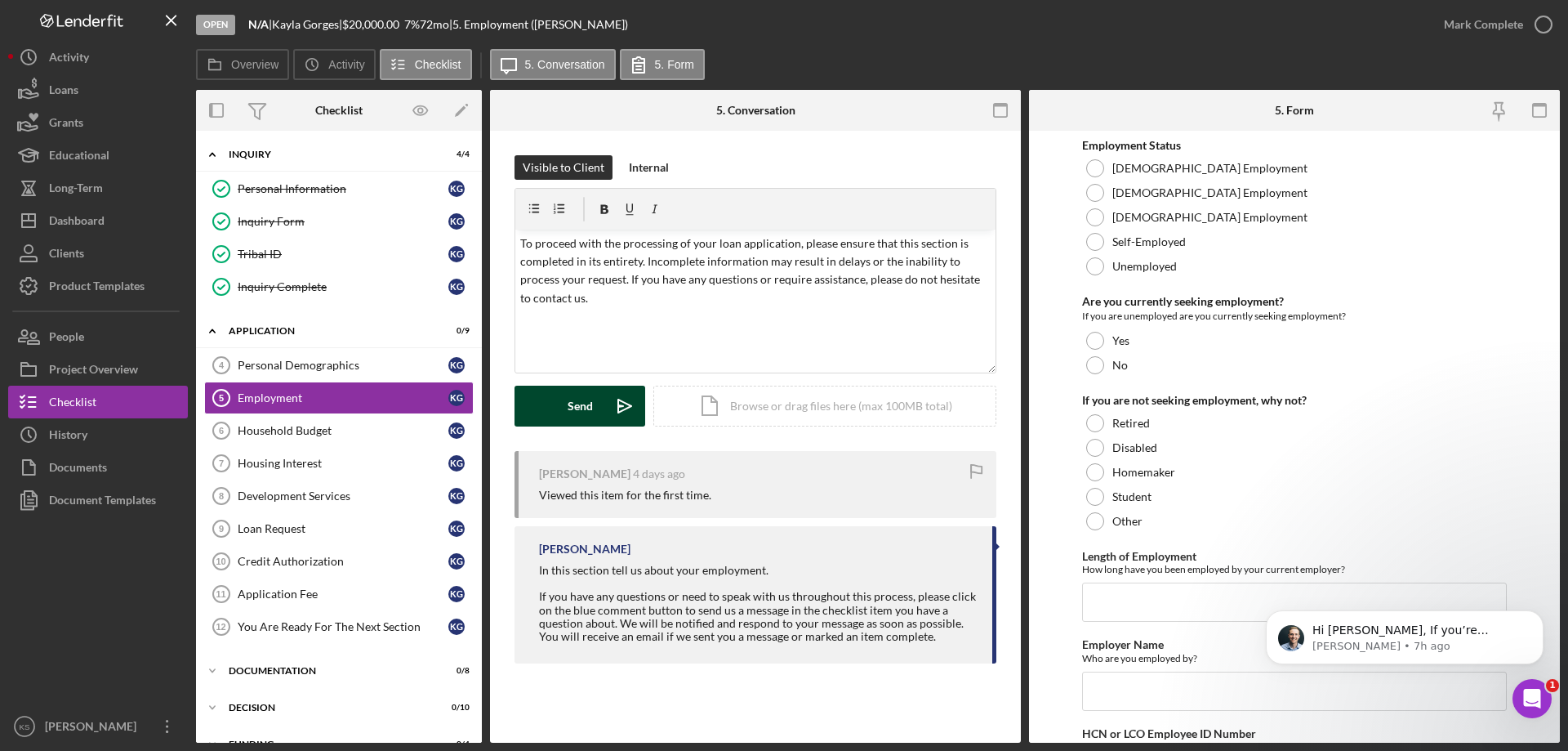
click at [568, 411] on div "Send" at bounding box center [580, 405] width 26 height 41
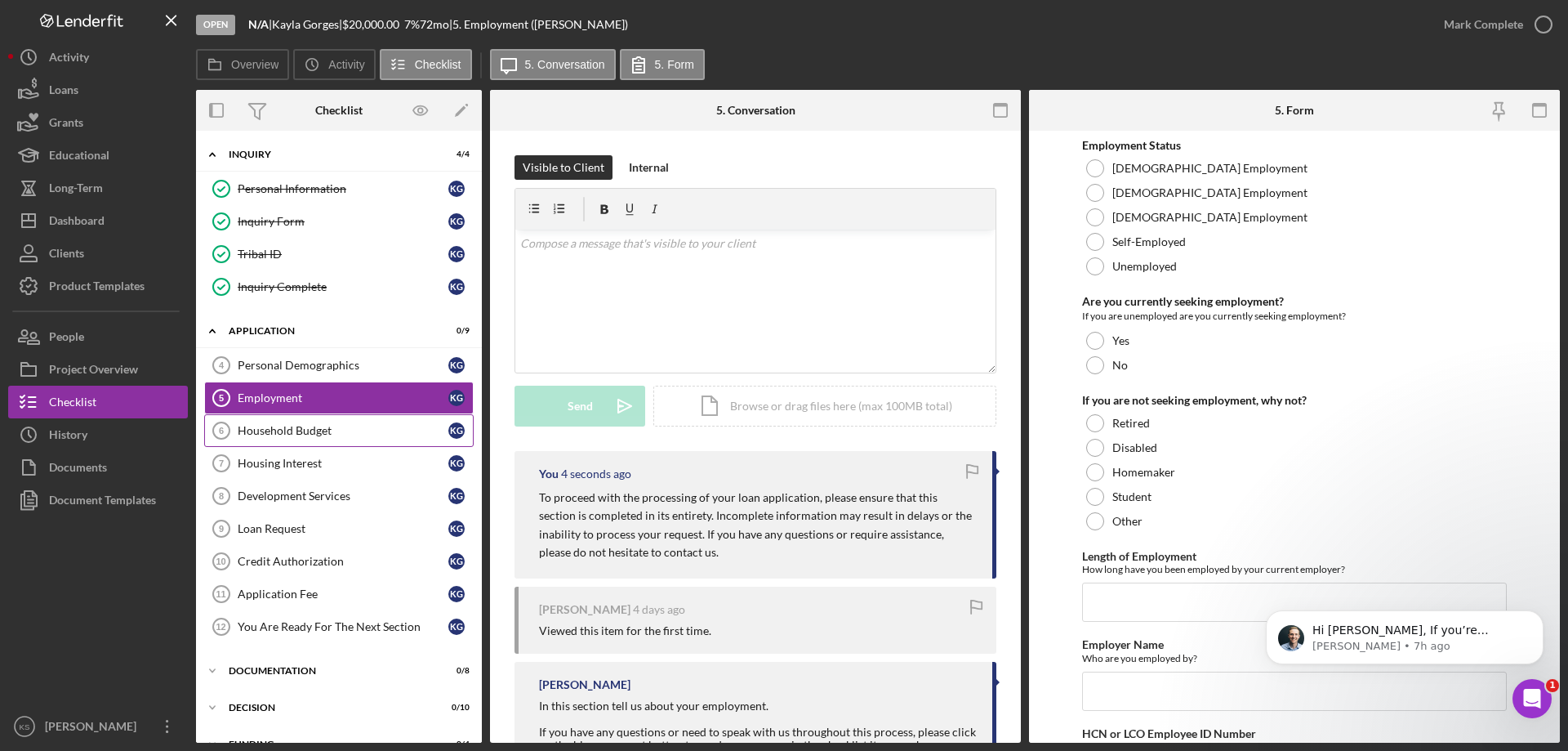
click at [315, 431] on div "Household Budget" at bounding box center [343, 430] width 211 height 13
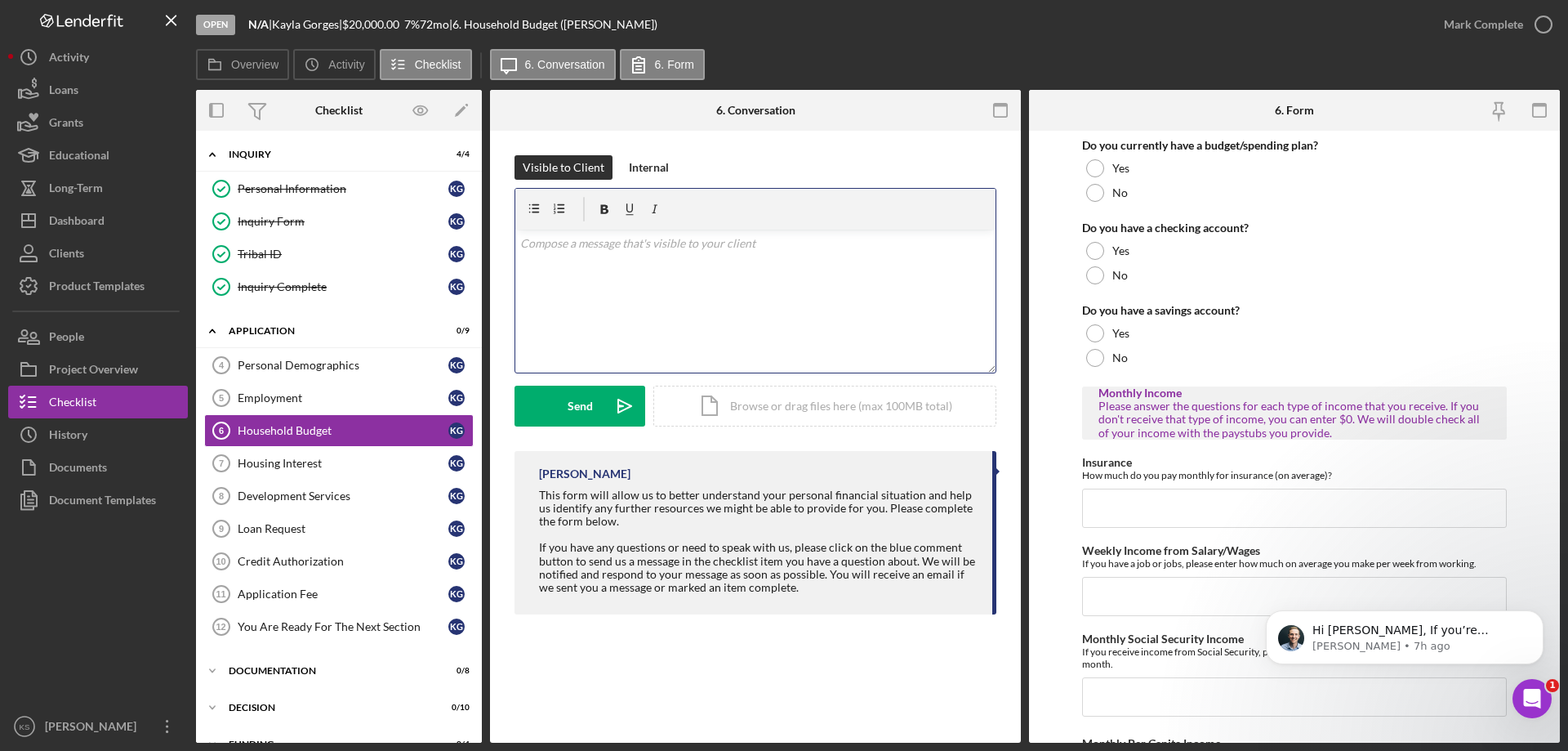
click at [725, 295] on div "v Color teal Color pink Remove color Add row above Add row below Add column bef…" at bounding box center [755, 301] width 480 height 143
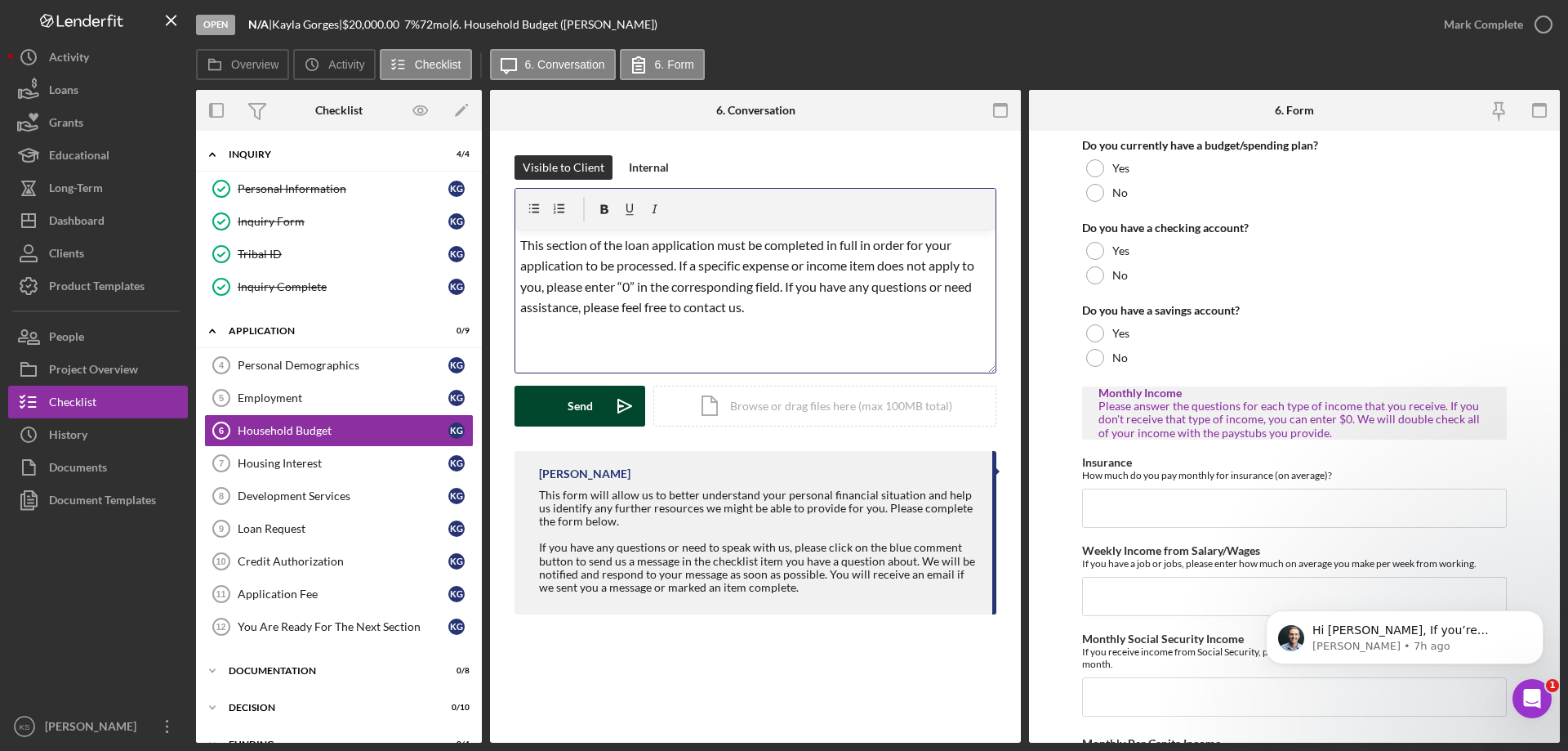
click at [585, 397] on div "Send" at bounding box center [580, 405] width 26 height 41
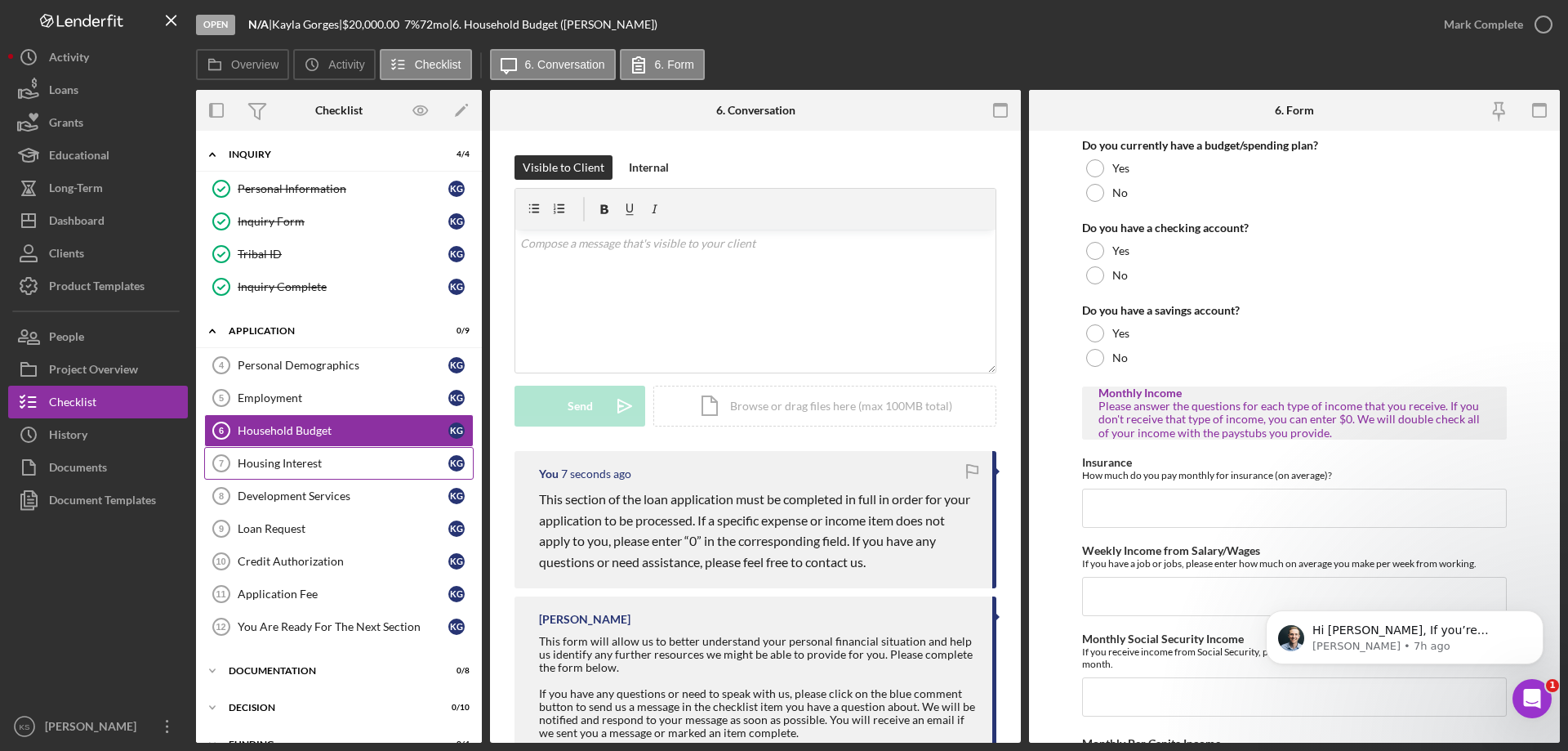
drag, startPoint x: 337, startPoint y: 468, endPoint x: 351, endPoint y: 464, distance: 14.6
click at [337, 468] on div "Housing Interest" at bounding box center [343, 463] width 211 height 13
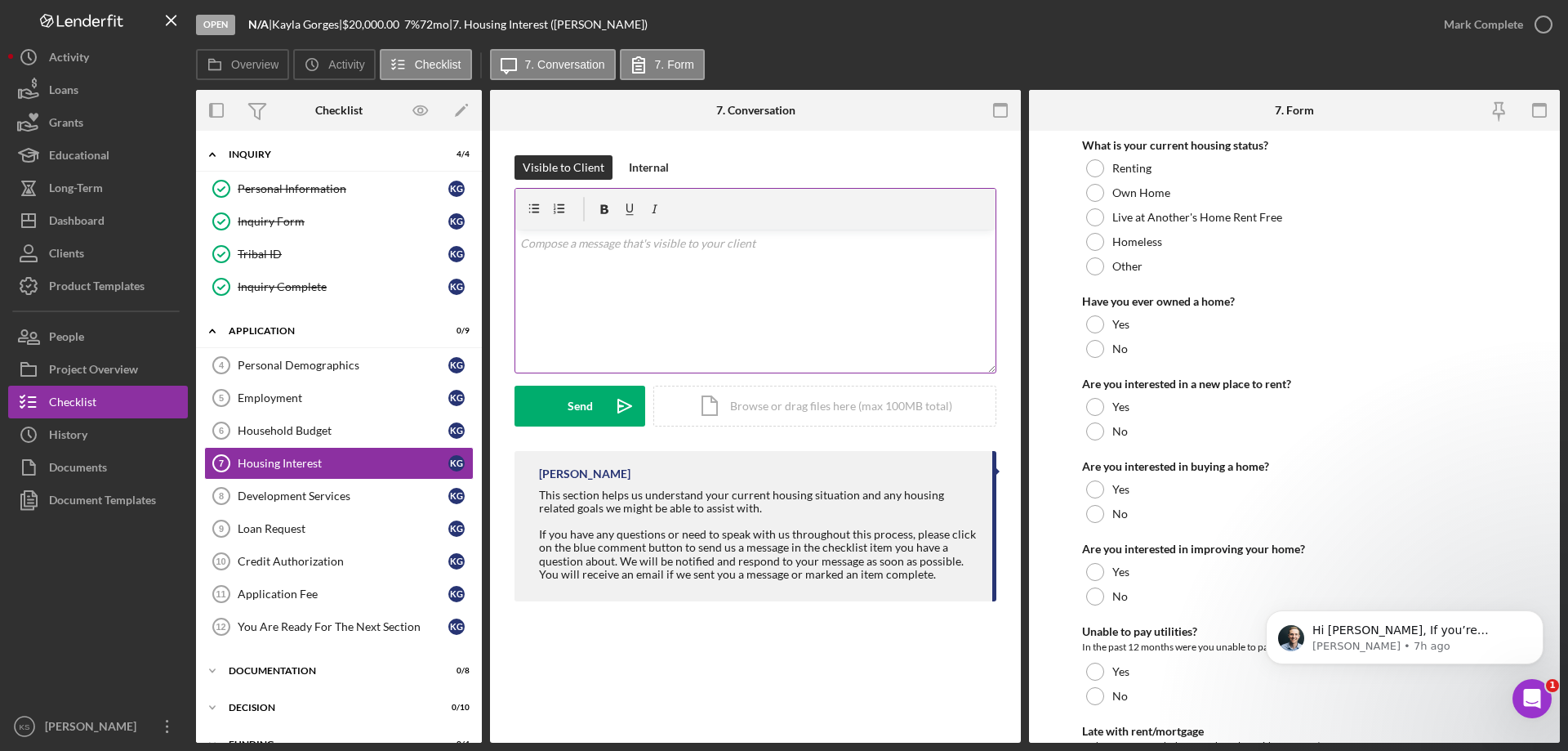
click at [708, 307] on div "v Color teal Color pink Remove color Add row above Add row below Add column bef…" at bounding box center [755, 301] width 480 height 143
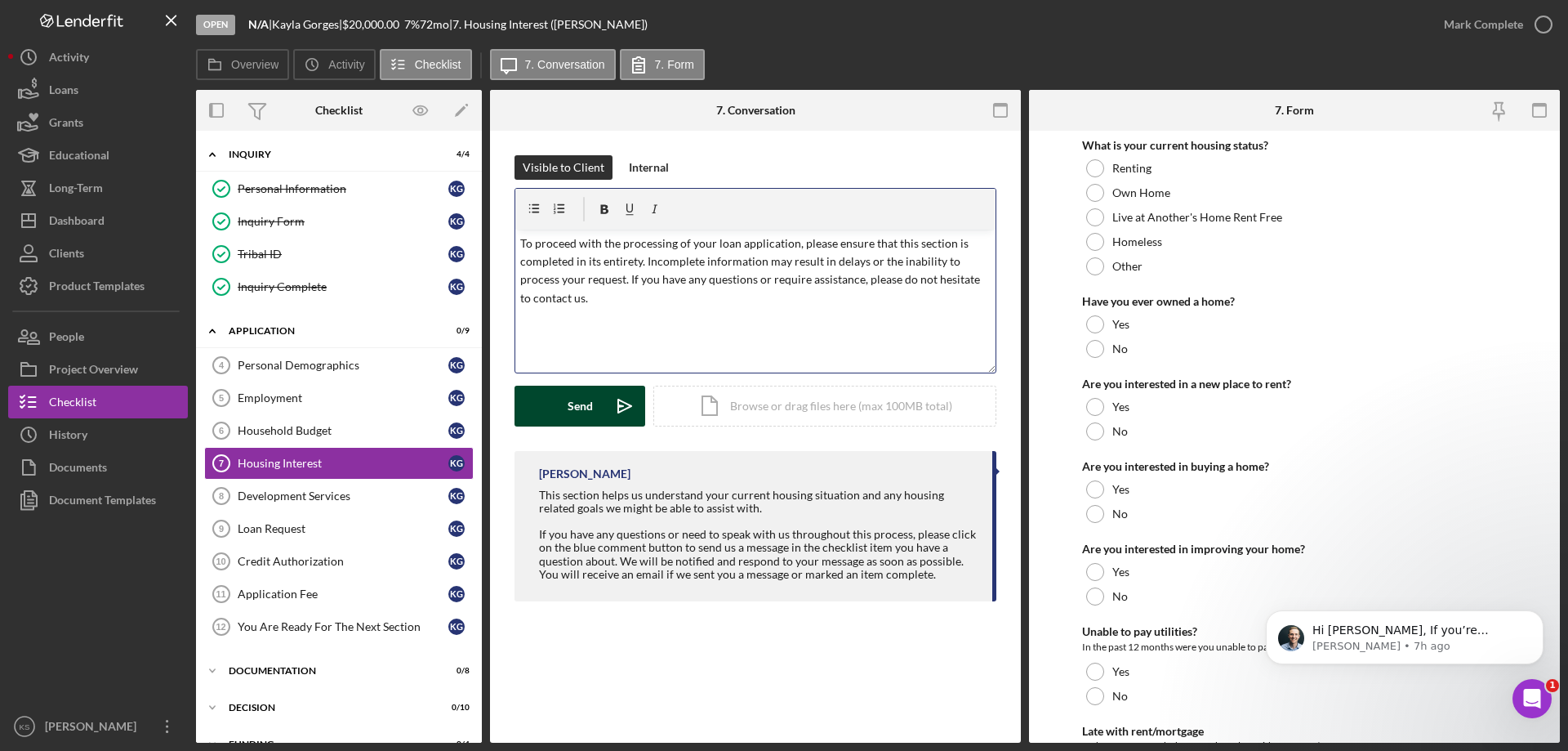
click at [578, 400] on div "Send" at bounding box center [580, 405] width 26 height 41
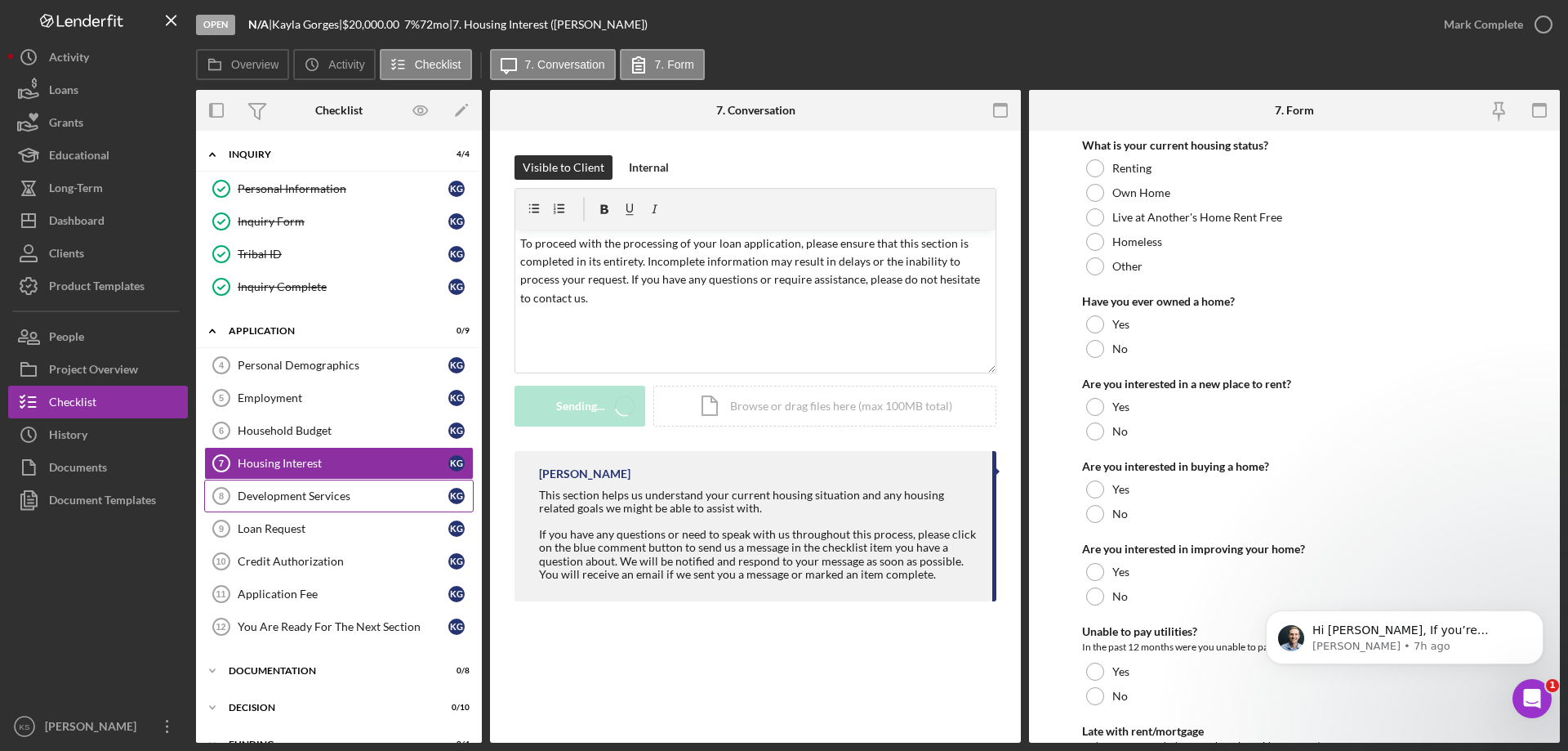
click at [359, 487] on link "Development Services 8 Development Services K G" at bounding box center [339, 495] width 270 height 33
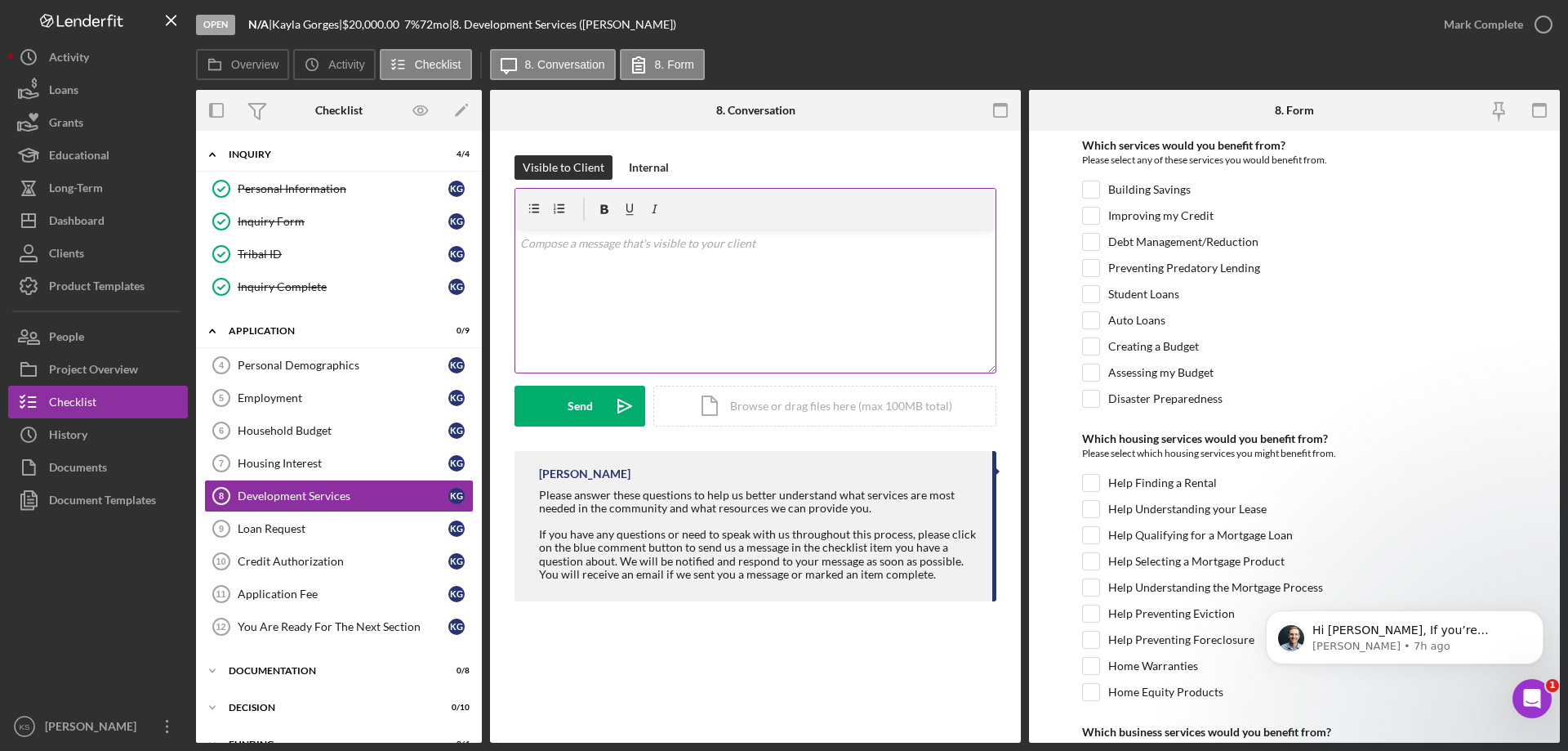
click at [635, 299] on div "v Color teal Color pink Remove color Add row above Add row below Add column bef…" at bounding box center [755, 301] width 480 height 143
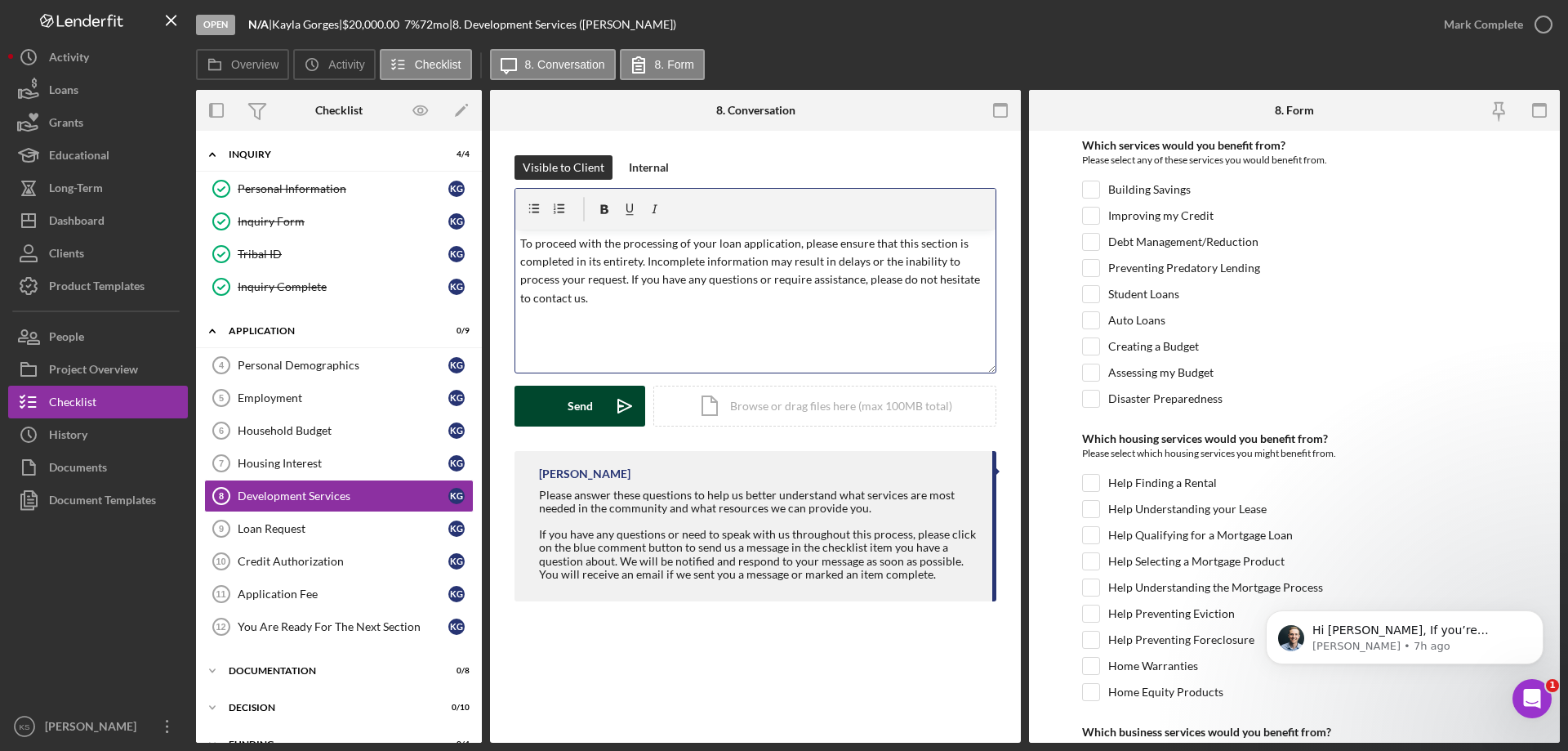
click at [568, 401] on div "Send" at bounding box center [580, 405] width 26 height 41
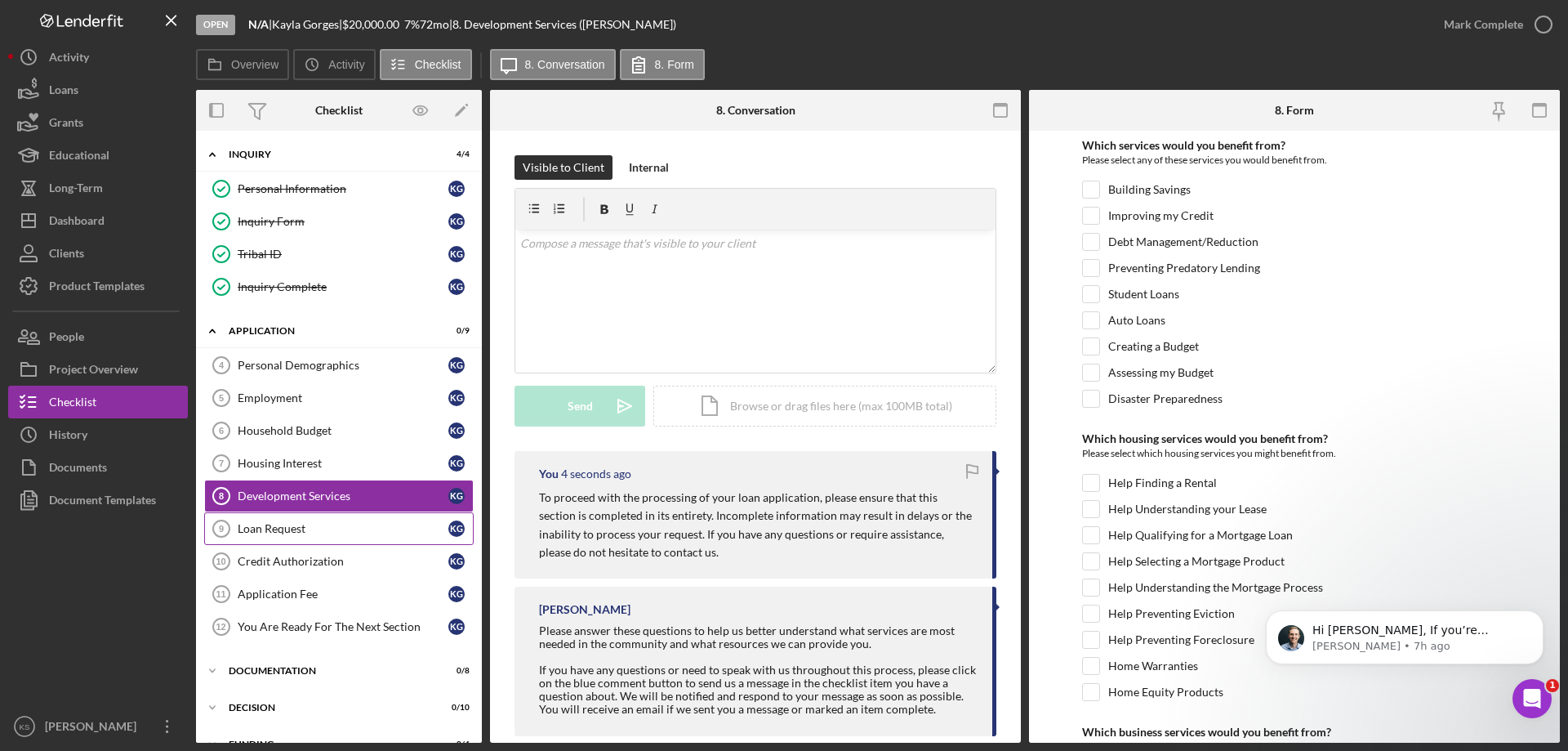
click at [322, 527] on div "Loan Request" at bounding box center [343, 528] width 211 height 13
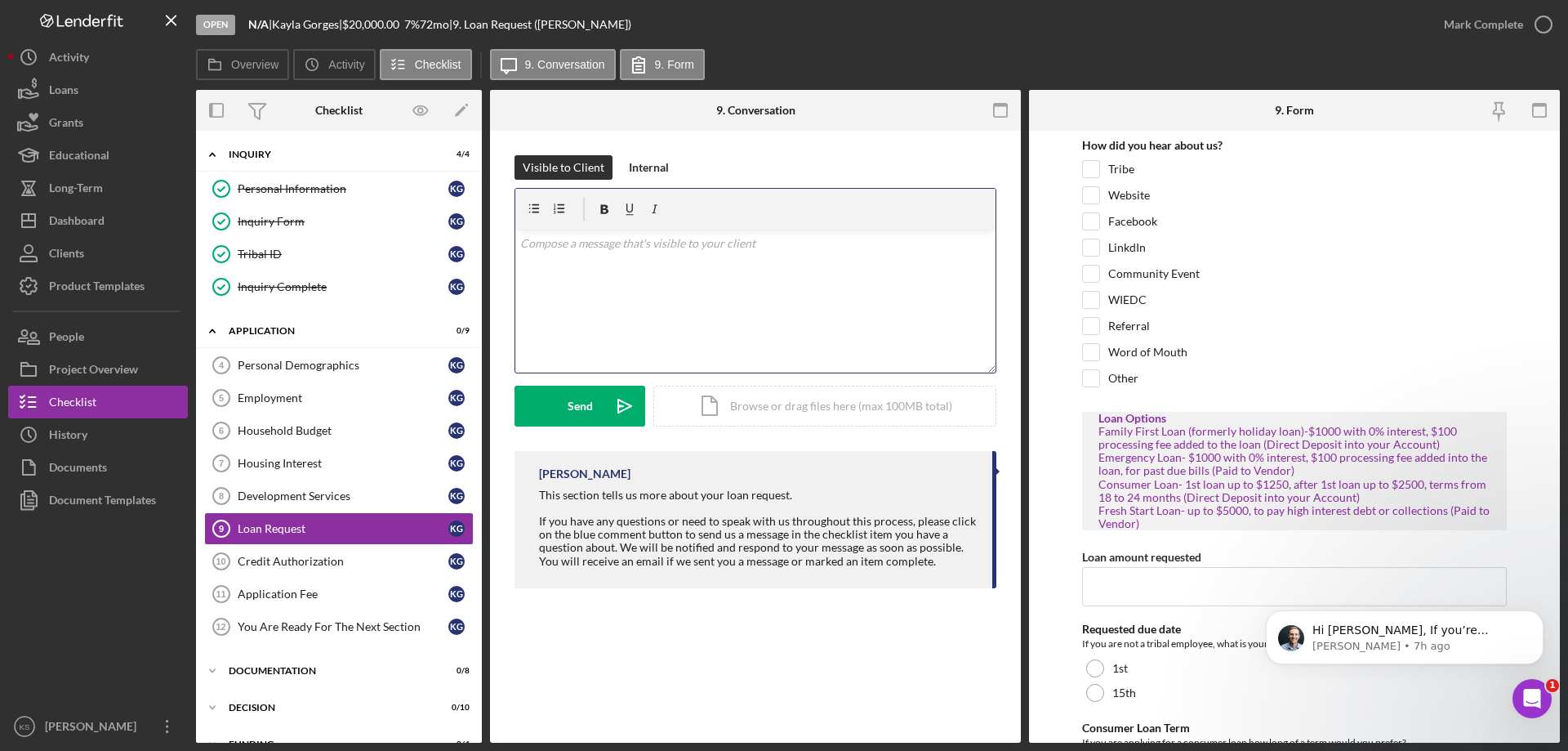
click at [679, 318] on div "v Color teal Color pink Remove color Add row above Add row below Add column bef…" at bounding box center [755, 301] width 480 height 143
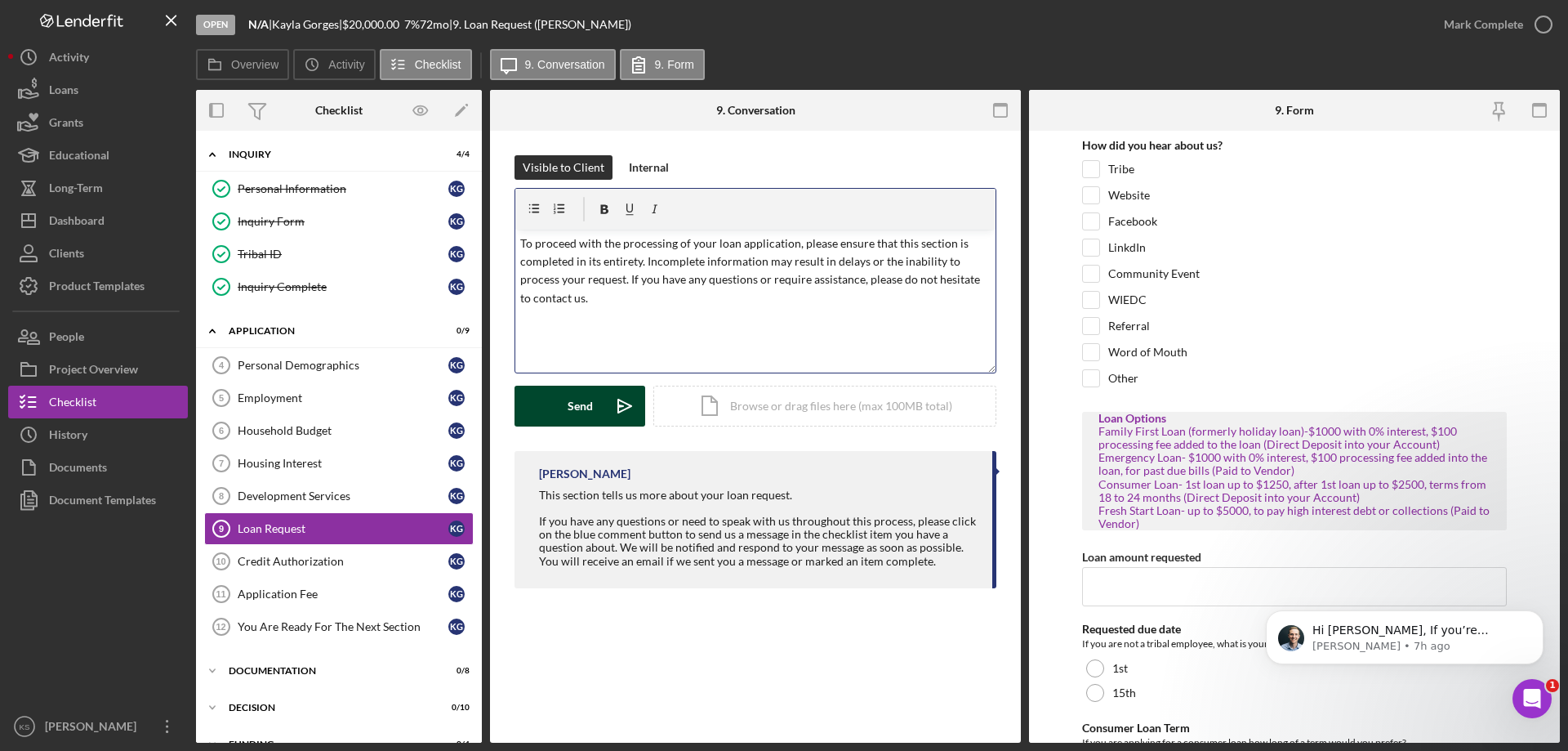
click at [592, 407] on button "Send Icon/icon-invite-send" at bounding box center [580, 405] width 130 height 41
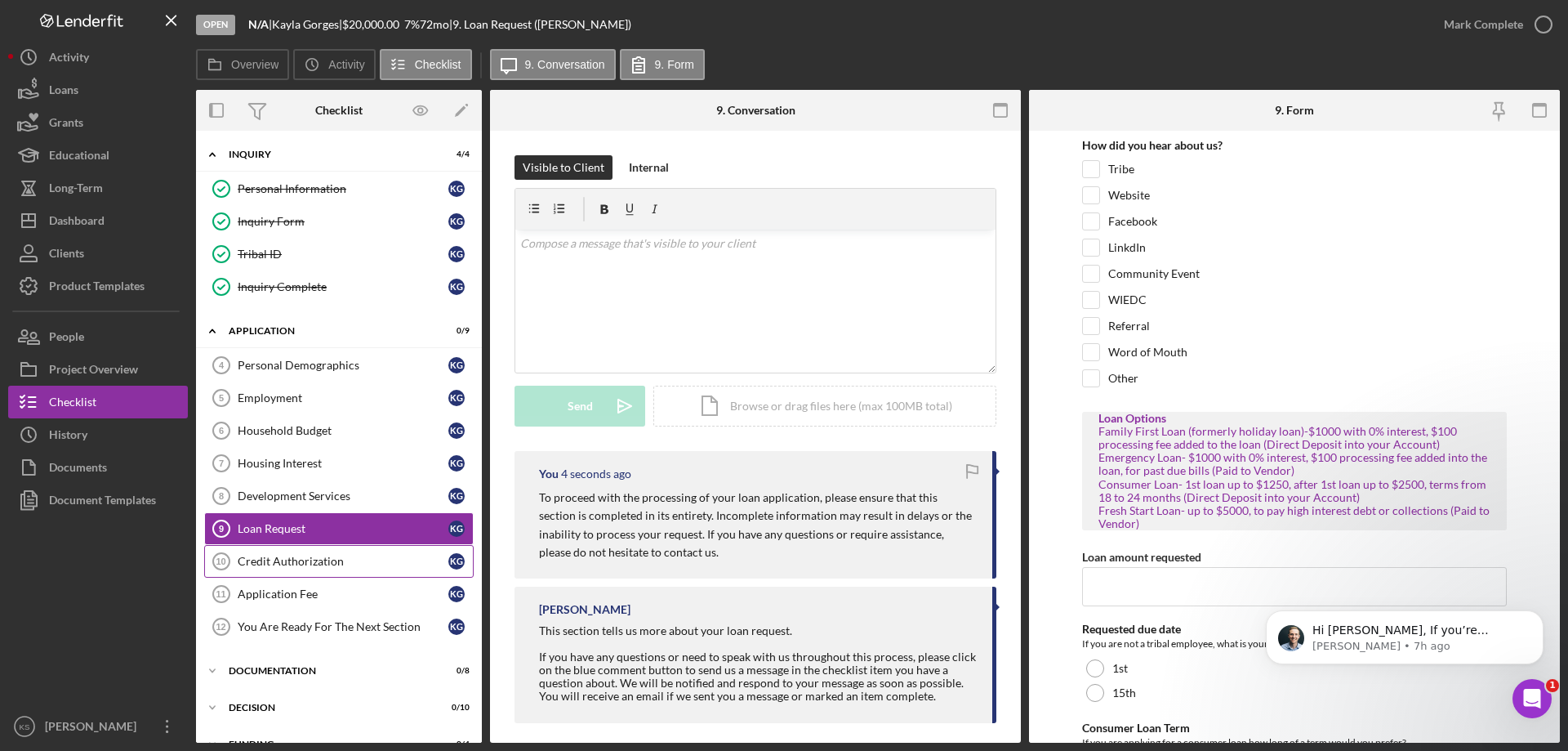
click at [338, 552] on link "Credit Authorization 10 Credit Authorization K G" at bounding box center [339, 561] width 270 height 33
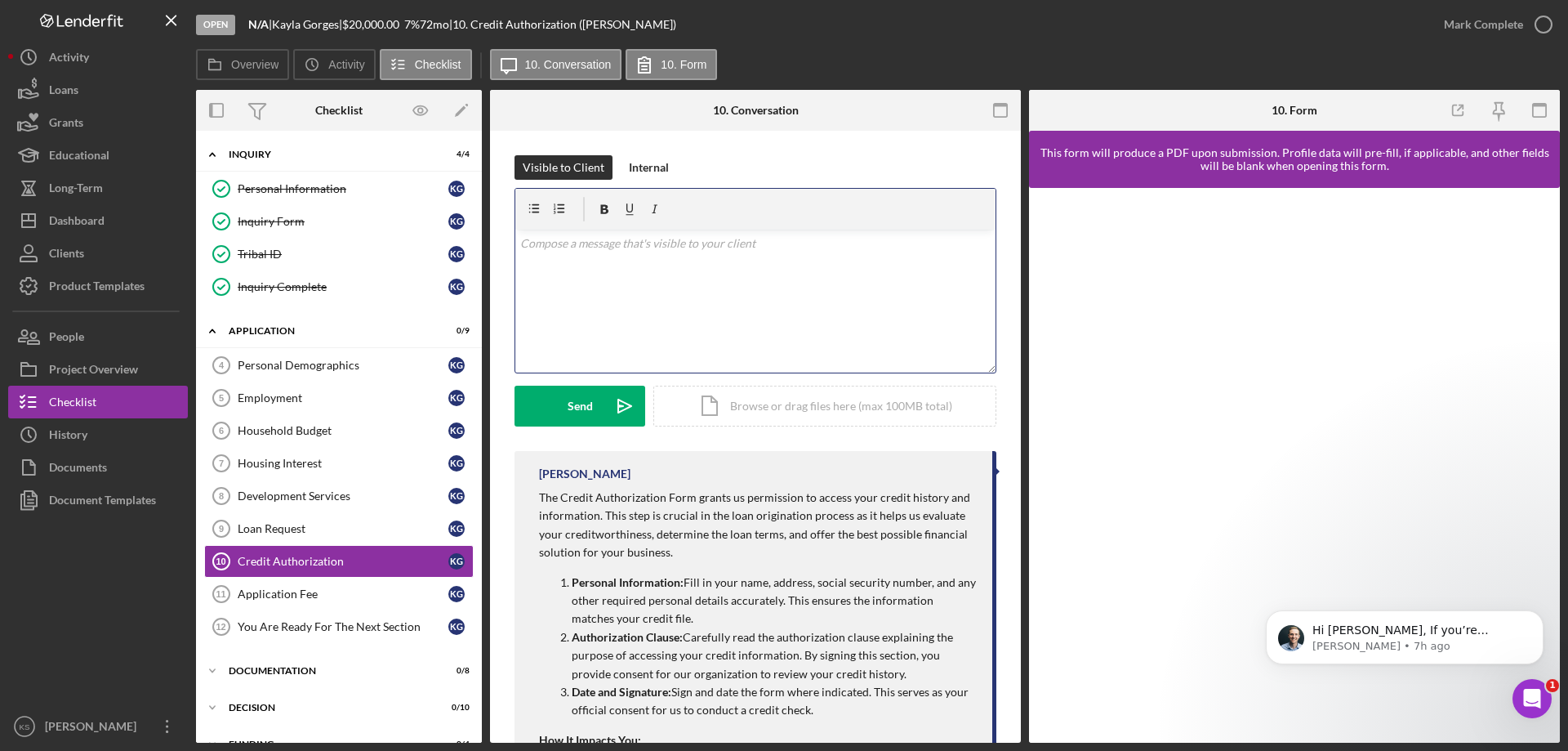
click at [635, 324] on div "v Color teal Color pink Remove color Add row above Add row below Add column bef…" at bounding box center [755, 301] width 480 height 143
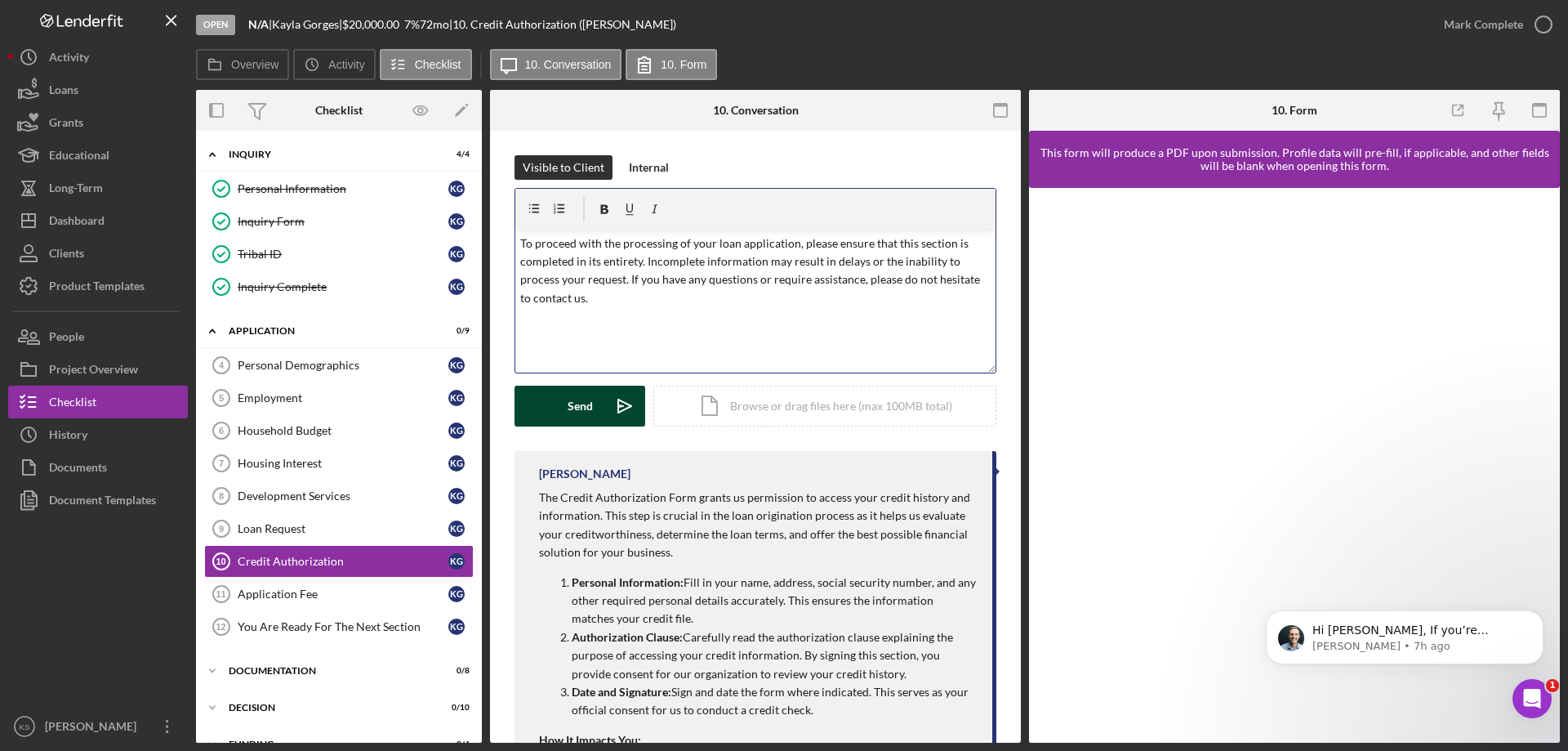
click at [589, 419] on div "Send" at bounding box center [580, 405] width 26 height 41
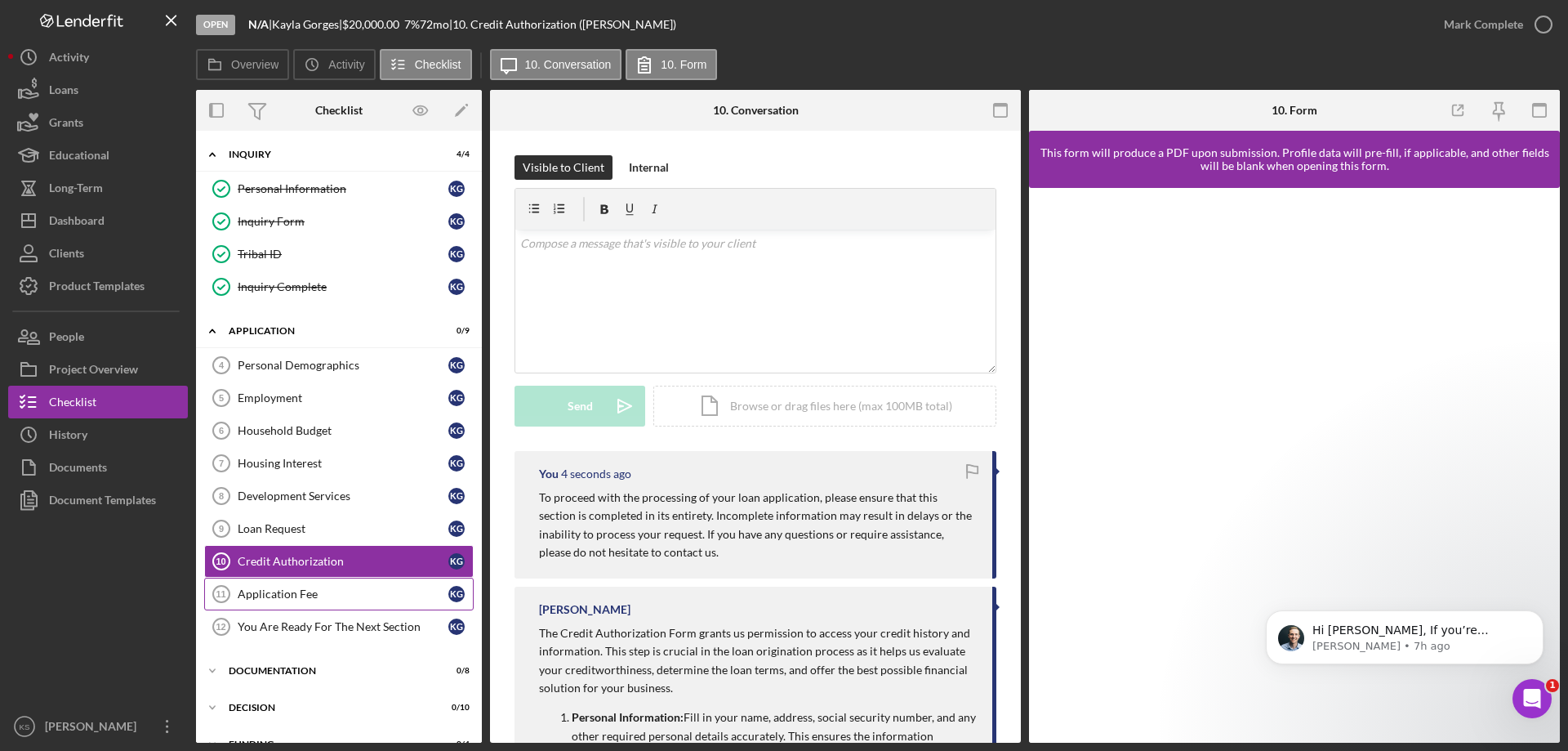
click at [348, 599] on div "Application Fee" at bounding box center [343, 593] width 211 height 13
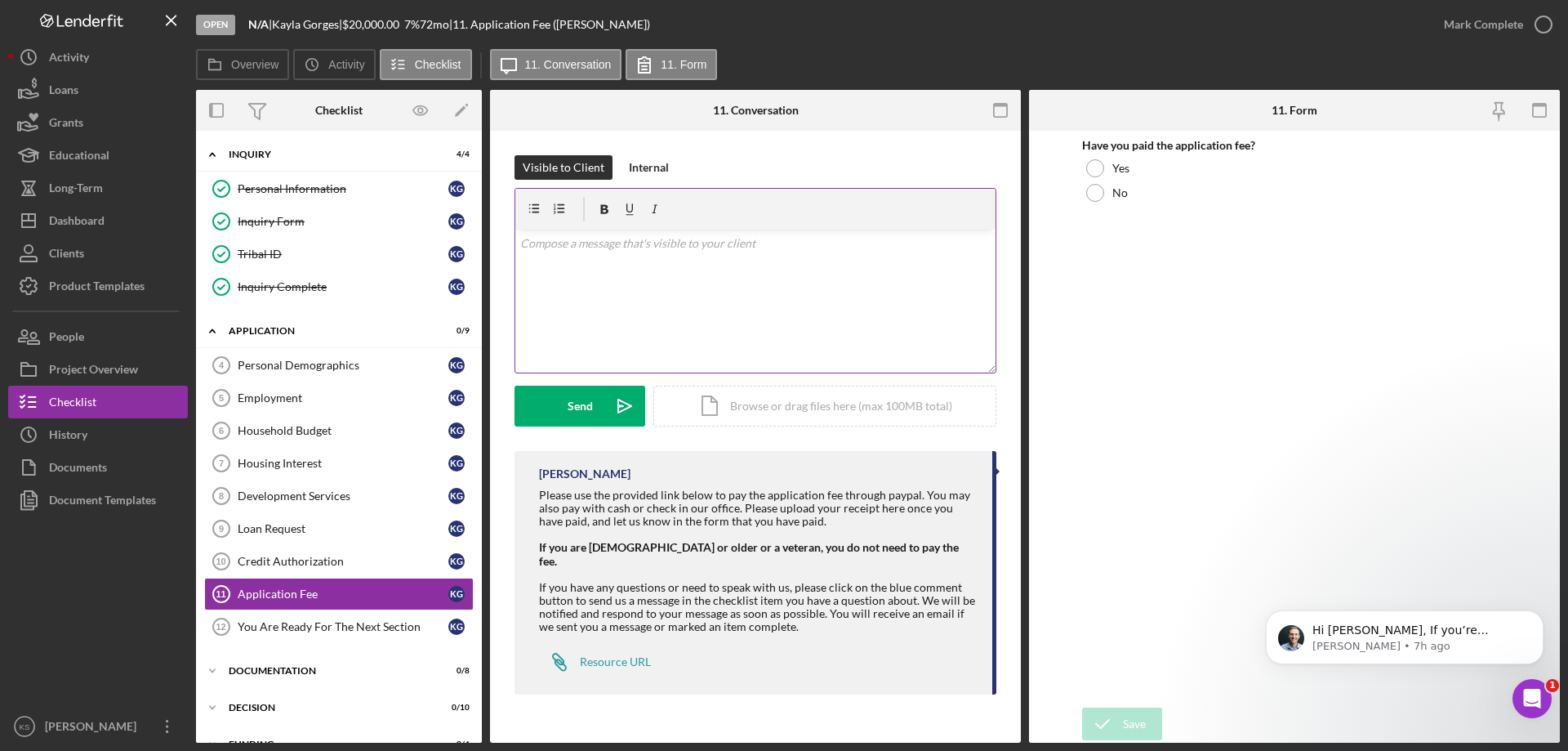
click at [742, 249] on p at bounding box center [755, 243] width 472 height 18
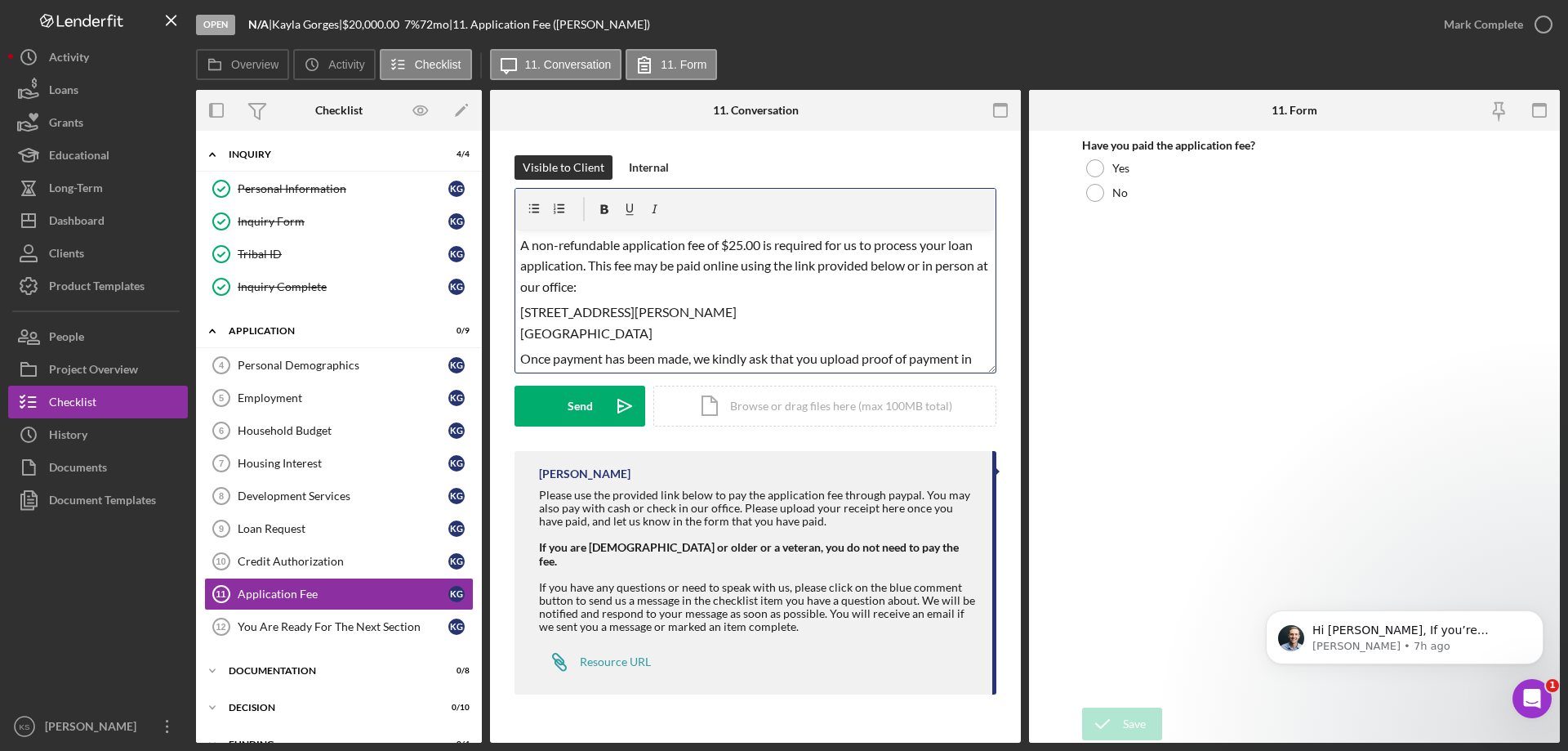
scroll to position [111, 0]
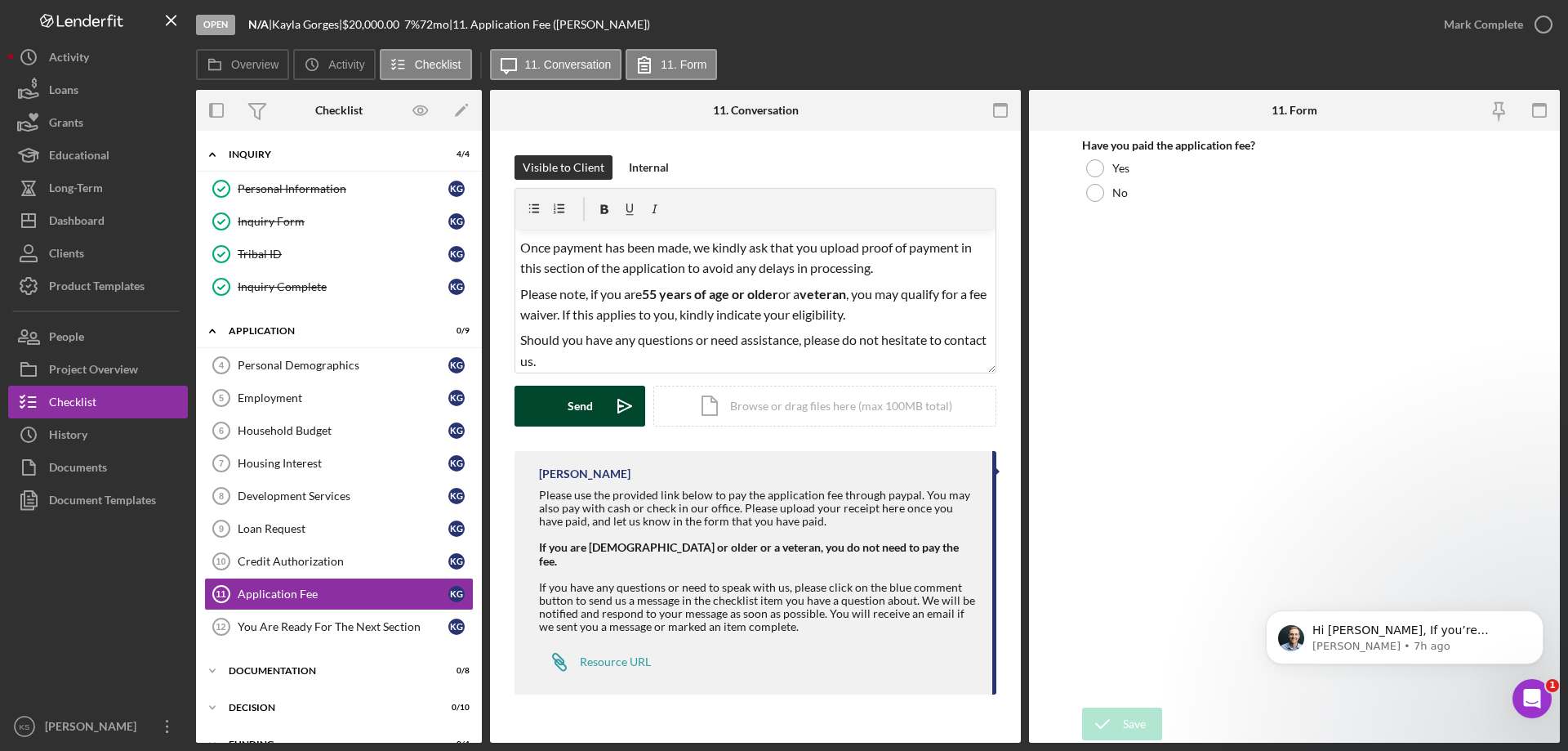
click at [585, 404] on div "Send" at bounding box center [580, 405] width 26 height 41
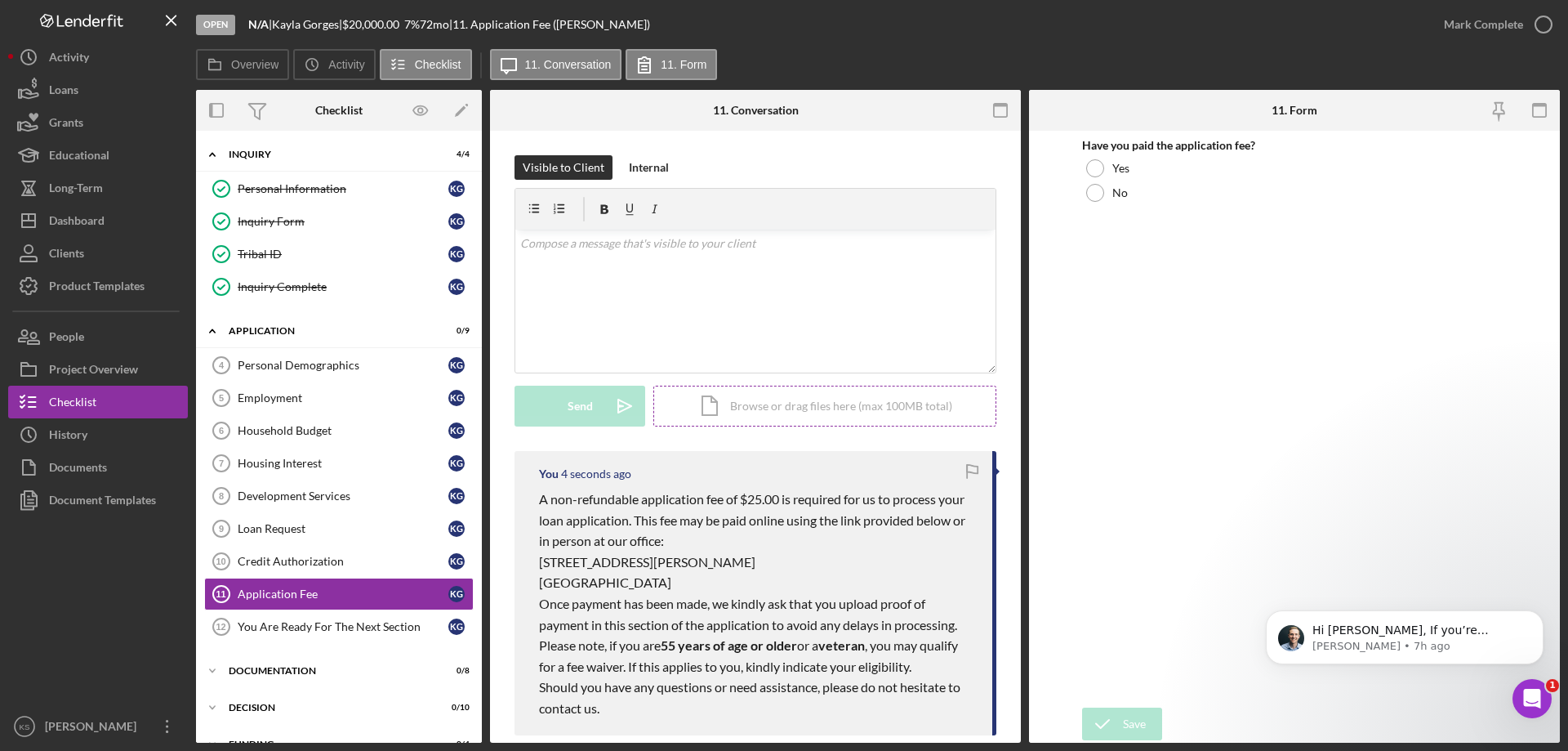
scroll to position [0, 0]
click at [80, 224] on div "Dashboard" at bounding box center [77, 223] width 56 height 37
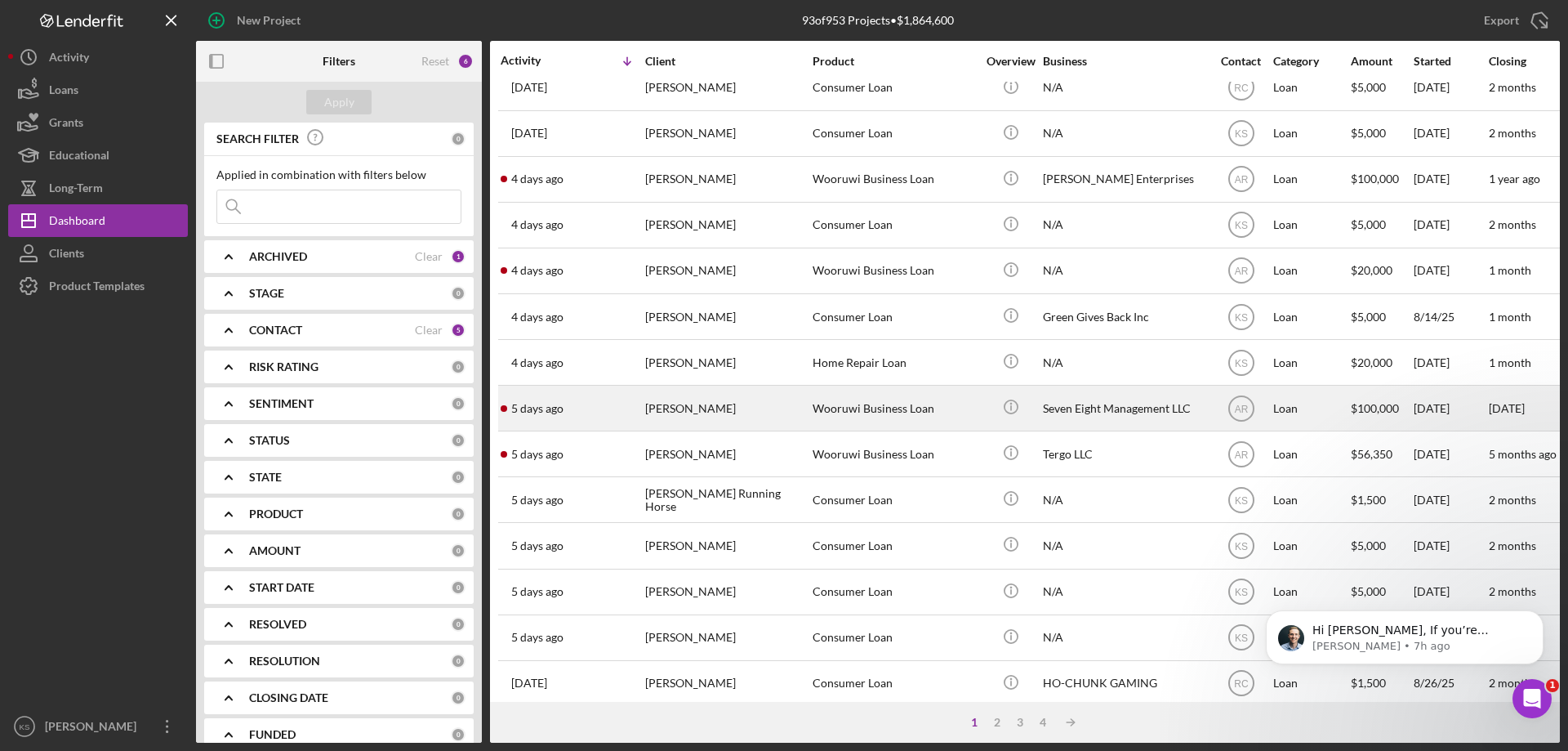
scroll to position [547, 0]
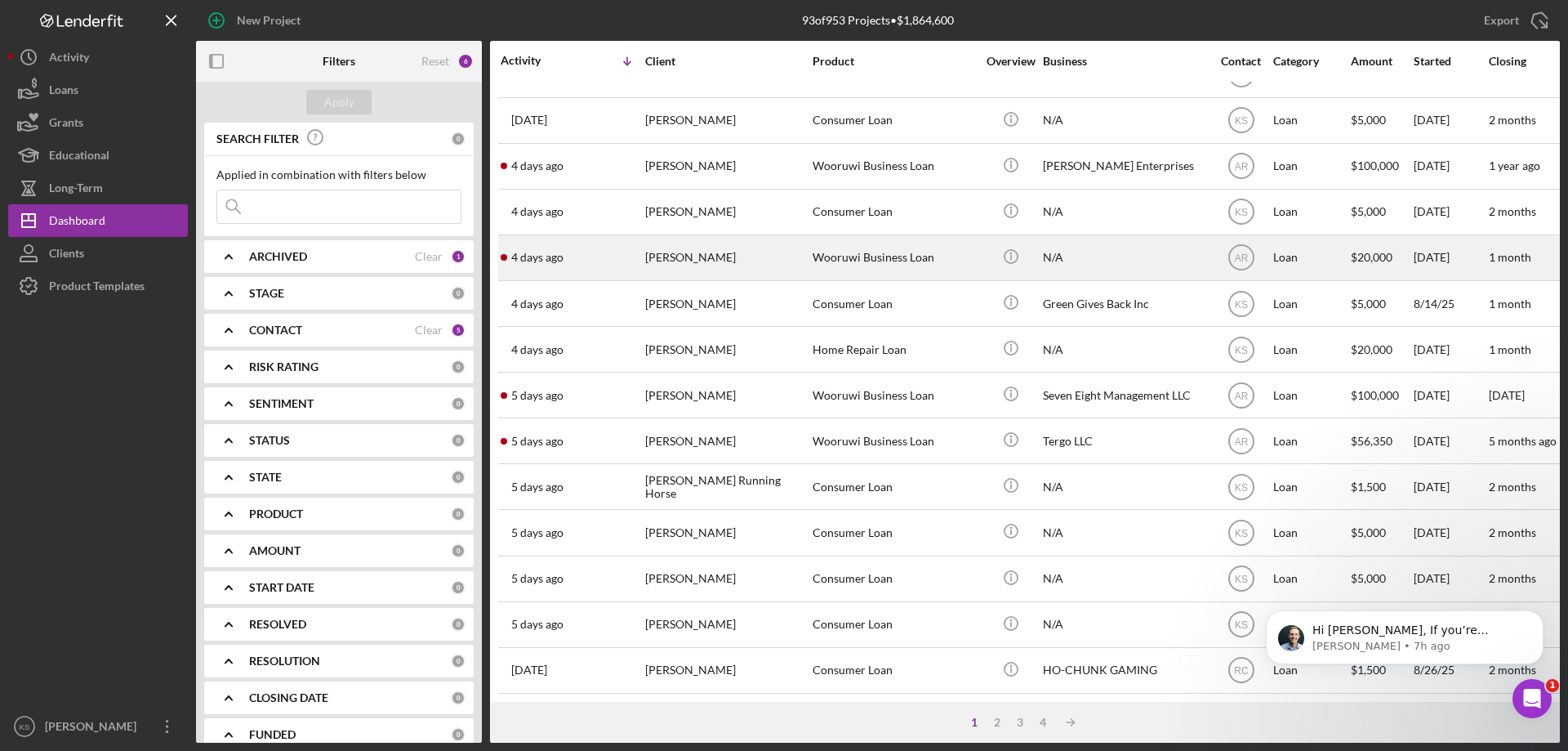
click at [860, 240] on div "Wooruwi Business Loan" at bounding box center [894, 257] width 163 height 43
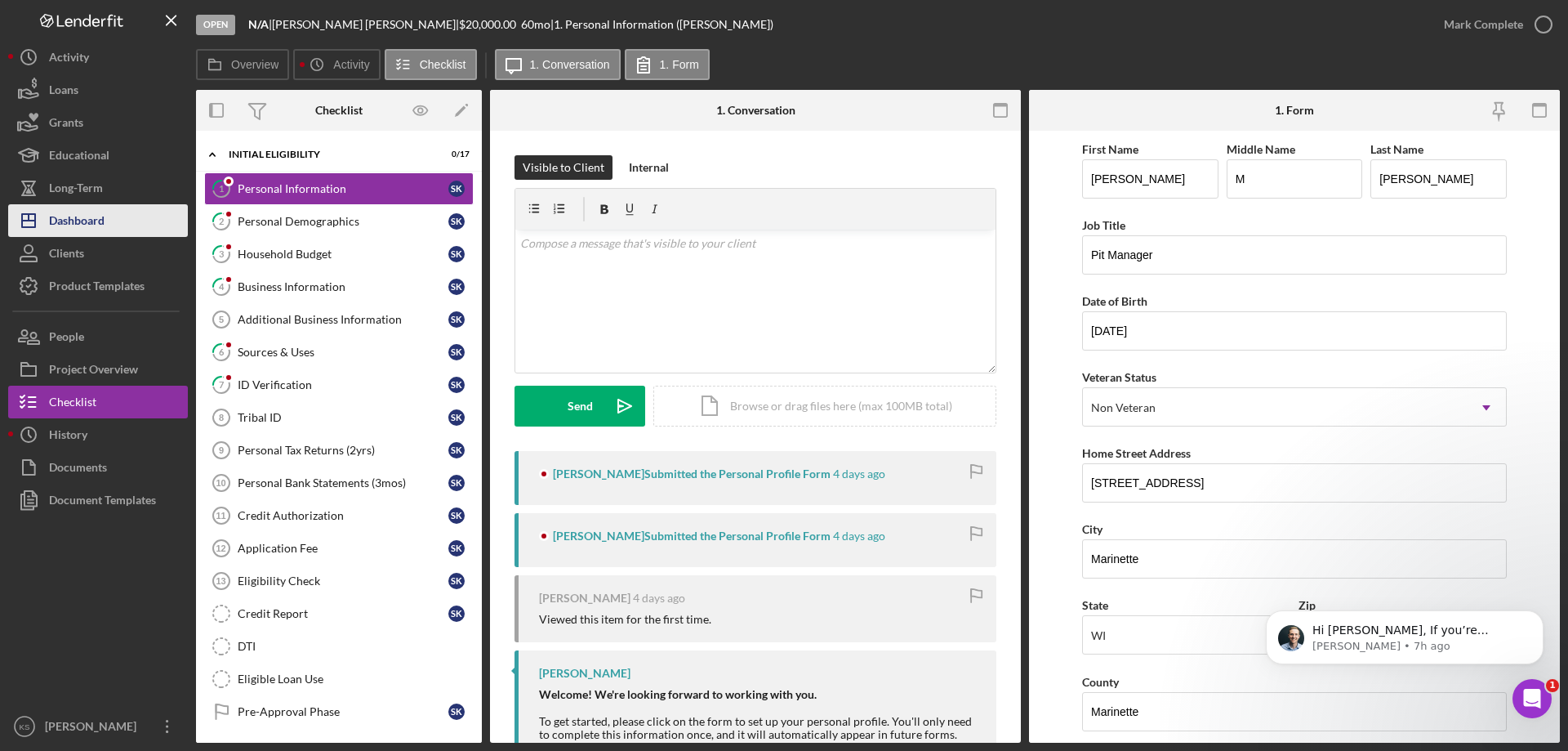
click at [84, 225] on div "Dashboard" at bounding box center [77, 223] width 56 height 37
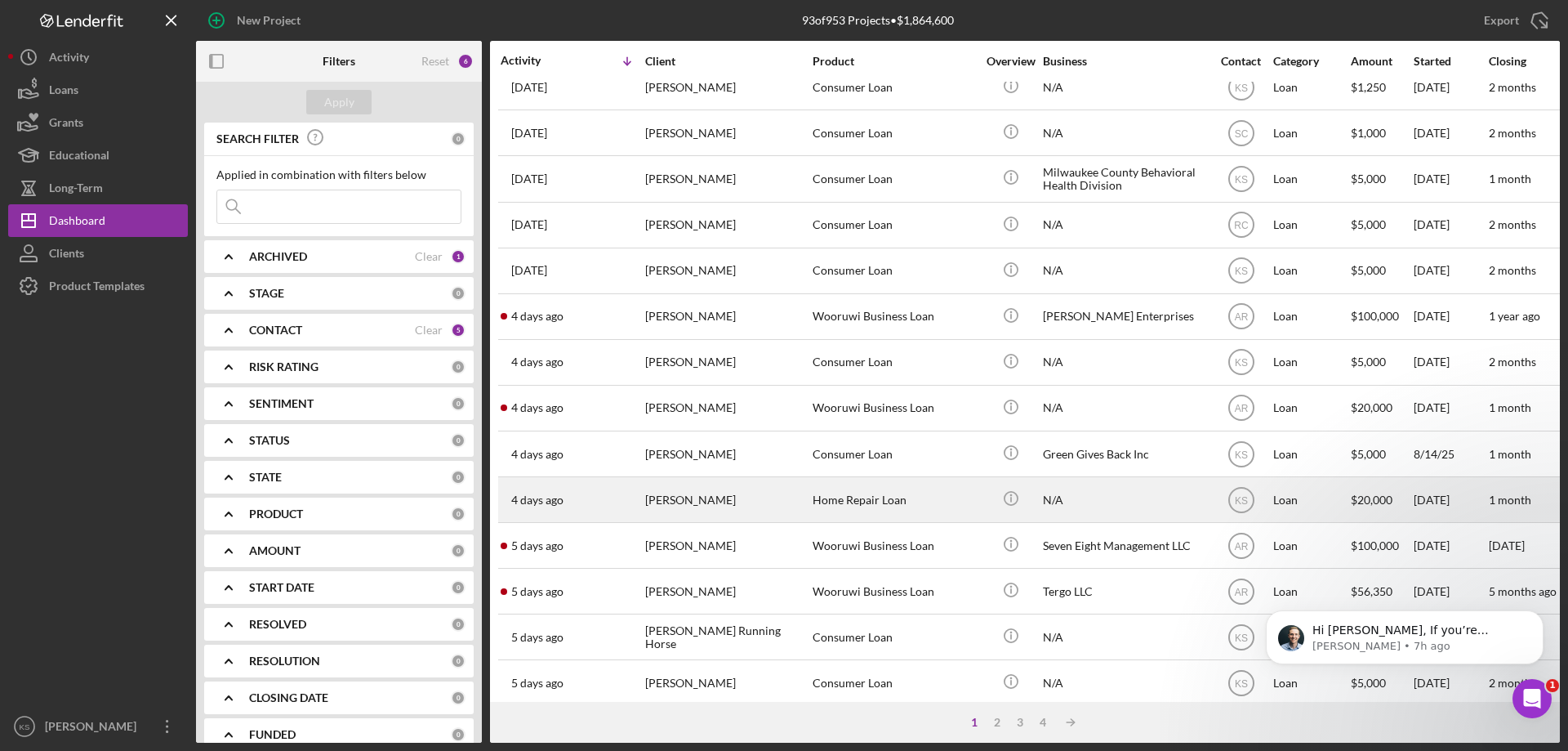
scroll to position [383, 0]
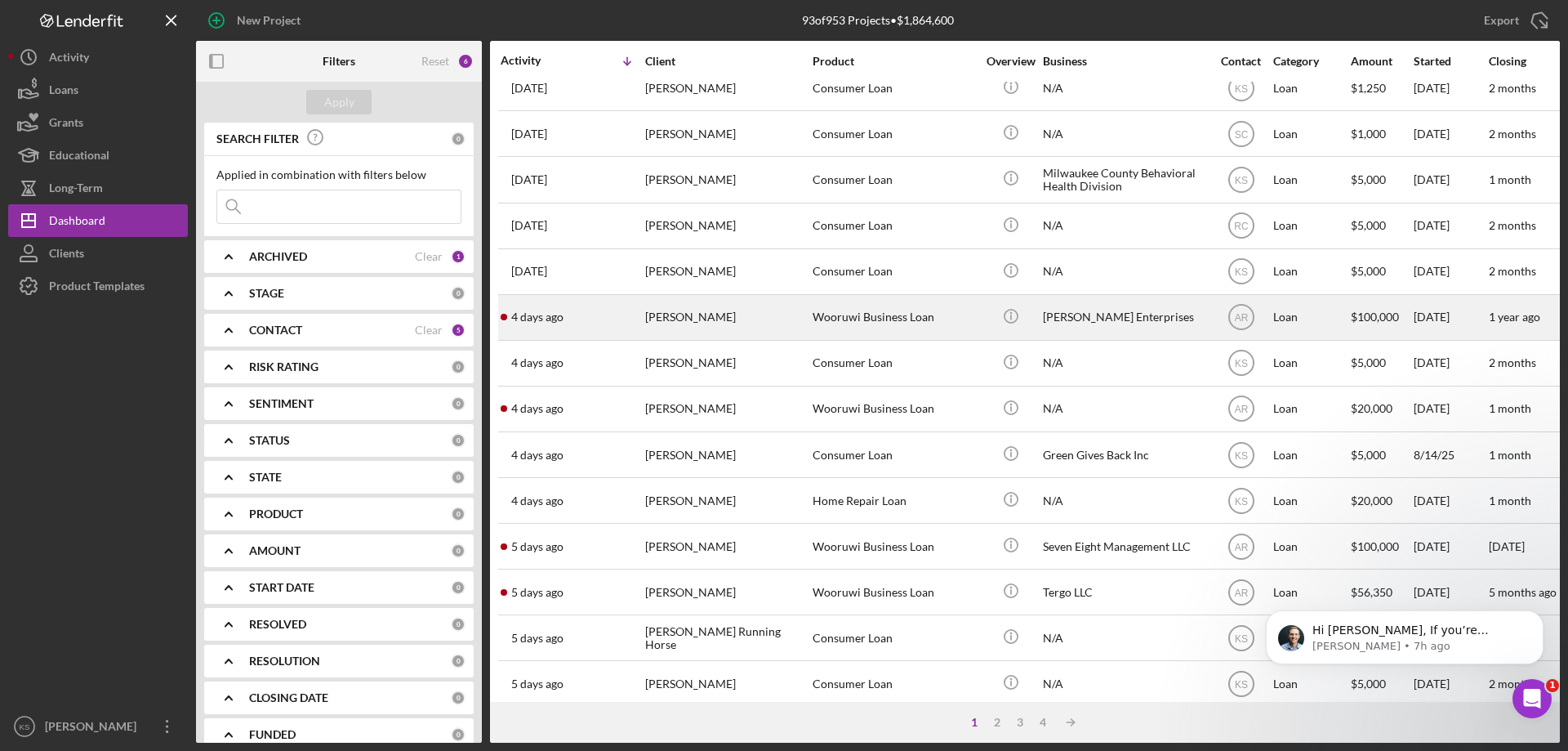
click at [768, 316] on div "[PERSON_NAME]" at bounding box center [726, 316] width 163 height 43
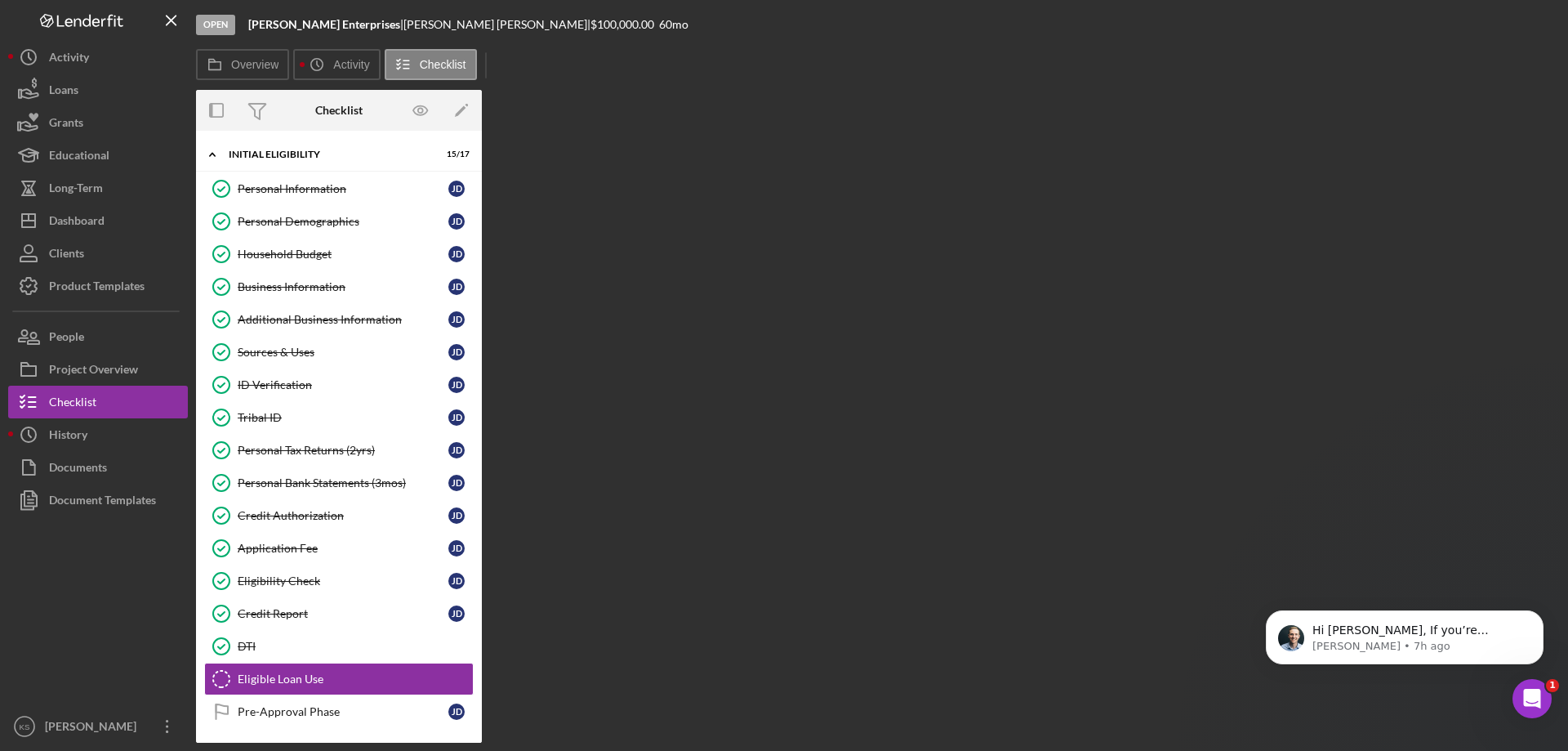
scroll to position [149, 0]
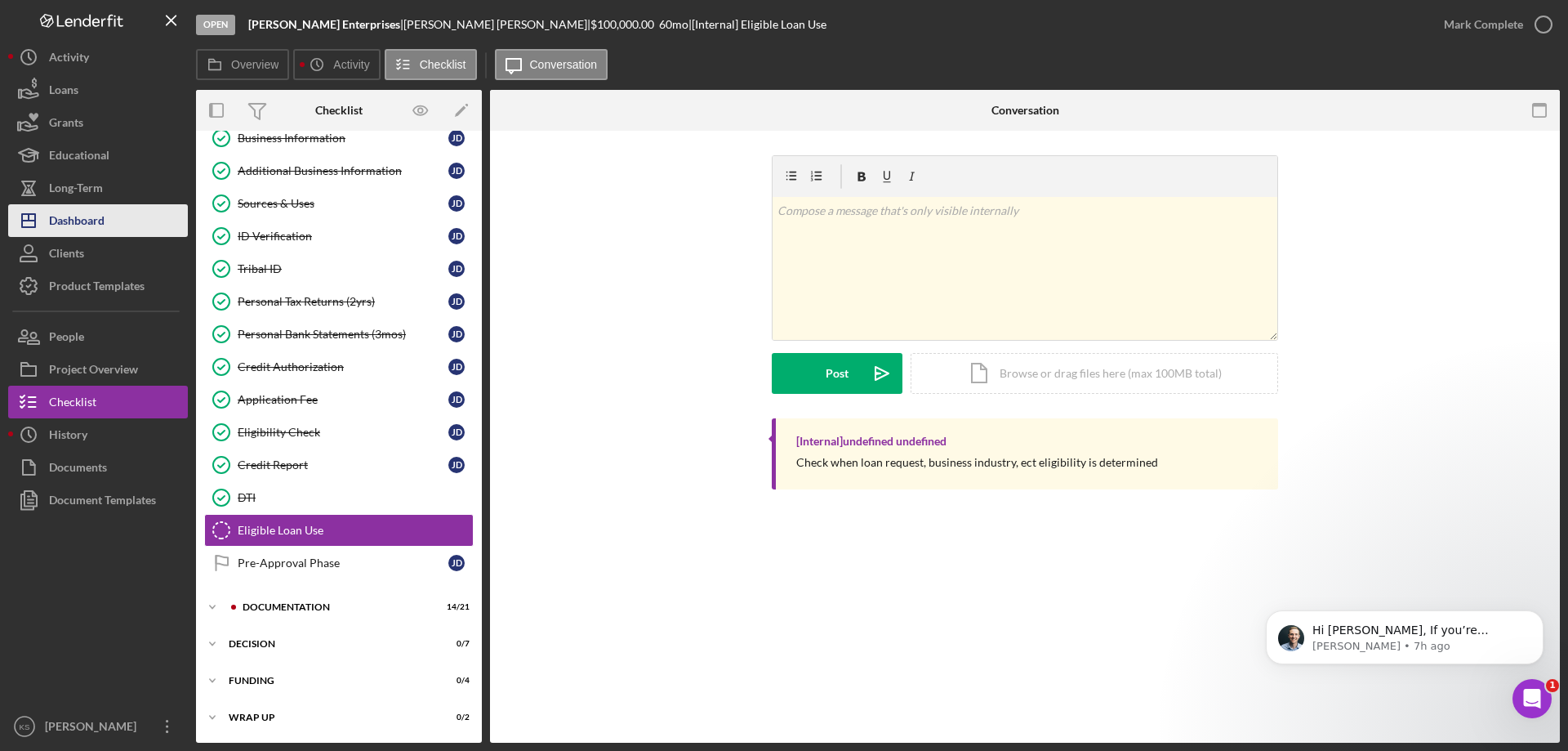
click at [100, 217] on div "Dashboard" at bounding box center [77, 223] width 56 height 37
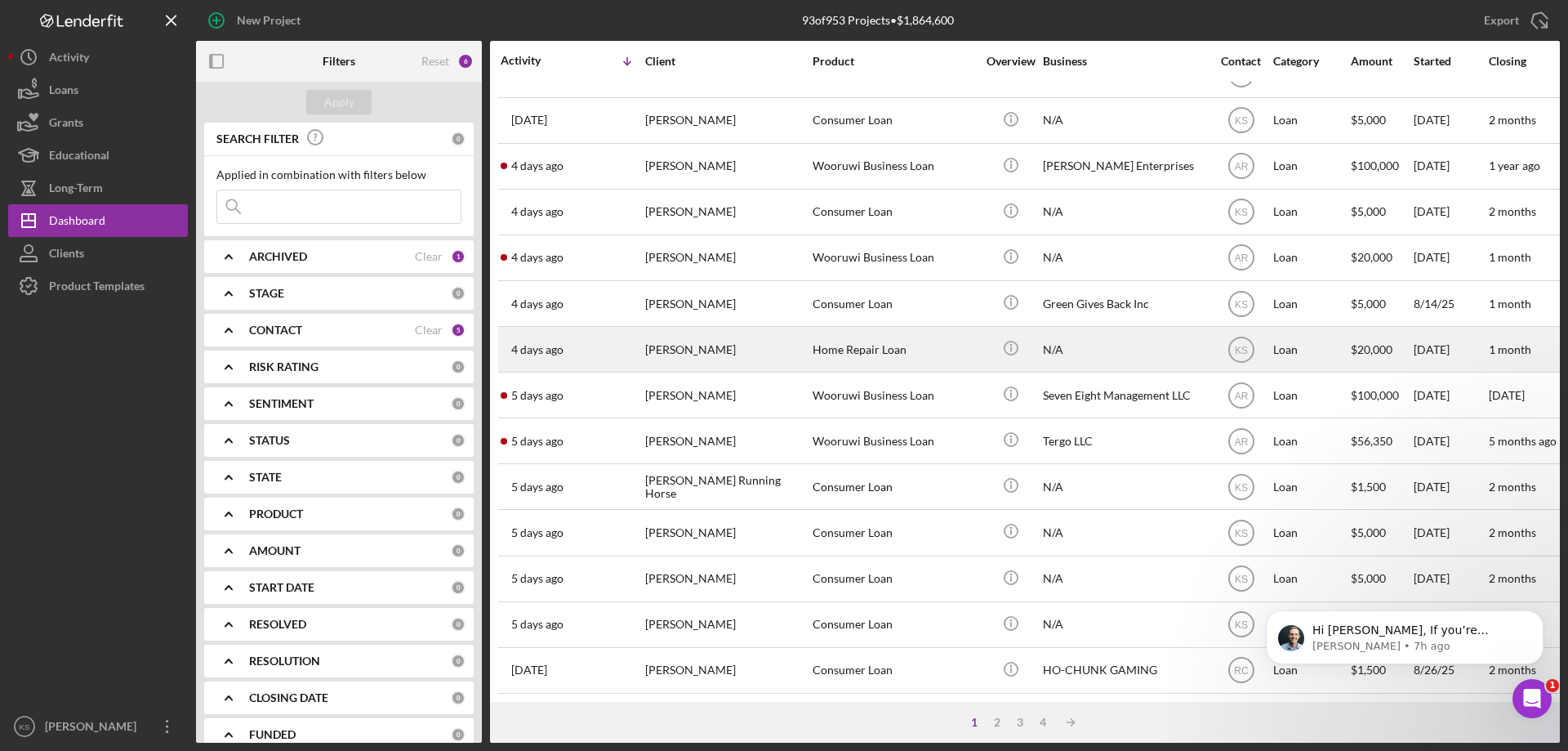
scroll to position [547, 0]
